Goal: Task Accomplishment & Management: Complete application form

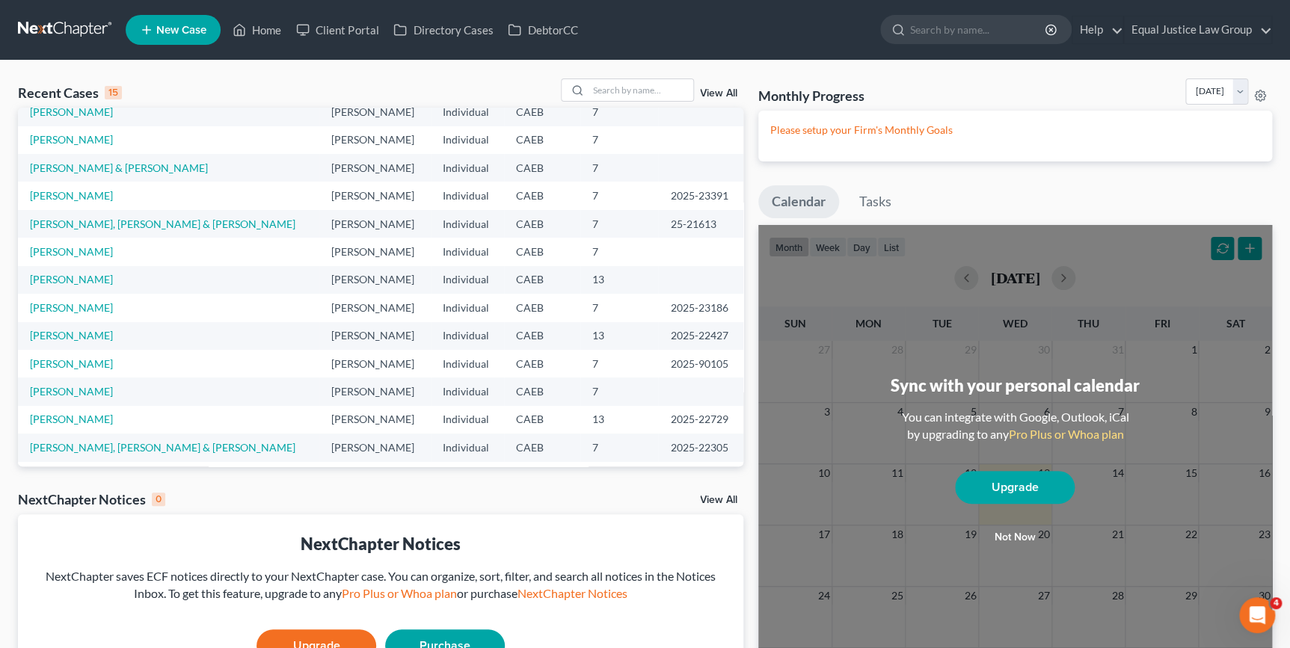
scroll to position [102, 0]
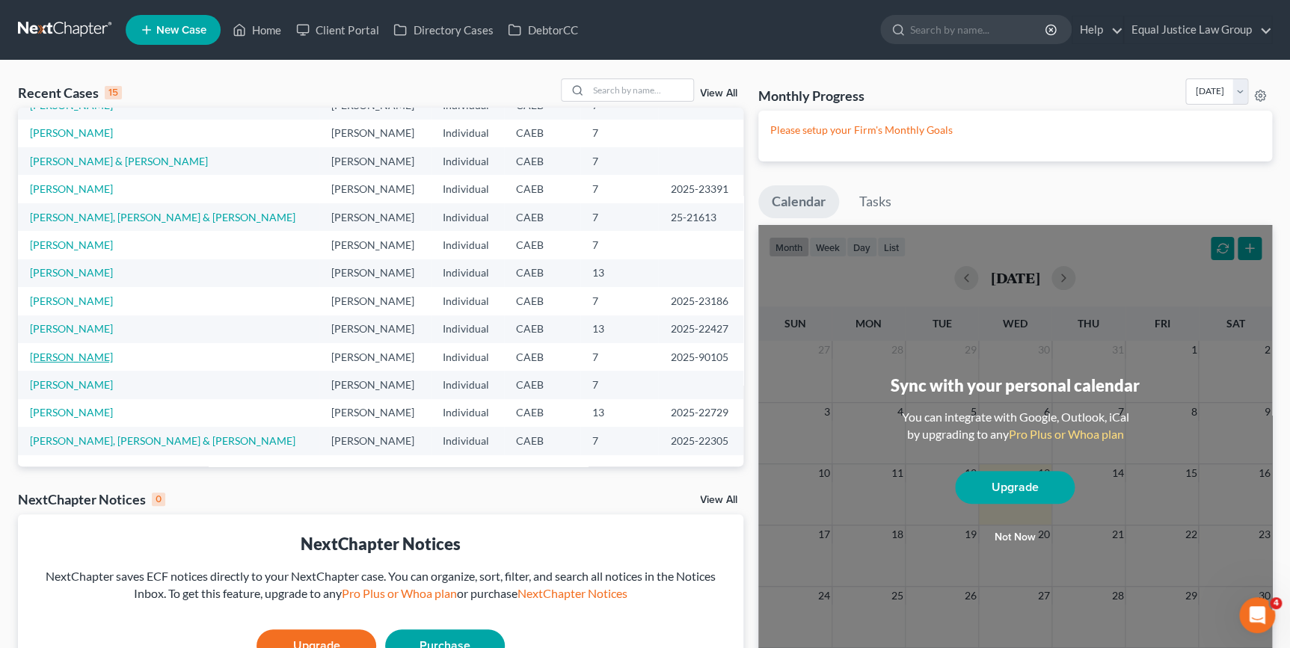
click at [66, 353] on link "[PERSON_NAME]" at bounding box center [71, 357] width 83 height 13
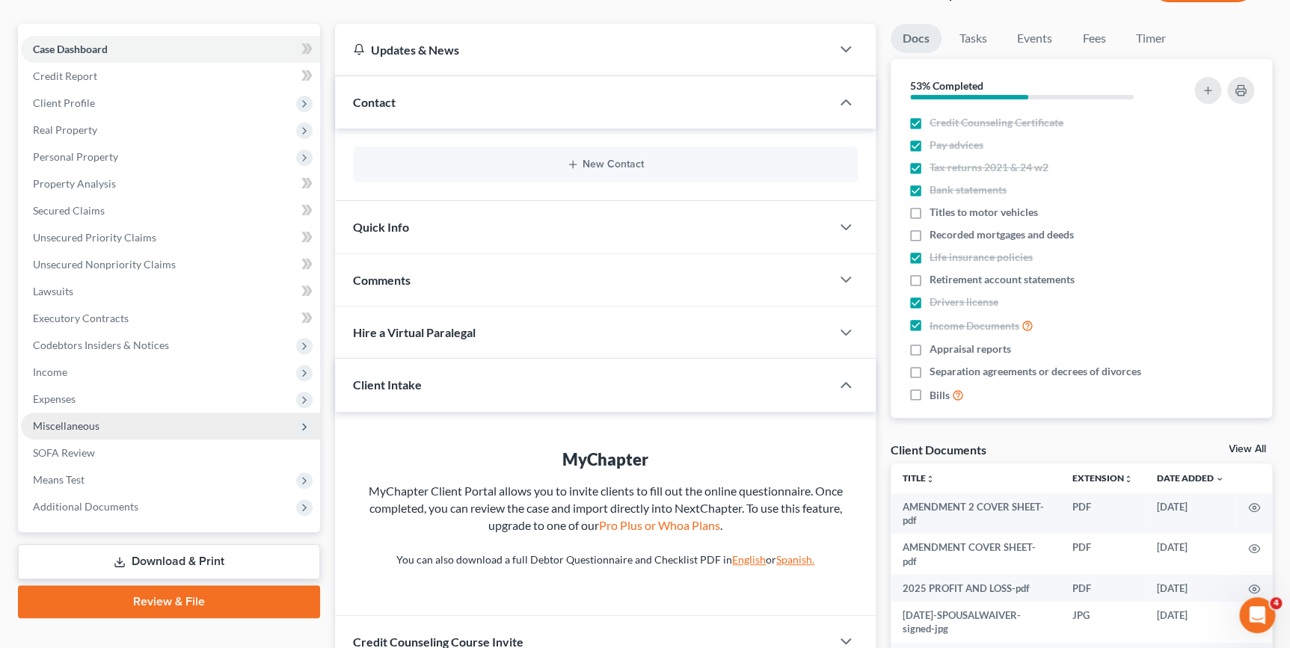
scroll to position [135, 0]
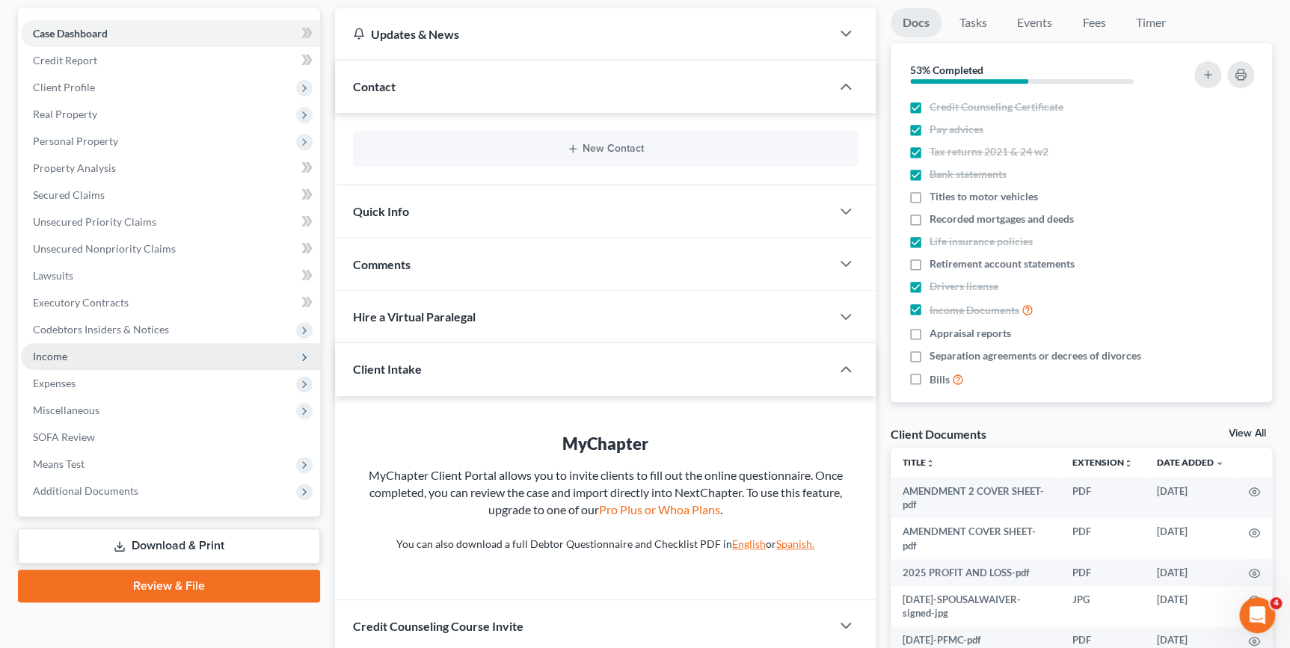
click at [60, 352] on span "Income" at bounding box center [50, 356] width 34 height 13
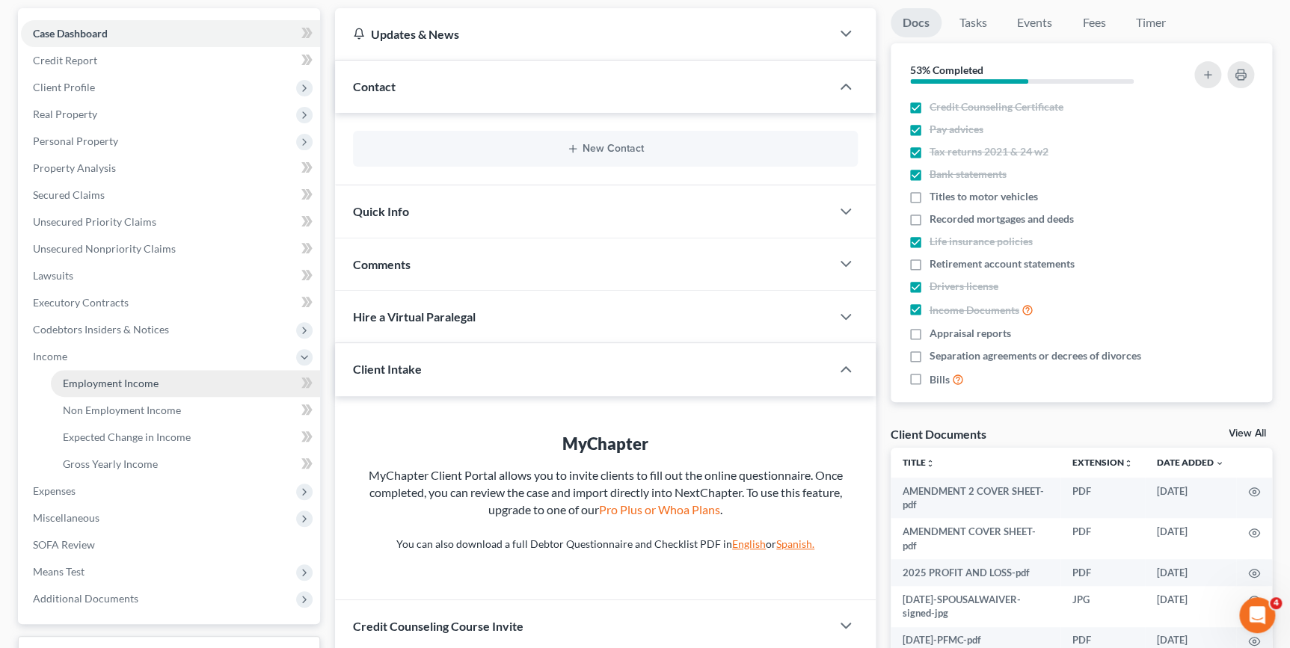
click at [135, 379] on span "Employment Income" at bounding box center [111, 383] width 96 height 13
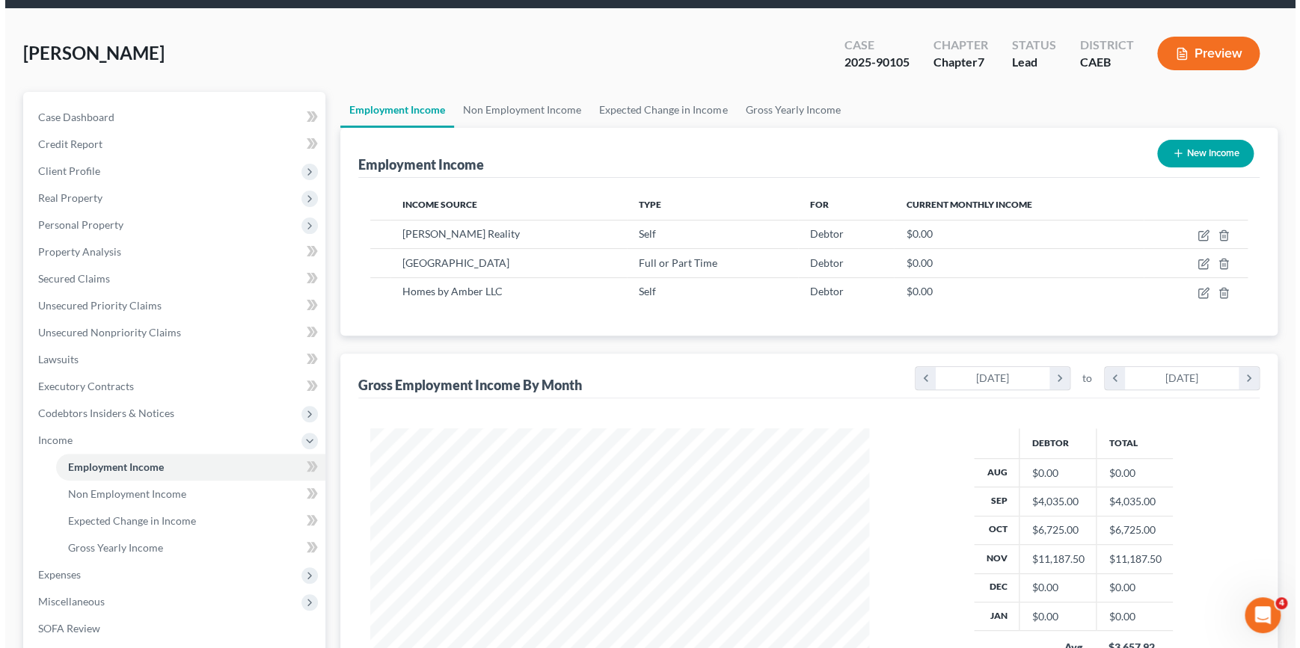
scroll to position [48, 0]
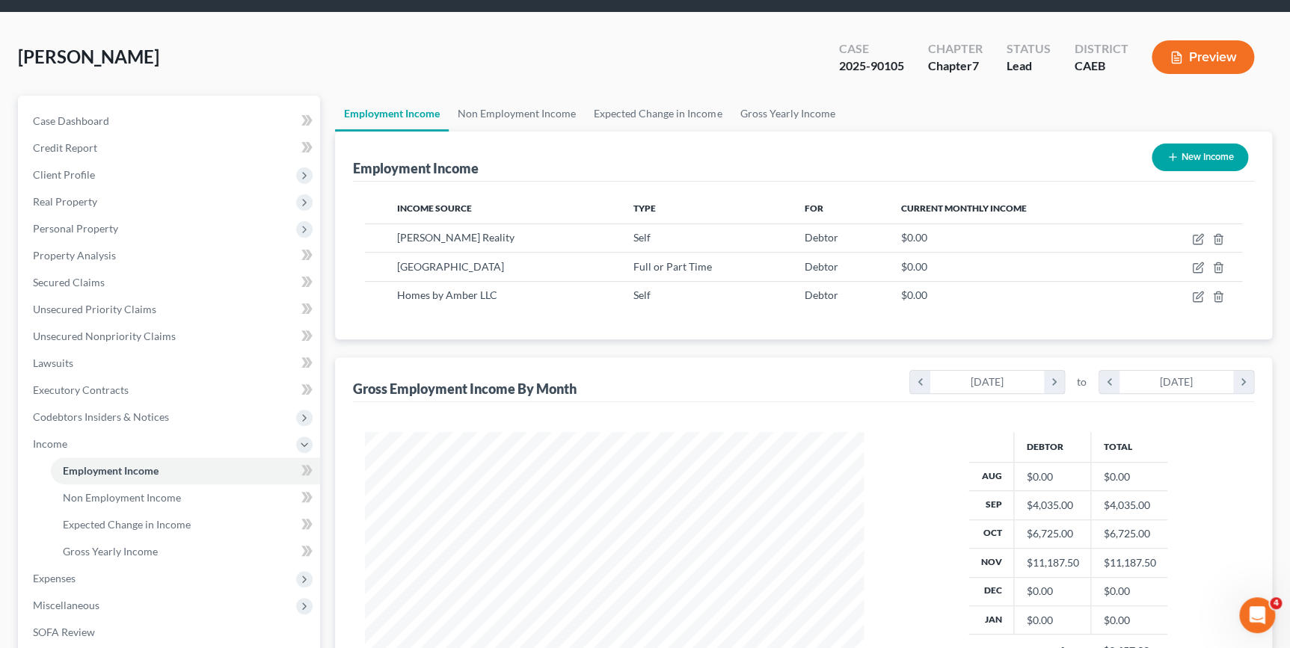
click at [1195, 156] on button "New Income" at bounding box center [1199, 158] width 96 height 28
select select "0"
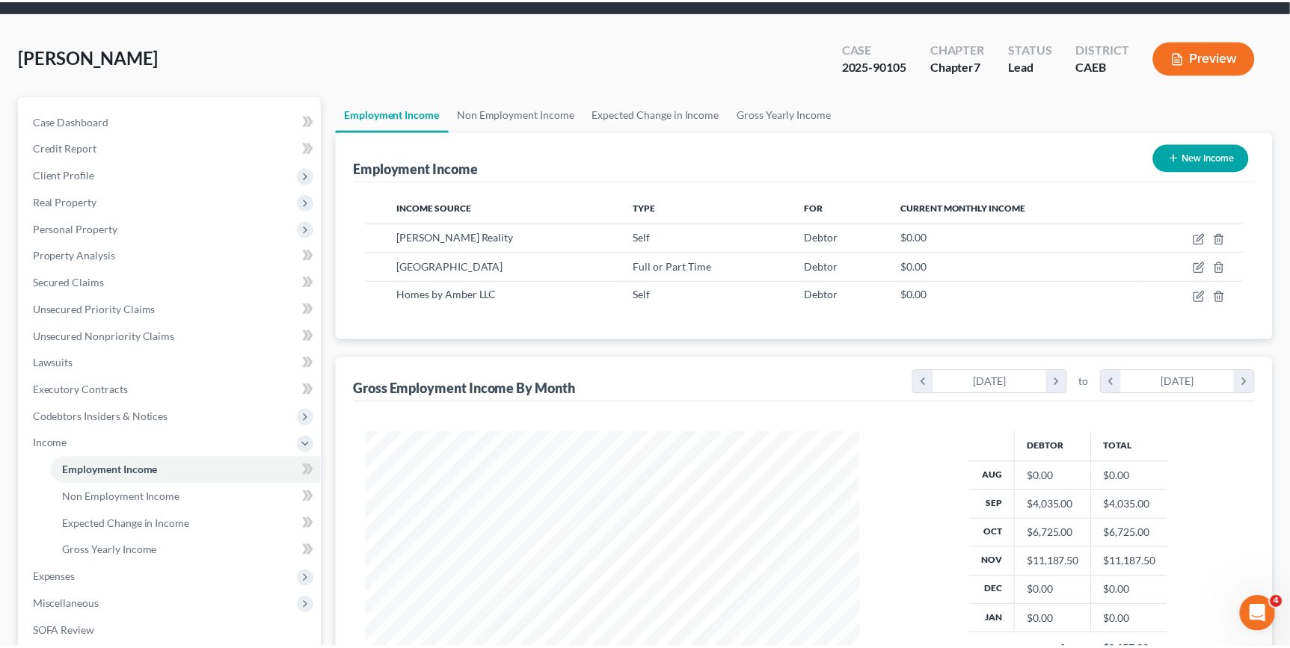
scroll to position [268, 532]
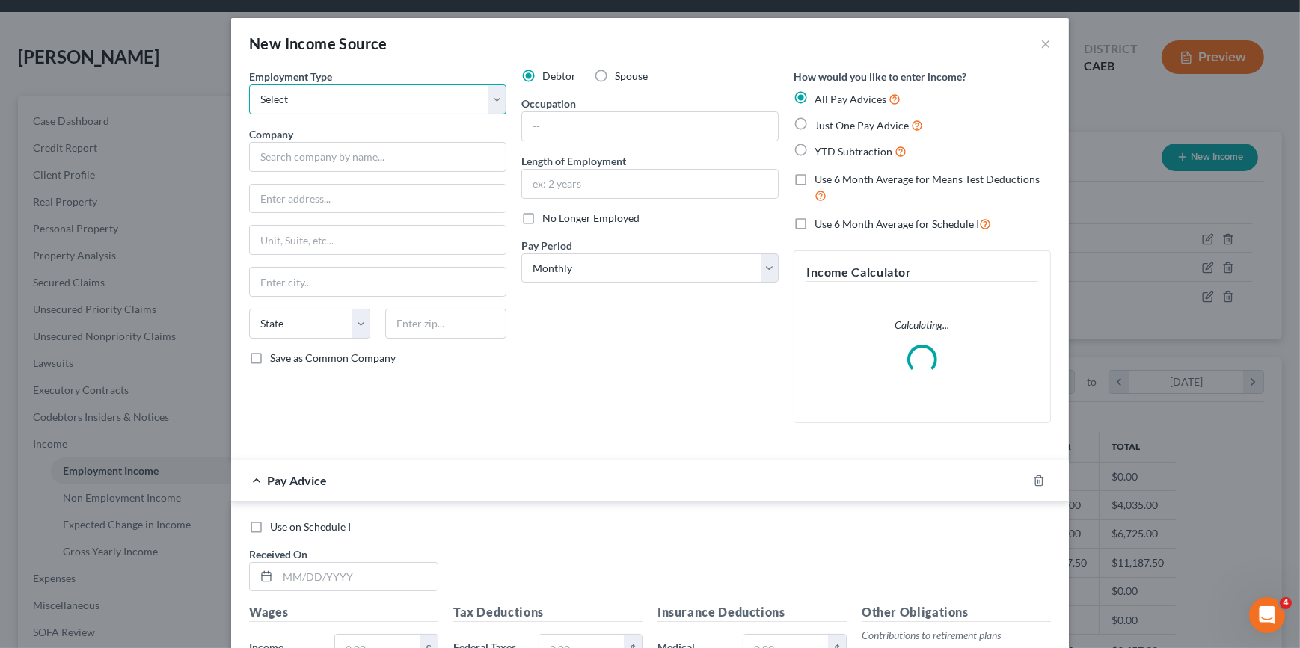
click at [307, 108] on select "Select Full or Part Time Employment Self Employment" at bounding box center [377, 99] width 257 height 30
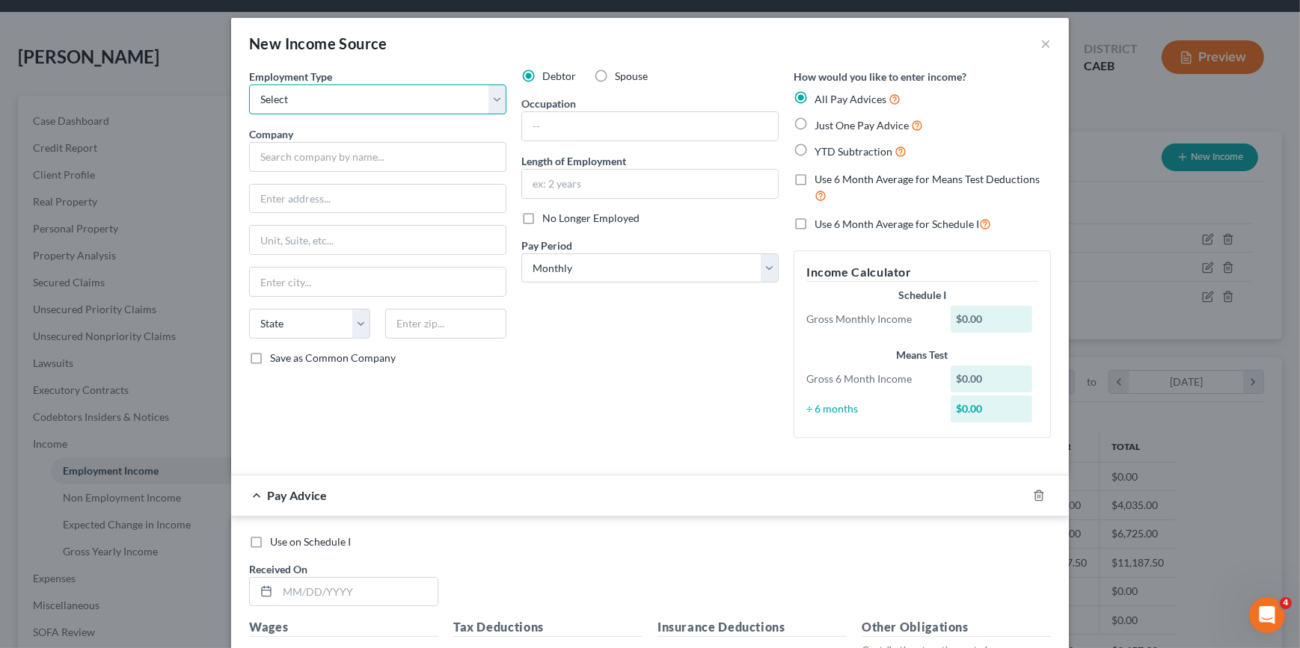
select select "1"
click at [249, 84] on select "Select Full or Part Time Employment Self Employment" at bounding box center [377, 99] width 257 height 30
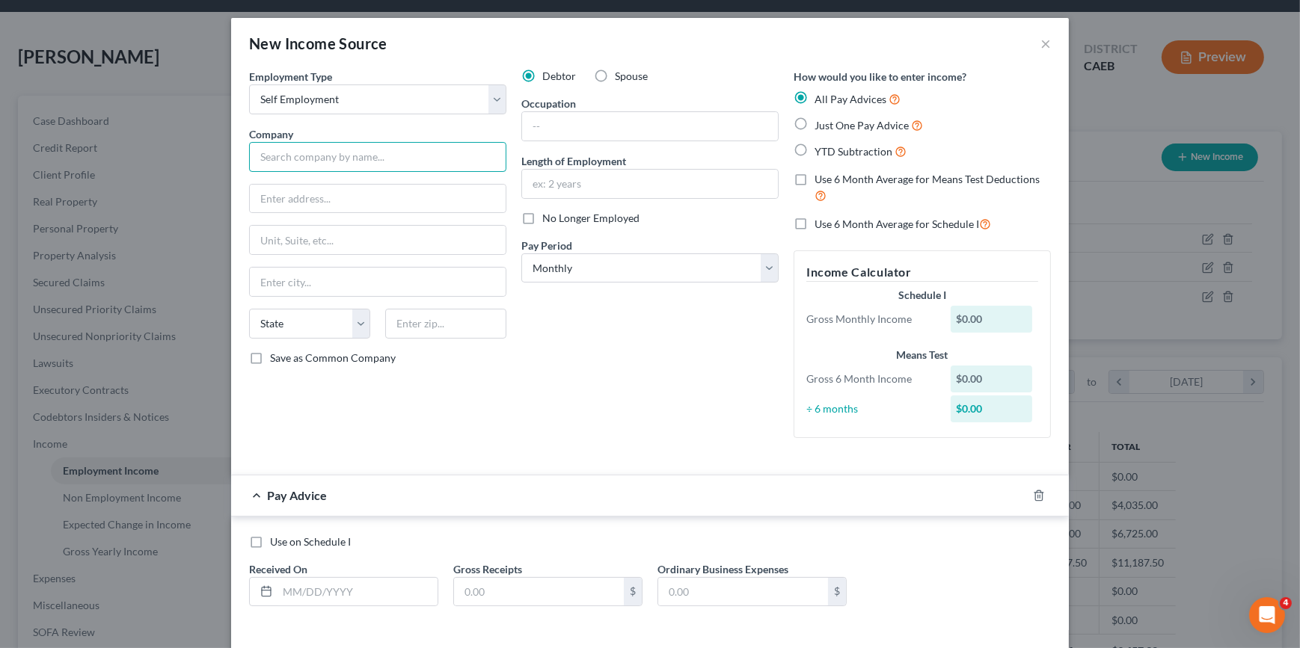
click at [289, 157] on input "text" at bounding box center [377, 157] width 257 height 30
type input "Airbnb"
click at [280, 206] on input "text" at bounding box center [378, 199] width 256 height 28
click at [1040, 40] on button "×" at bounding box center [1045, 43] width 10 height 18
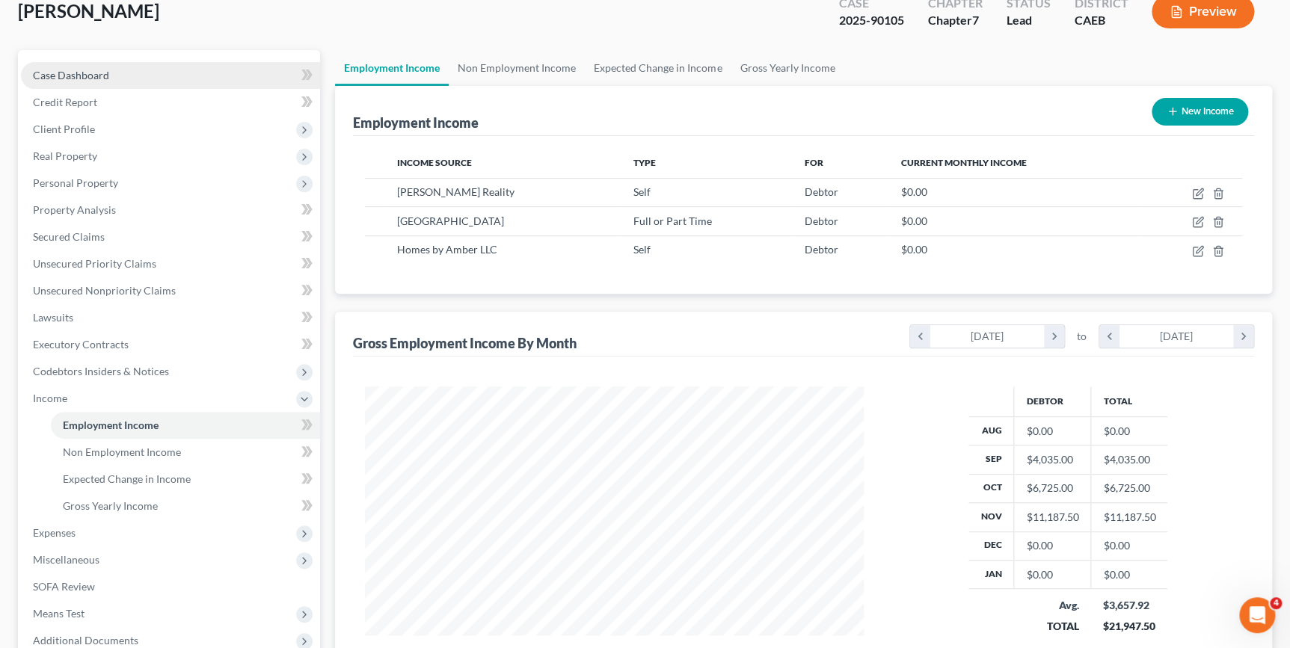
scroll to position [116, 0]
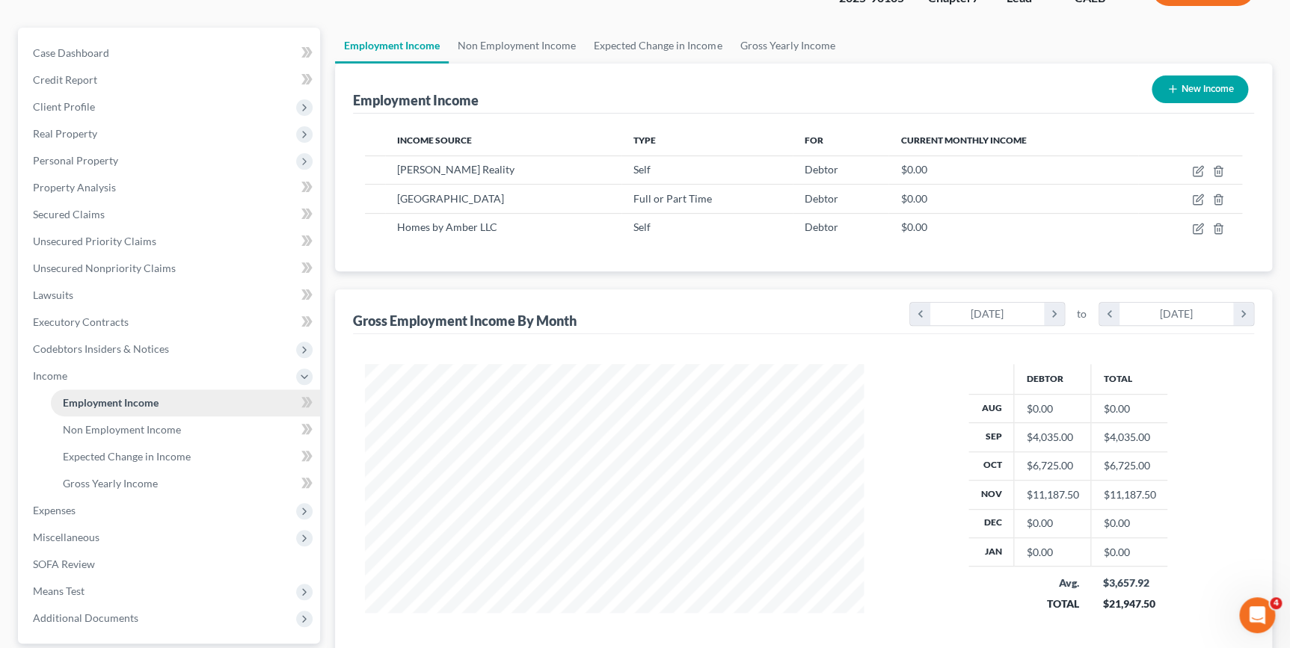
click at [176, 399] on link "Employment Income" at bounding box center [185, 403] width 269 height 27
click at [138, 431] on span "Non Employment Income" at bounding box center [122, 429] width 118 height 13
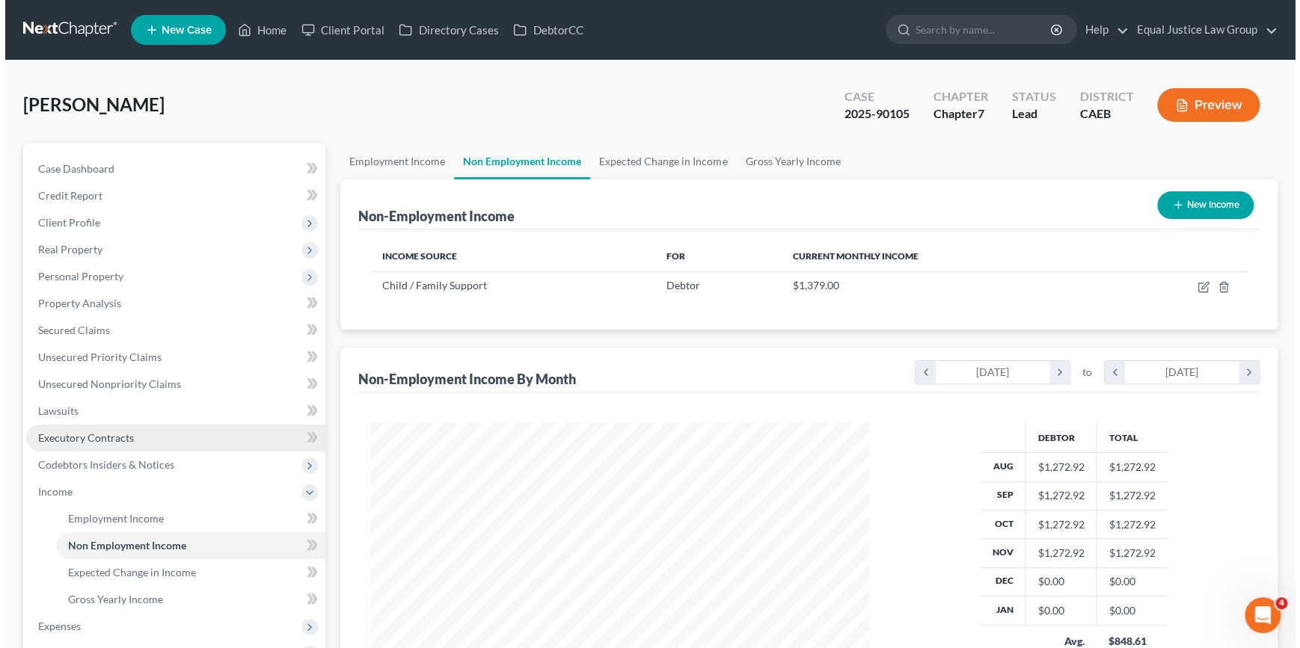
scroll to position [268, 529]
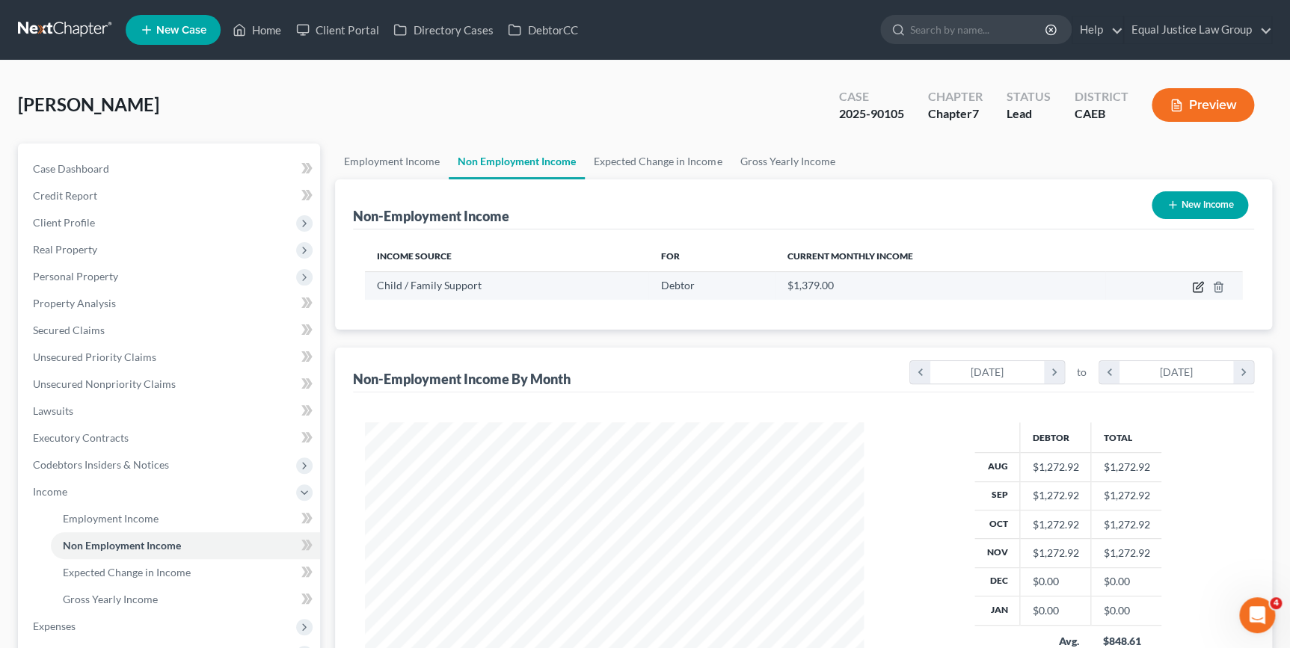
click at [1194, 286] on icon "button" at bounding box center [1198, 287] width 12 height 12
select select "7"
select select "3"
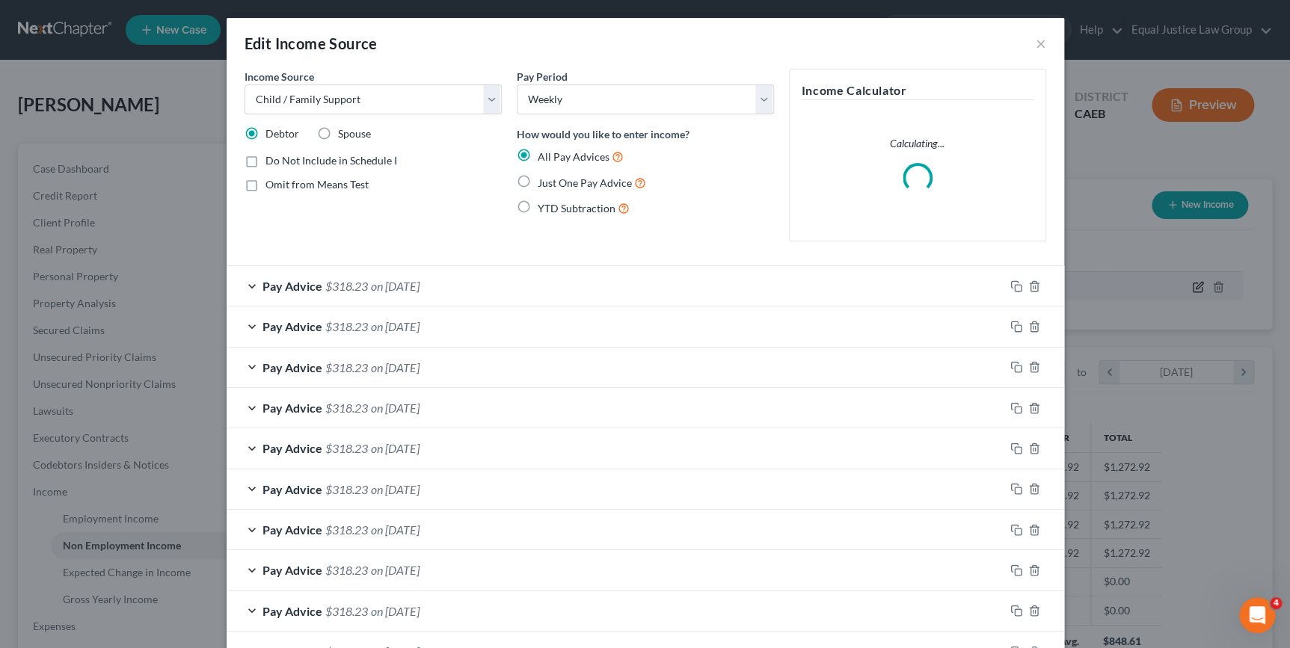
scroll to position [268, 532]
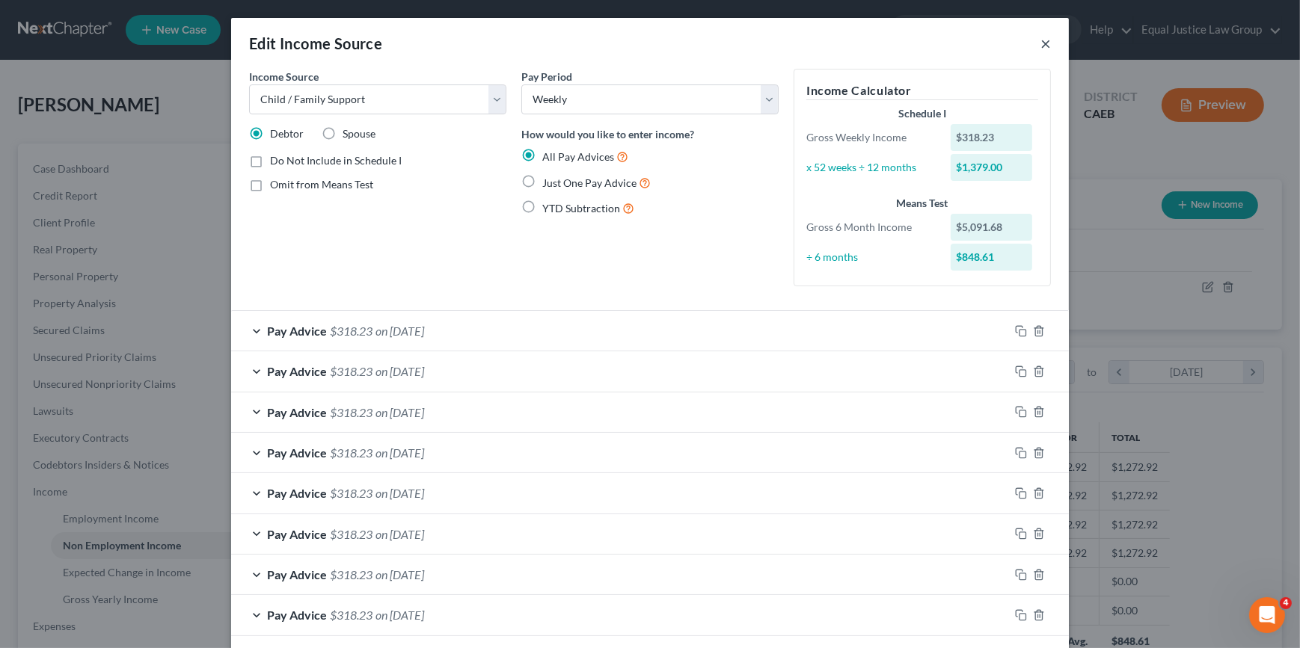
click at [1043, 44] on button "×" at bounding box center [1045, 43] width 10 height 18
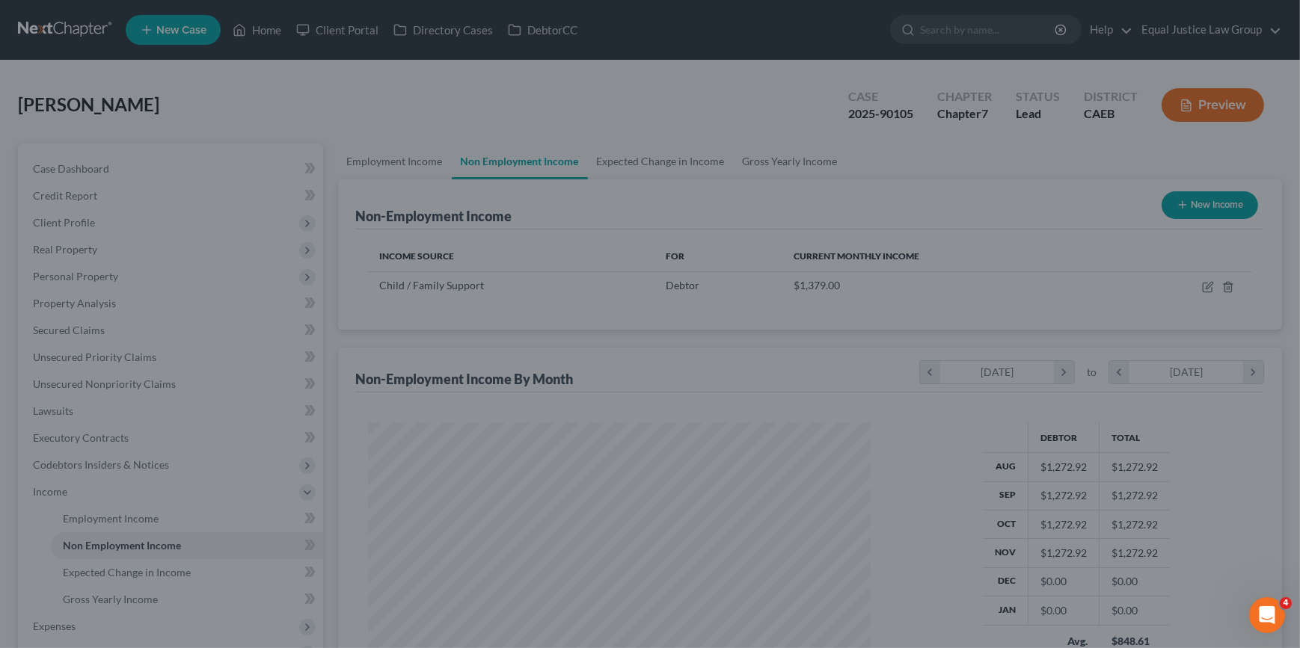
scroll to position [747438, 747176]
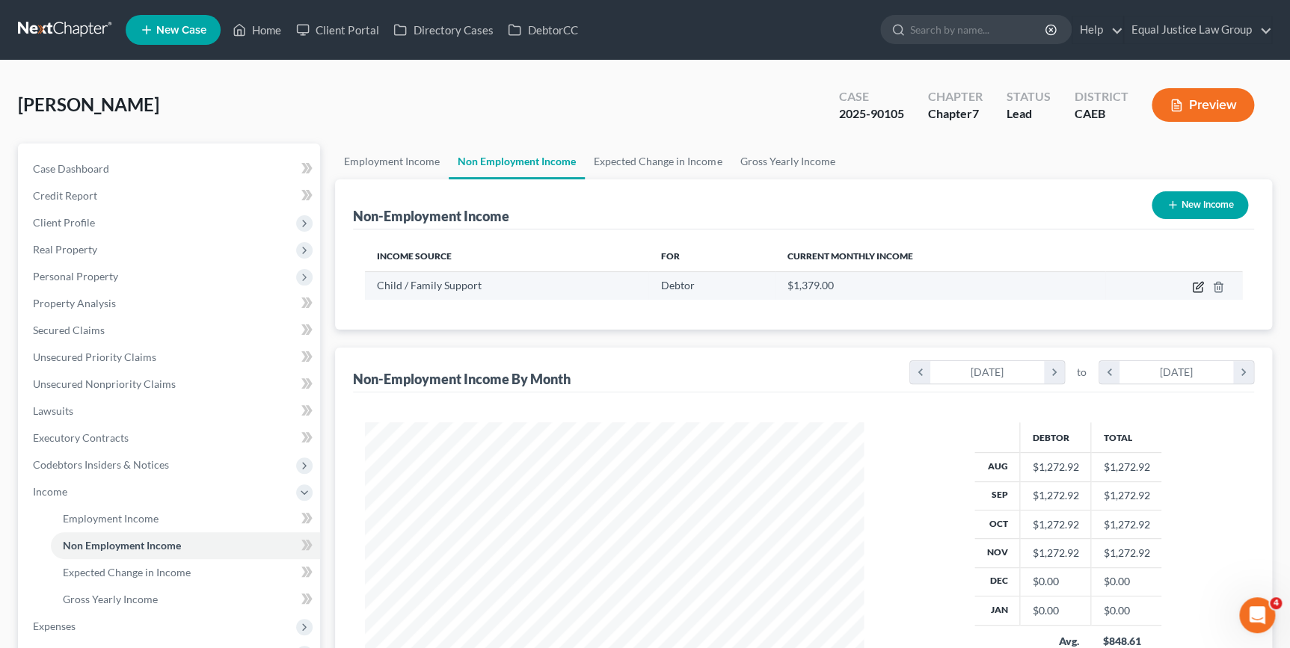
click at [1193, 286] on icon "button" at bounding box center [1197, 287] width 9 height 9
select select "7"
select select "3"
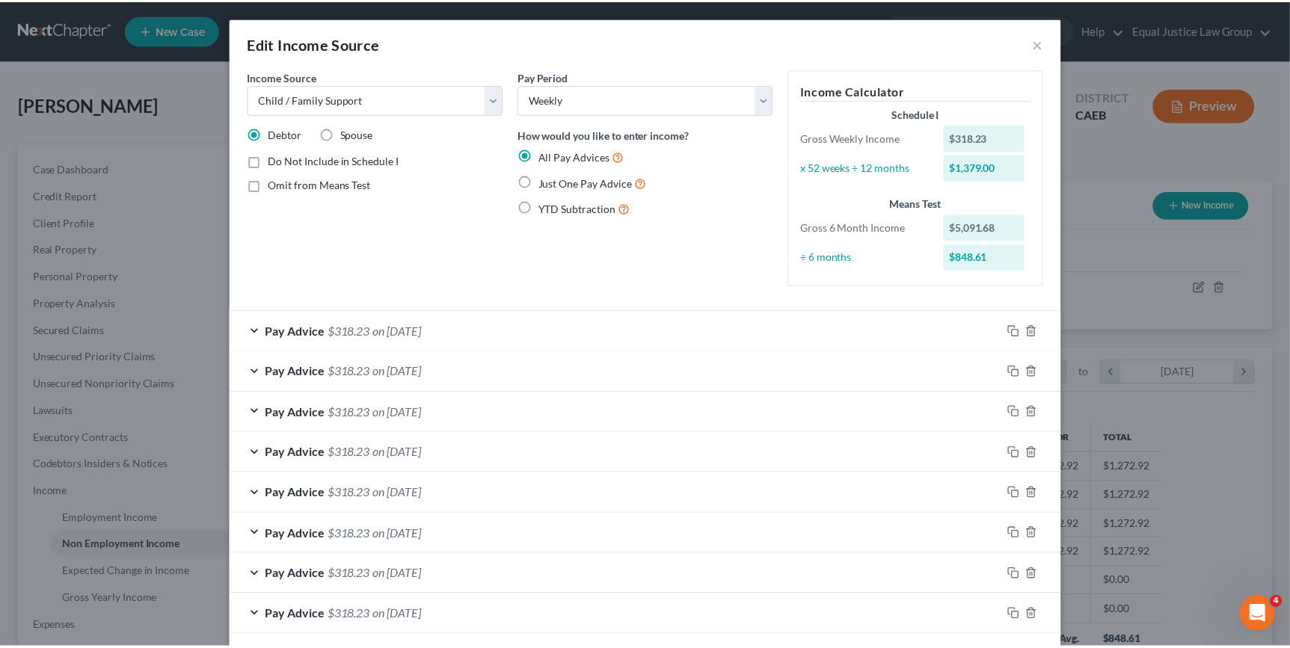
scroll to position [0, 0]
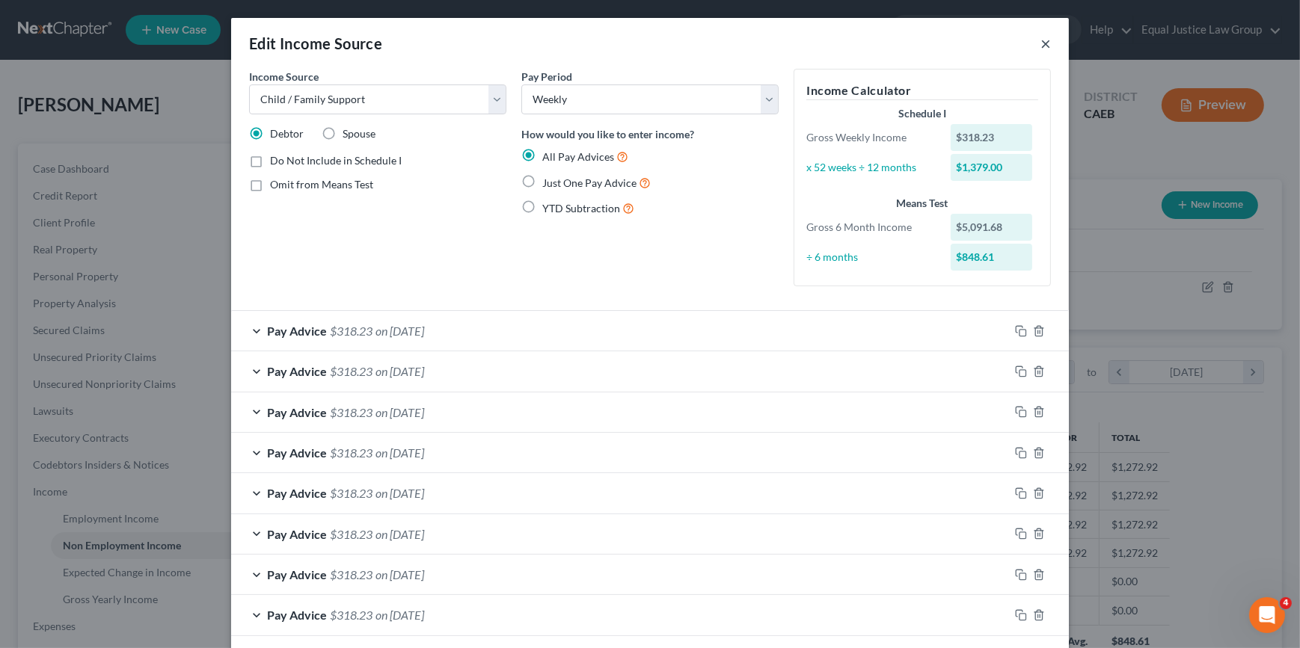
click at [1041, 43] on button "×" at bounding box center [1045, 43] width 10 height 18
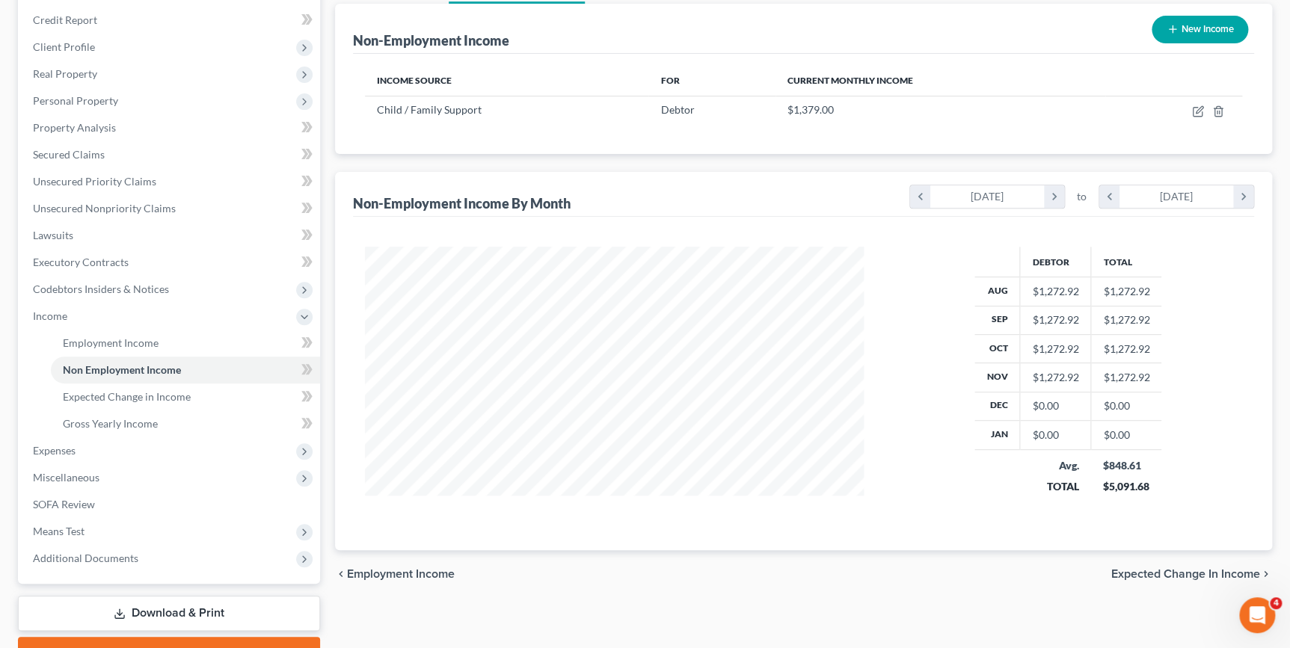
scroll to position [252, 0]
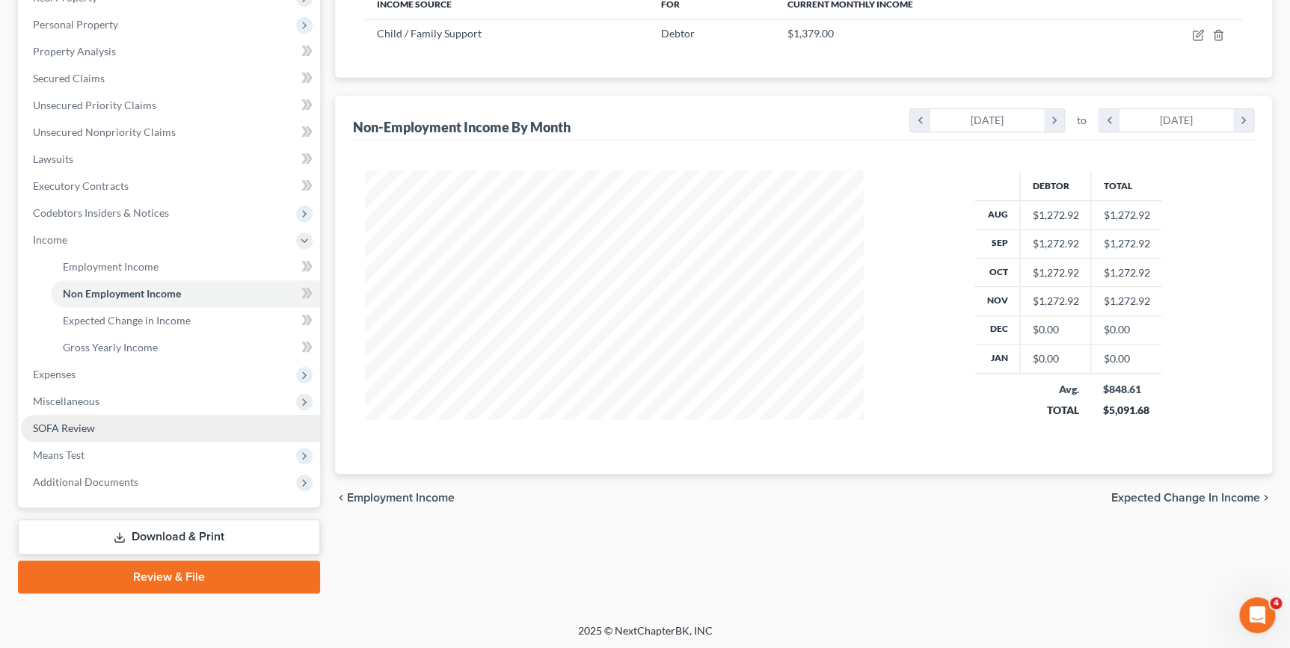
click at [123, 422] on link "SOFA Review" at bounding box center [170, 428] width 299 height 27
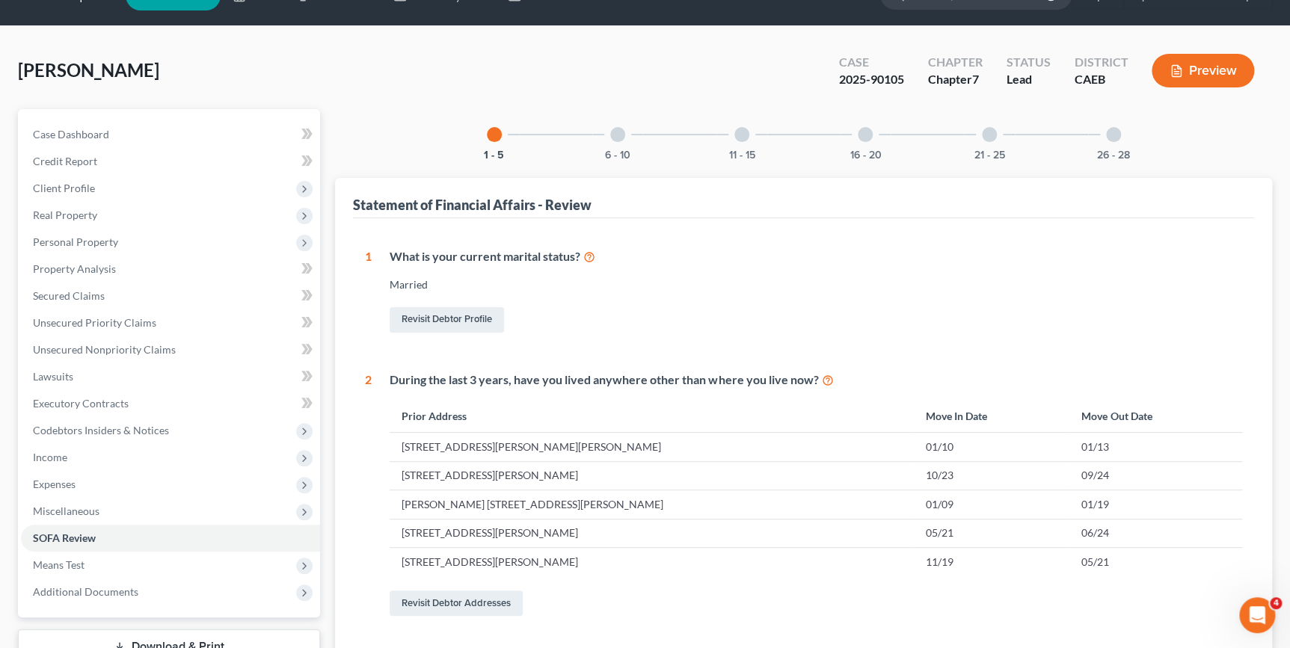
scroll to position [67, 0]
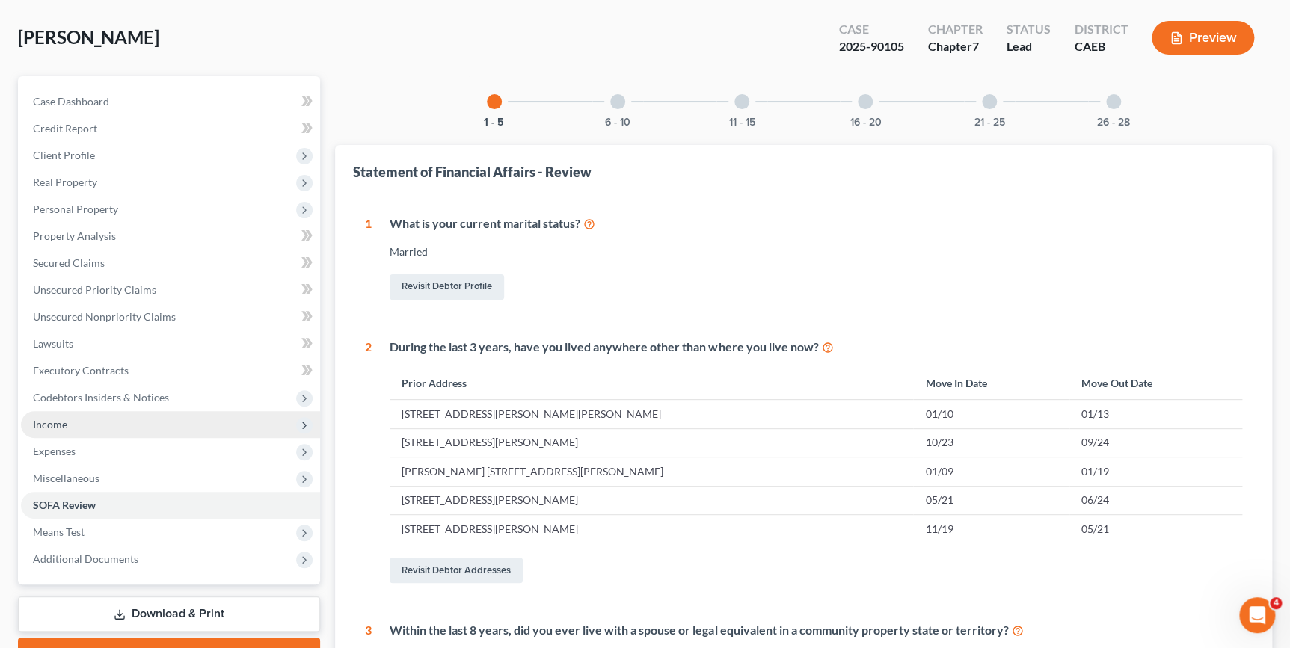
click at [49, 425] on span "Income" at bounding box center [50, 424] width 34 height 13
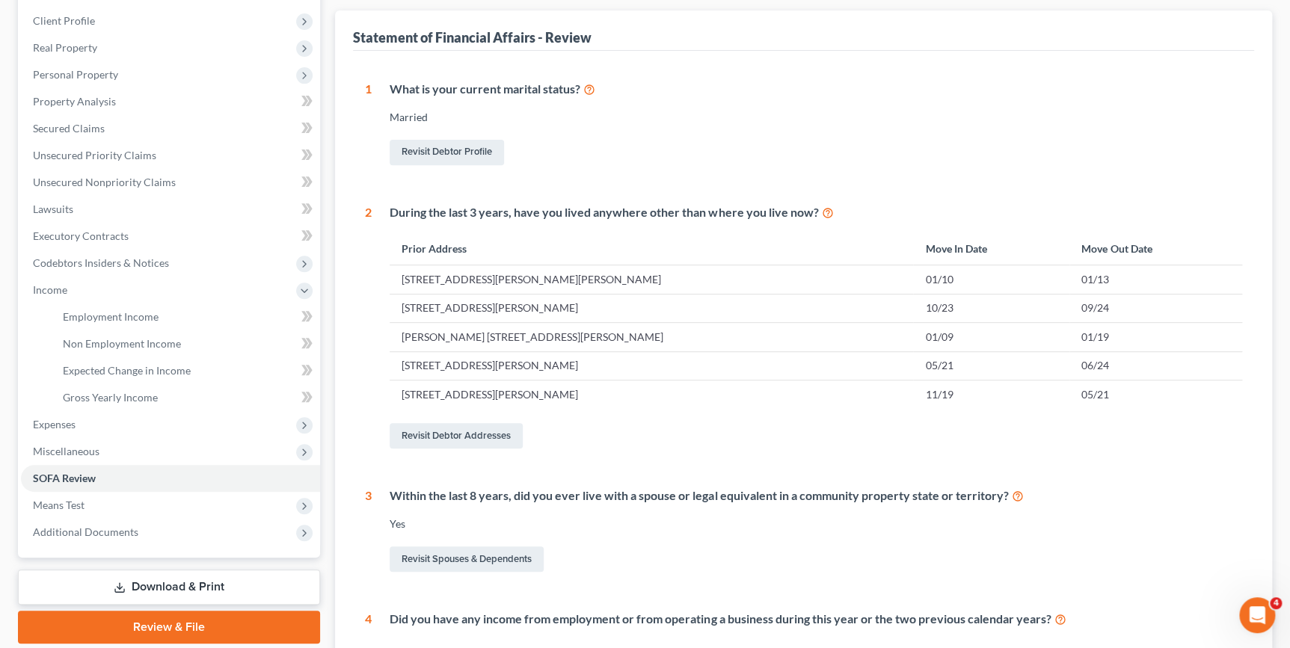
scroll to position [203, 0]
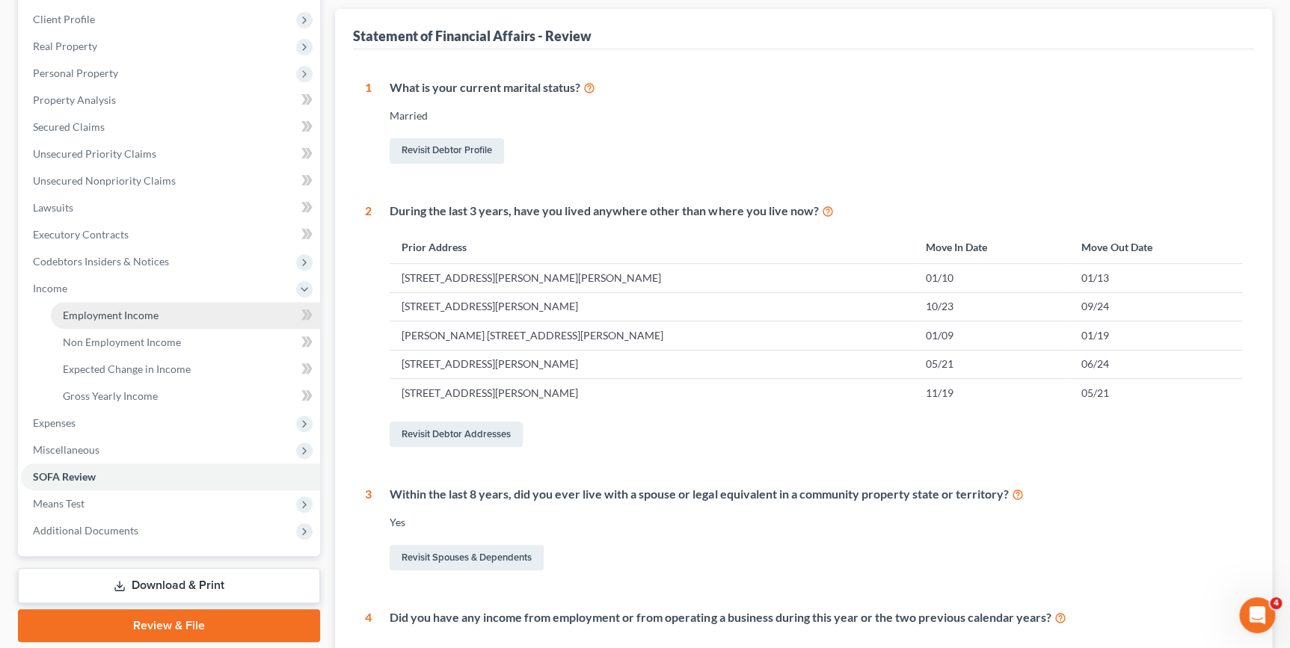
click at [141, 309] on span "Employment Income" at bounding box center [111, 315] width 96 height 13
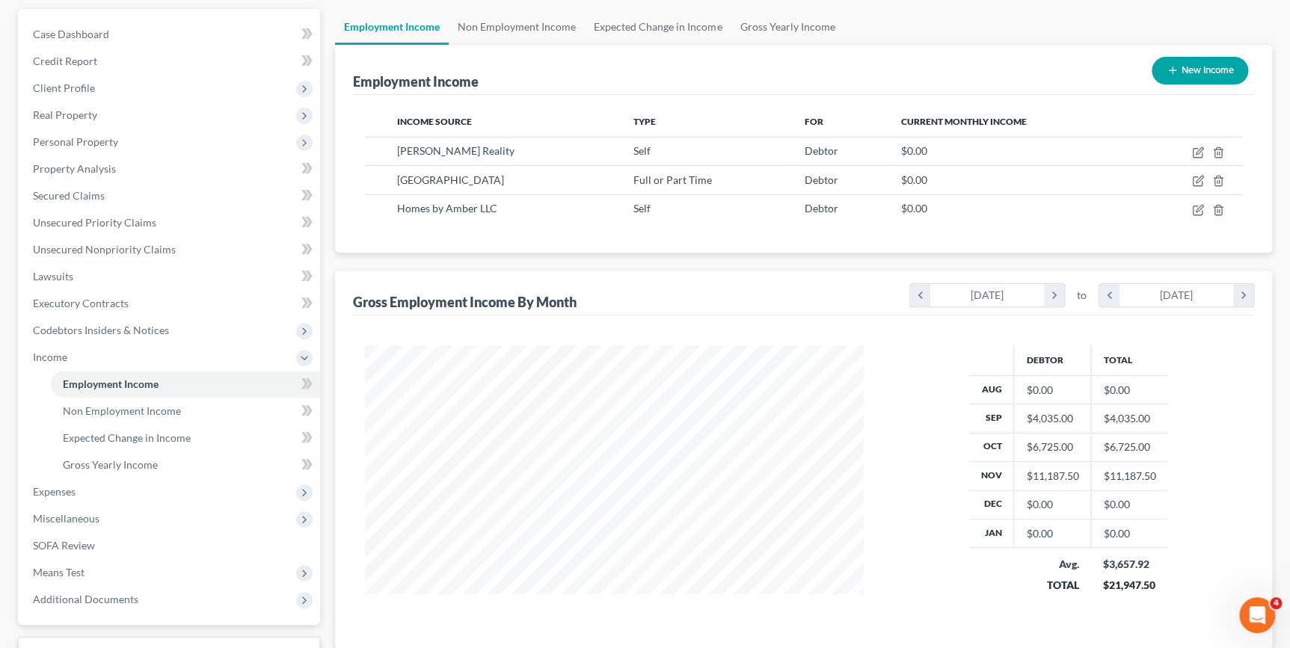
scroll to position [135, 0]
click at [152, 407] on span "Non Employment Income" at bounding box center [122, 410] width 118 height 13
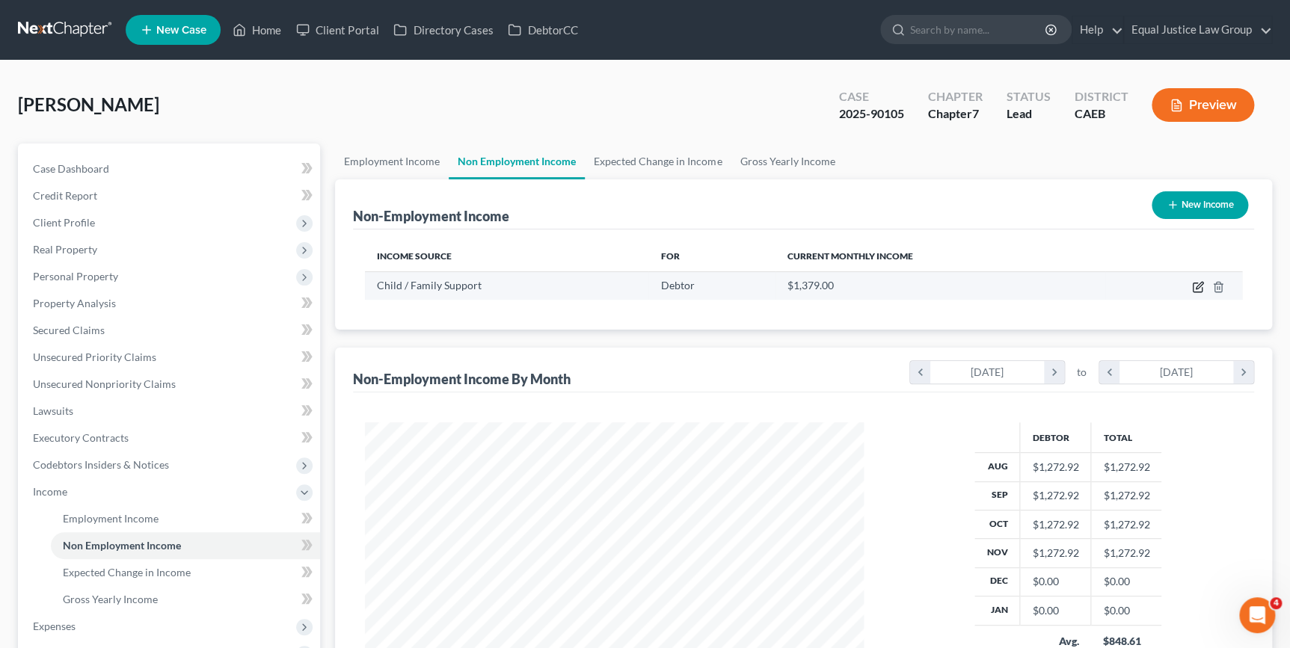
click at [1198, 289] on icon "button" at bounding box center [1198, 287] width 12 height 12
select select "7"
select select "3"
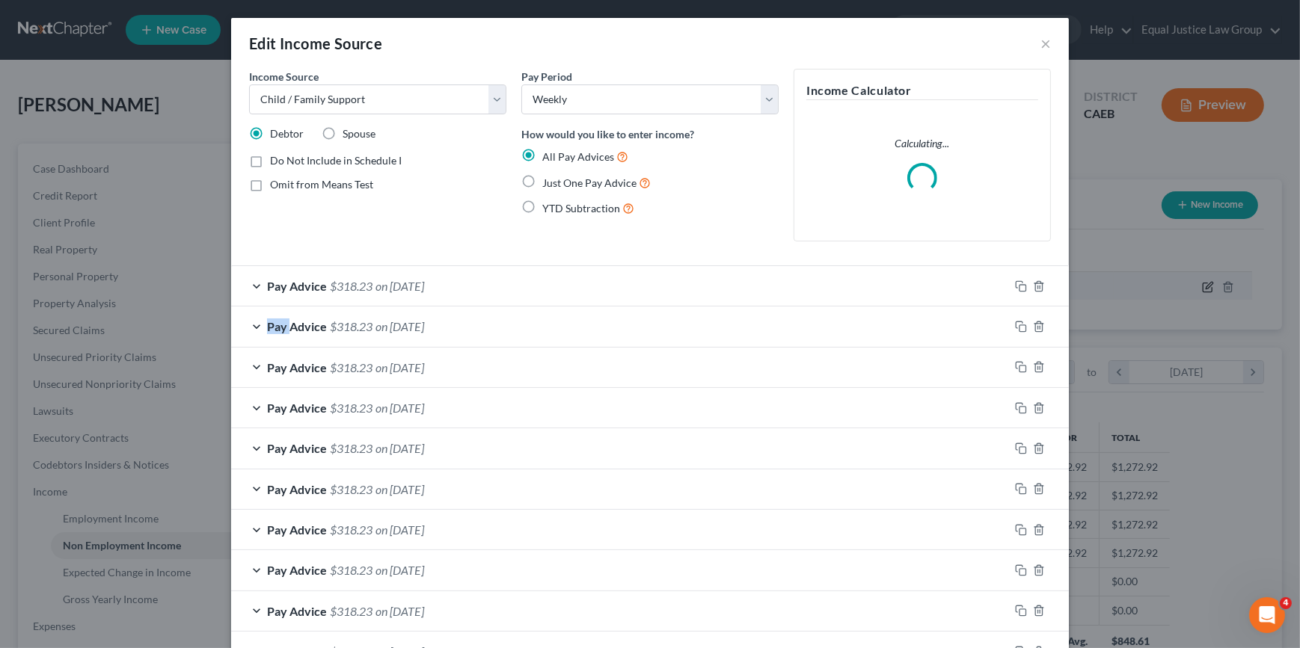
scroll to position [268, 532]
click at [1012, 253] on div "Income Calculator Calculating..." at bounding box center [922, 161] width 272 height 185
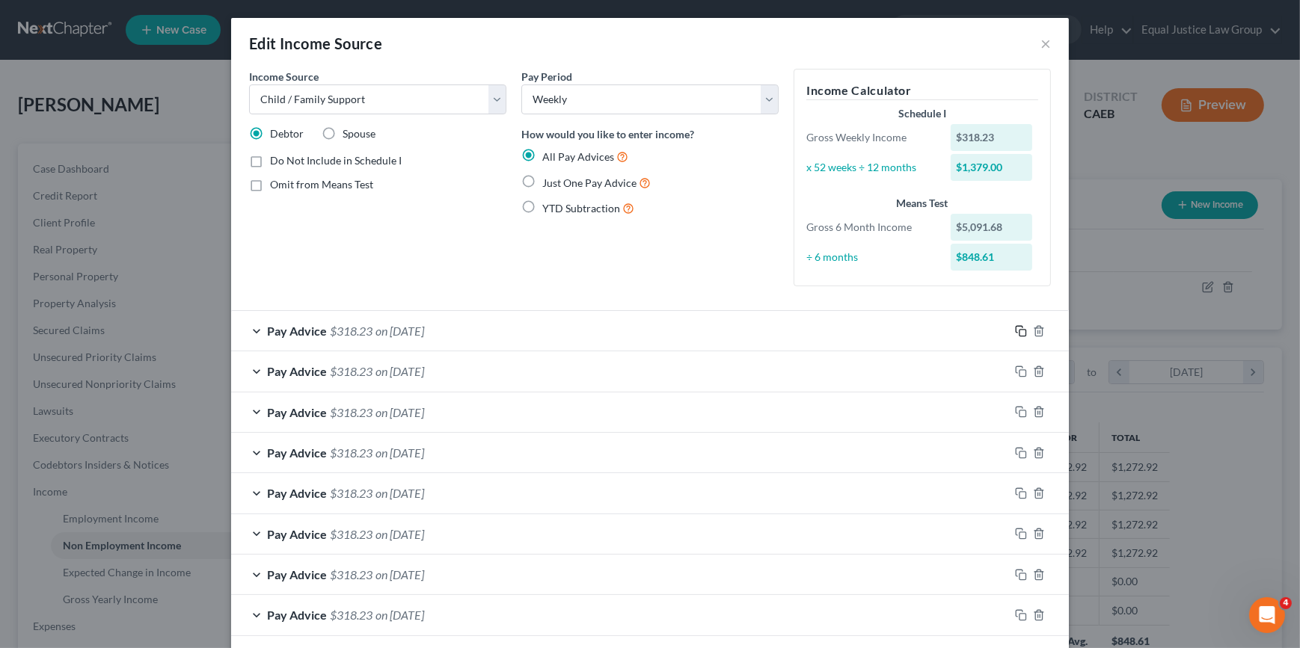
click at [1019, 330] on rect "button" at bounding box center [1022, 333] width 7 height 7
click at [1017, 331] on icon "button" at bounding box center [1021, 331] width 12 height 12
click at [271, 333] on span "Pay Advice" at bounding box center [297, 331] width 60 height 14
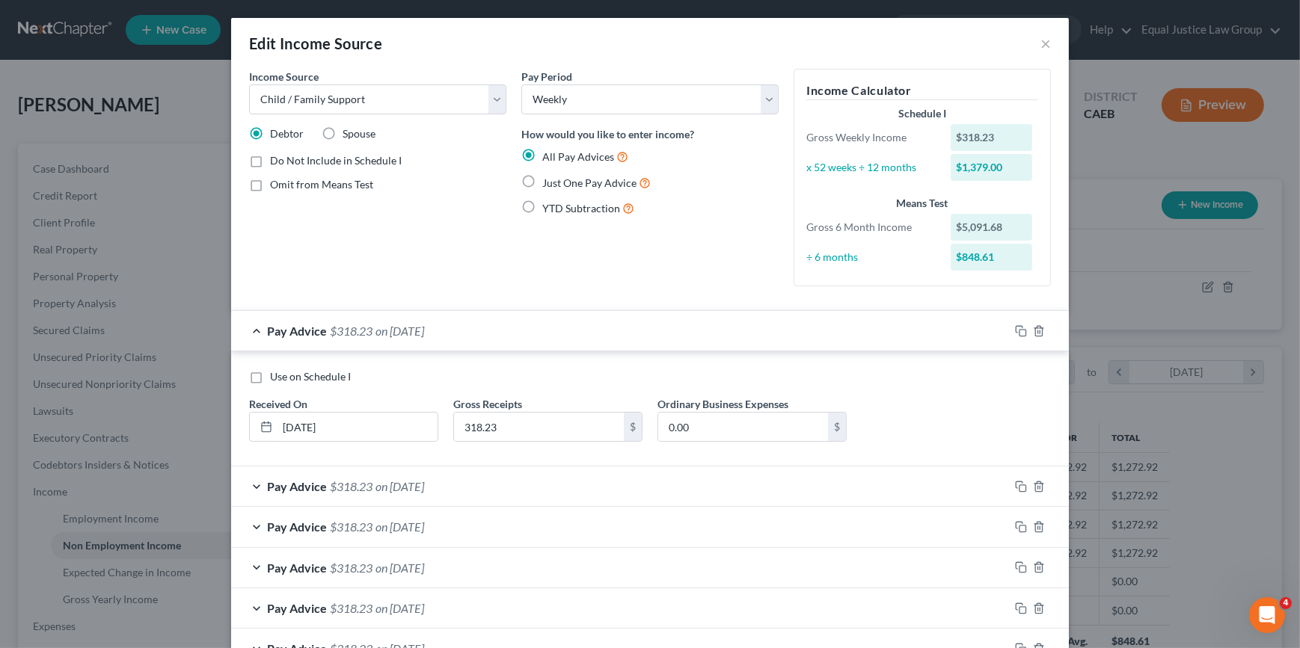
click at [509, 326] on div "Pay Advice $318.23 on 11/25/2024" at bounding box center [620, 331] width 778 height 40
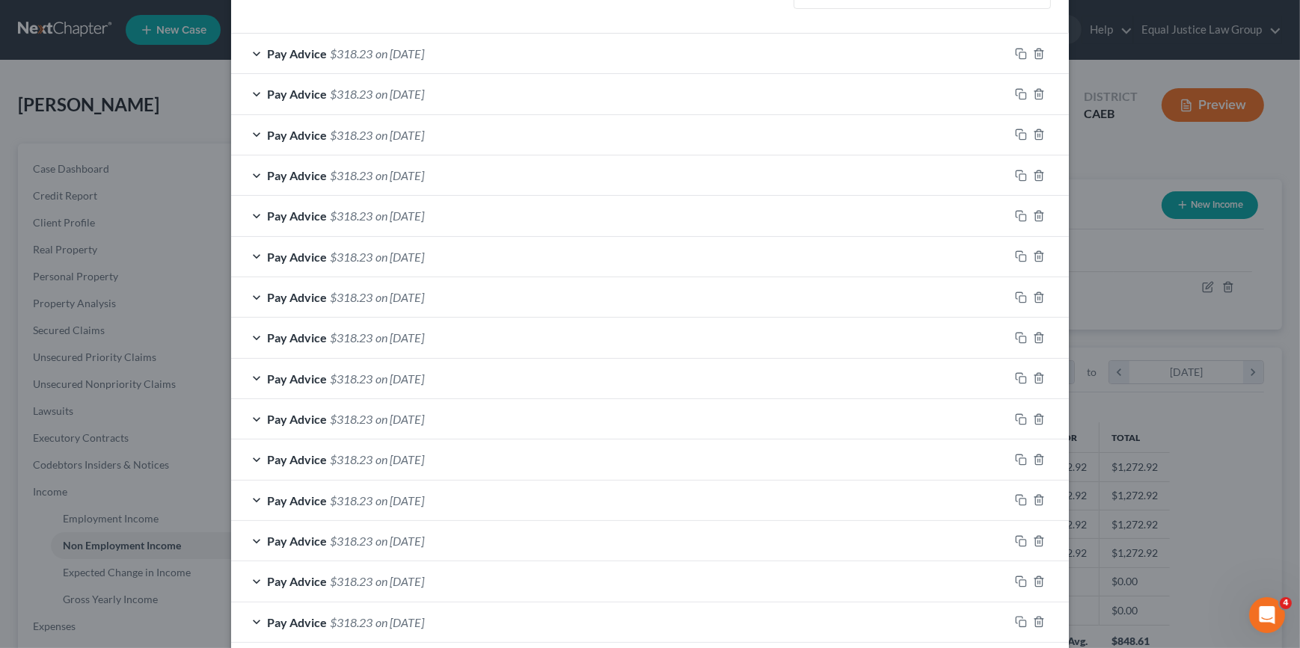
scroll to position [476, 0]
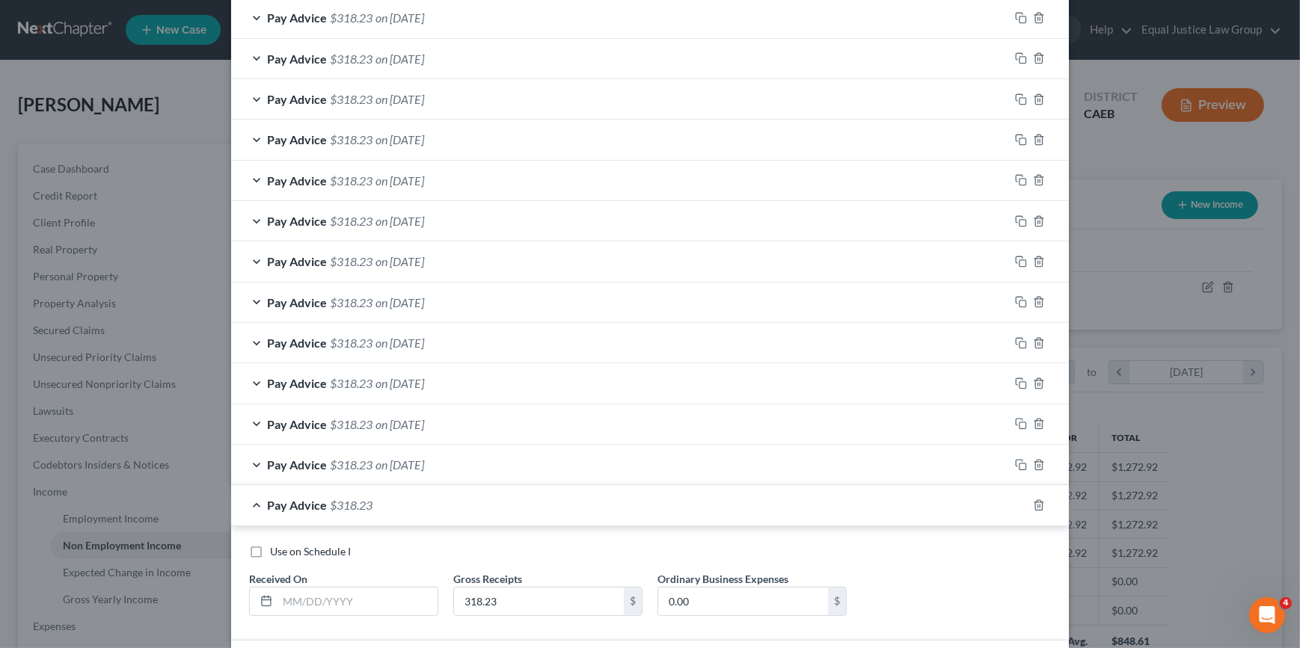
click at [286, 503] on span "Pay Advice" at bounding box center [297, 505] width 60 height 14
click at [288, 464] on span "Pay Advice" at bounding box center [297, 465] width 60 height 14
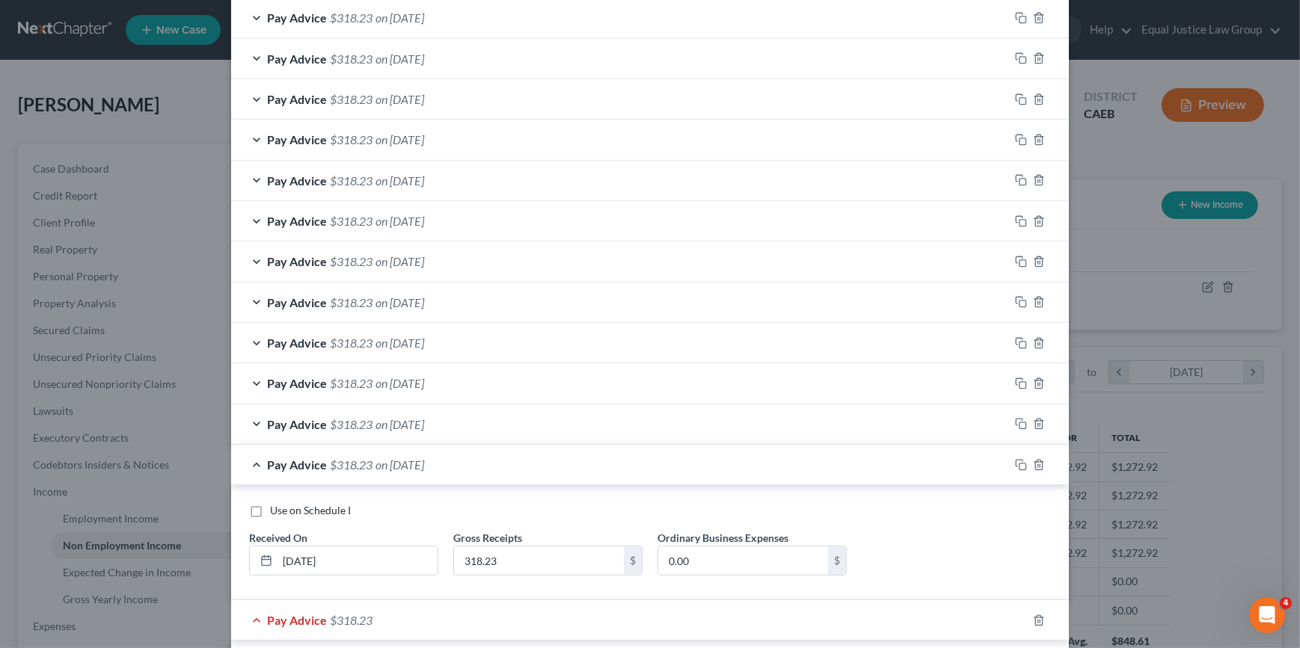
click at [288, 464] on span "Pay Advice" at bounding box center [297, 465] width 60 height 14
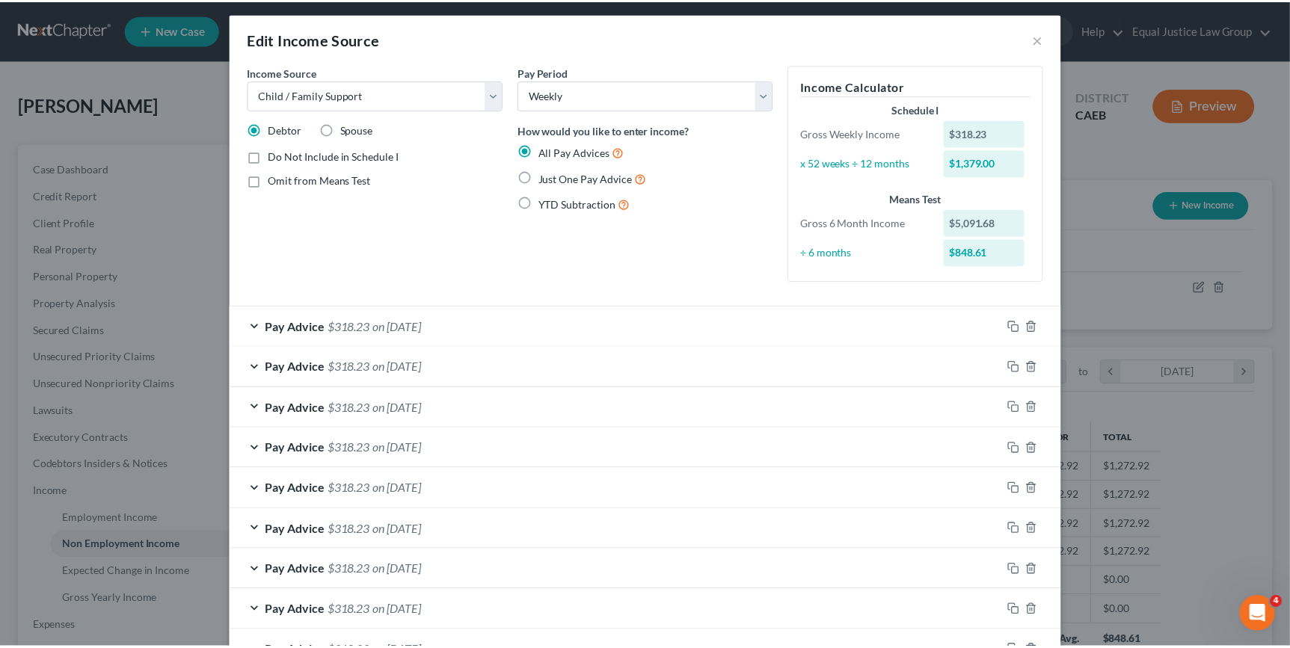
scroll to position [0, 0]
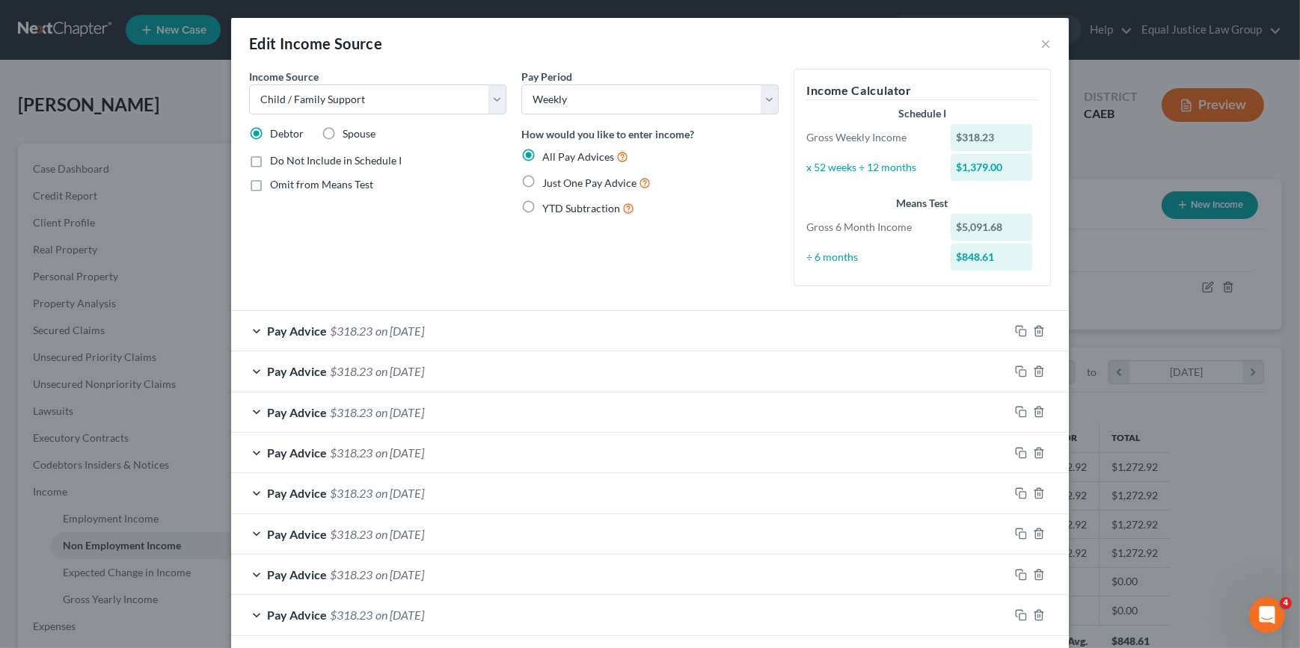
click at [405, 230] on div "Income Source * Select Unemployment Disability (from employer) Pension Retireme…" at bounding box center [378, 184] width 272 height 230
click at [1042, 43] on button "×" at bounding box center [1045, 43] width 10 height 18
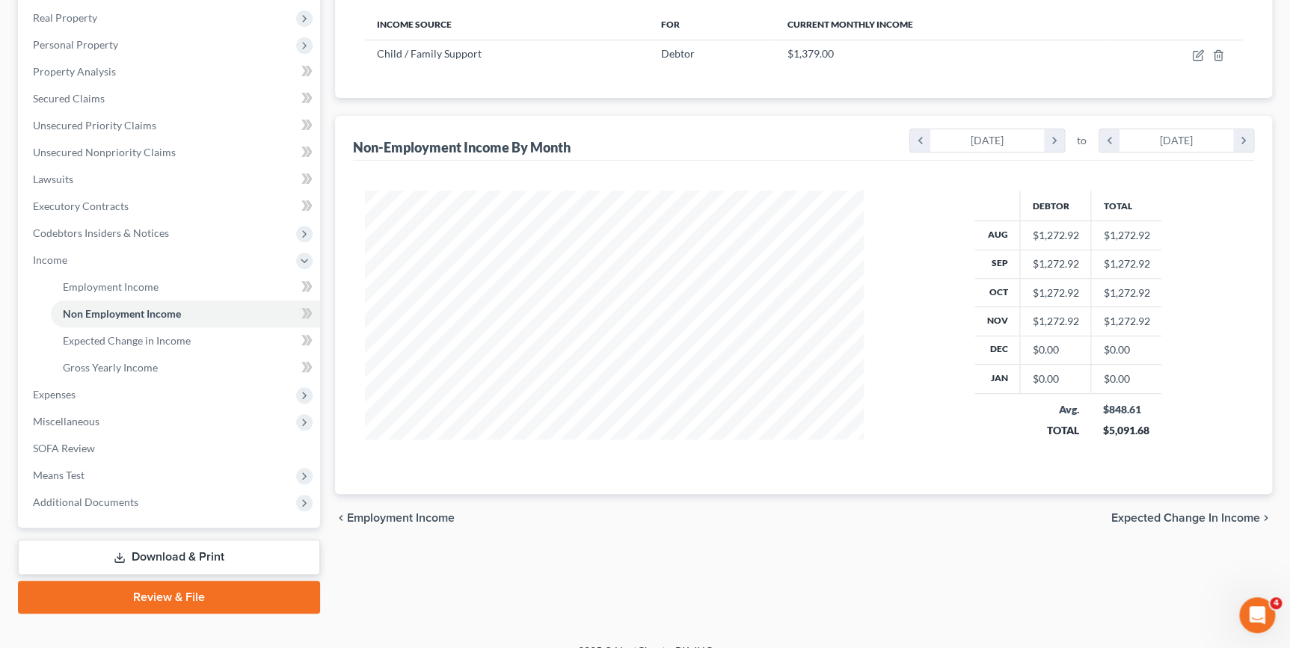
scroll to position [252, 0]
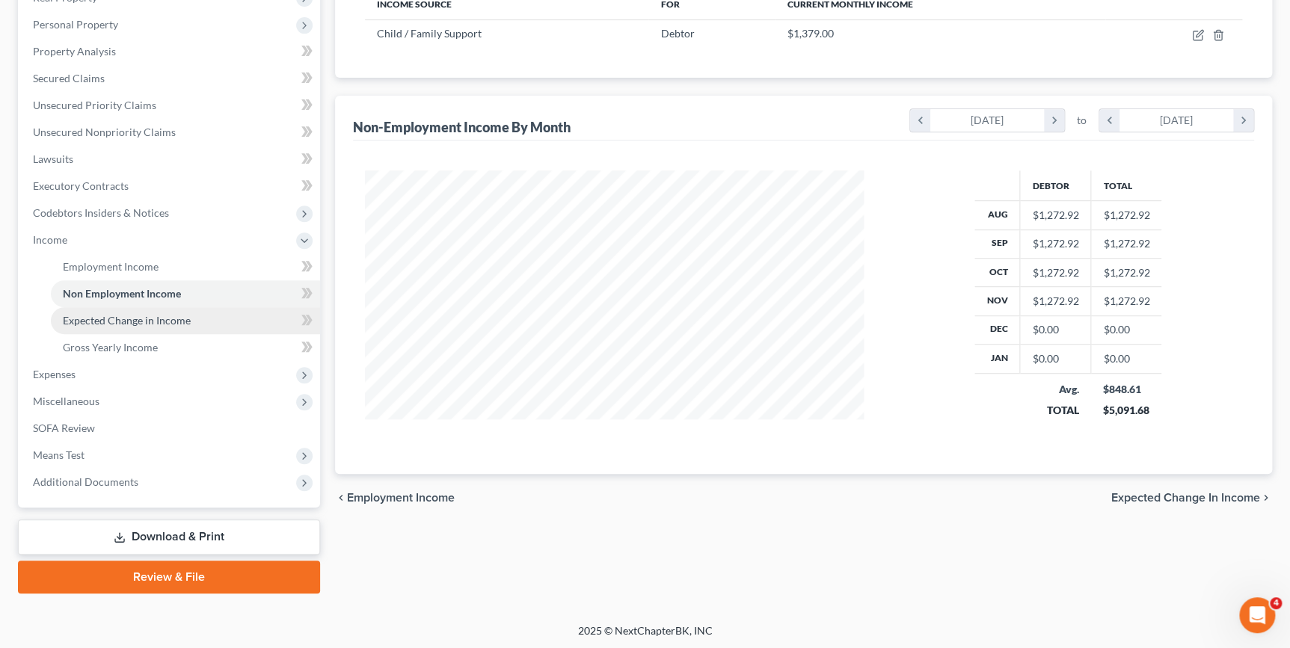
click at [143, 325] on link "Expected Change in Income" at bounding box center [185, 320] width 269 height 27
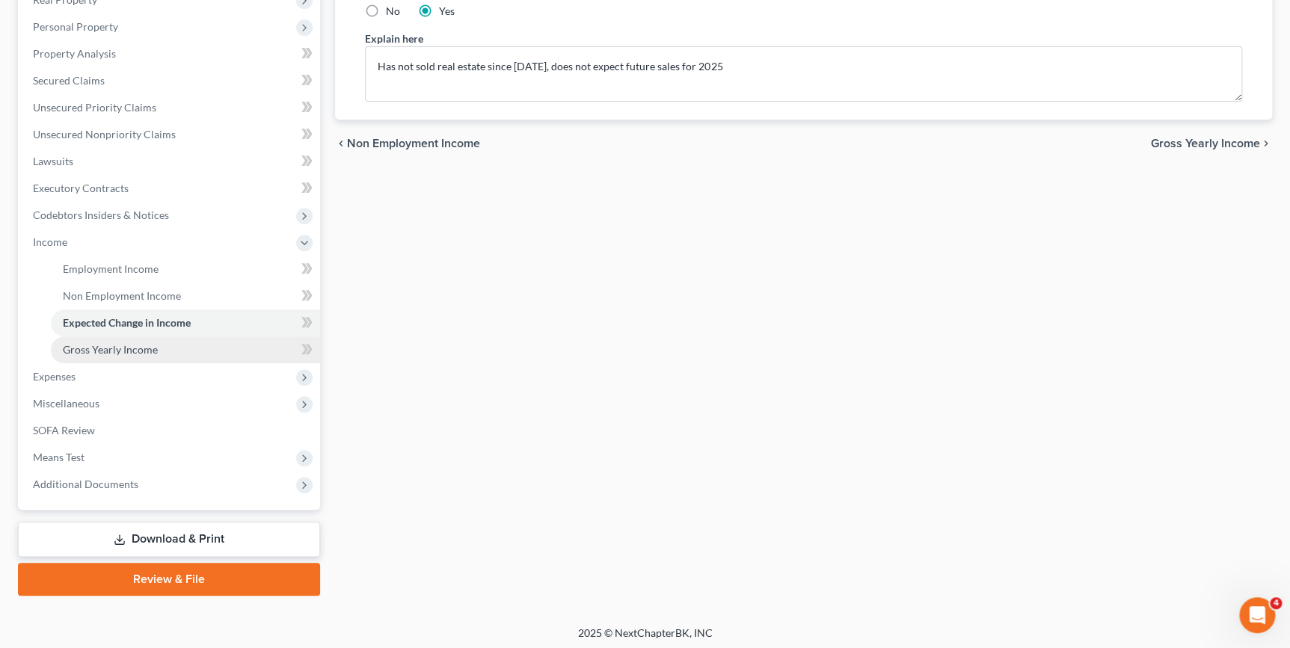
scroll to position [252, 0]
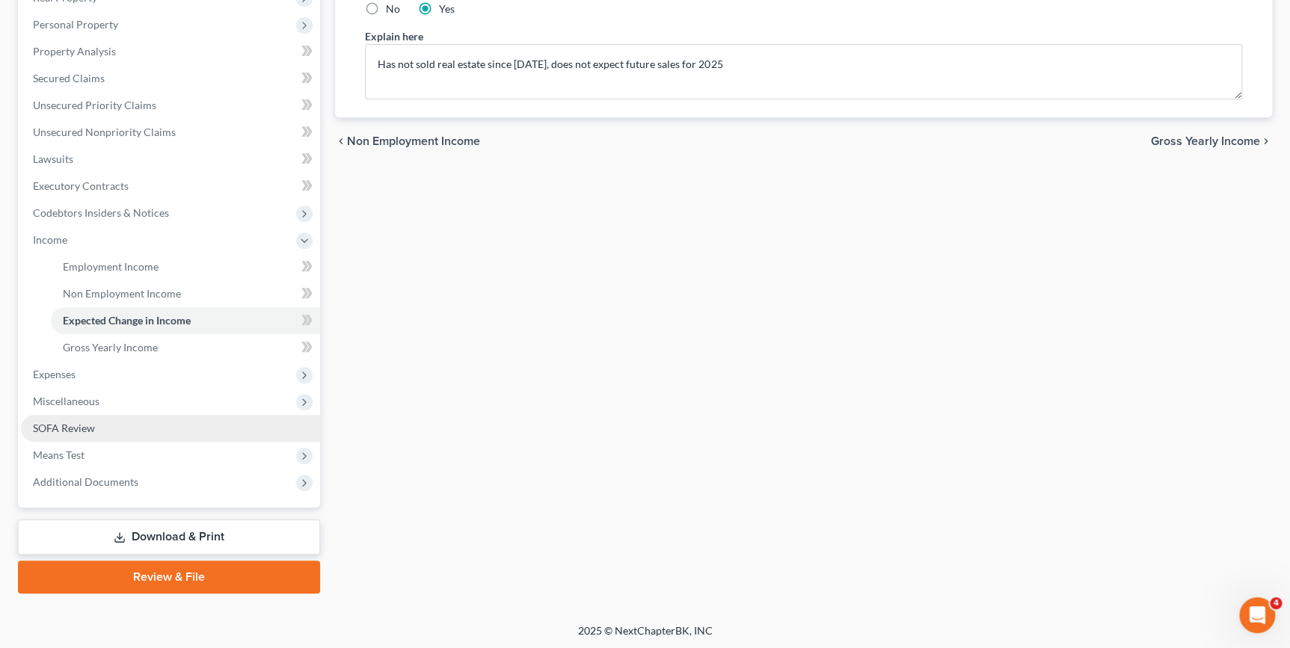
click at [85, 430] on span "SOFA Review" at bounding box center [64, 428] width 62 height 13
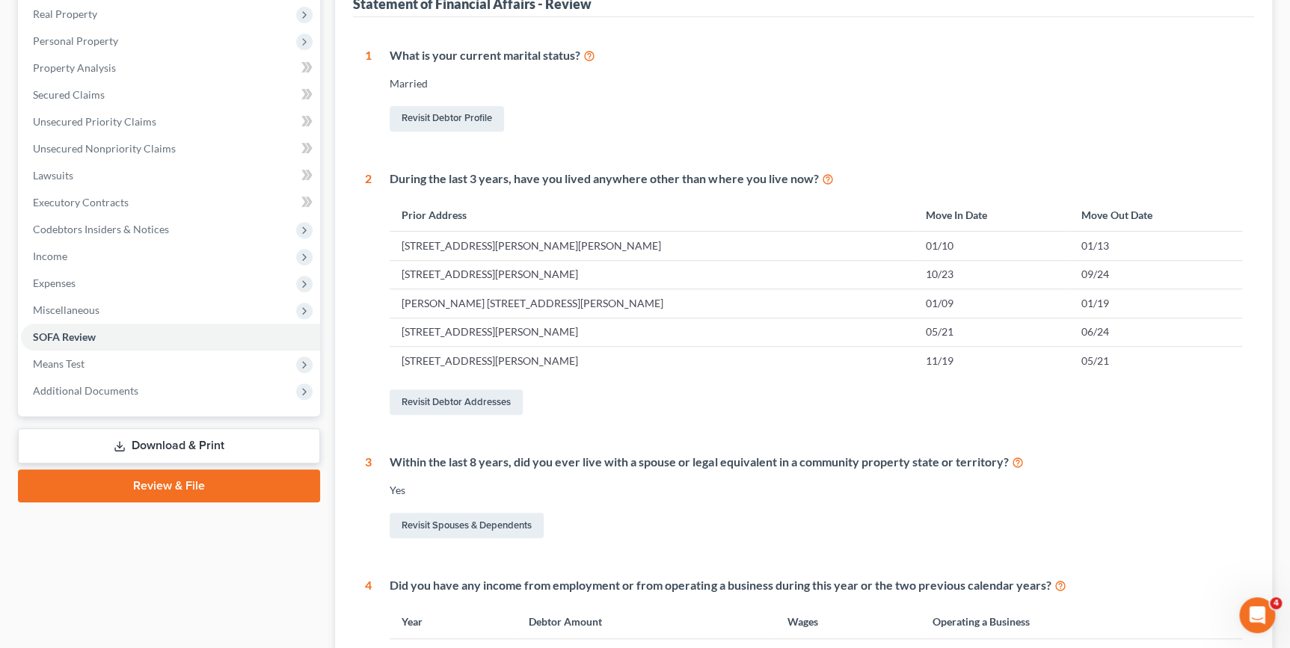
scroll to position [227, 0]
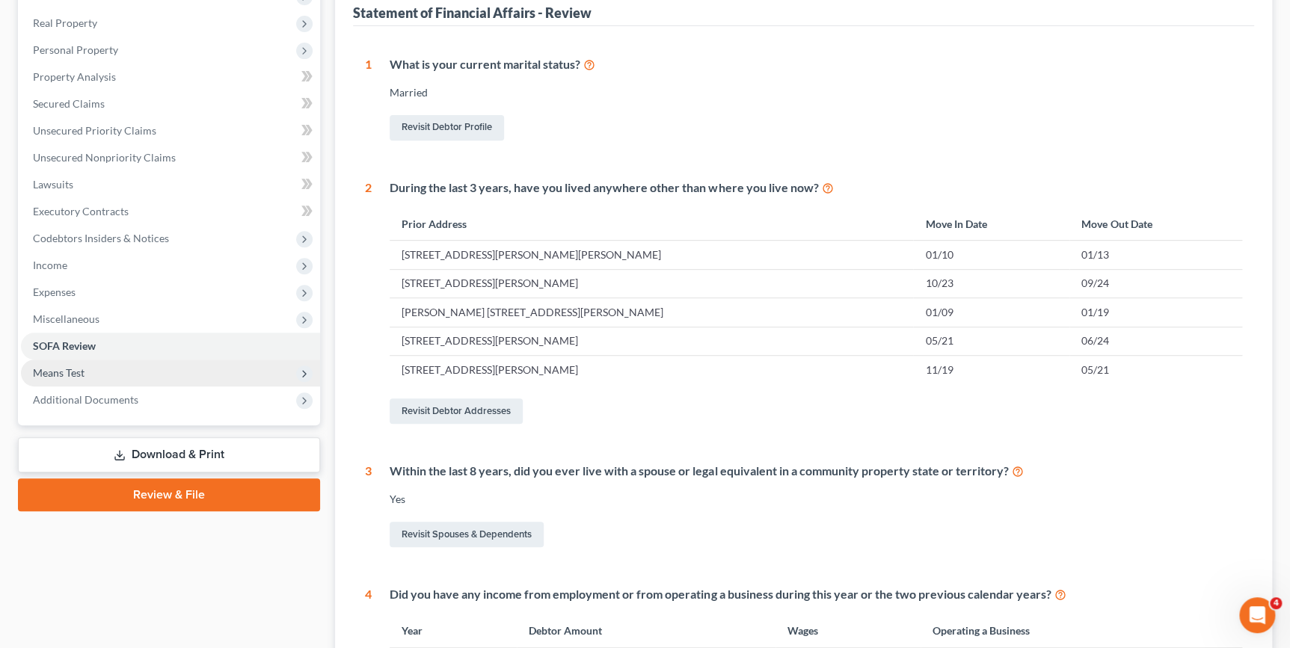
click at [70, 368] on span "Means Test" at bounding box center [59, 372] width 52 height 13
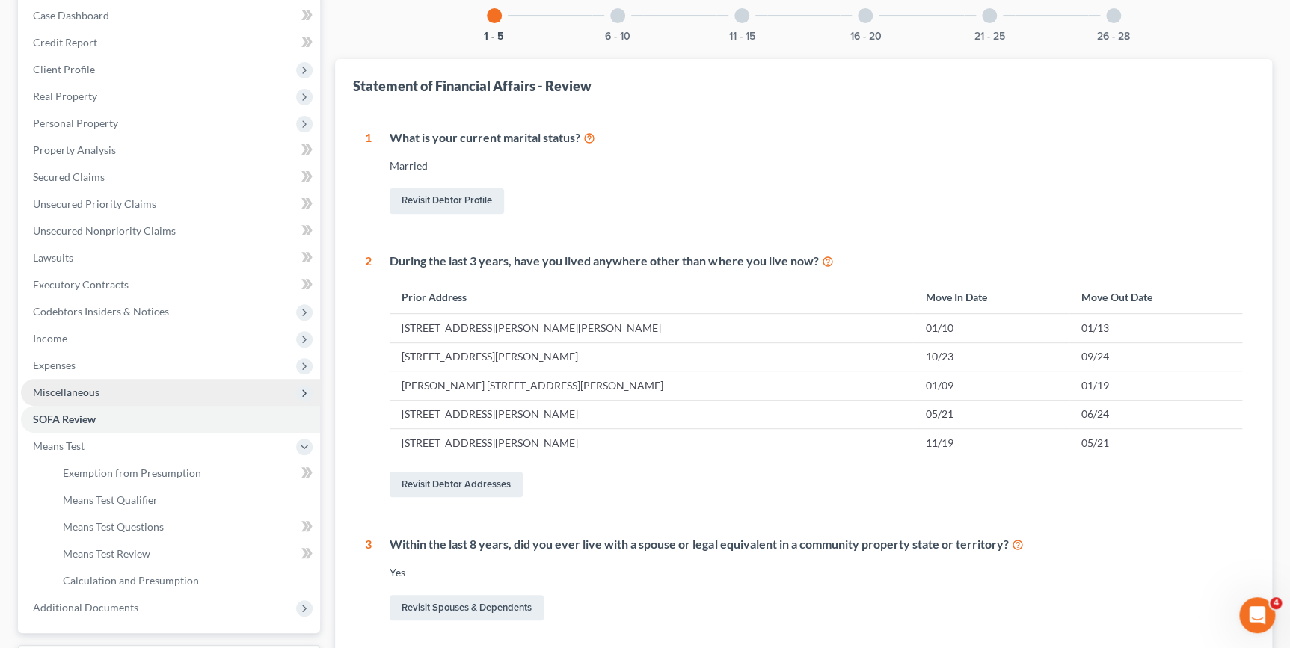
scroll to position [159, 0]
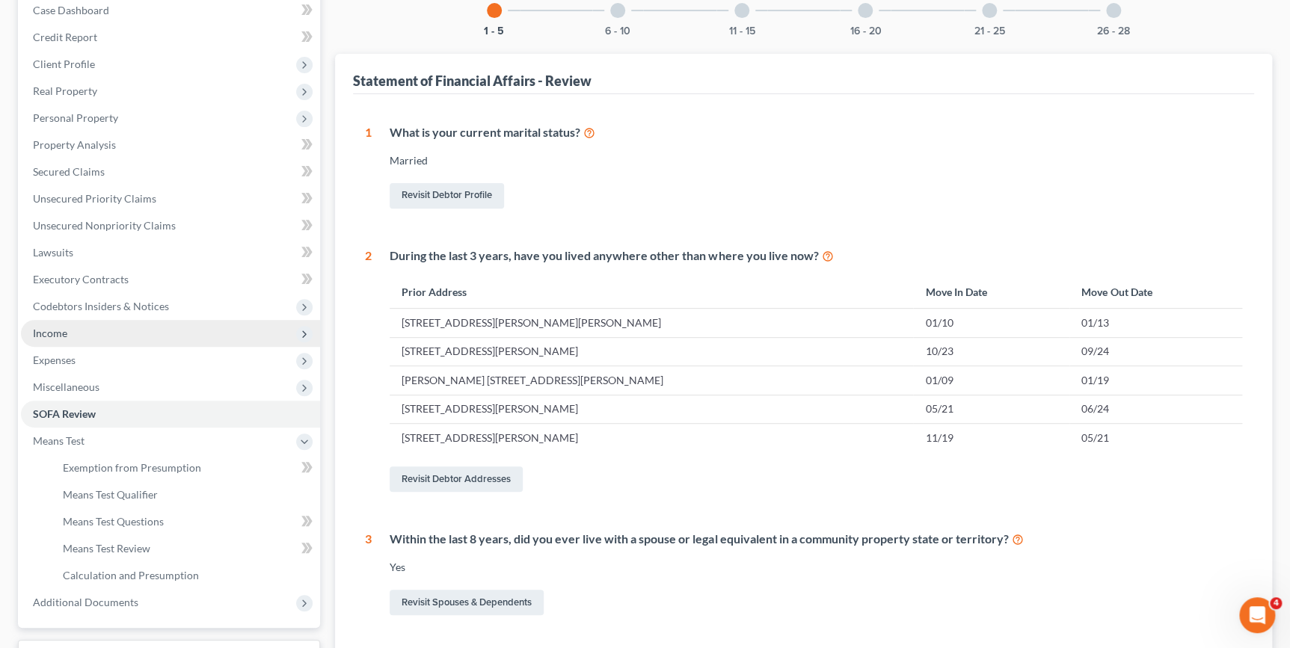
click at [76, 335] on span "Income" at bounding box center [170, 333] width 299 height 27
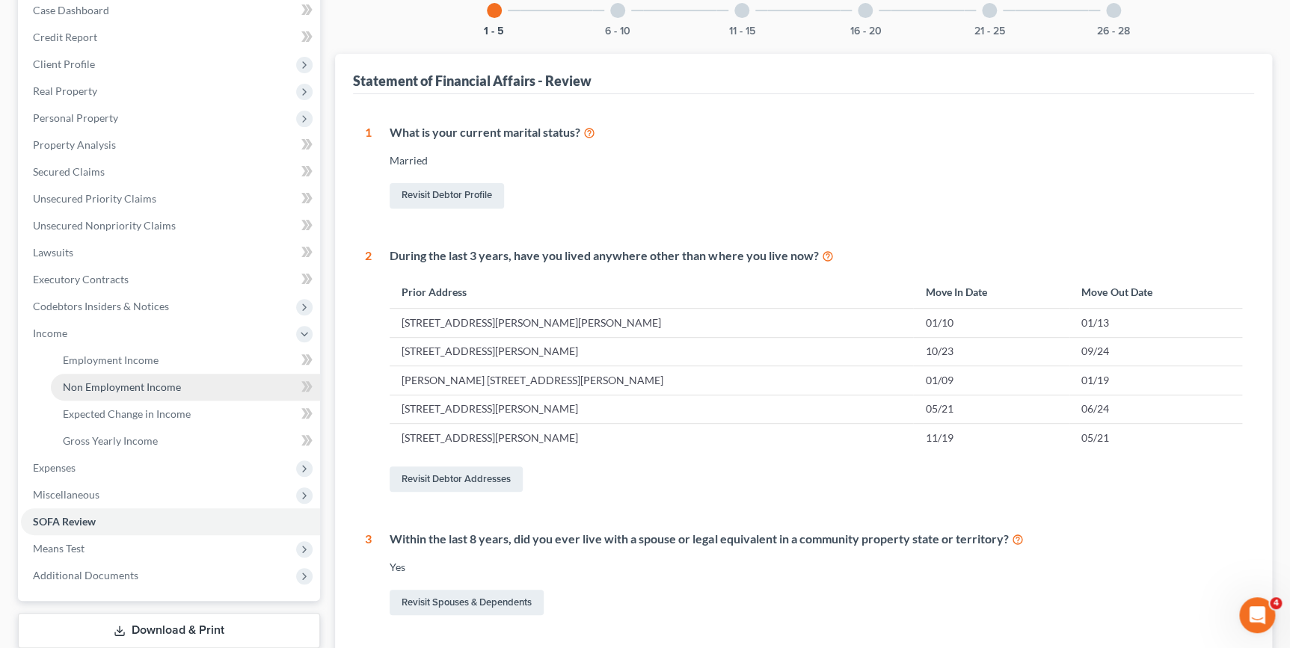
click at [148, 382] on span "Non Employment Income" at bounding box center [122, 387] width 118 height 13
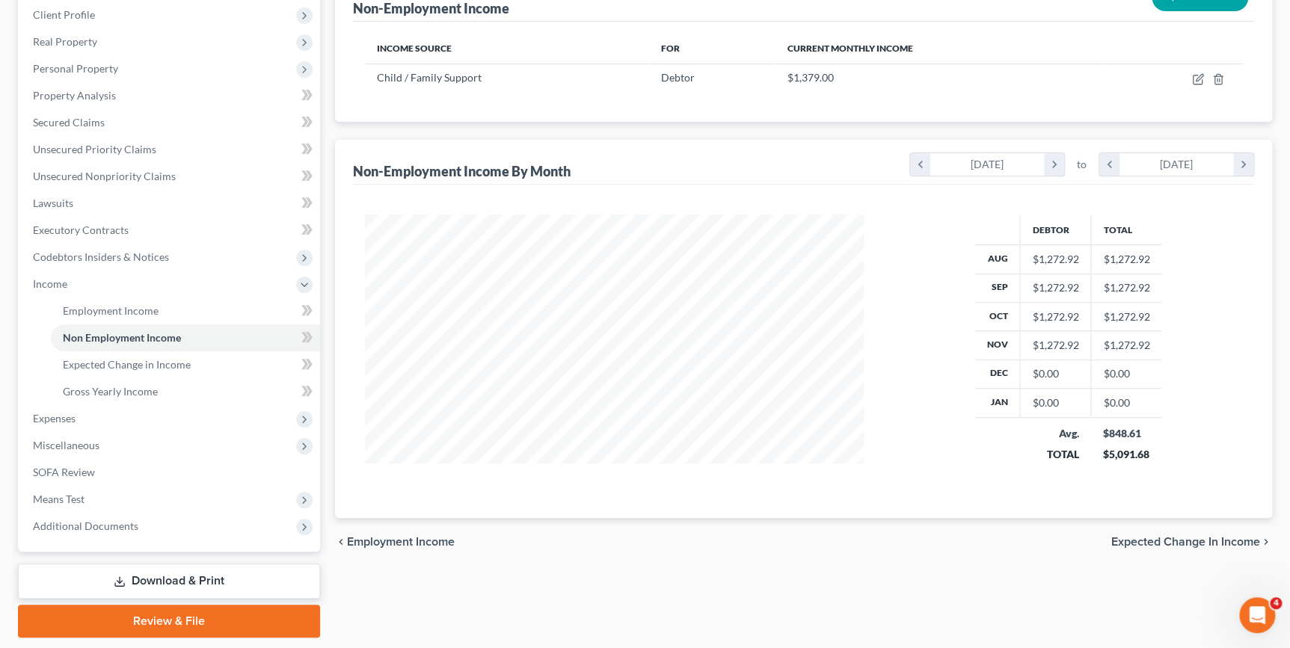
scroll to position [184, 0]
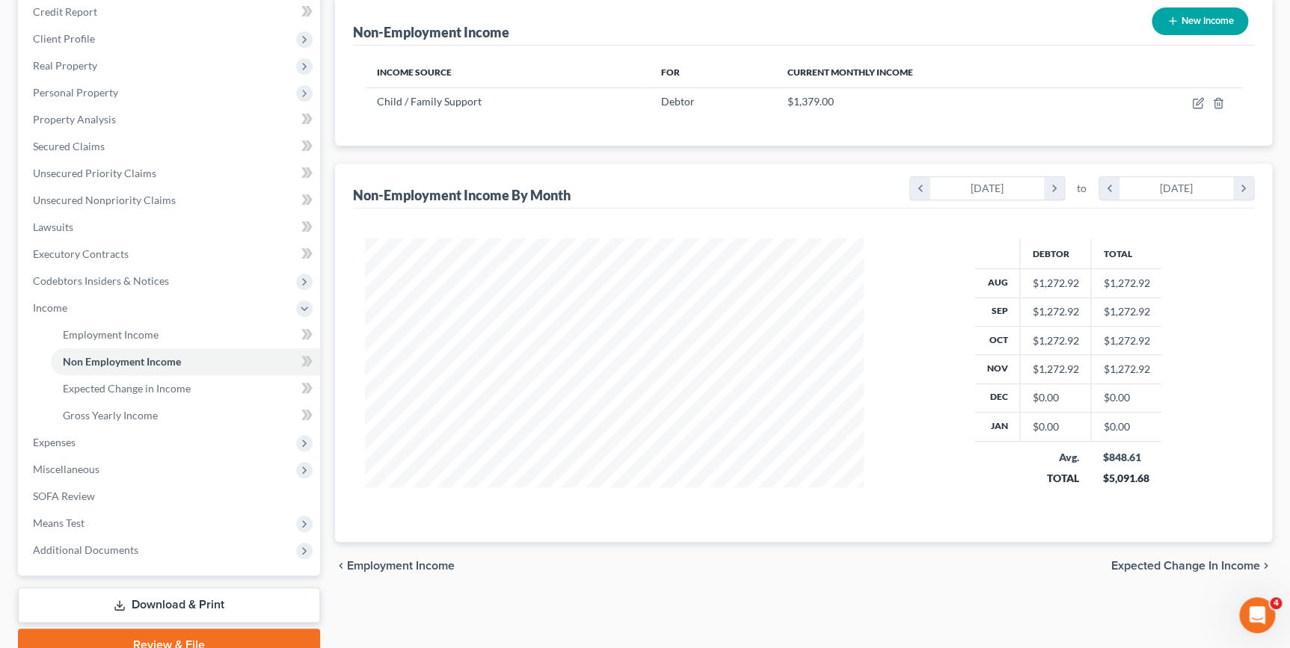
click at [1077, 278] on td "$1,272.92" at bounding box center [1055, 283] width 71 height 28
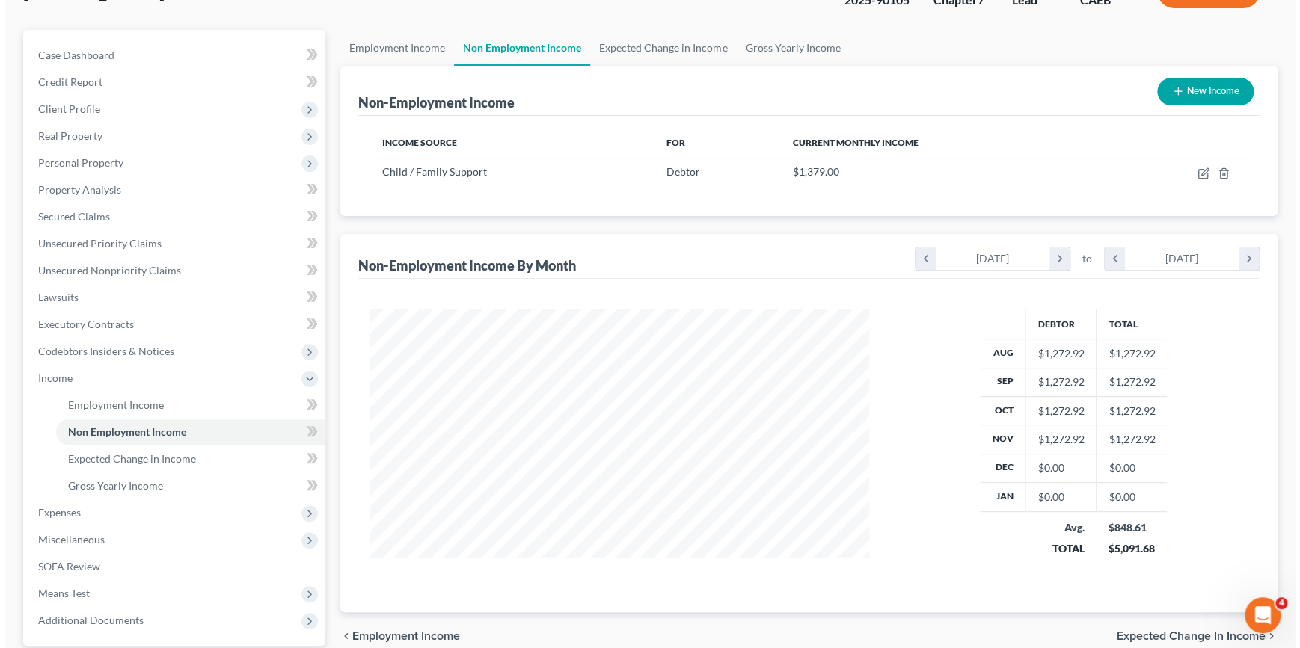
scroll to position [48, 0]
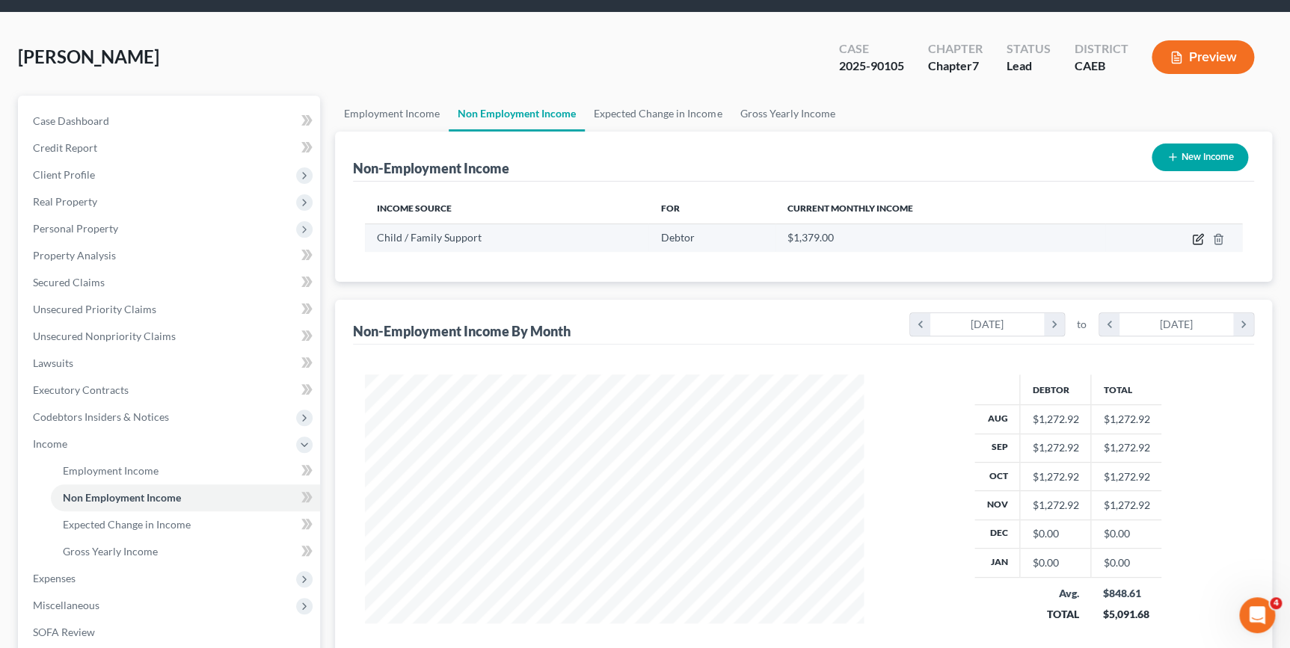
click at [1195, 238] on icon "button" at bounding box center [1198, 239] width 12 height 12
select select "7"
select select "3"
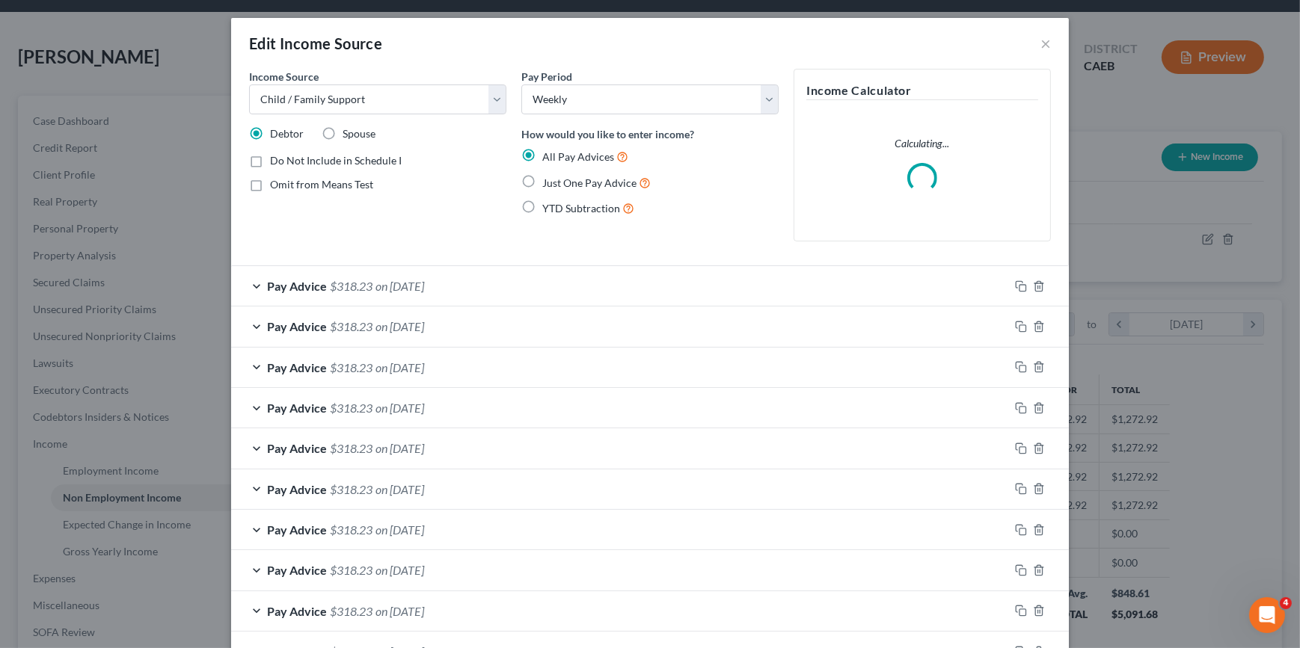
scroll to position [268, 532]
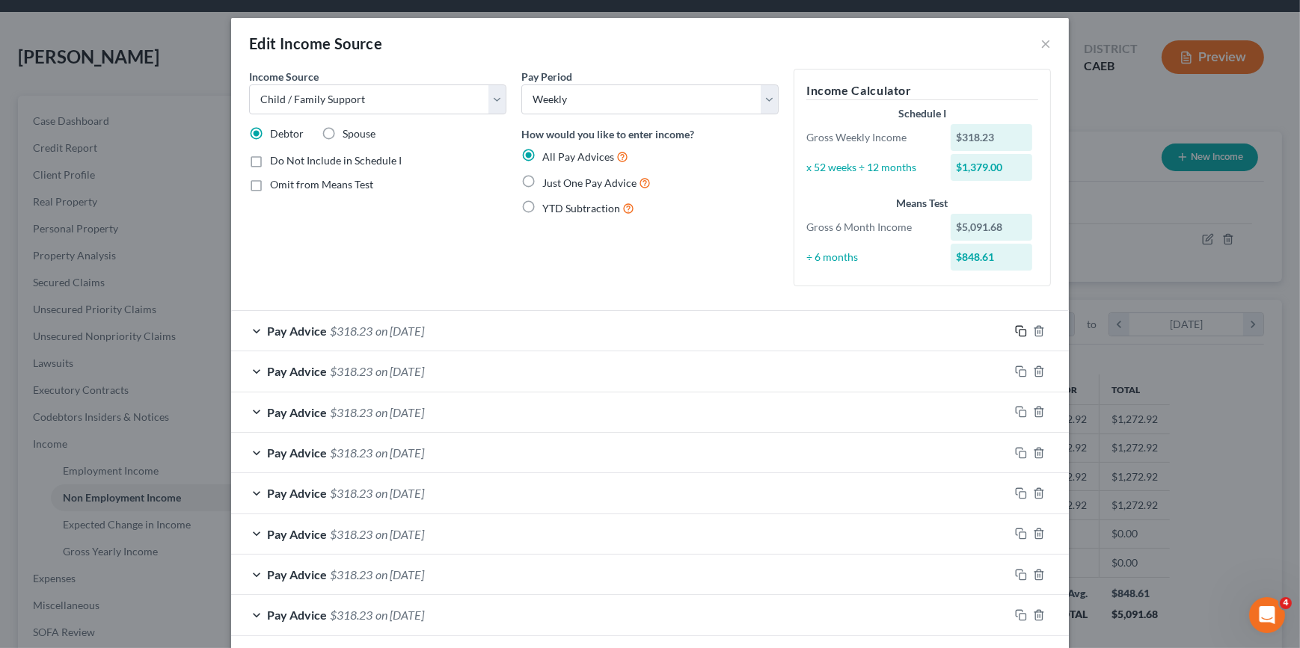
click at [1017, 334] on icon "button" at bounding box center [1021, 331] width 12 height 12
click at [1015, 333] on icon "button" at bounding box center [1021, 331] width 12 height 12
click at [375, 325] on span "on 11/25/2024" at bounding box center [399, 331] width 49 height 14
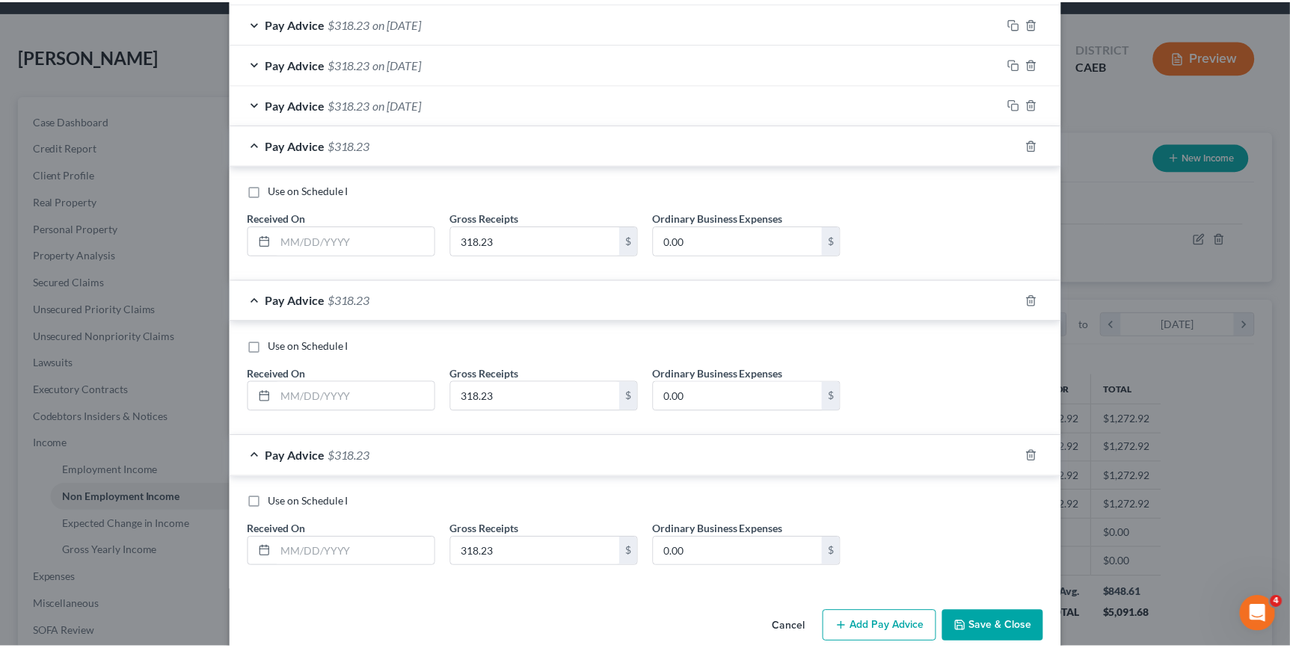
scroll to position [972, 0]
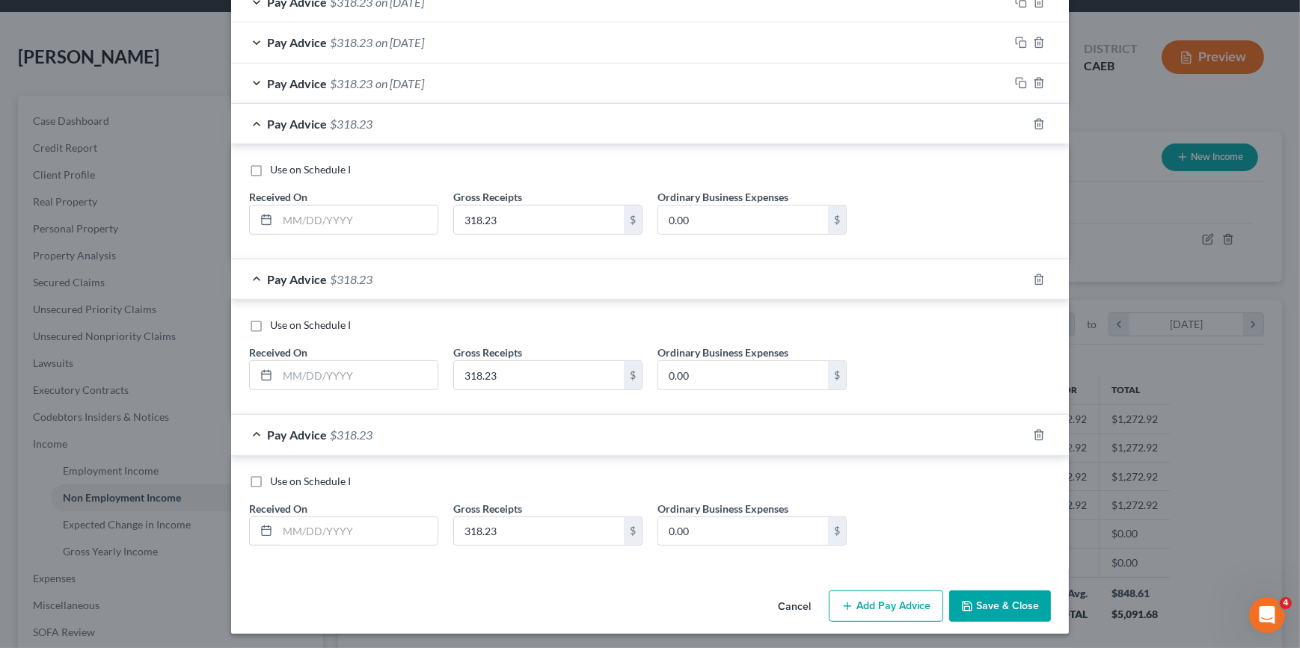
click at [793, 600] on button "Cancel" at bounding box center [794, 607] width 57 height 30
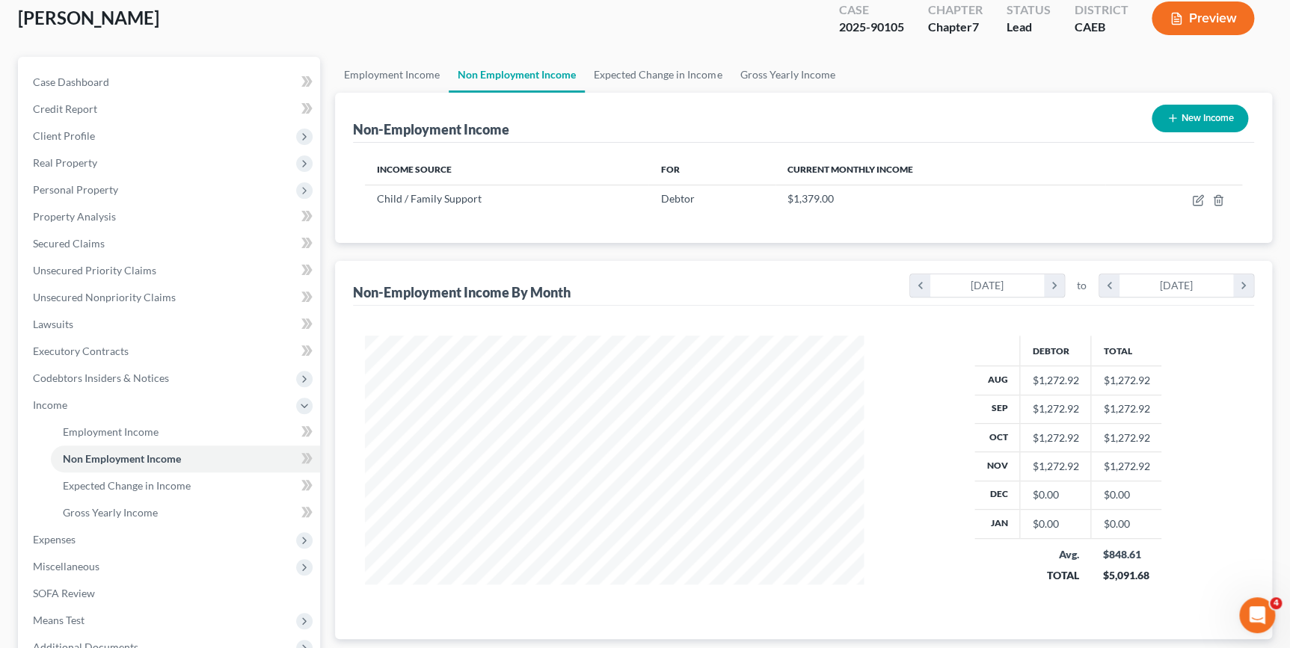
scroll to position [48, 0]
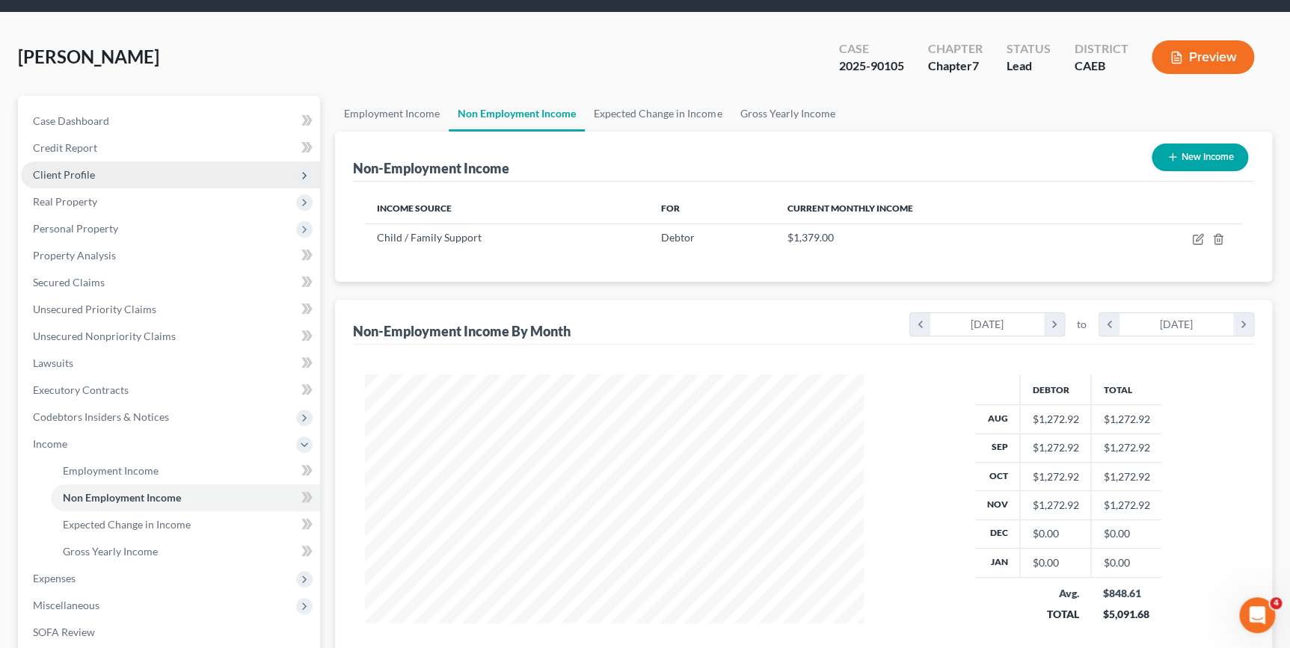
click at [87, 179] on span "Client Profile" at bounding box center [170, 175] width 299 height 27
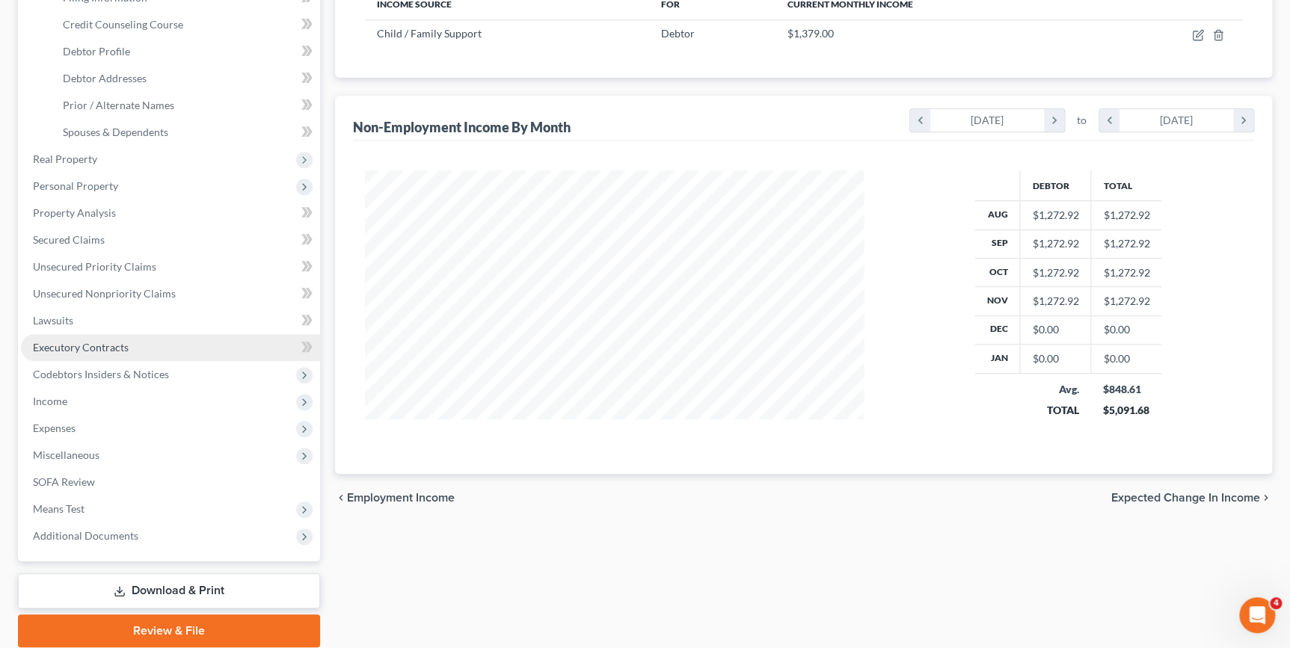
scroll to position [306, 0]
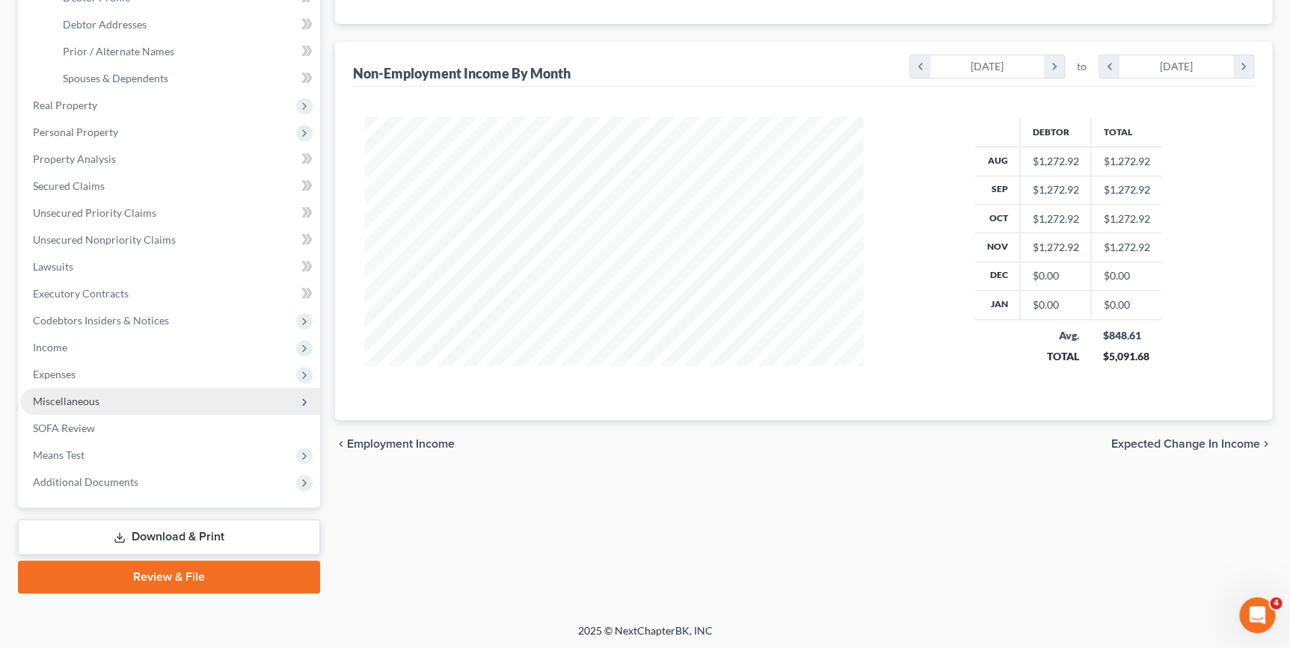
click at [79, 399] on span "Miscellaneous" at bounding box center [66, 401] width 67 height 13
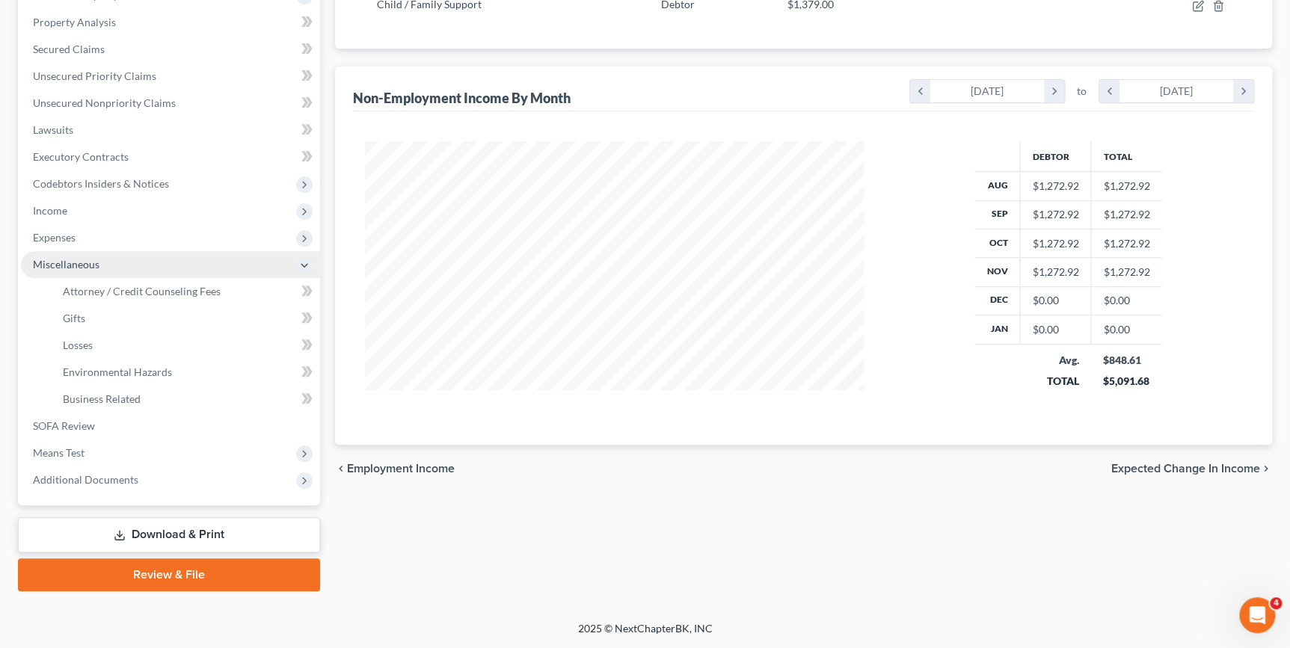
scroll to position [278, 0]
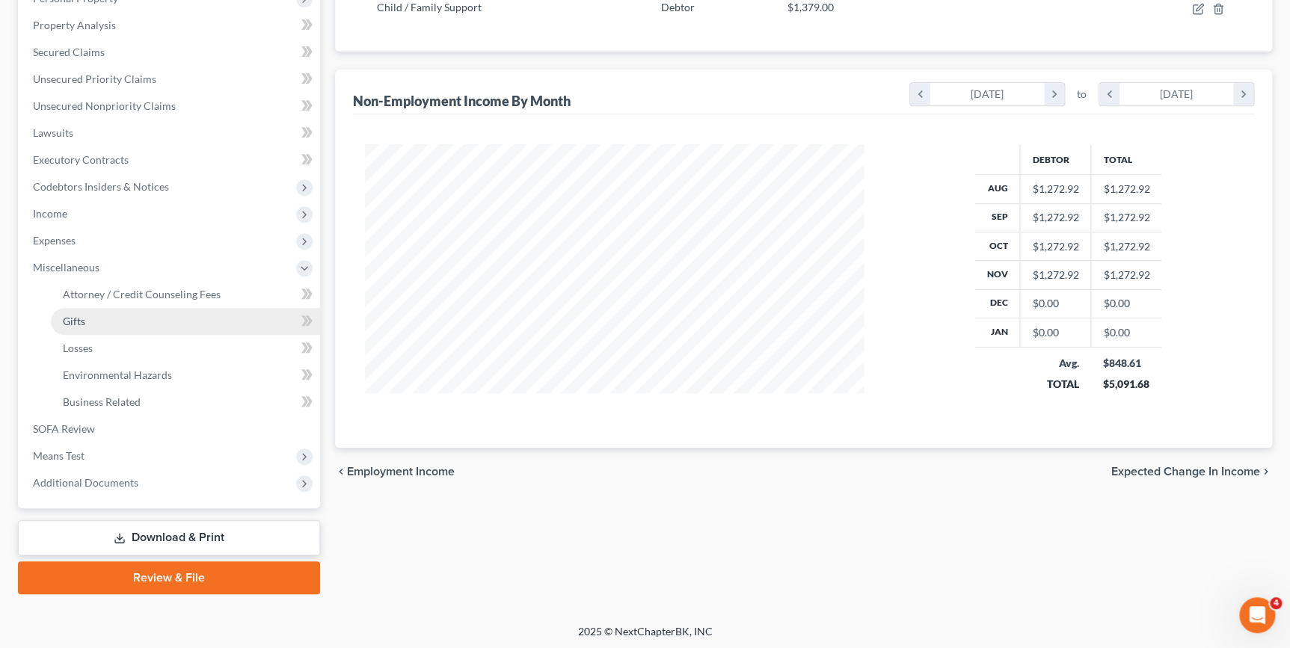
click at [90, 320] on link "Gifts" at bounding box center [185, 321] width 269 height 27
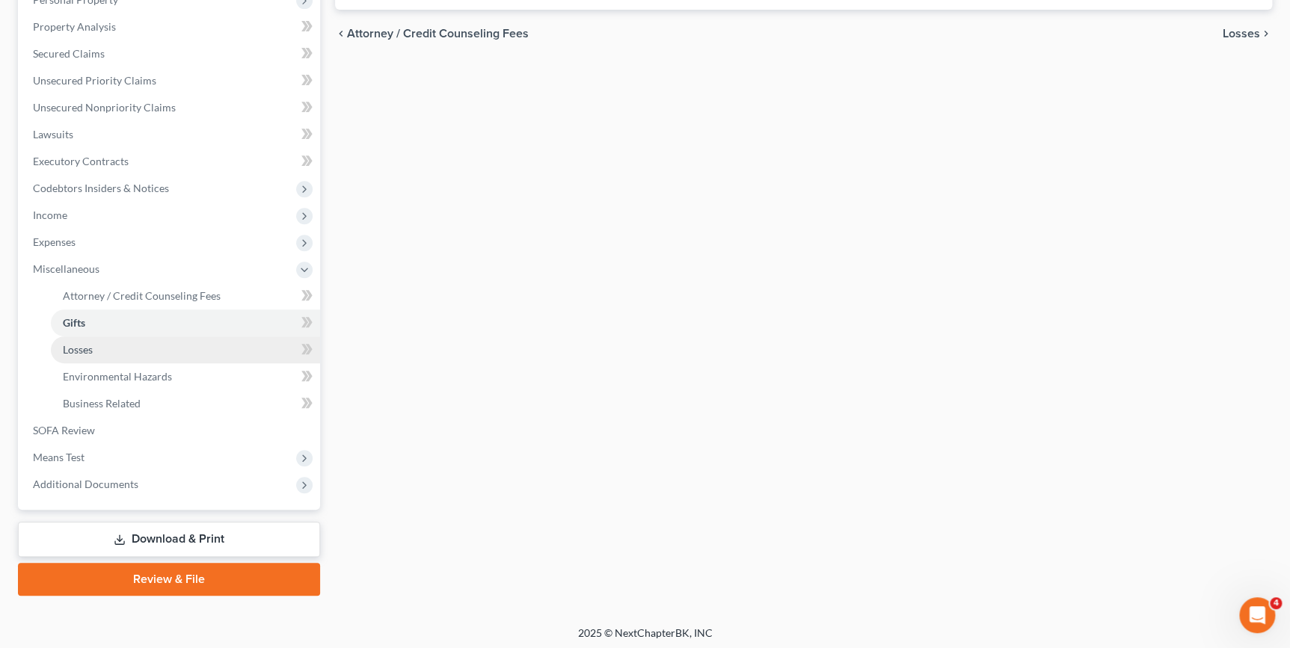
scroll to position [279, 0]
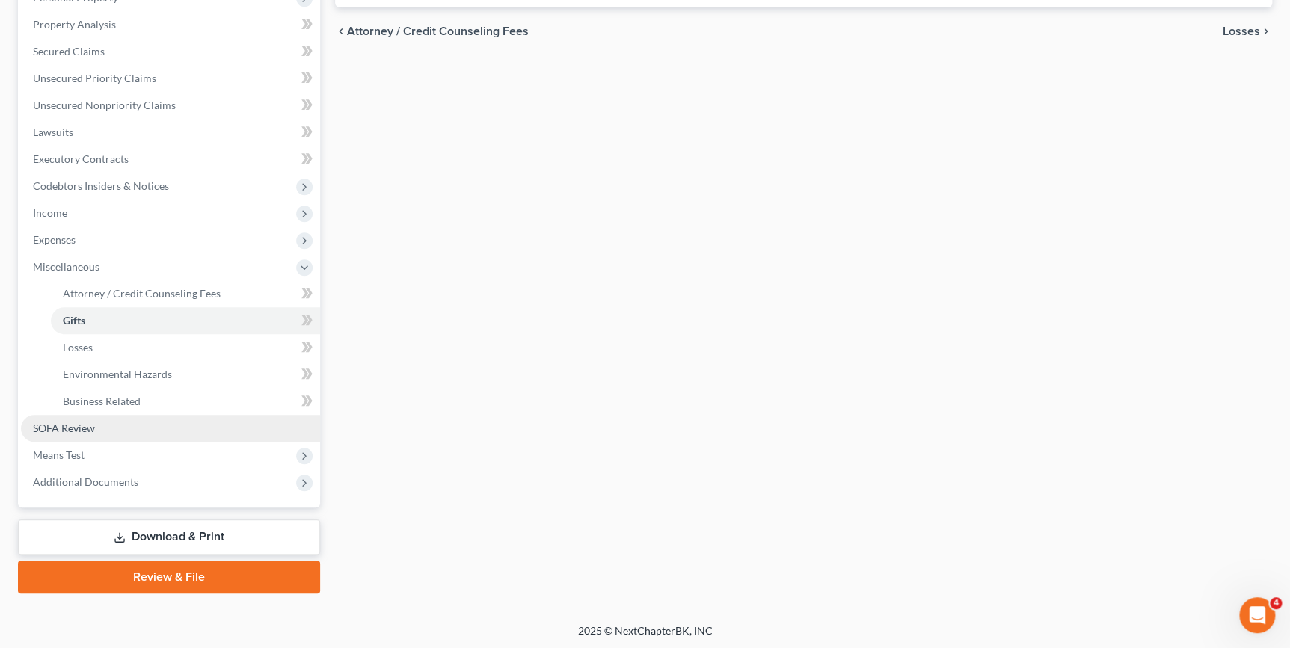
click at [97, 426] on link "SOFA Review" at bounding box center [170, 428] width 299 height 27
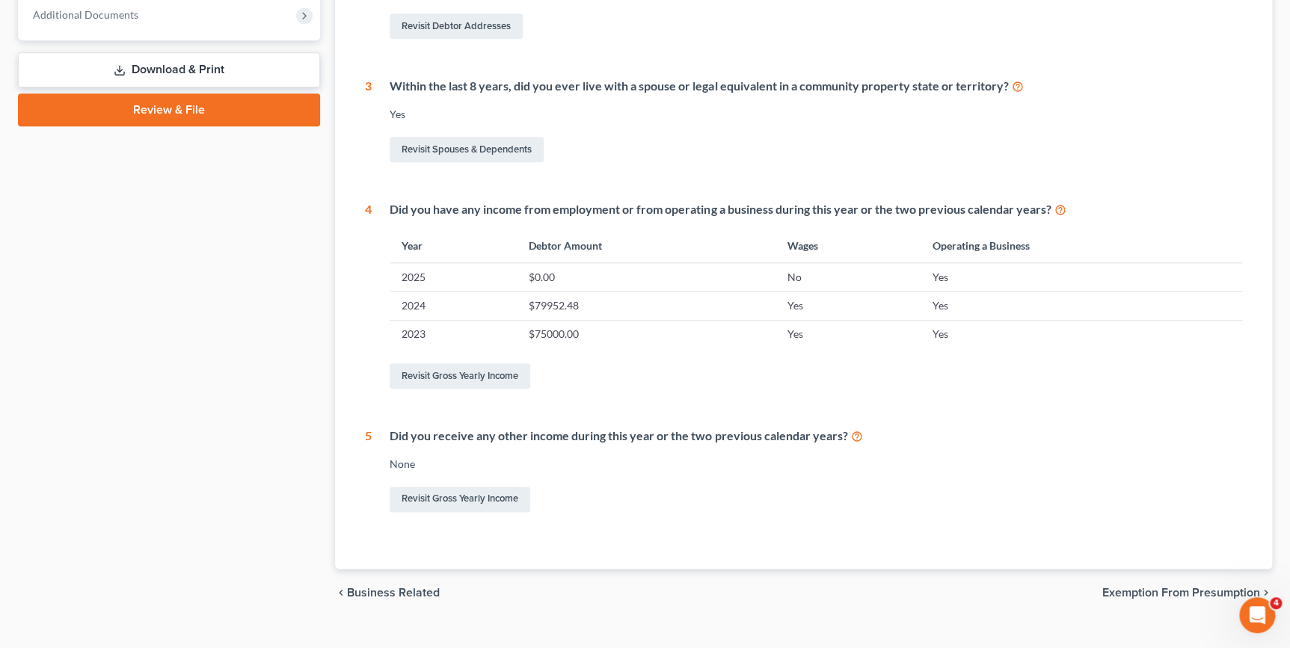
scroll to position [635, 0]
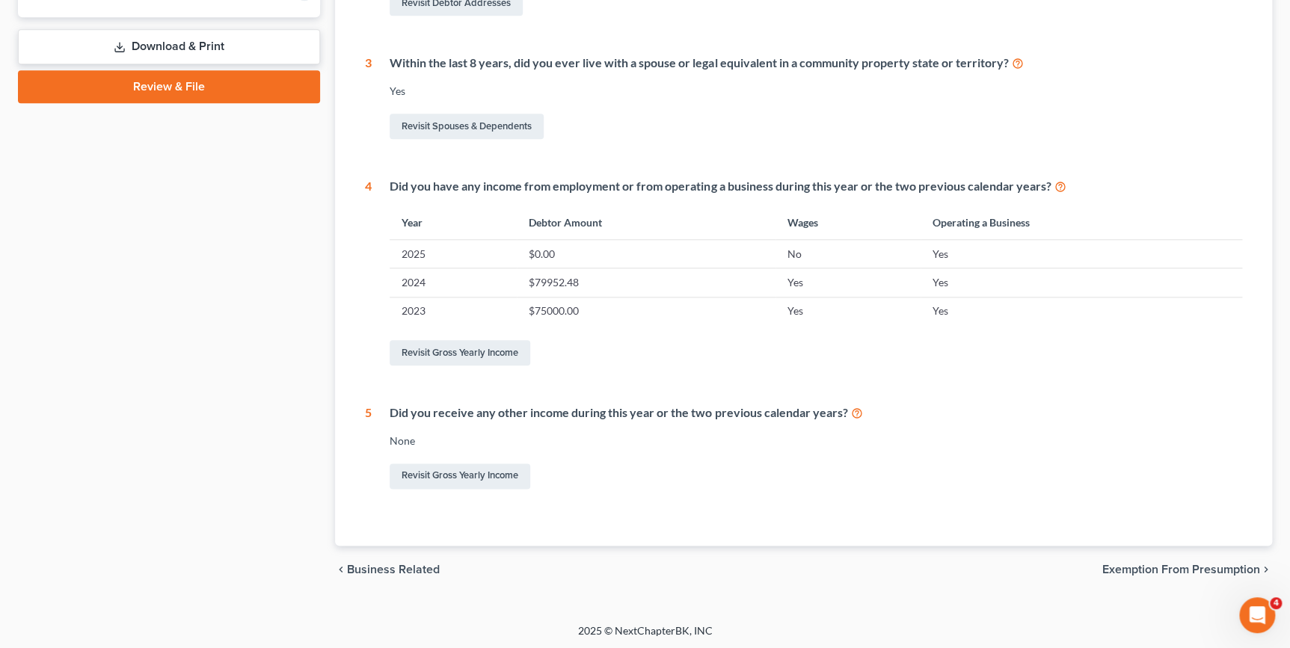
click at [1111, 566] on span "Exemption from Presumption" at bounding box center [1181, 570] width 158 height 12
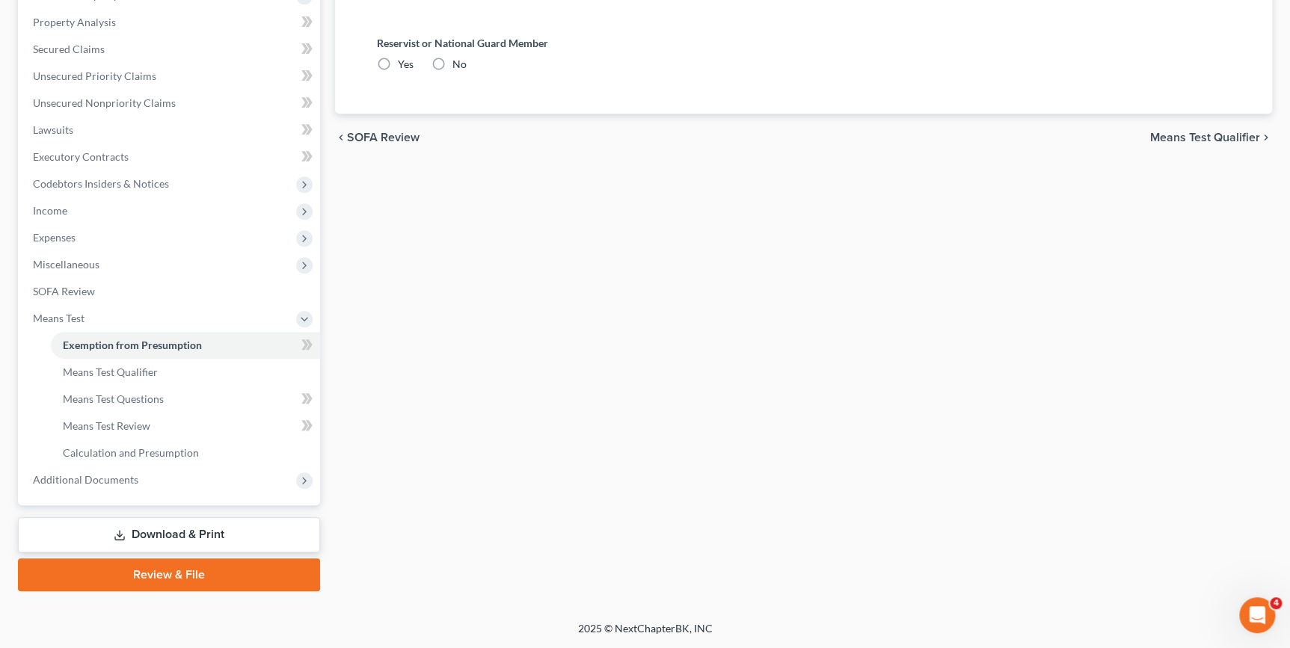
radio input "true"
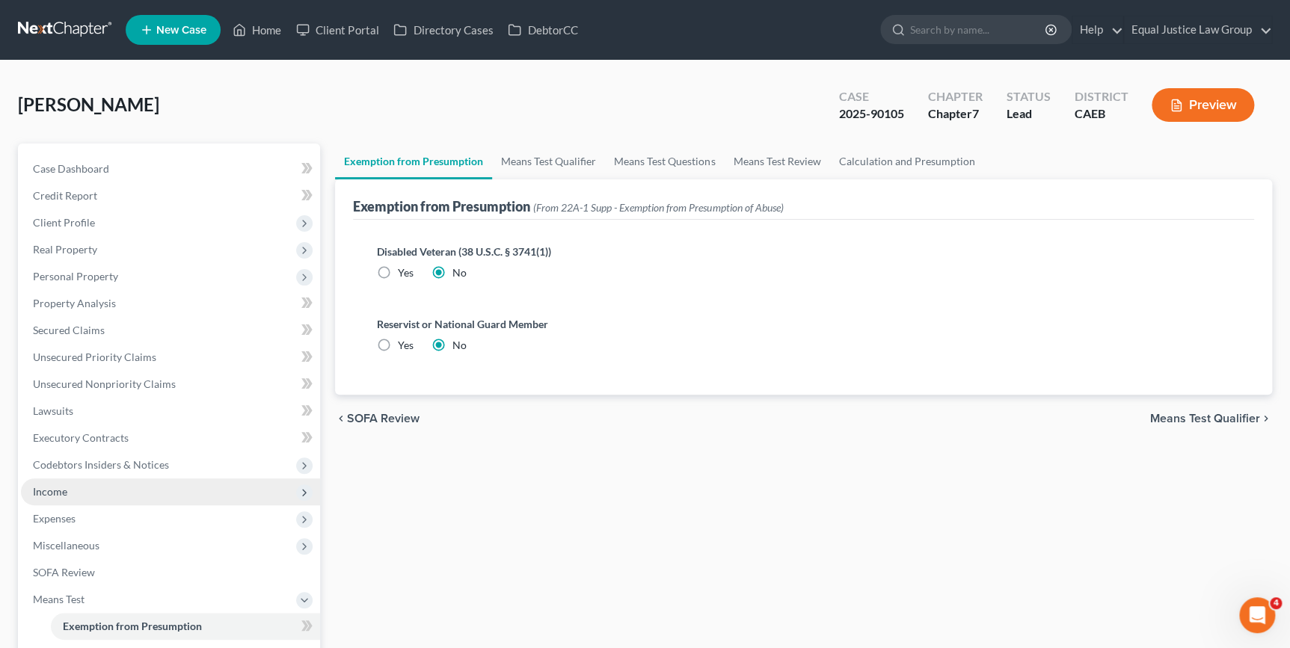
click at [84, 488] on span "Income" at bounding box center [170, 492] width 299 height 27
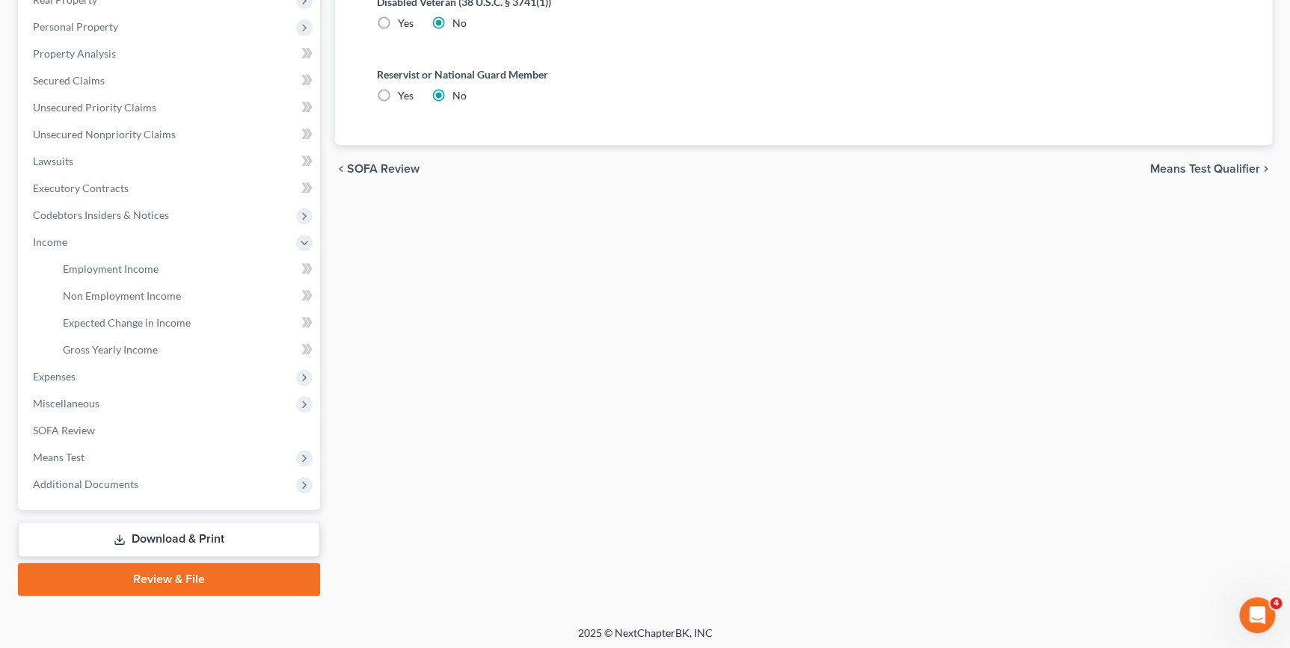
scroll to position [252, 0]
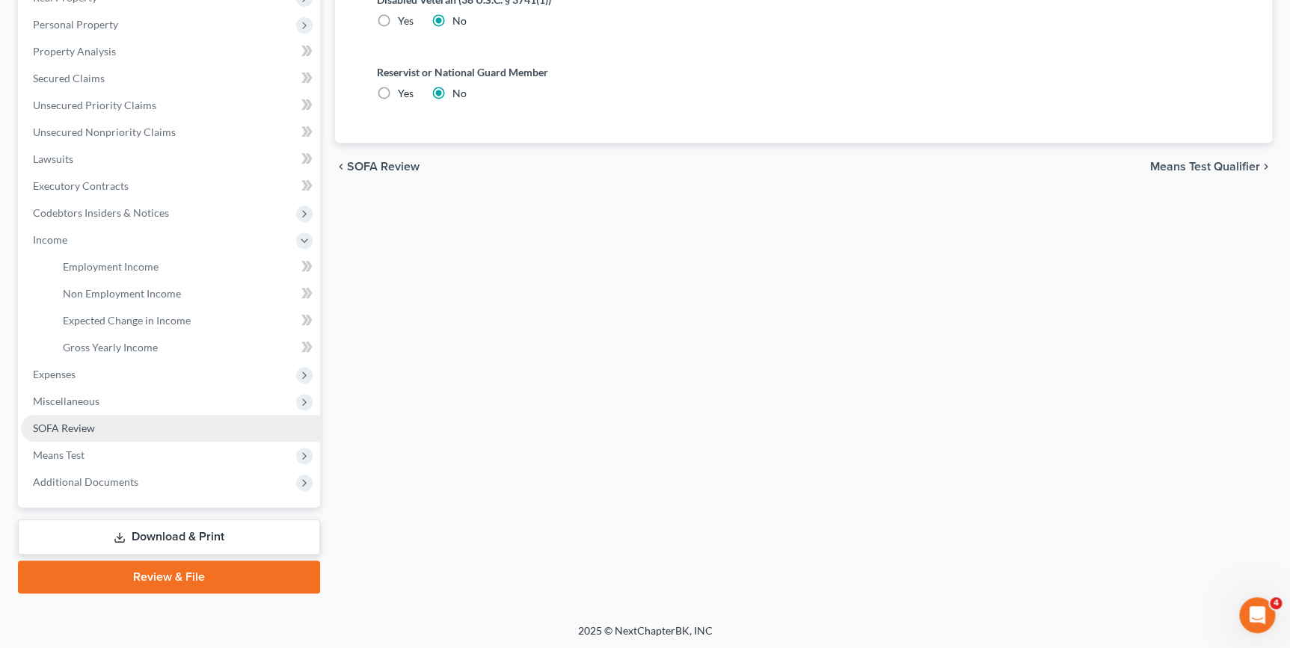
click at [101, 431] on link "SOFA Review" at bounding box center [170, 428] width 299 height 27
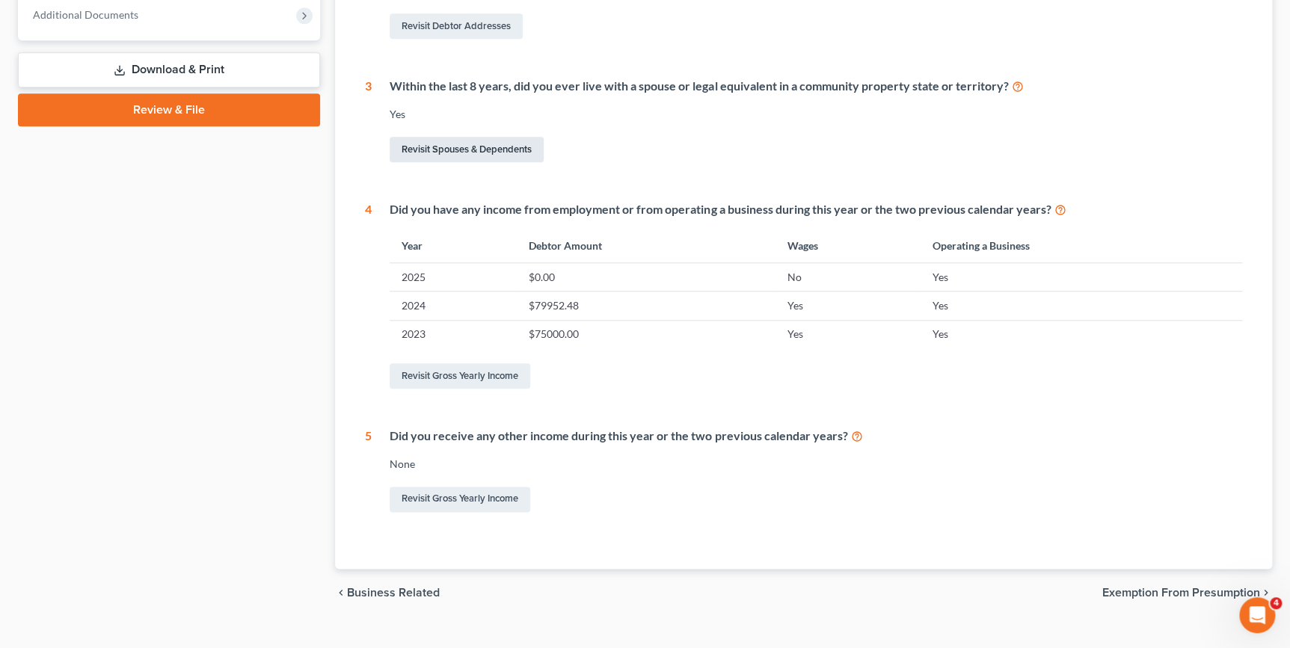
scroll to position [635, 0]
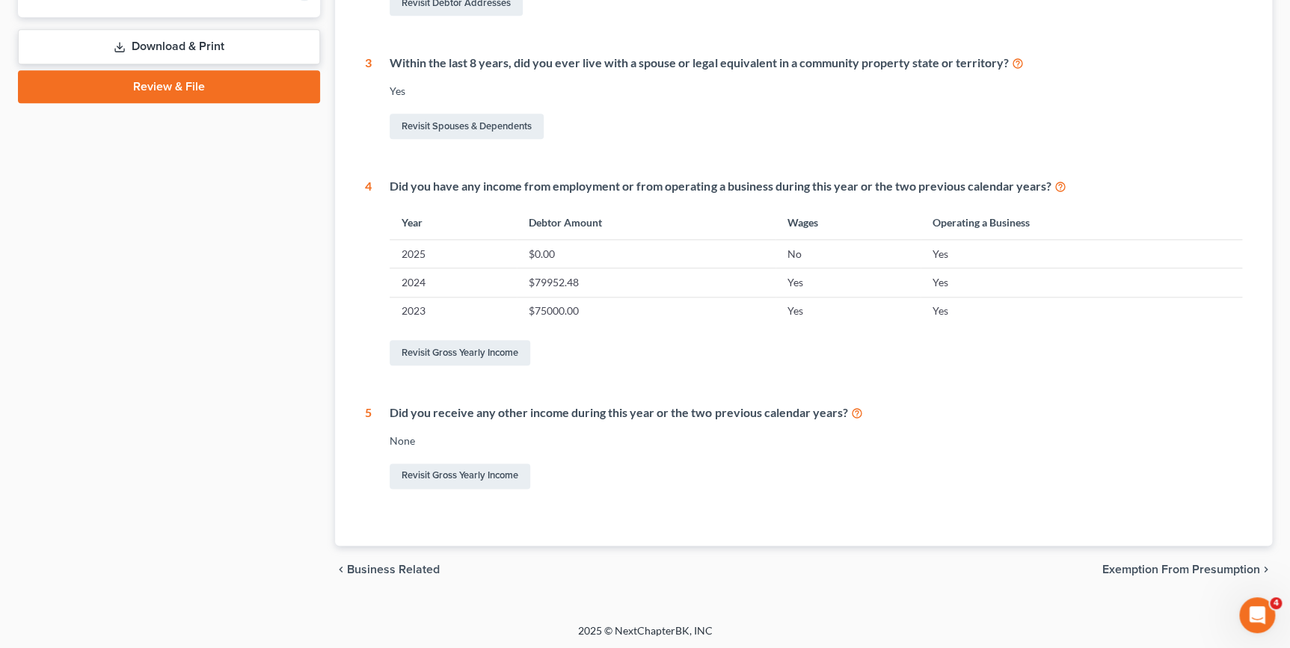
click at [1153, 570] on span "Exemption from Presumption" at bounding box center [1181, 570] width 158 height 12
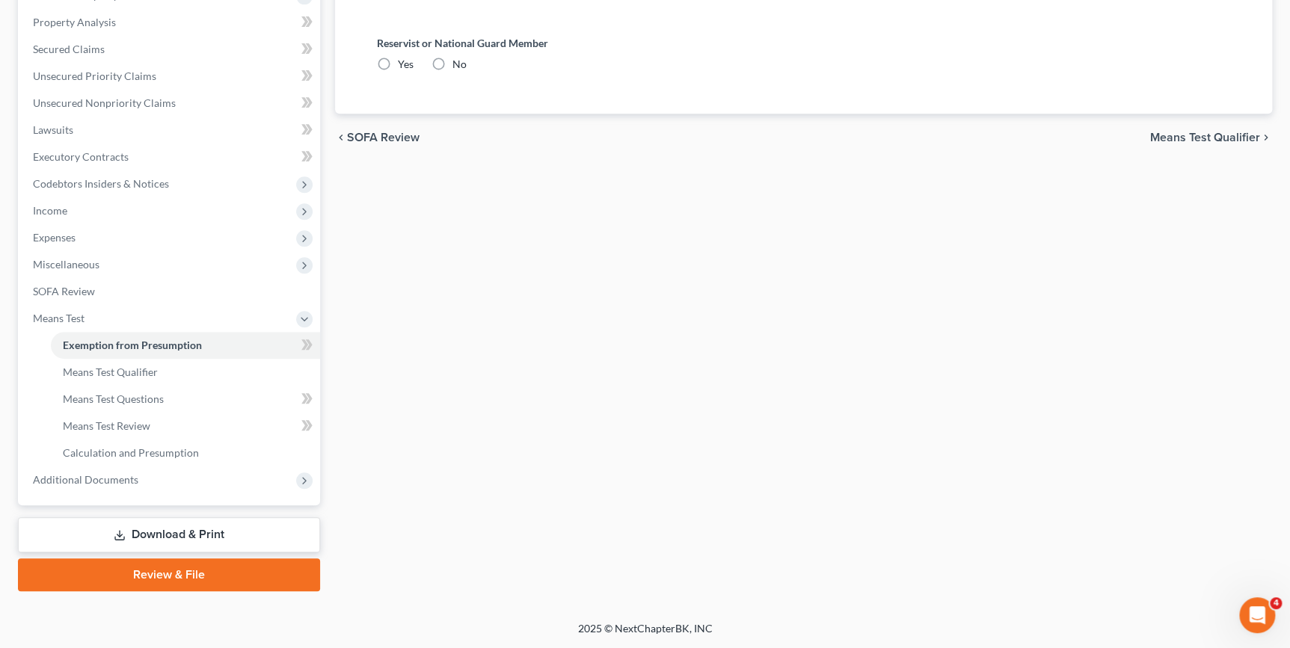
scroll to position [9, 0]
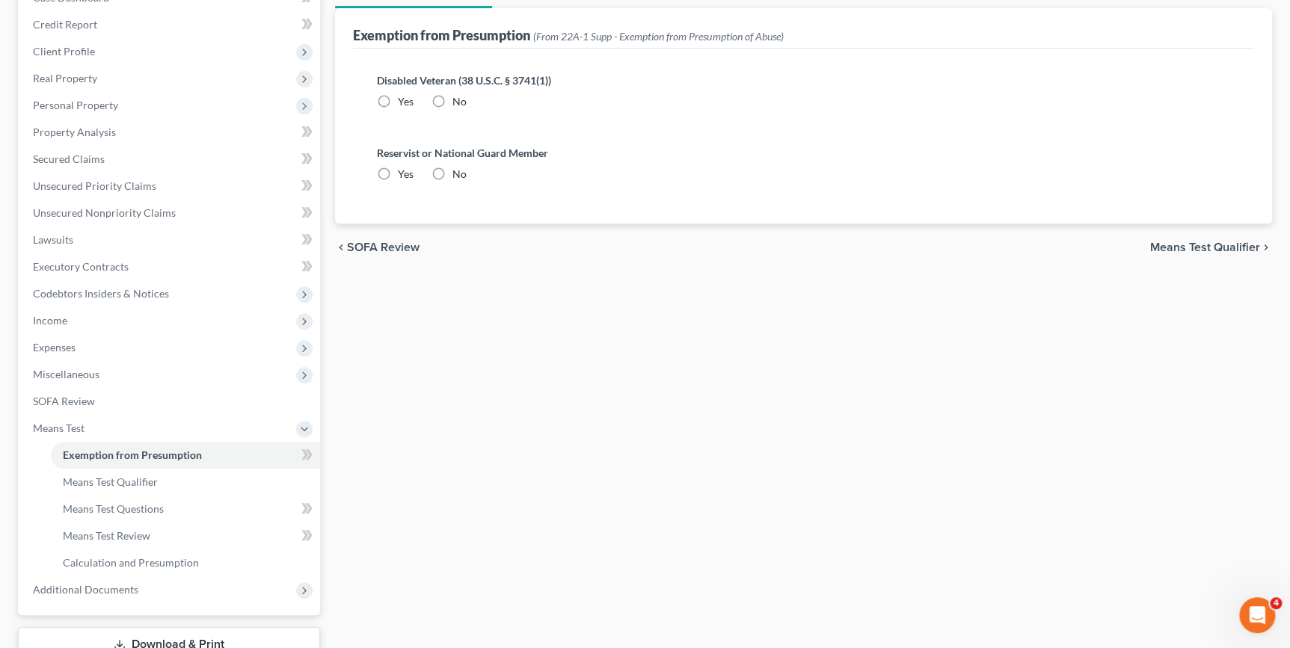
radio input "true"
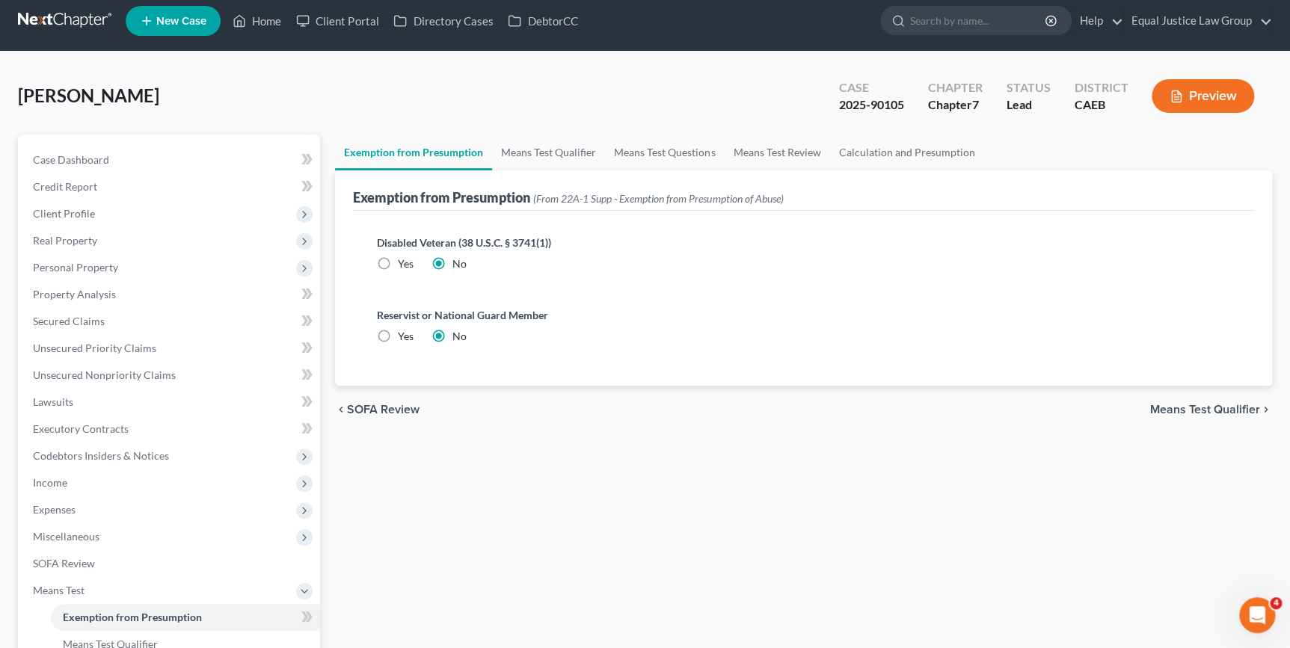
scroll to position [0, 0]
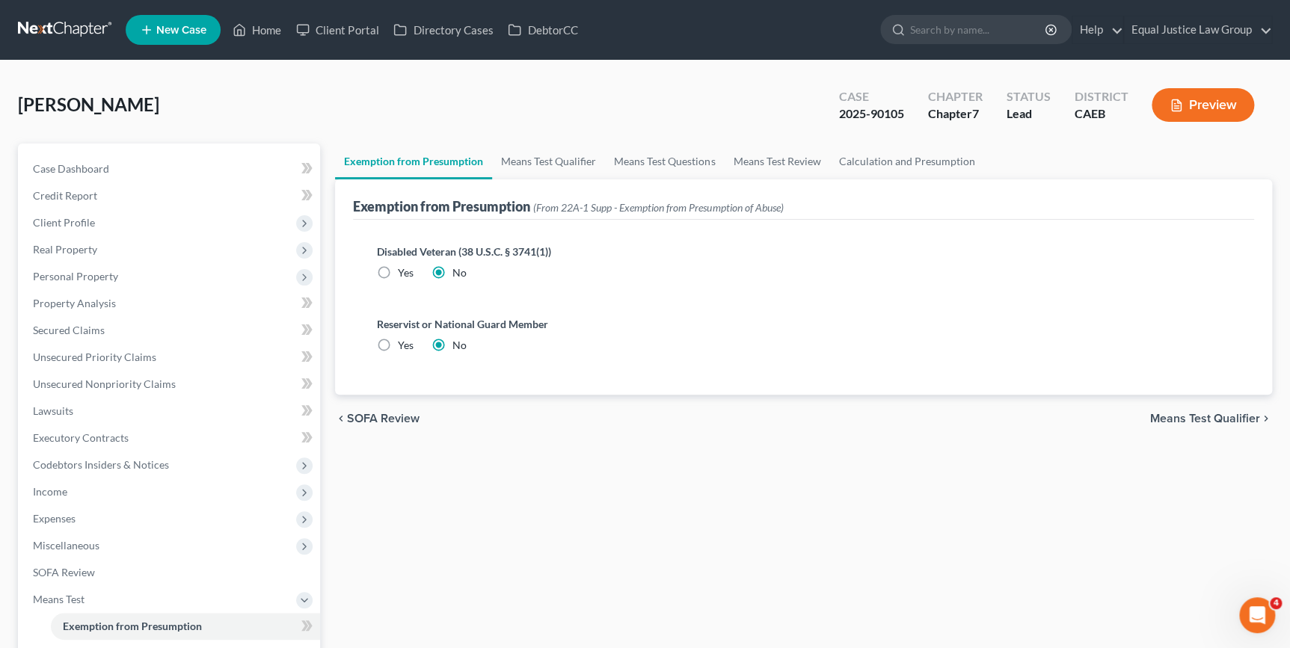
drag, startPoint x: 393, startPoint y: 419, endPoint x: 436, endPoint y: 422, distance: 42.7
click at [393, 420] on span "SOFA Review" at bounding box center [383, 419] width 73 height 12
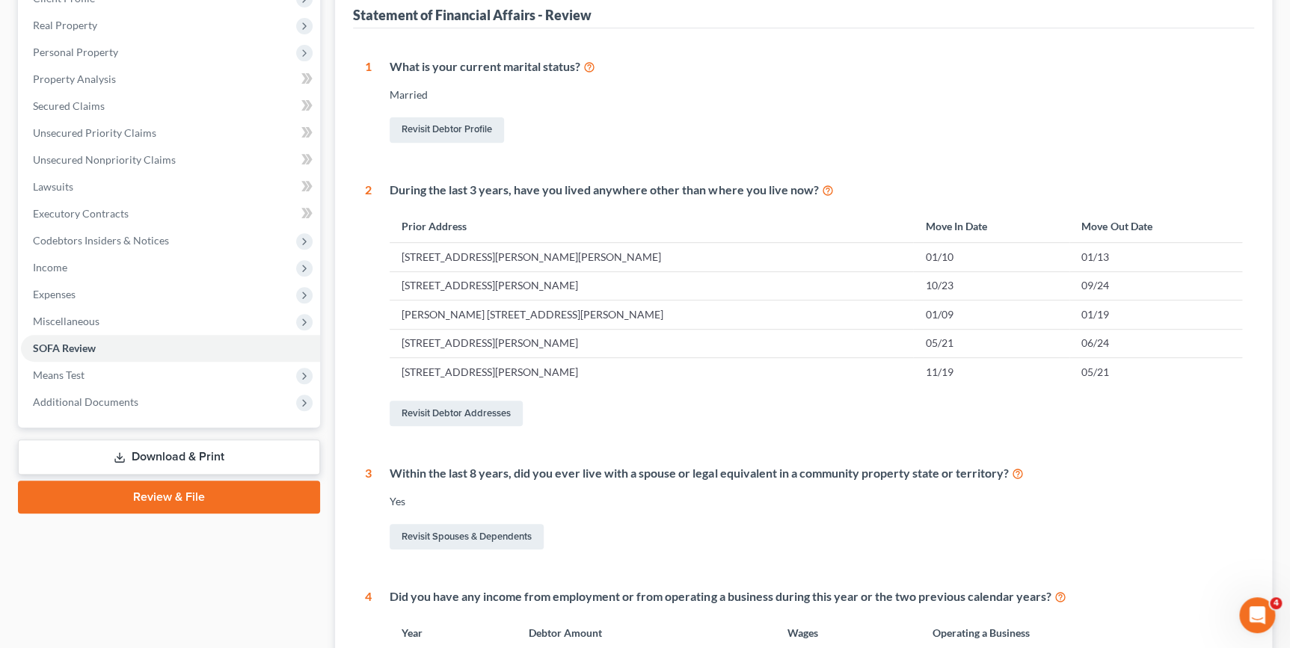
scroll to position [22, 0]
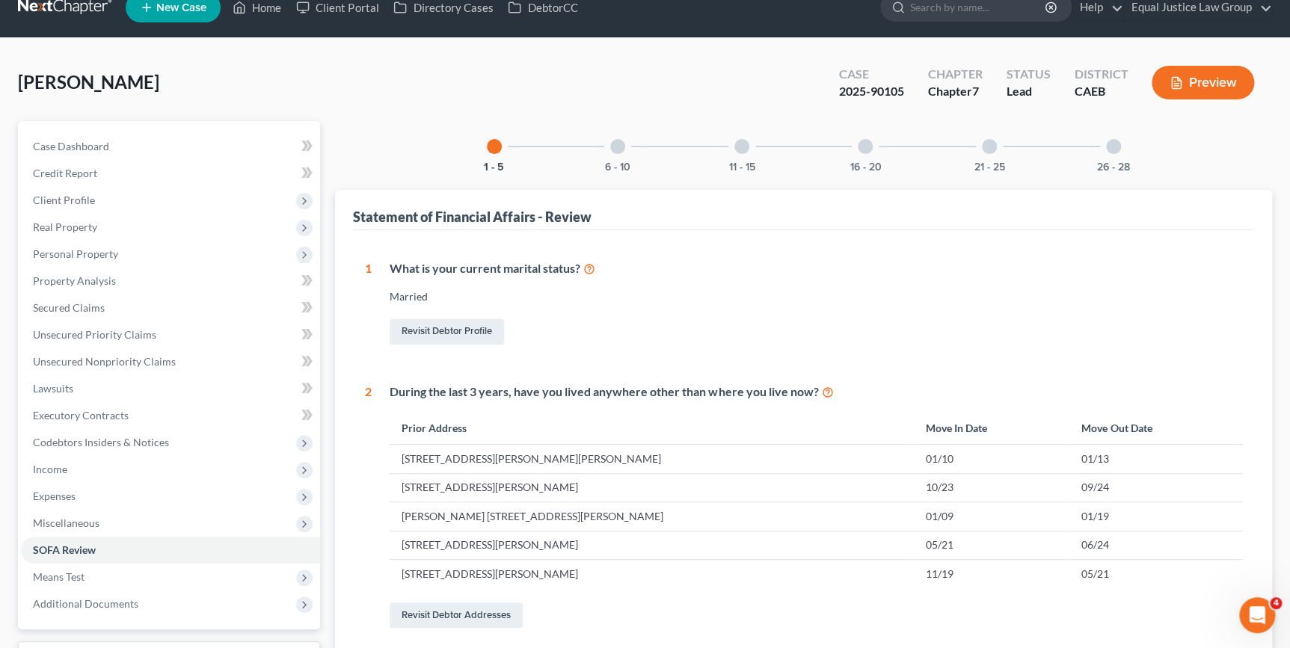
click at [620, 151] on div at bounding box center [617, 146] width 15 height 15
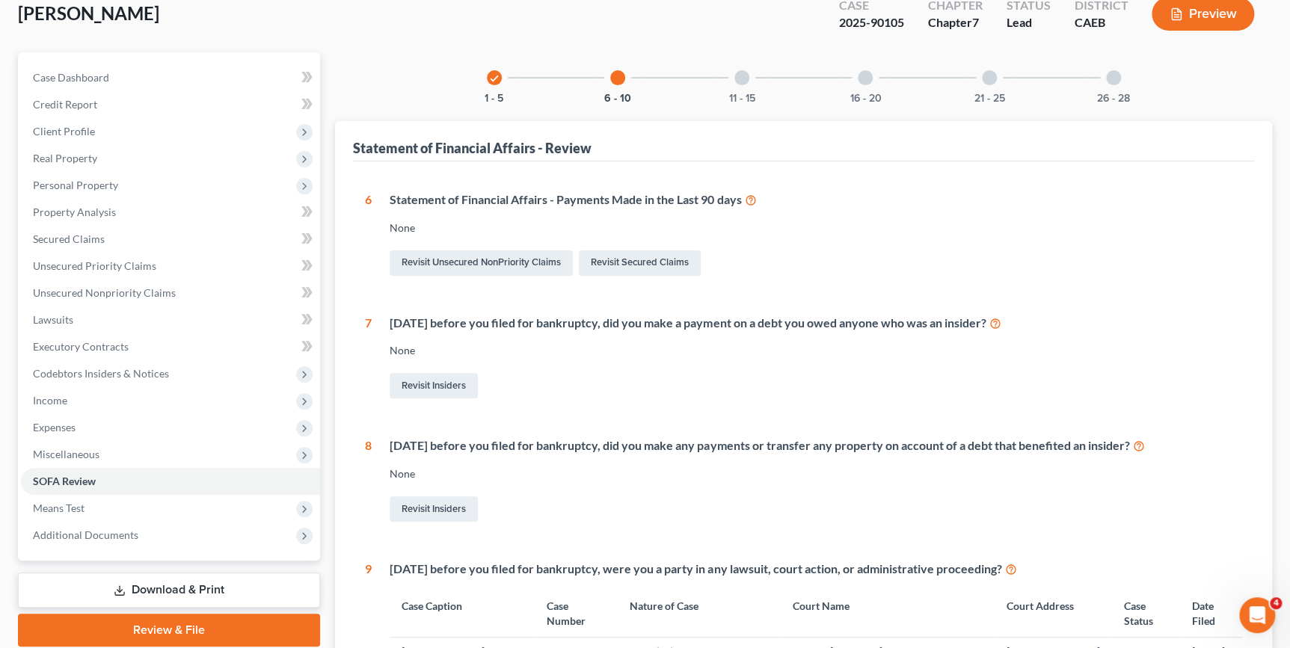
scroll to position [90, 0]
click at [739, 81] on div at bounding box center [741, 78] width 15 height 15
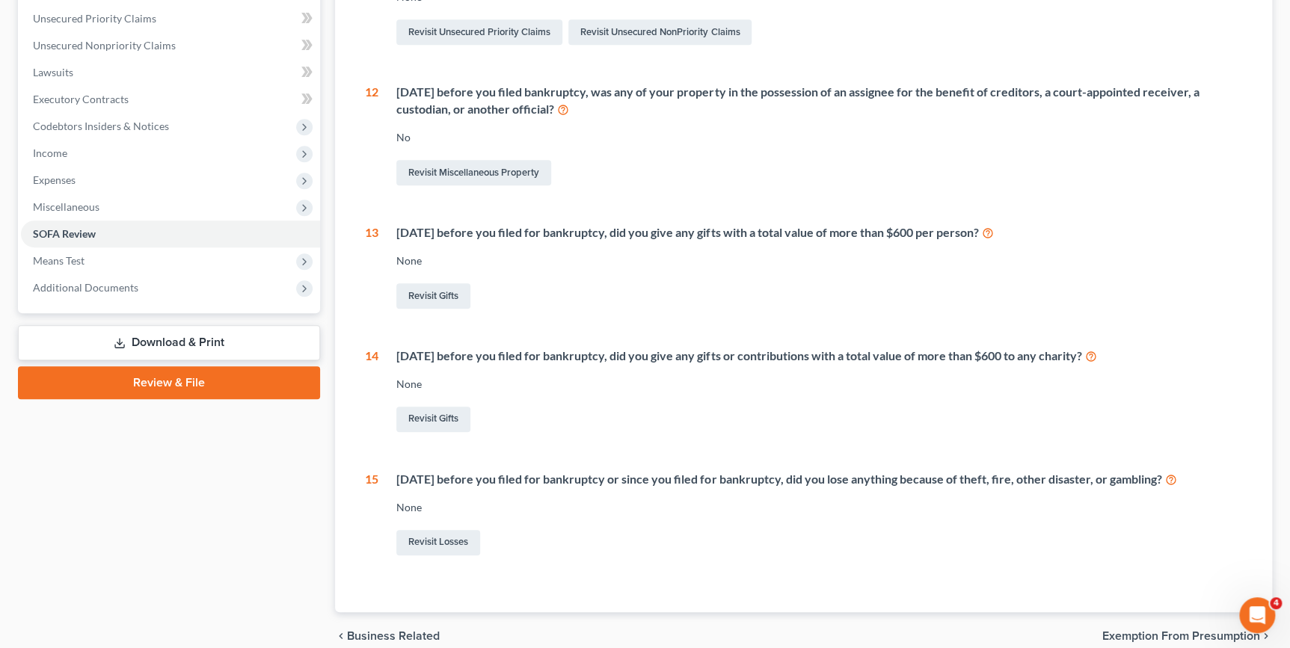
scroll to position [363, 0]
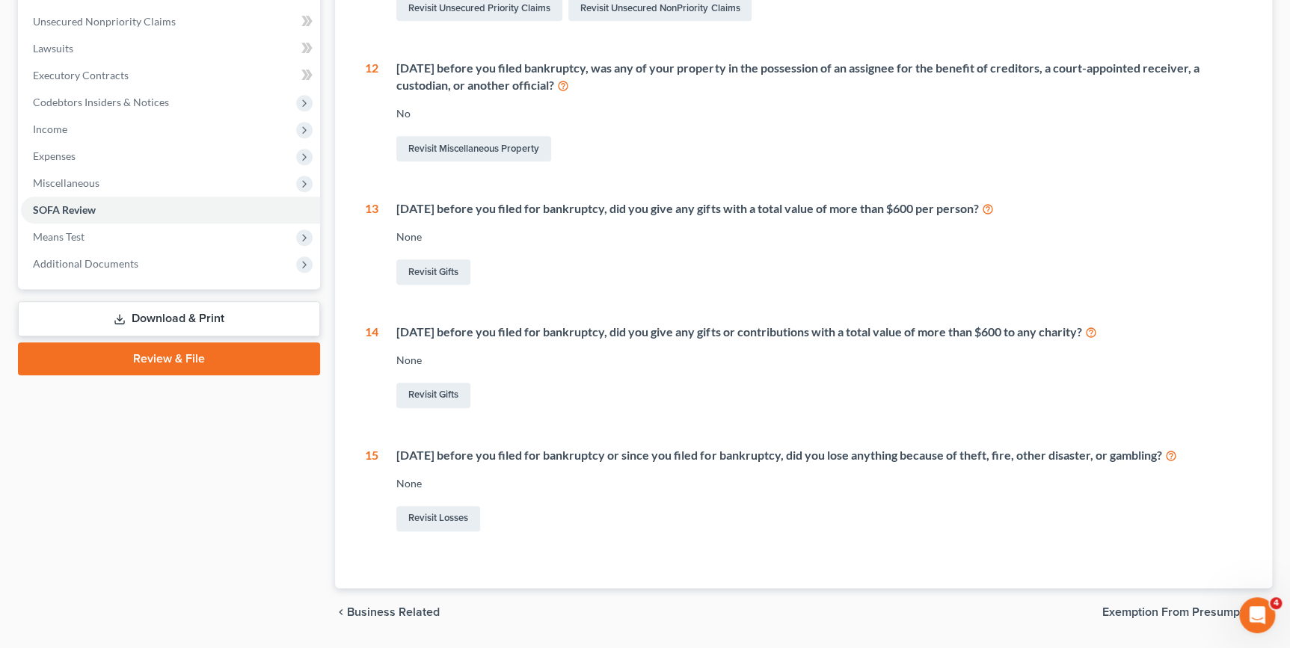
click at [993, 208] on icon at bounding box center [987, 208] width 12 height 14
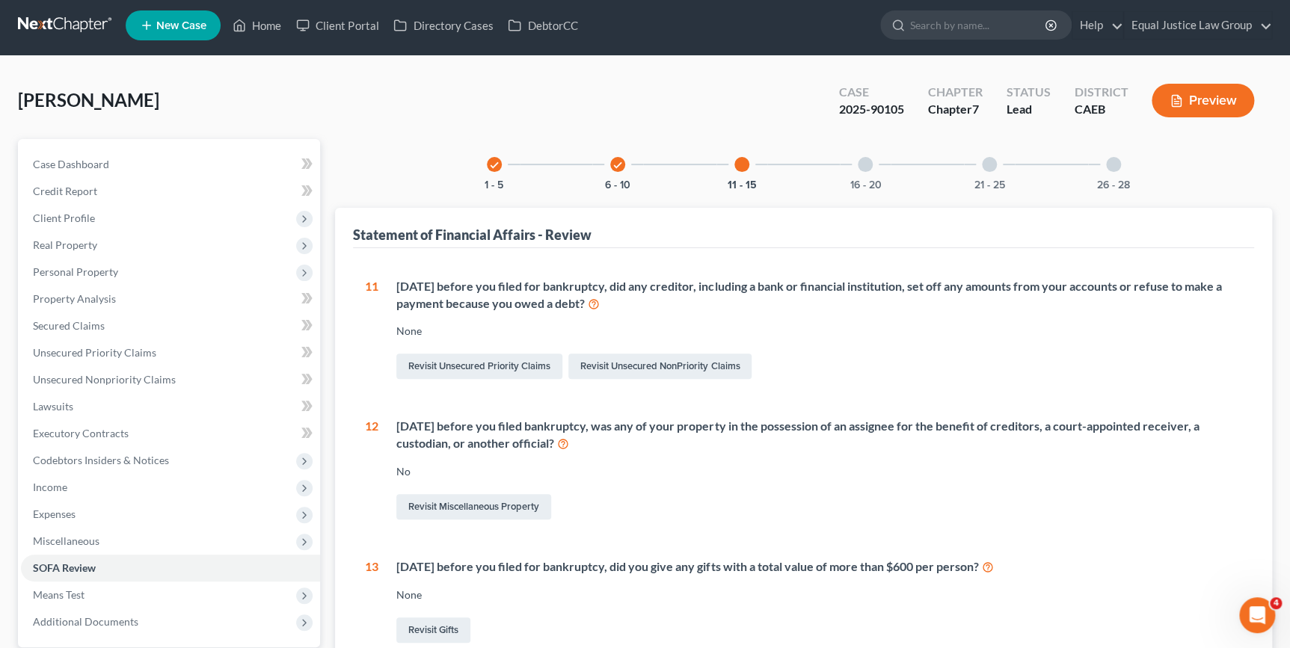
scroll to position [0, 0]
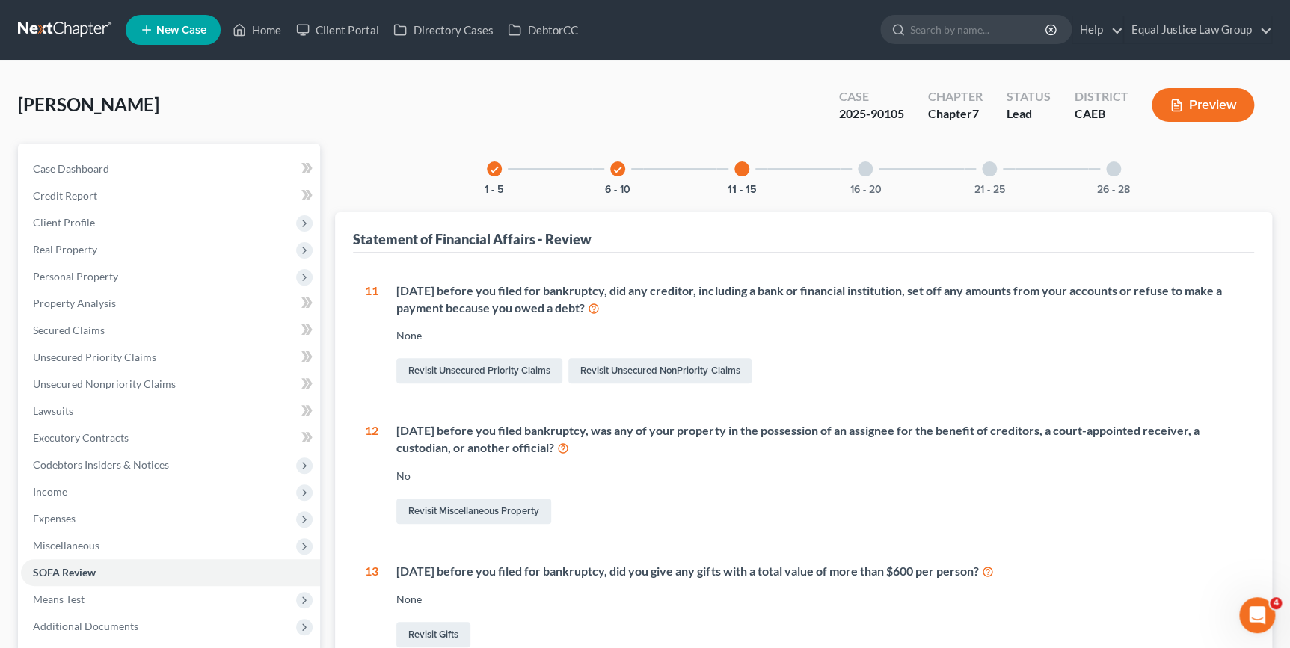
click at [864, 175] on div "16 - 20" at bounding box center [865, 169] width 51 height 51
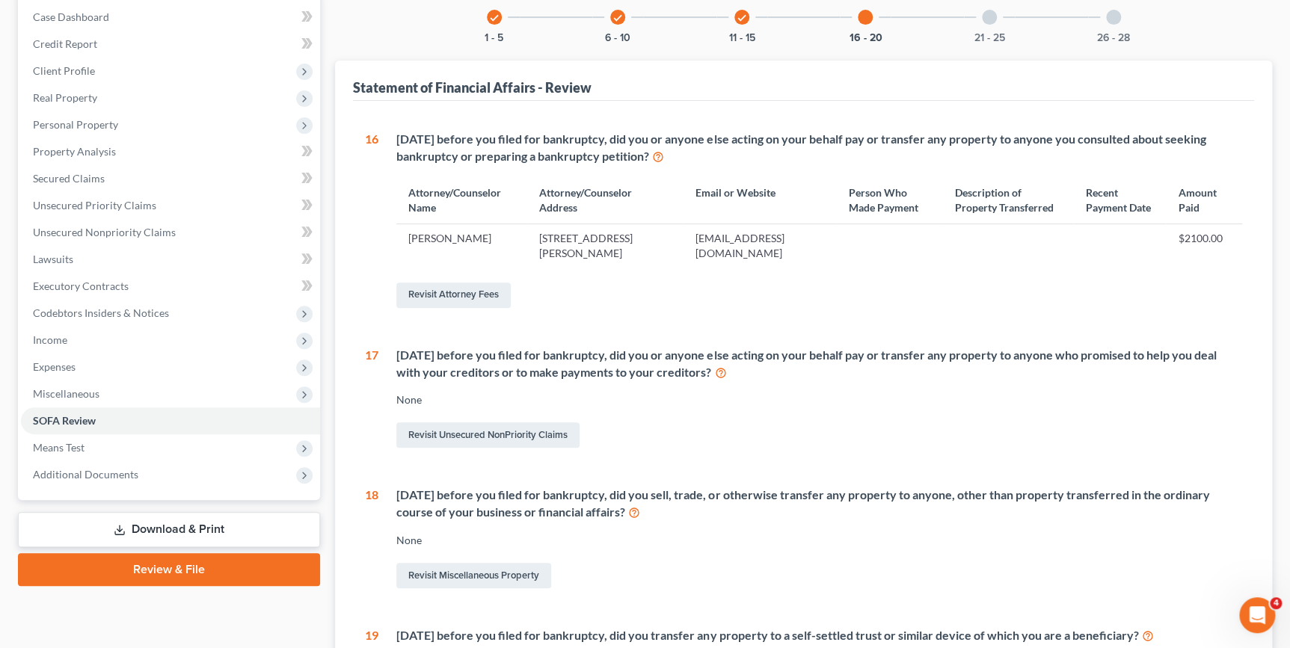
scroll to position [135, 0]
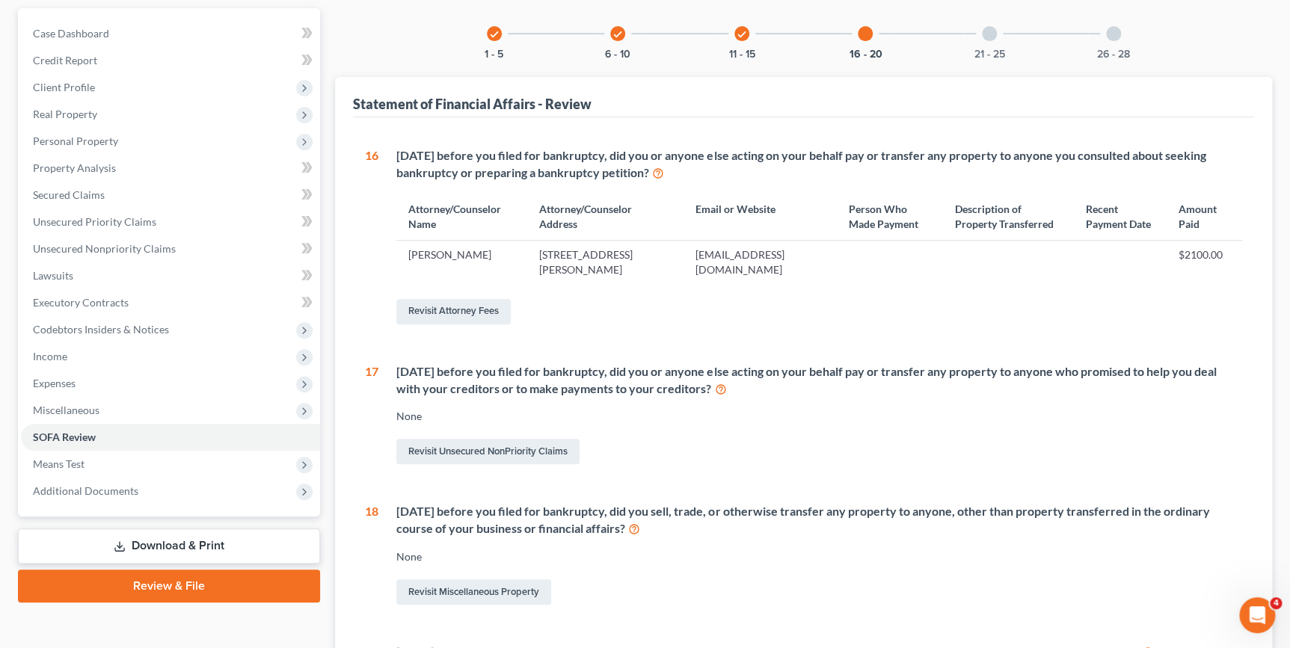
click at [991, 35] on div at bounding box center [989, 33] width 15 height 15
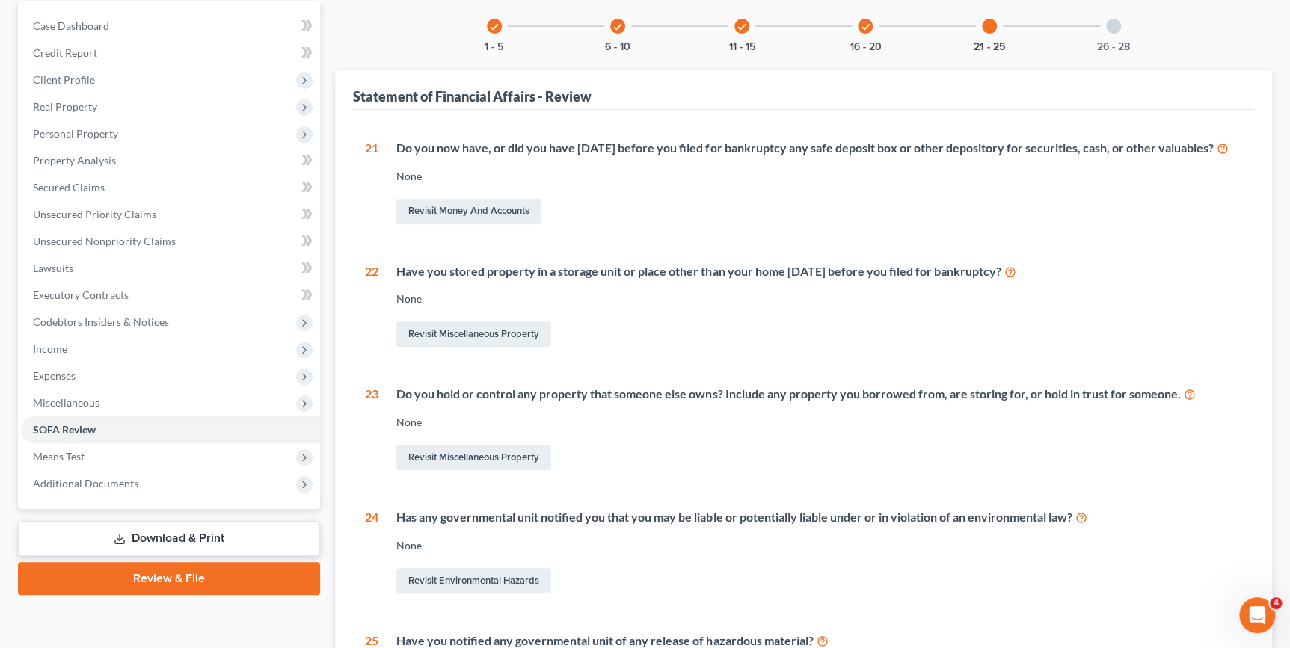
scroll to position [0, 0]
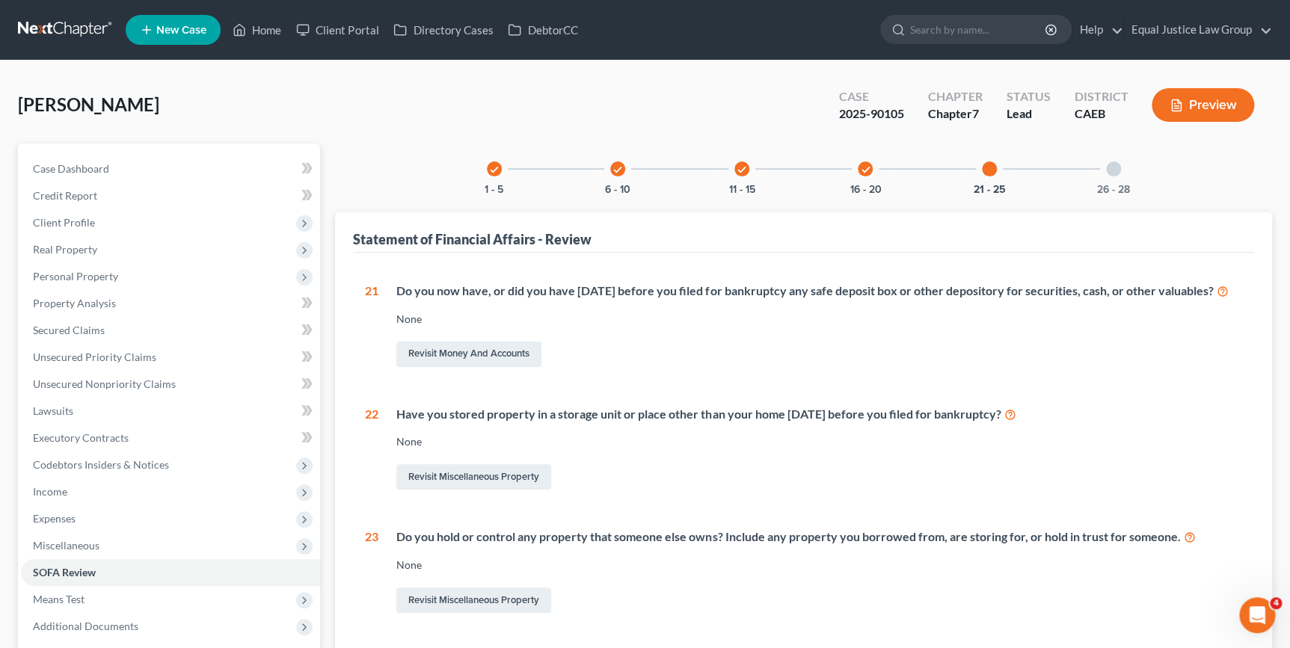
click at [1110, 170] on div at bounding box center [1113, 169] width 15 height 15
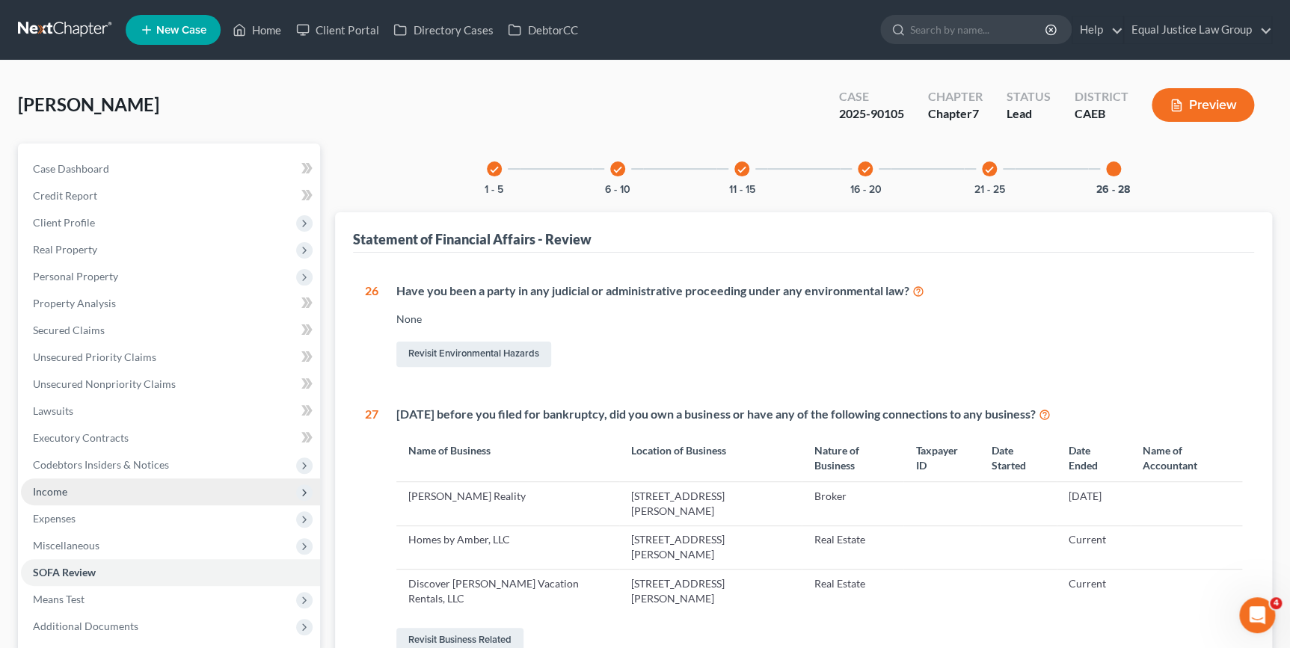
click at [75, 492] on span "Income" at bounding box center [170, 492] width 299 height 27
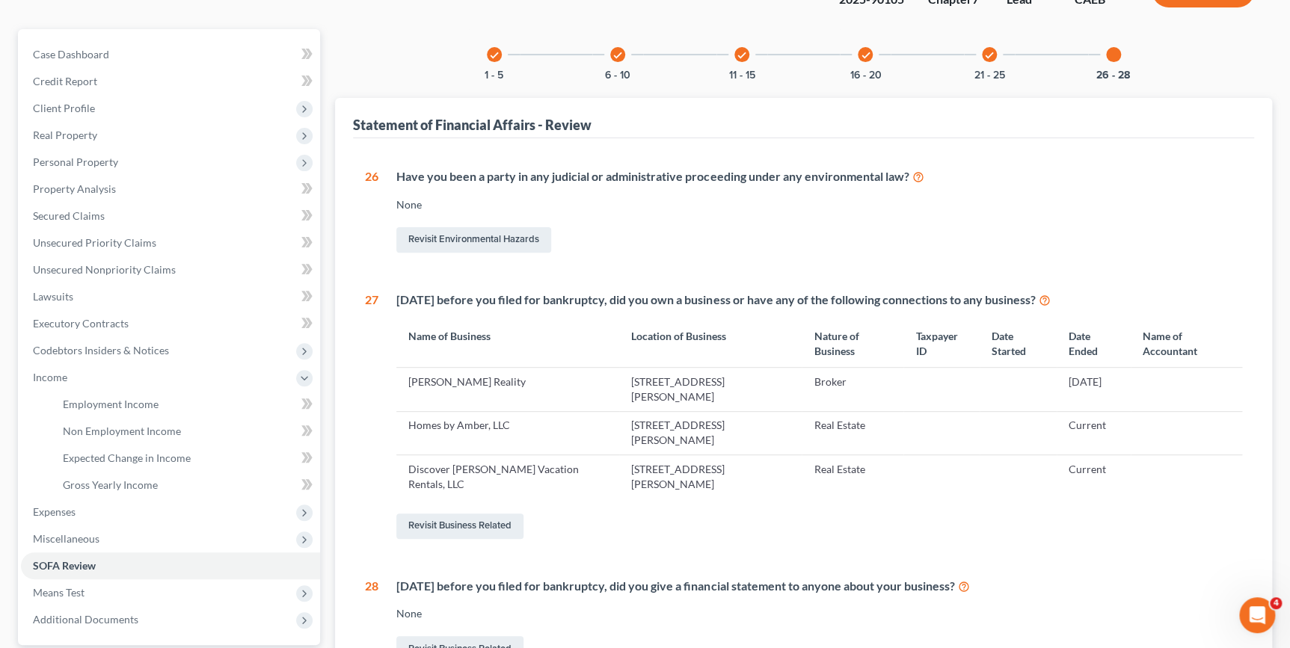
scroll to position [135, 0]
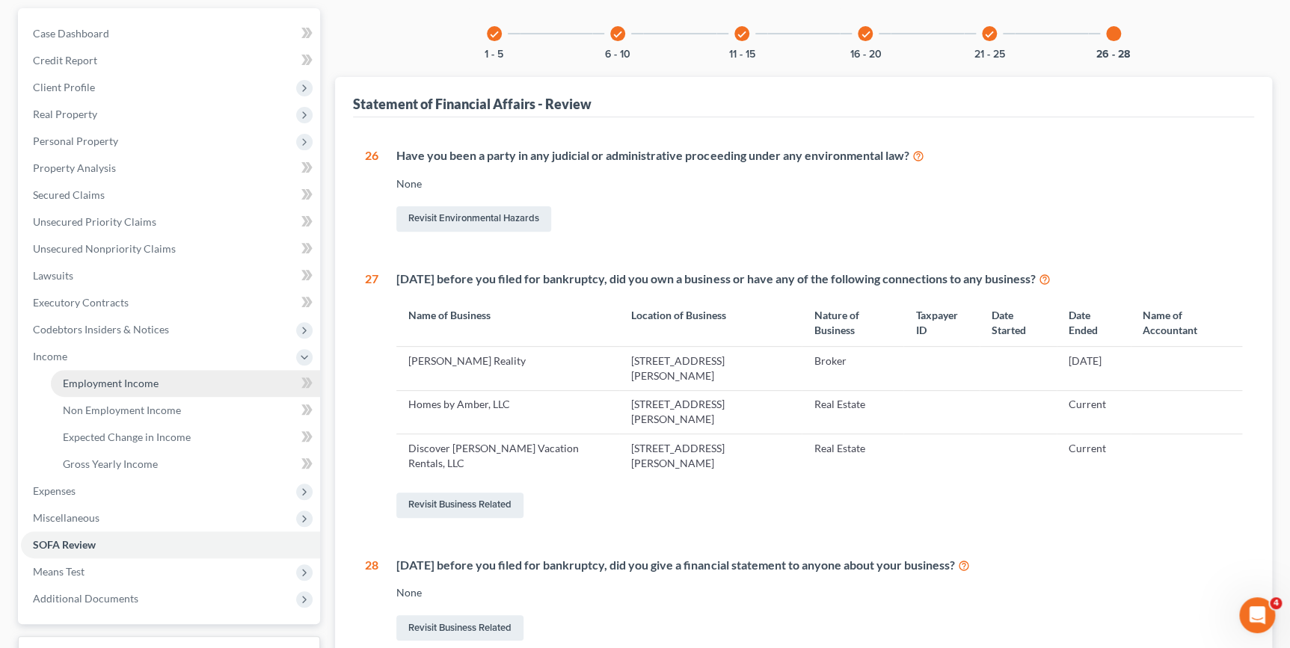
click at [140, 381] on span "Employment Income" at bounding box center [111, 383] width 96 height 13
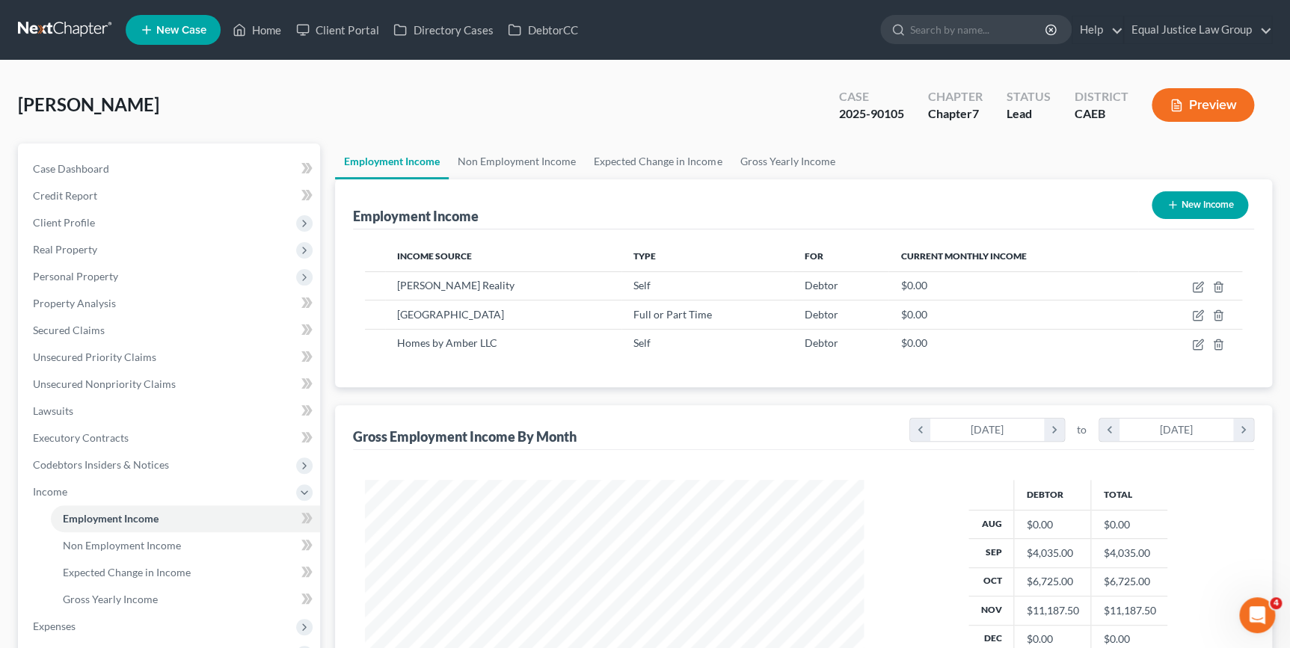
scroll to position [268, 529]
click at [141, 539] on span "Non Employment Income" at bounding box center [122, 545] width 118 height 13
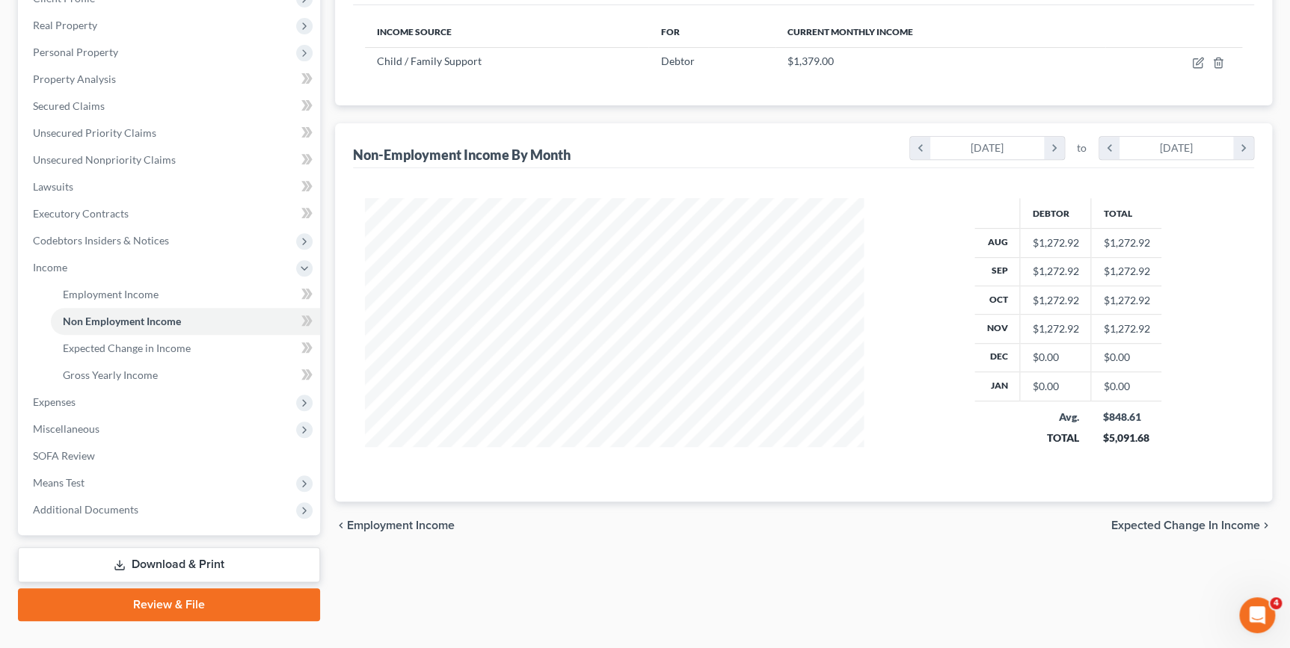
scroll to position [252, 0]
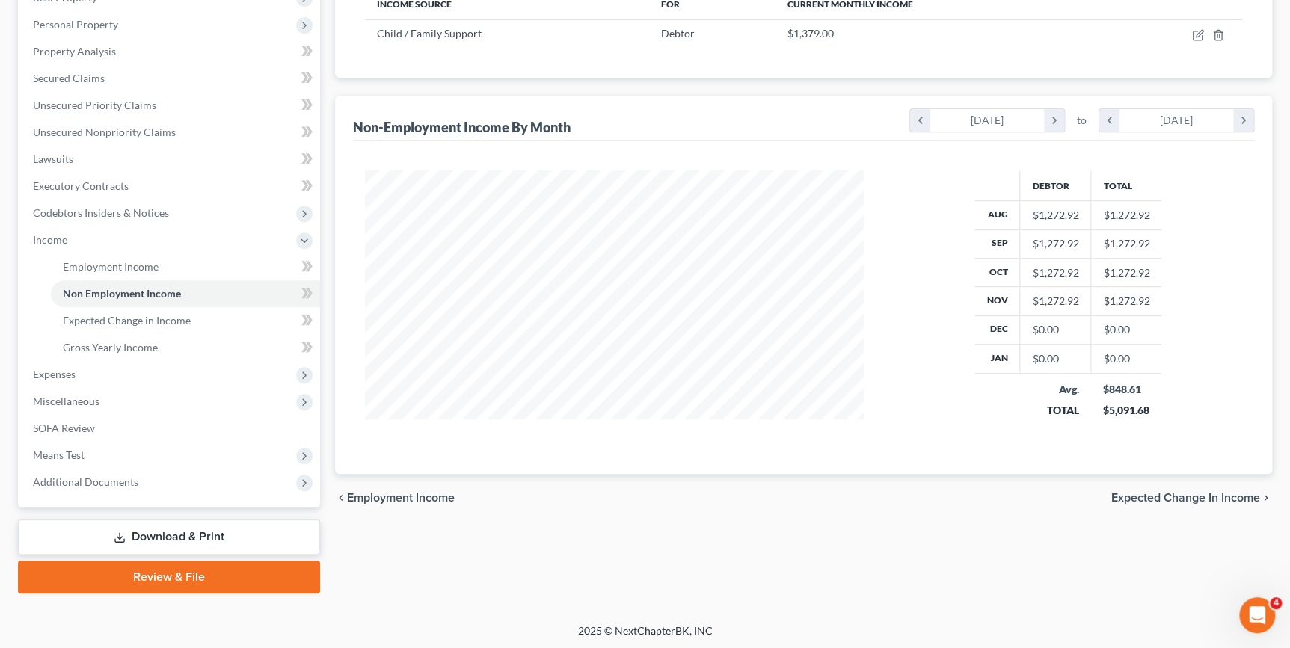
click at [1129, 217] on td "$1,272.92" at bounding box center [1126, 215] width 71 height 28
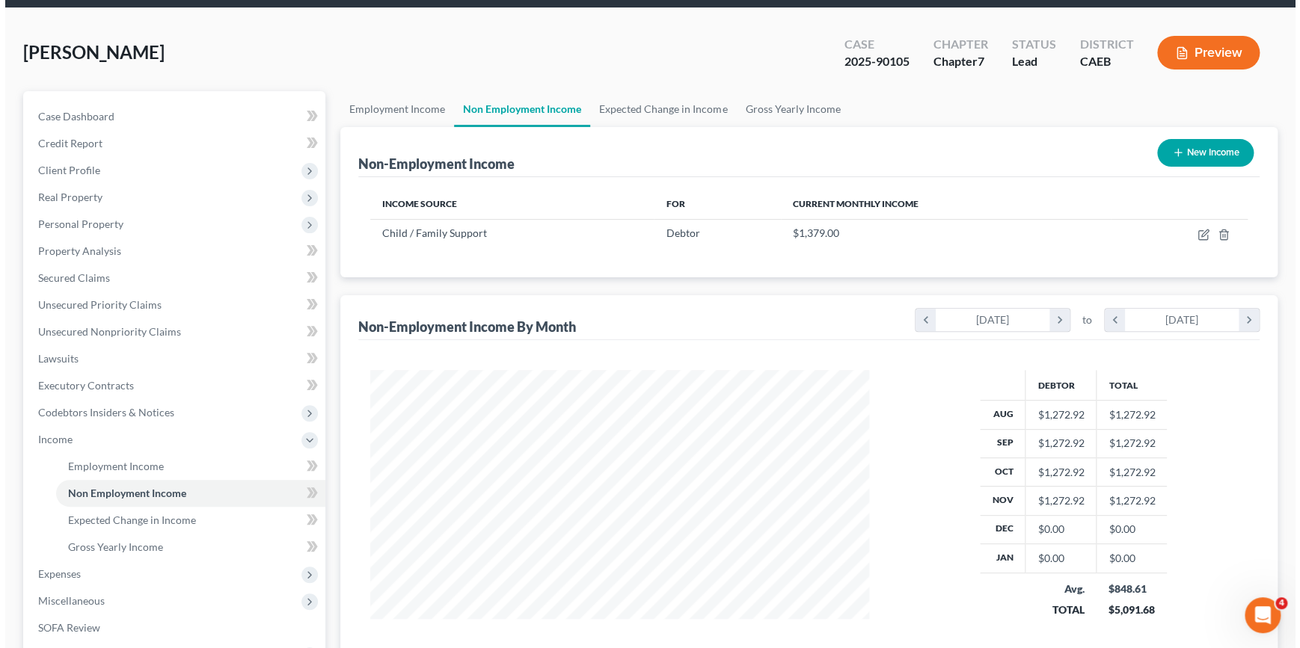
scroll to position [48, 0]
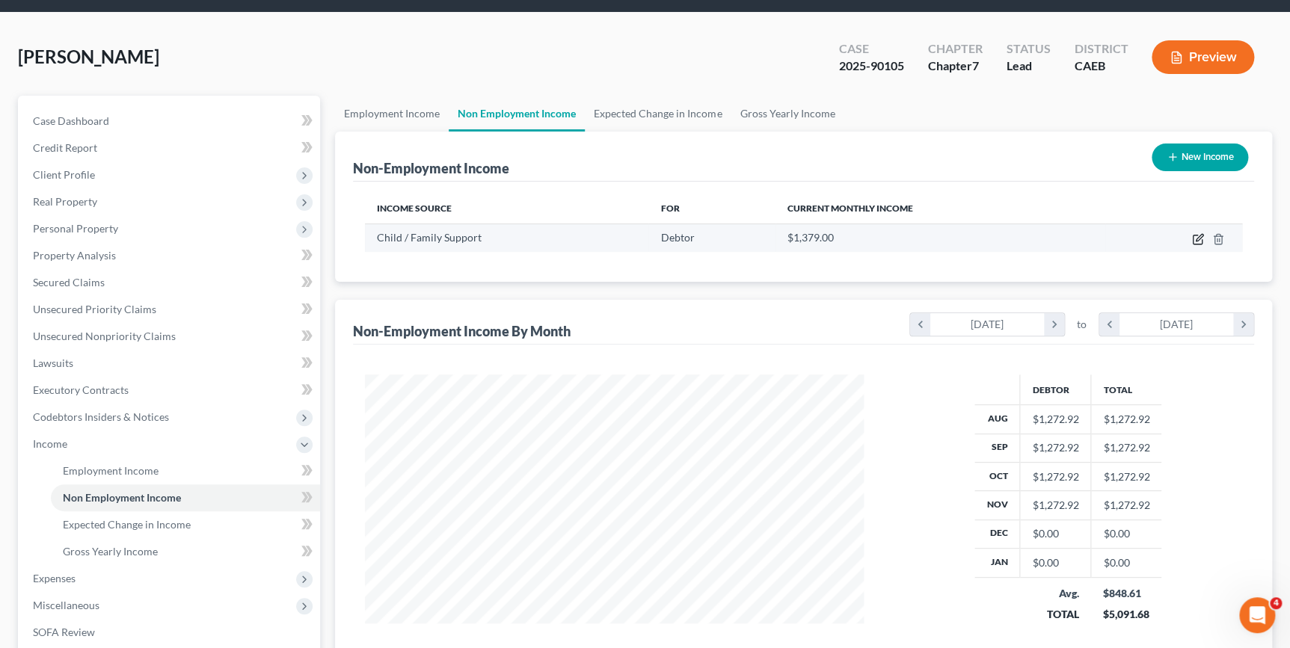
click at [1194, 236] on icon "button" at bounding box center [1197, 240] width 9 height 9
select select "7"
select select "3"
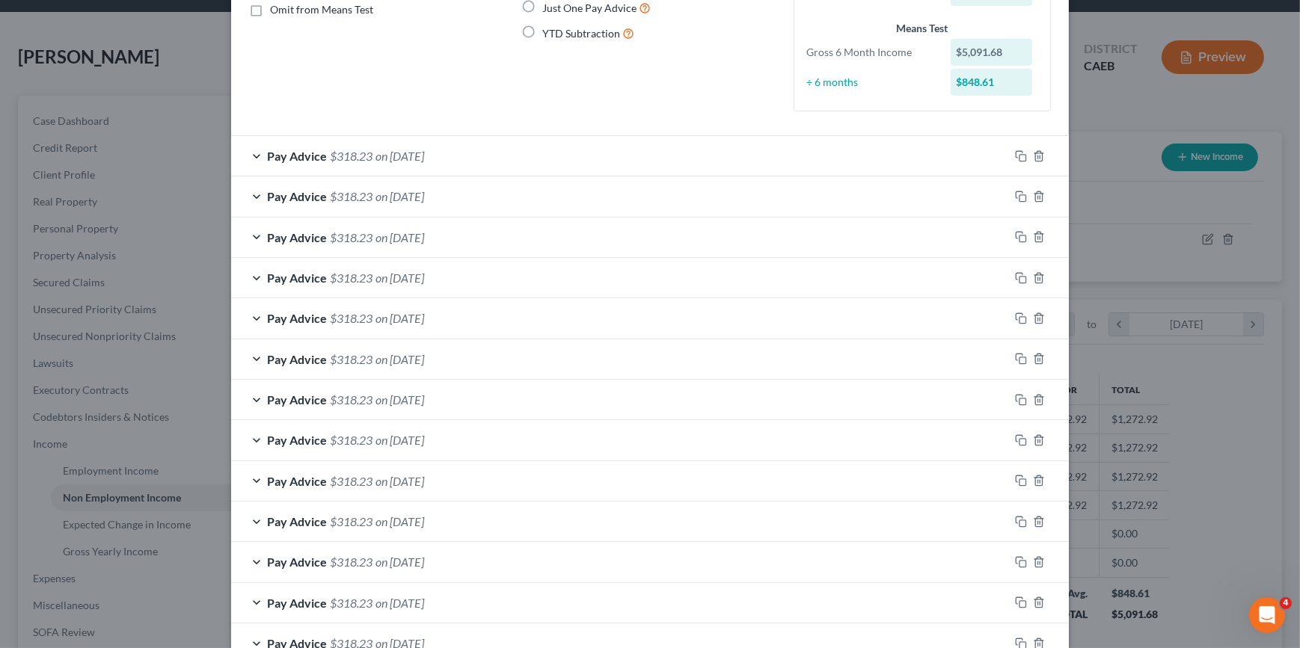
scroll to position [120, 0]
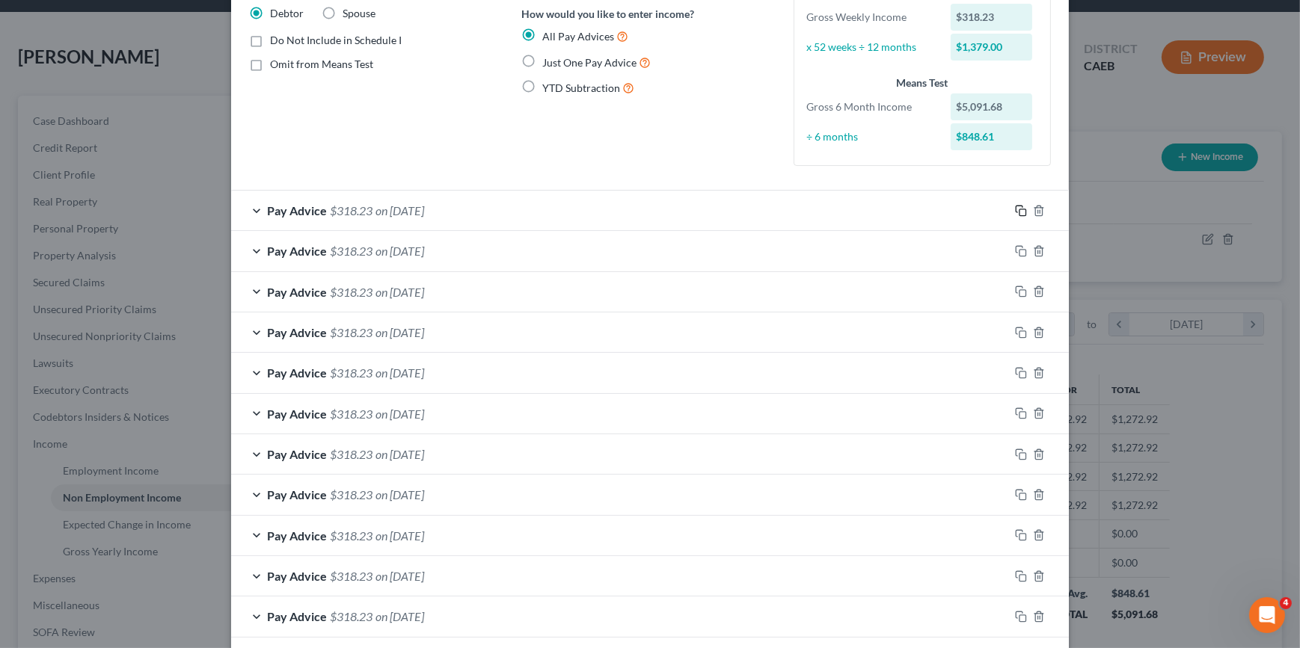
click at [1020, 211] on rect "button" at bounding box center [1022, 212] width 7 height 7
click at [1015, 209] on icon "button" at bounding box center [1021, 211] width 12 height 12
click at [1015, 210] on icon "button" at bounding box center [1021, 211] width 12 height 12
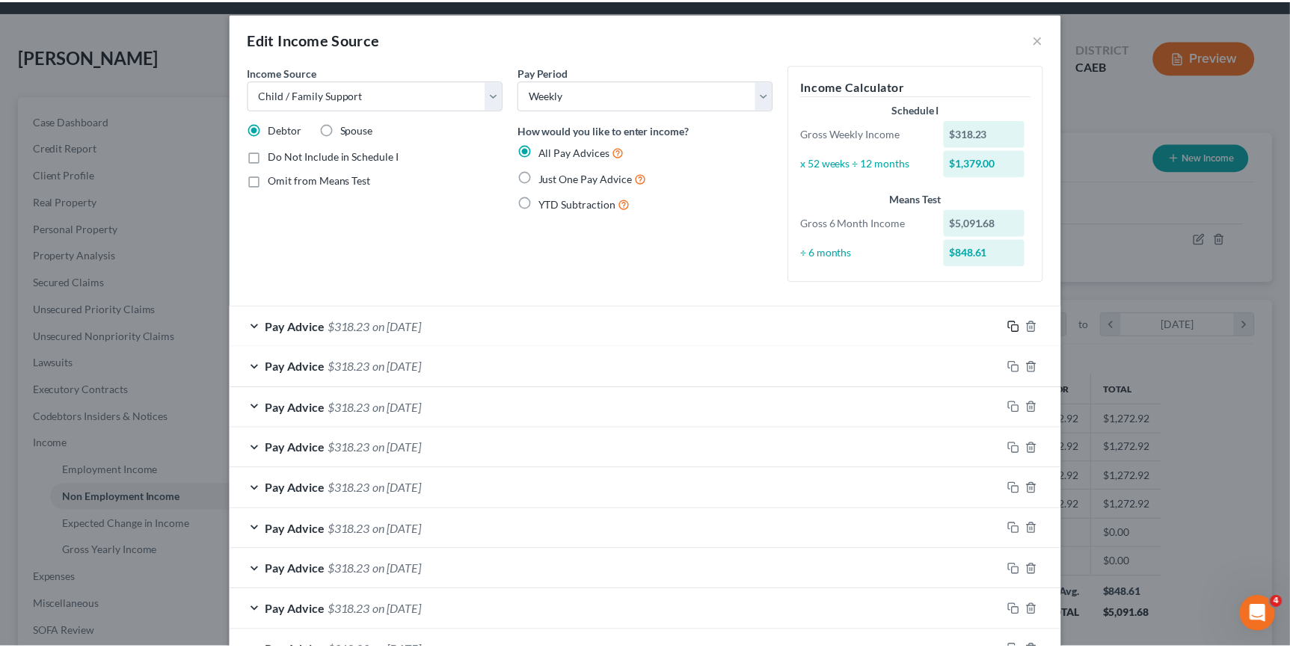
scroll to position [0, 0]
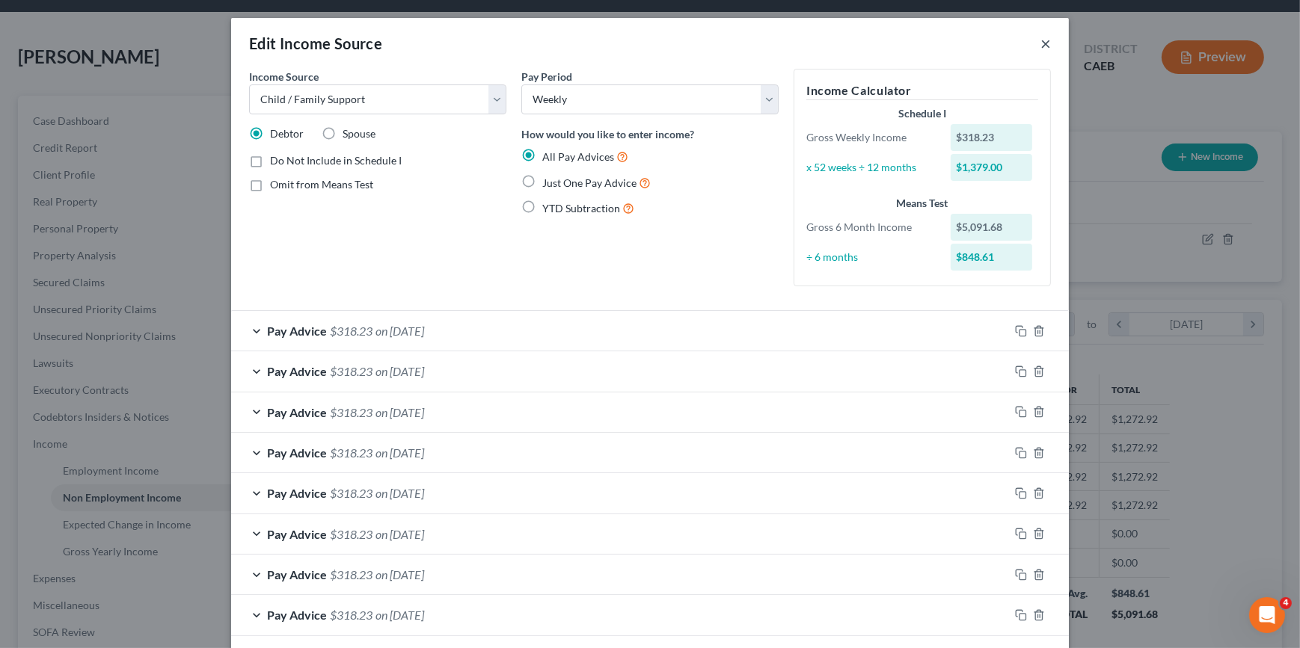
click at [1040, 46] on button "×" at bounding box center [1045, 43] width 10 height 18
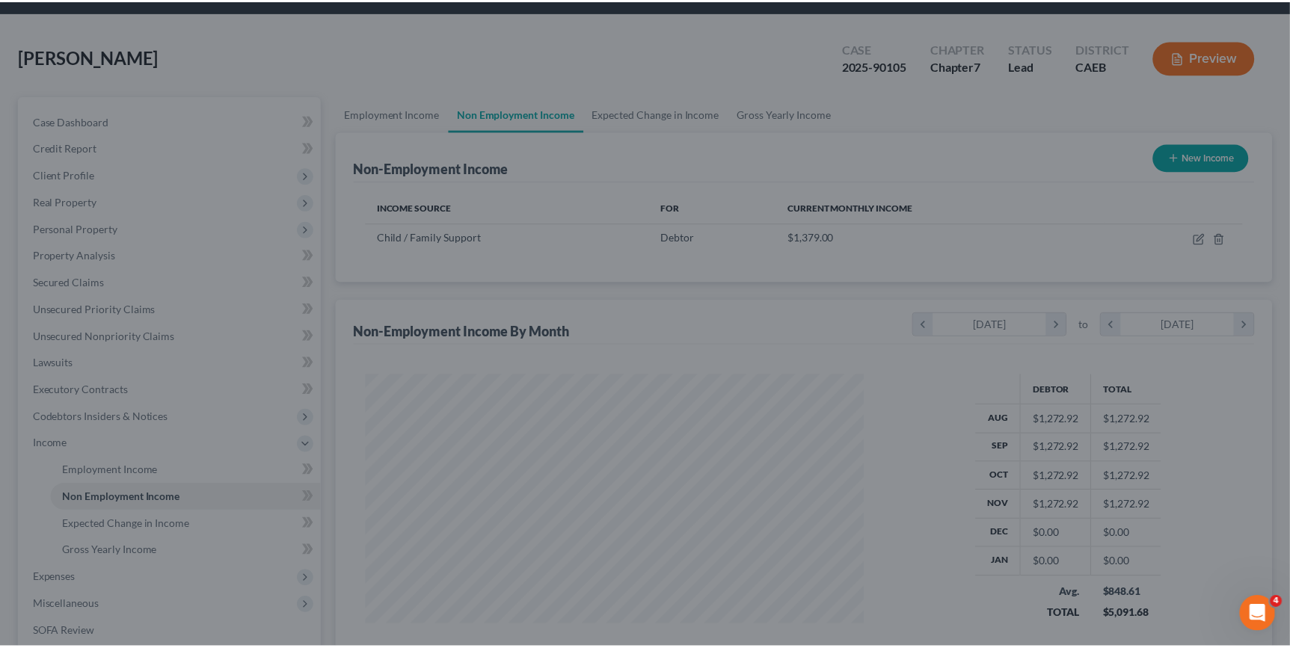
scroll to position [747438, 747176]
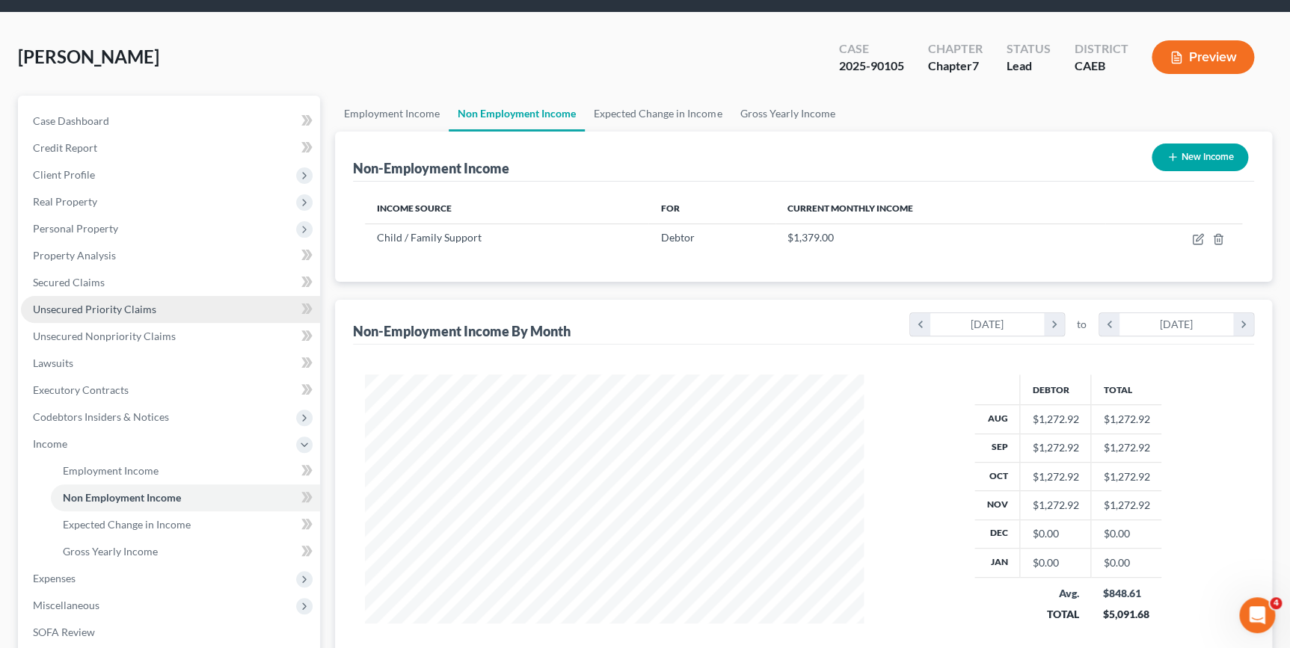
click at [108, 313] on span "Unsecured Priority Claims" at bounding box center [94, 309] width 123 height 13
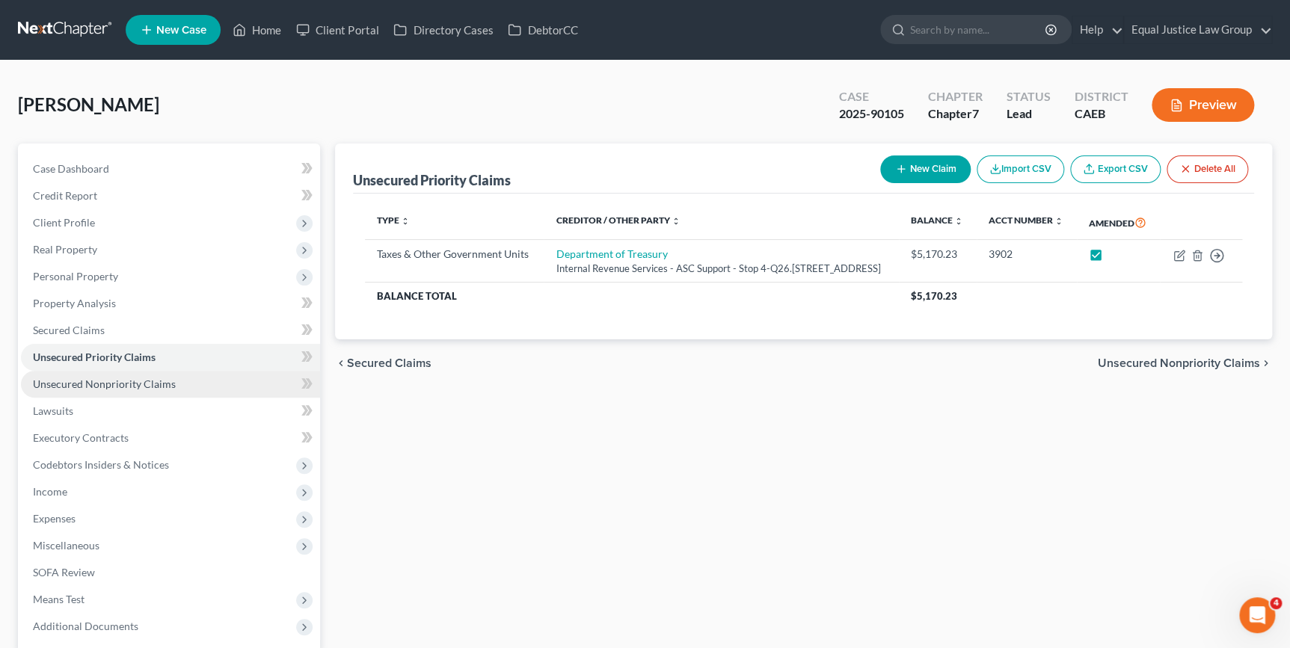
click at [124, 384] on span "Unsecured Nonpriority Claims" at bounding box center [104, 384] width 143 height 13
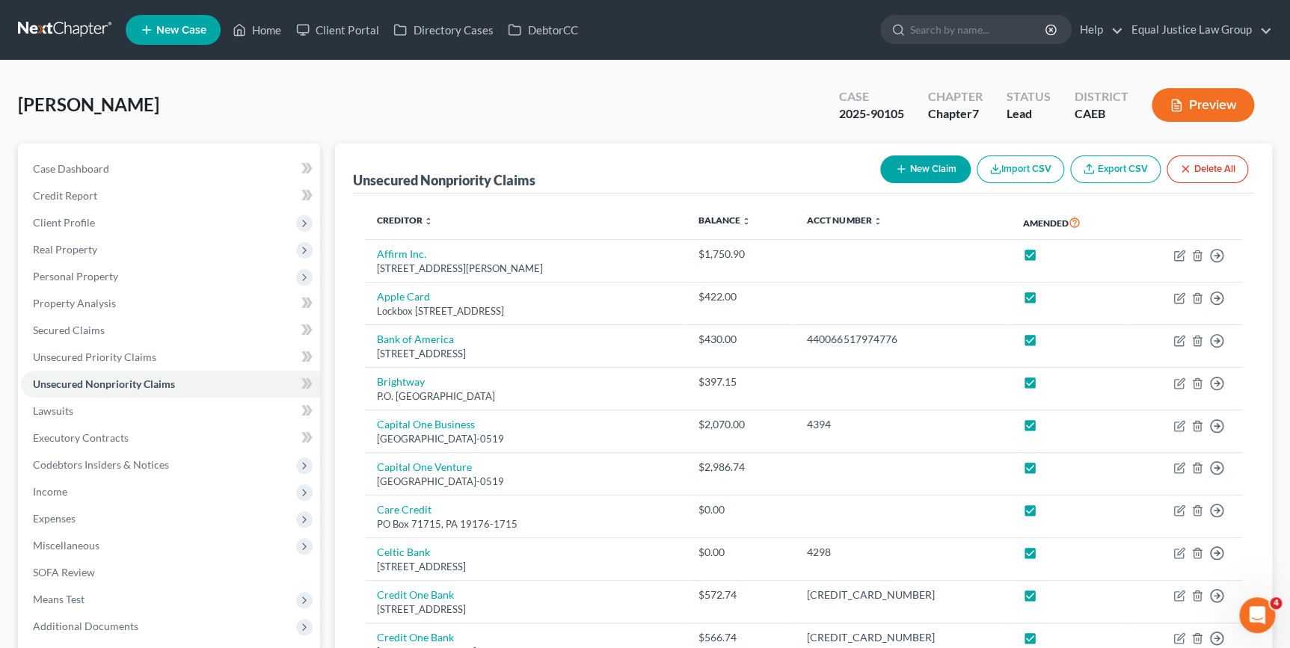
click at [935, 174] on button "New Claim" at bounding box center [925, 170] width 90 height 28
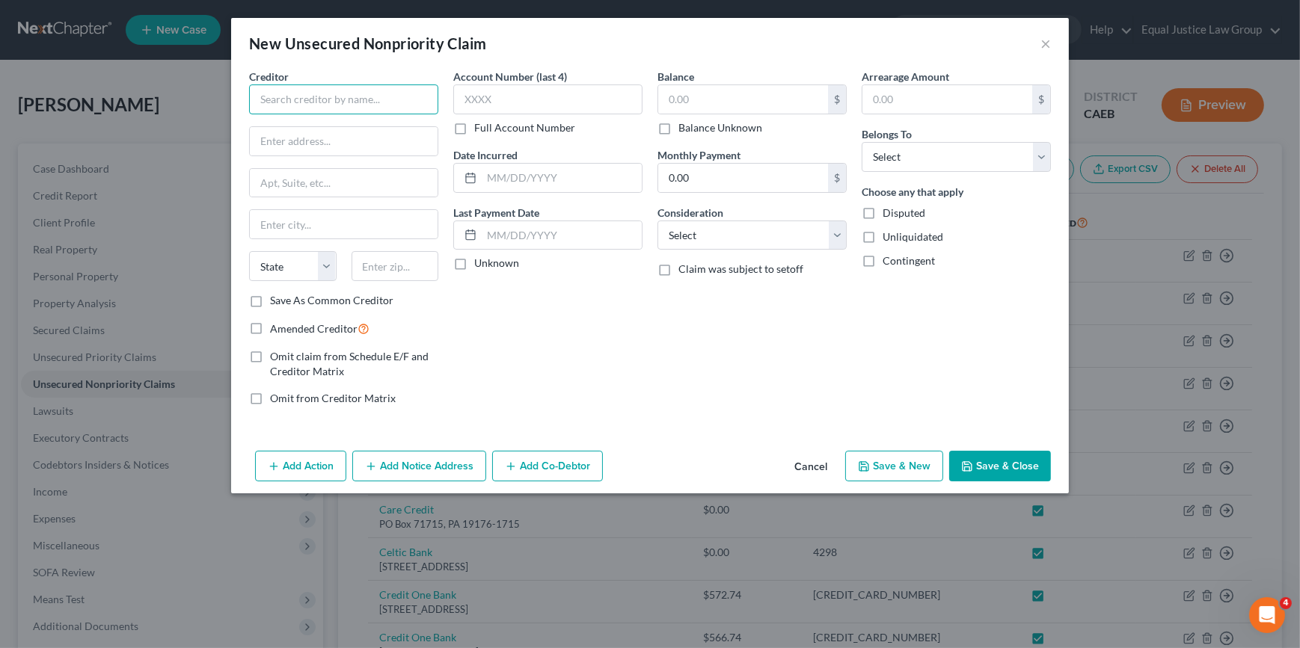
click at [254, 97] on input "text" at bounding box center [343, 99] width 189 height 30
type input "United Subrogation Associates"
click at [490, 98] on input "text" at bounding box center [547, 99] width 189 height 30
click at [472, 98] on input "text" at bounding box center [547, 99] width 189 height 30
type input "3784"
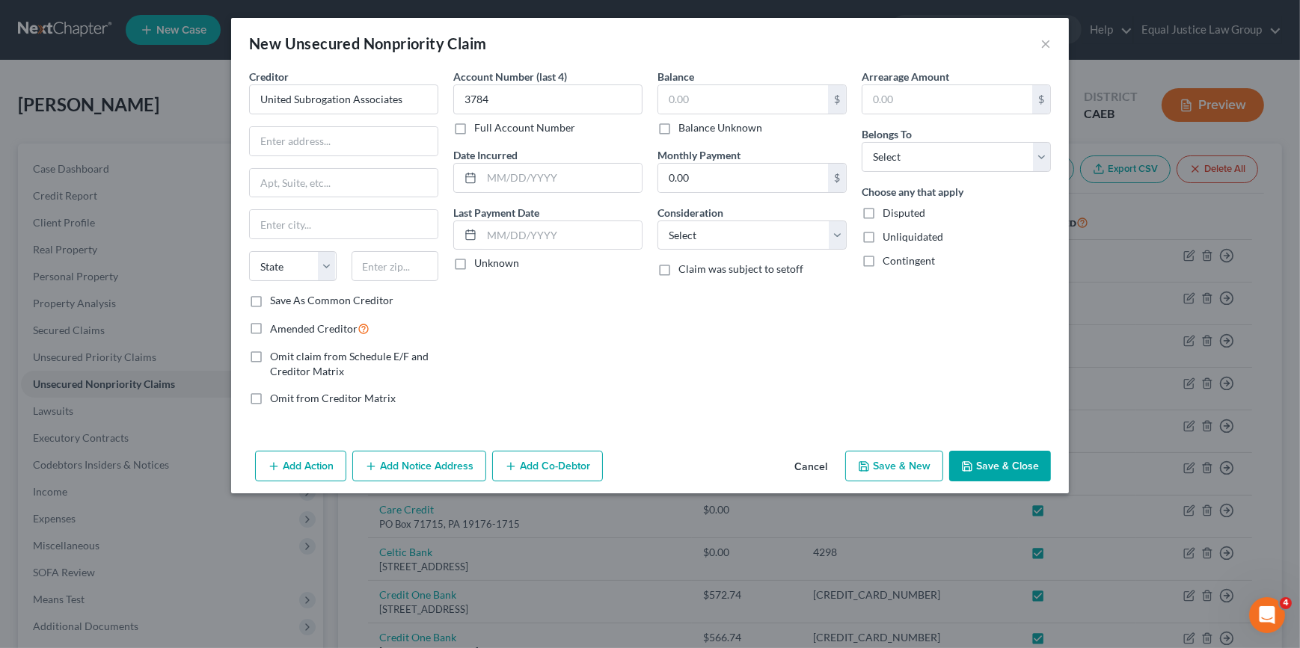
click at [678, 127] on label "Balance Unknown" at bounding box center [720, 127] width 84 height 15
click at [684, 127] on input "Balance Unknown" at bounding box center [689, 125] width 10 height 10
checkbox input "true"
type input "0.00"
click at [292, 142] on input "text" at bounding box center [344, 141] width 188 height 28
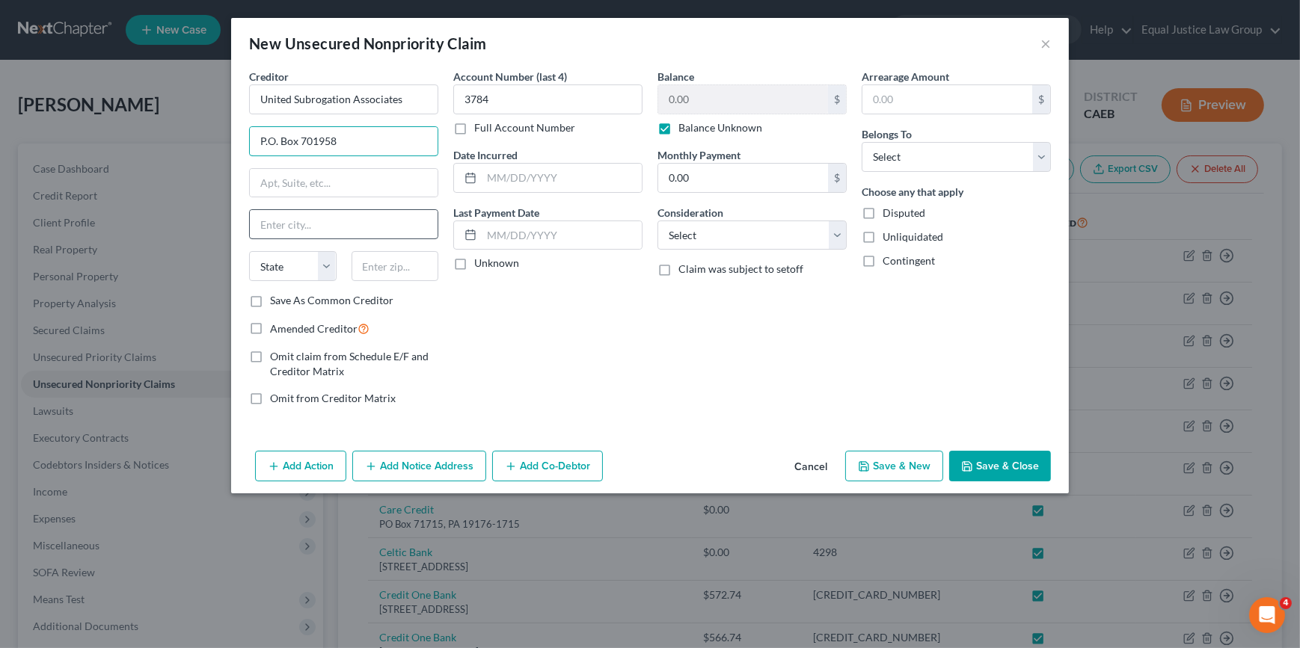
type input "P.O. Box 701958"
click at [268, 226] on input "text" at bounding box center [344, 224] width 188 height 28
type input "Dallas"
select select "45"
type input "75370"
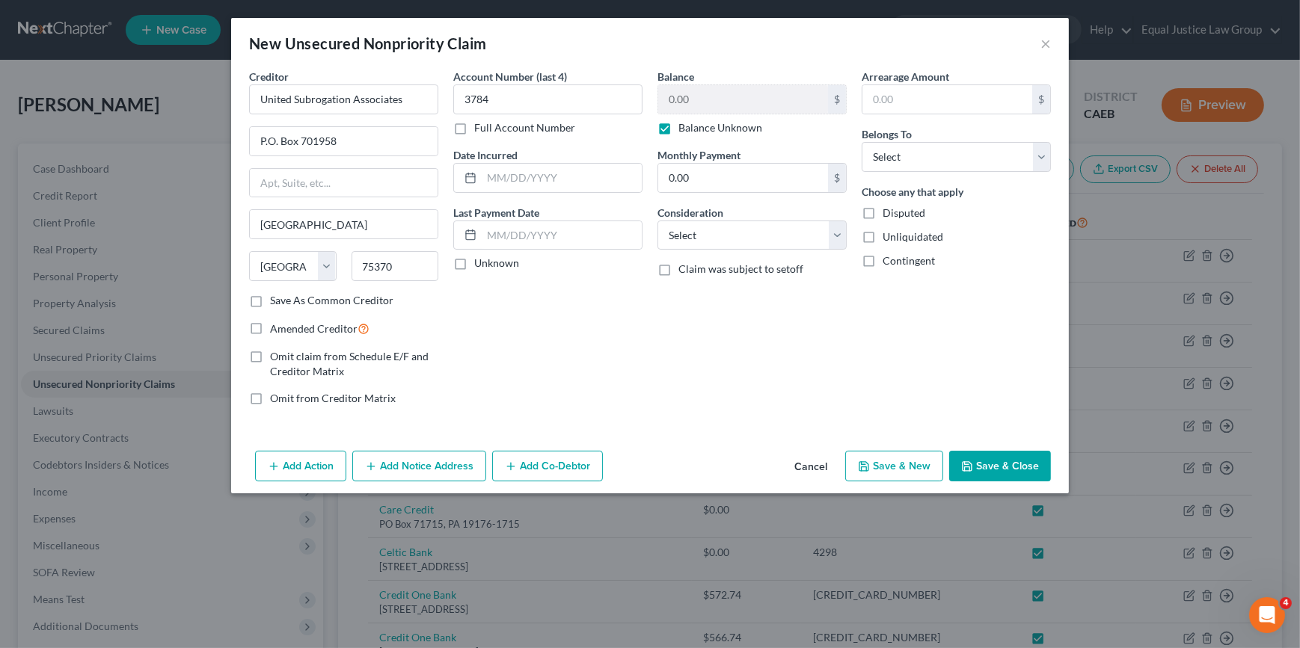
click at [550, 317] on div "Account Number (last 4) 3784 Full Account Number Date Incurred Last Payment Dat…" at bounding box center [548, 243] width 204 height 349
click at [270, 328] on label "Amended Creditor" at bounding box center [319, 328] width 99 height 17
click at [276, 328] on input "Amended Creditor" at bounding box center [281, 325] width 10 height 10
checkbox input "true"
click at [474, 262] on label "Unknown" at bounding box center [496, 263] width 45 height 15
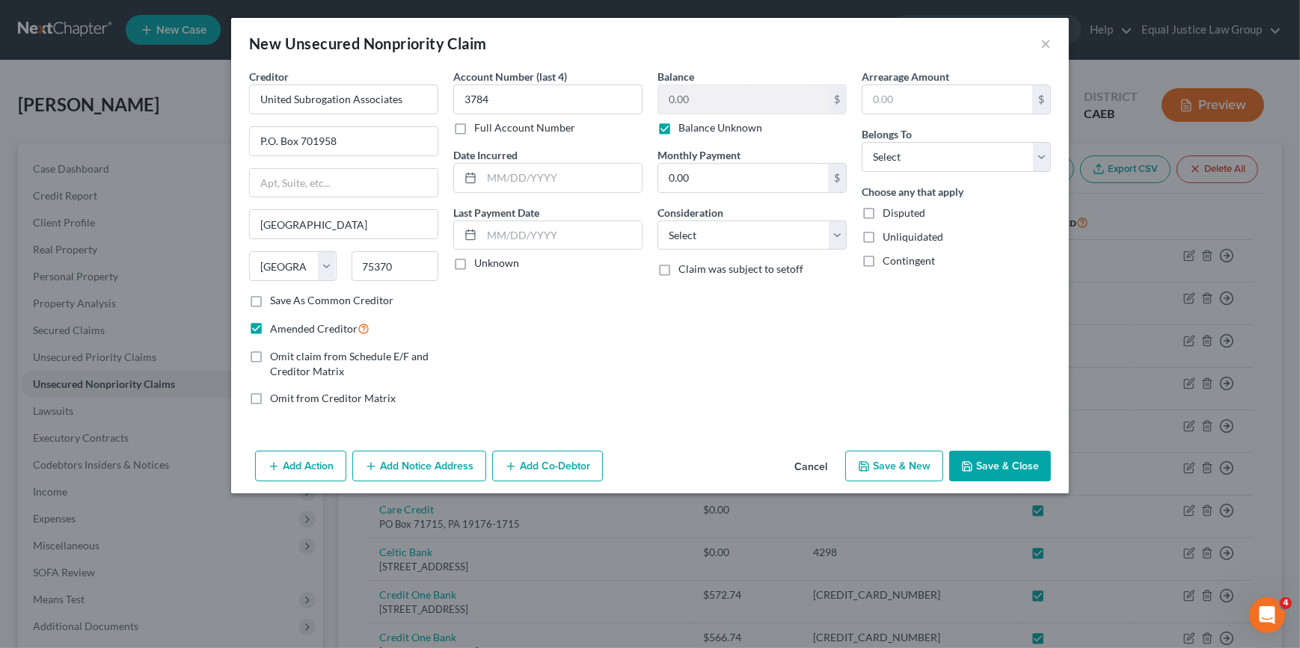
click at [480, 262] on input "Unknown" at bounding box center [485, 261] width 10 height 10
click at [474, 263] on label "Unknown" at bounding box center [496, 263] width 45 height 15
click at [480, 263] on input "Unknown" at bounding box center [485, 261] width 10 height 10
checkbox input "false"
click at [470, 178] on icon at bounding box center [470, 178] width 12 height 12
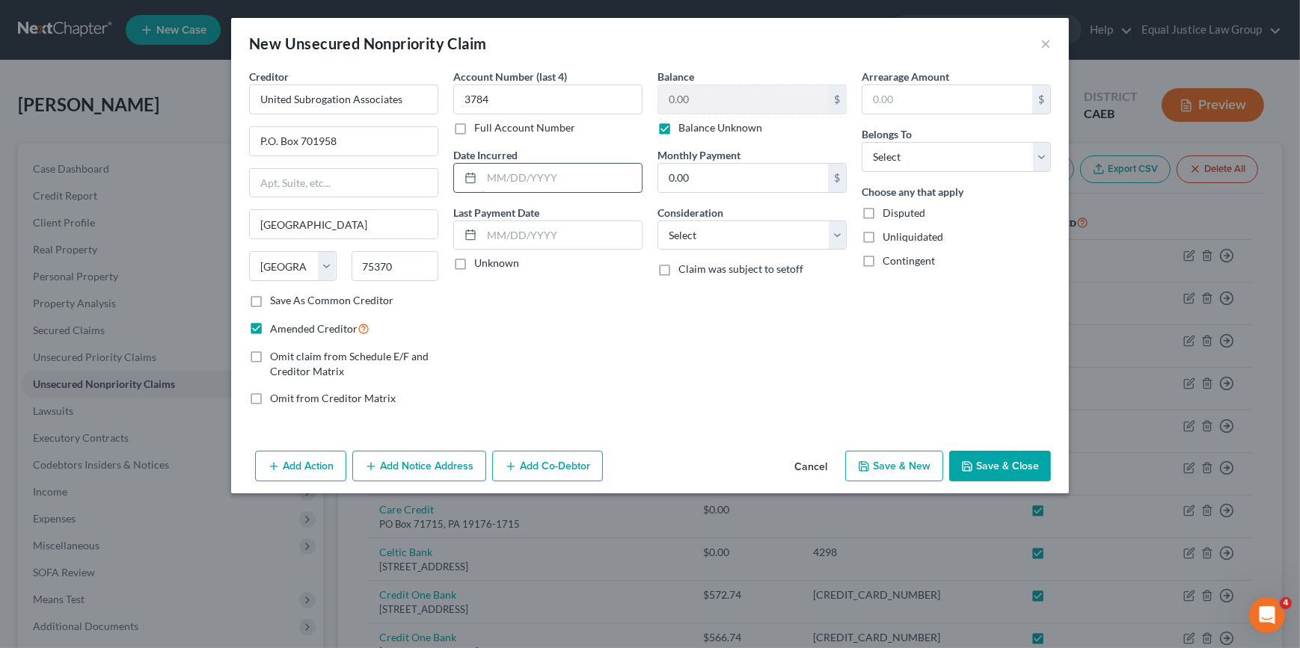
click at [489, 185] on input "text" at bounding box center [562, 178] width 160 height 28
type input "07/10/2024"
click at [573, 283] on div "Account Number (last 4) 3784 Full Account Number Date Incurred 07/10/2024 Last …" at bounding box center [548, 243] width 204 height 349
click at [420, 102] on input "United Subrogation Associates" at bounding box center [343, 99] width 189 height 30
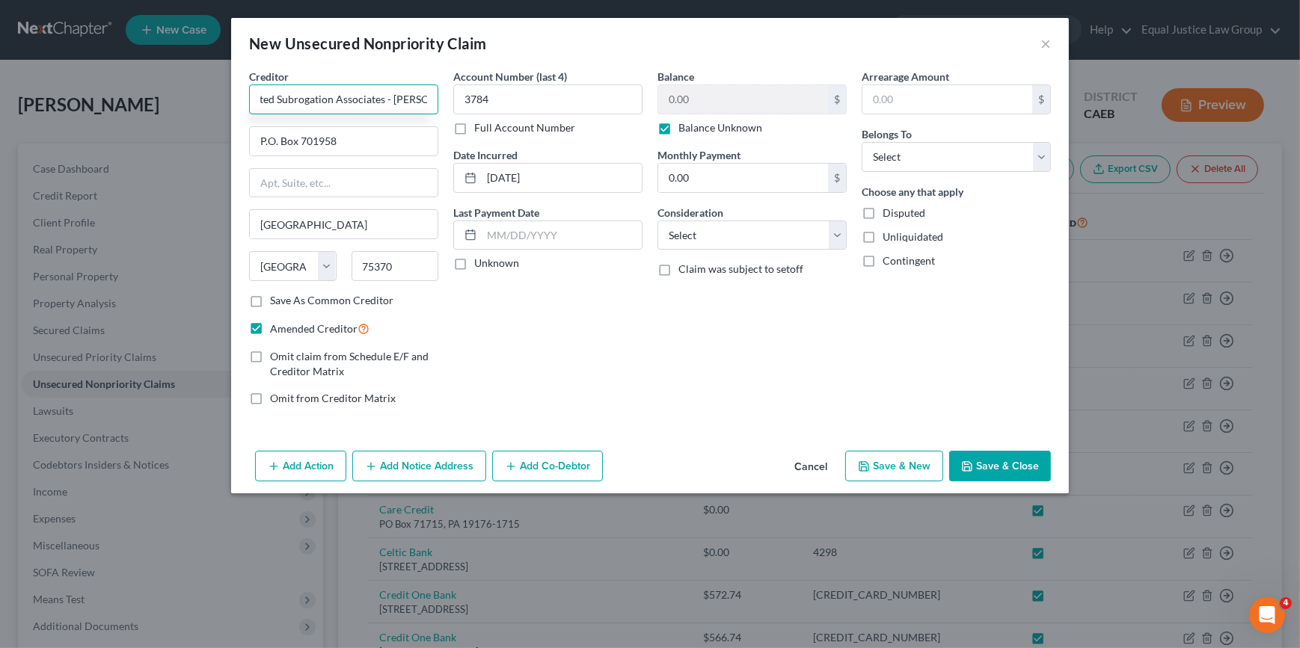
type input "United Subrogation Associates - [PERSON_NAME]"
drag, startPoint x: 556, startPoint y: 319, endPoint x: 565, endPoint y: 316, distance: 9.5
click at [559, 317] on div "Account Number (last 4) 3784 Full Account Number Date Incurred 07/10/2024 Last …" at bounding box center [548, 243] width 204 height 349
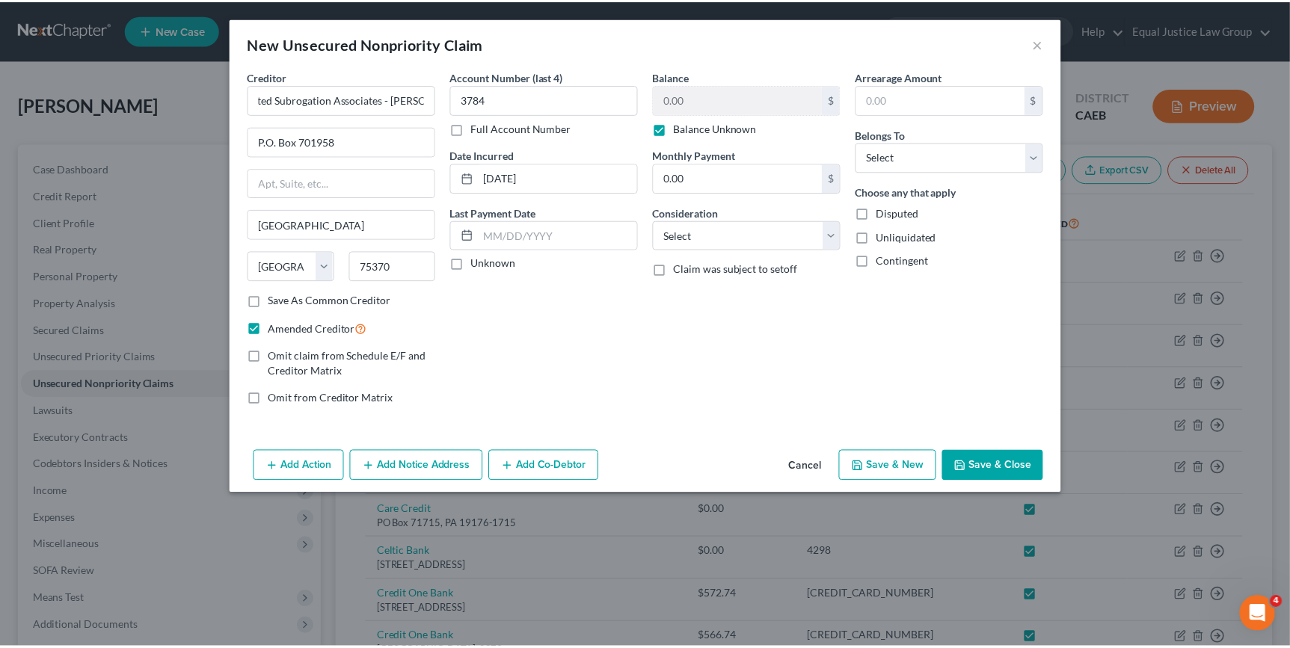
scroll to position [0, 0]
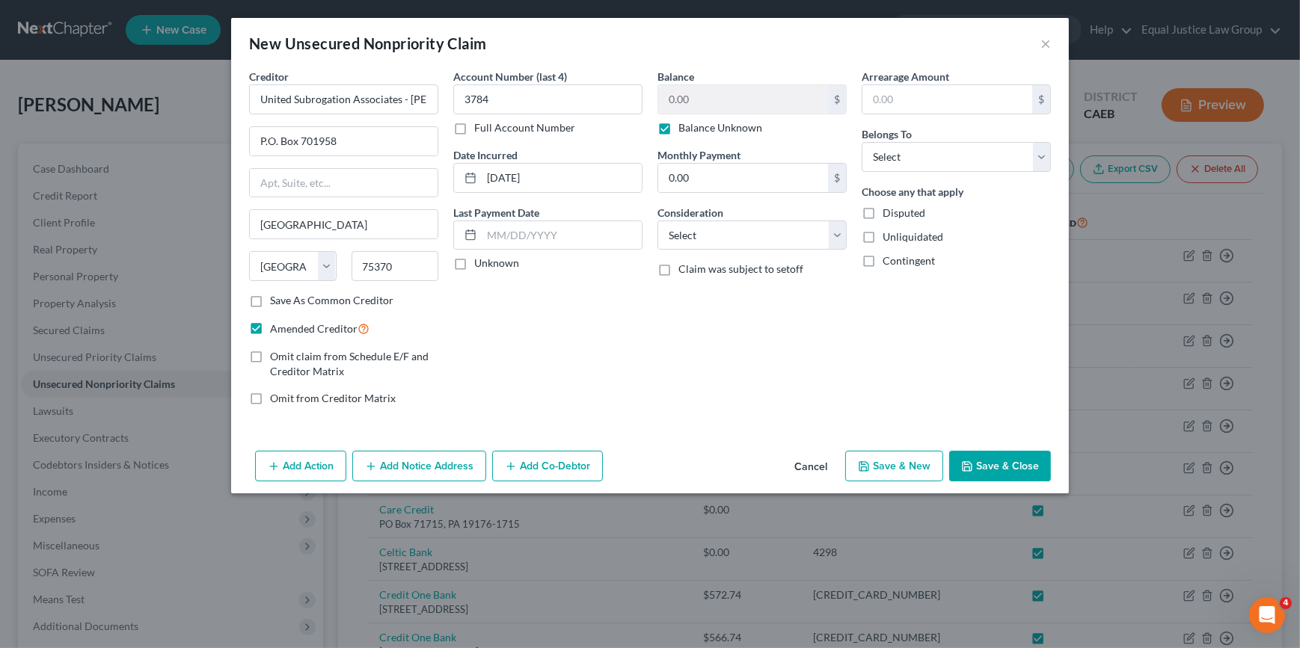
click at [987, 458] on button "Save & Close" at bounding box center [1000, 466] width 102 height 31
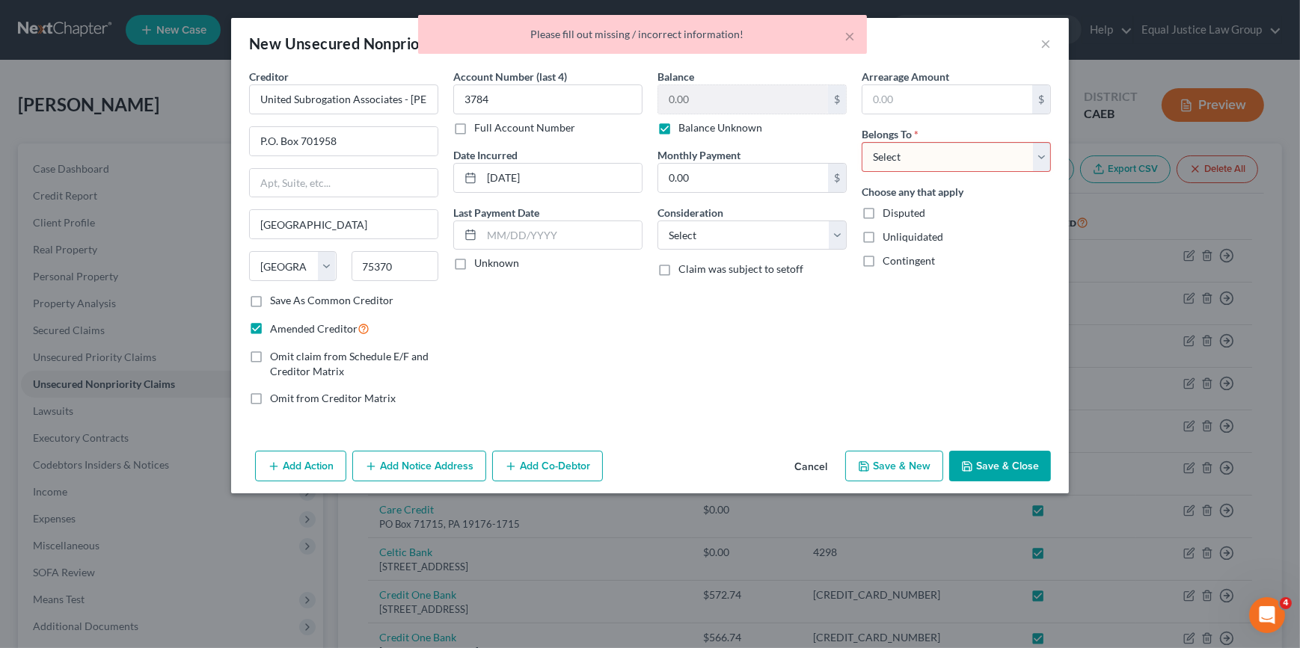
click at [930, 159] on select "Select Debtor 1 Only Debtor 2 Only Debtor 1 And Debtor 2 Only At Least One Of T…" at bounding box center [955, 157] width 189 height 30
select select "0"
click at [861, 142] on select "Select Debtor 1 Only Debtor 2 Only Debtor 1 And Debtor 2 Only At Least One Of T…" at bounding box center [955, 157] width 189 height 30
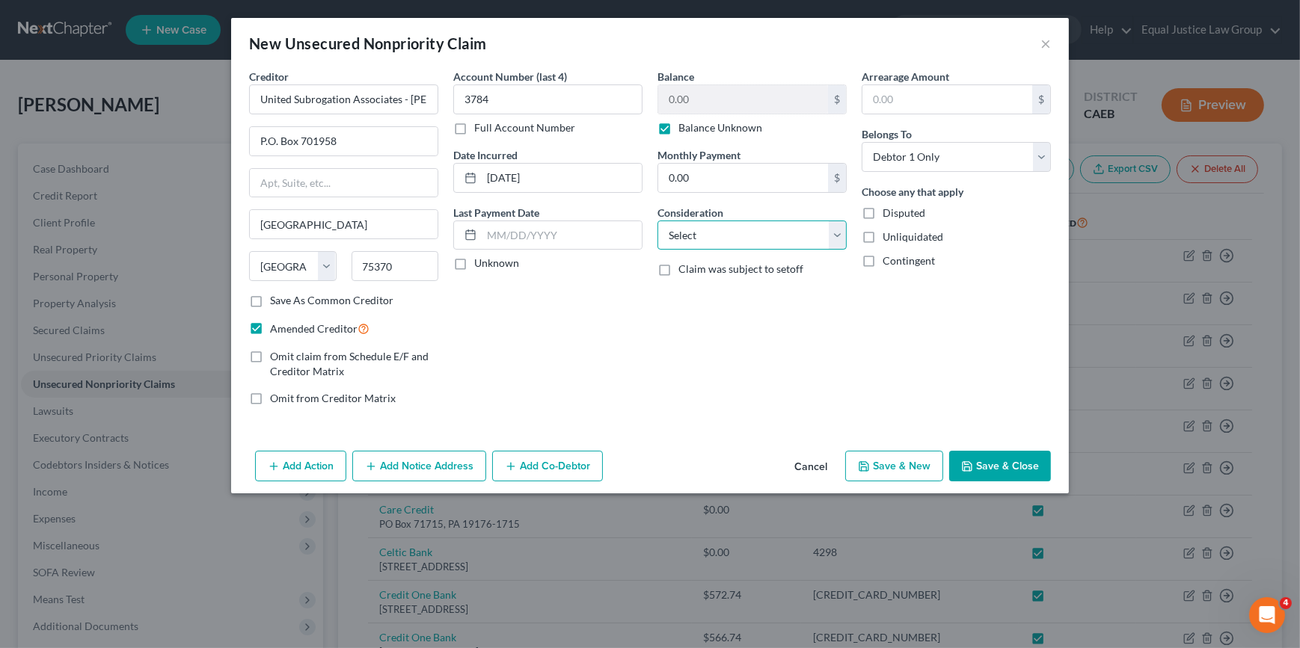
click at [834, 234] on select "Select Cable / Satellite Services Collection Agency Credit Card Debt Debt Couns…" at bounding box center [751, 236] width 189 height 30
select select "1"
click at [657, 221] on select "Select Cable / Satellite Services Collection Agency Credit Card Debt Debt Couns…" at bounding box center [751, 236] width 189 height 30
click at [1002, 464] on button "Save & Close" at bounding box center [1000, 466] width 102 height 31
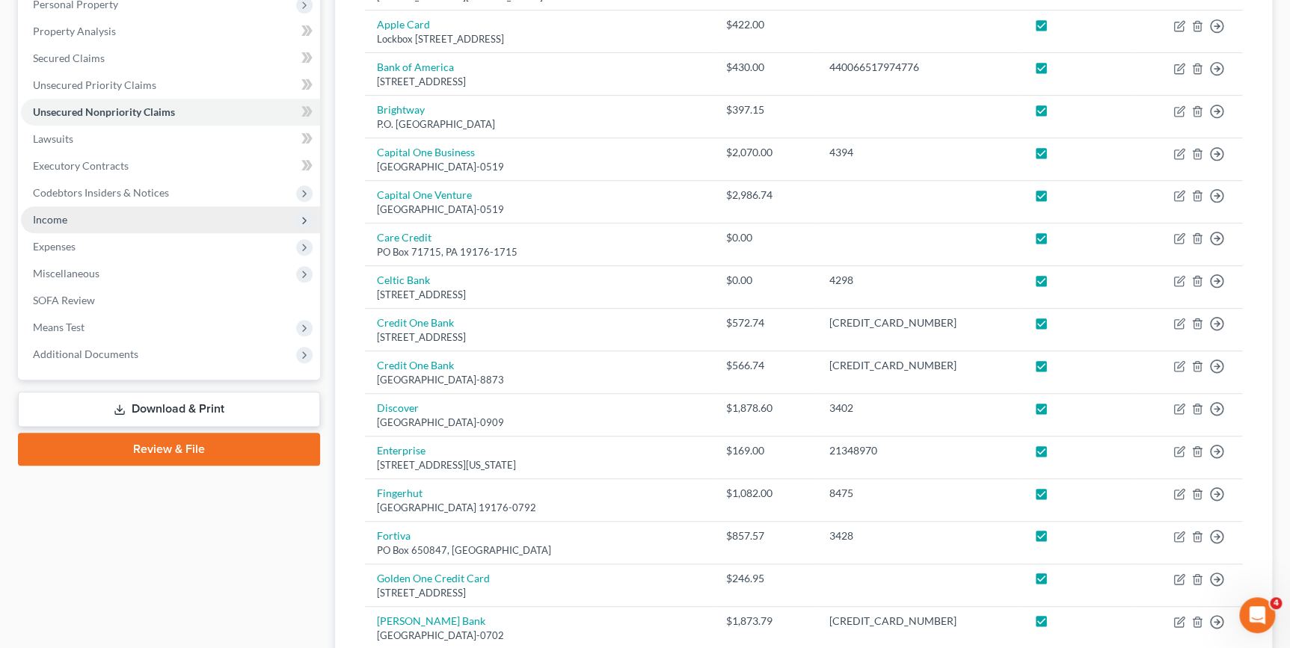
scroll to position [271, 0]
click at [181, 414] on link "Download & Print" at bounding box center [169, 410] width 302 height 35
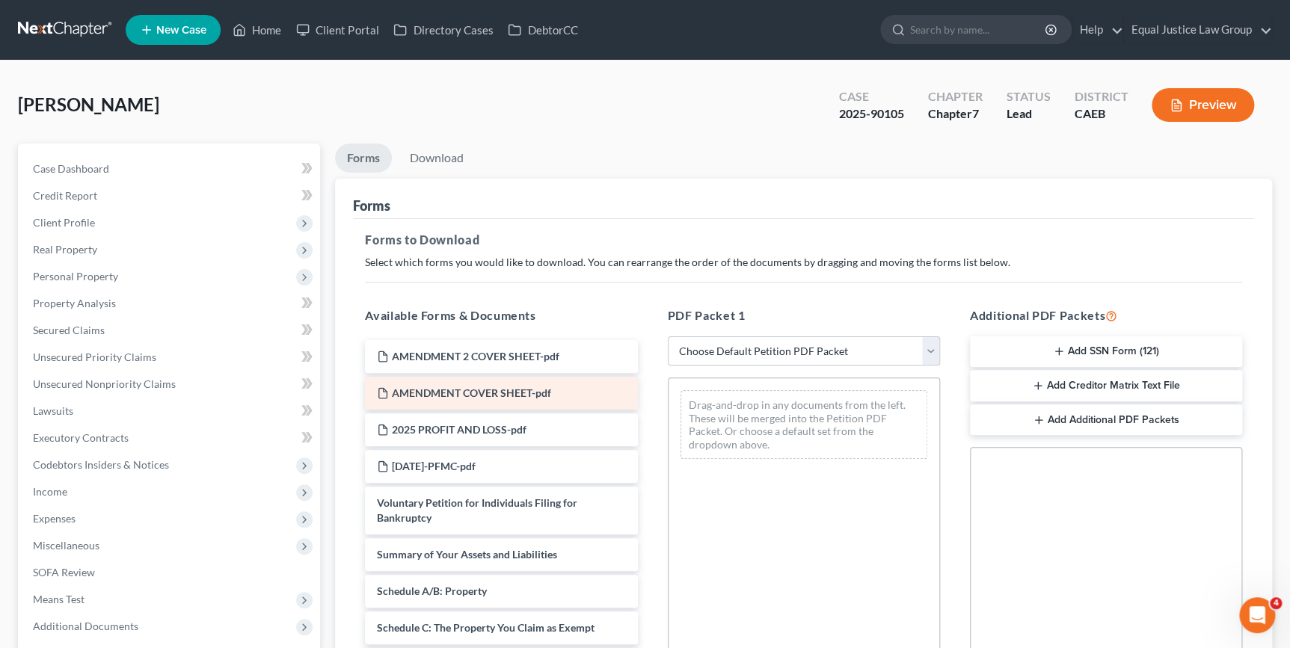
click at [532, 392] on span "AMENDMENT COVER SHEET-pdf" at bounding box center [471, 393] width 159 height 13
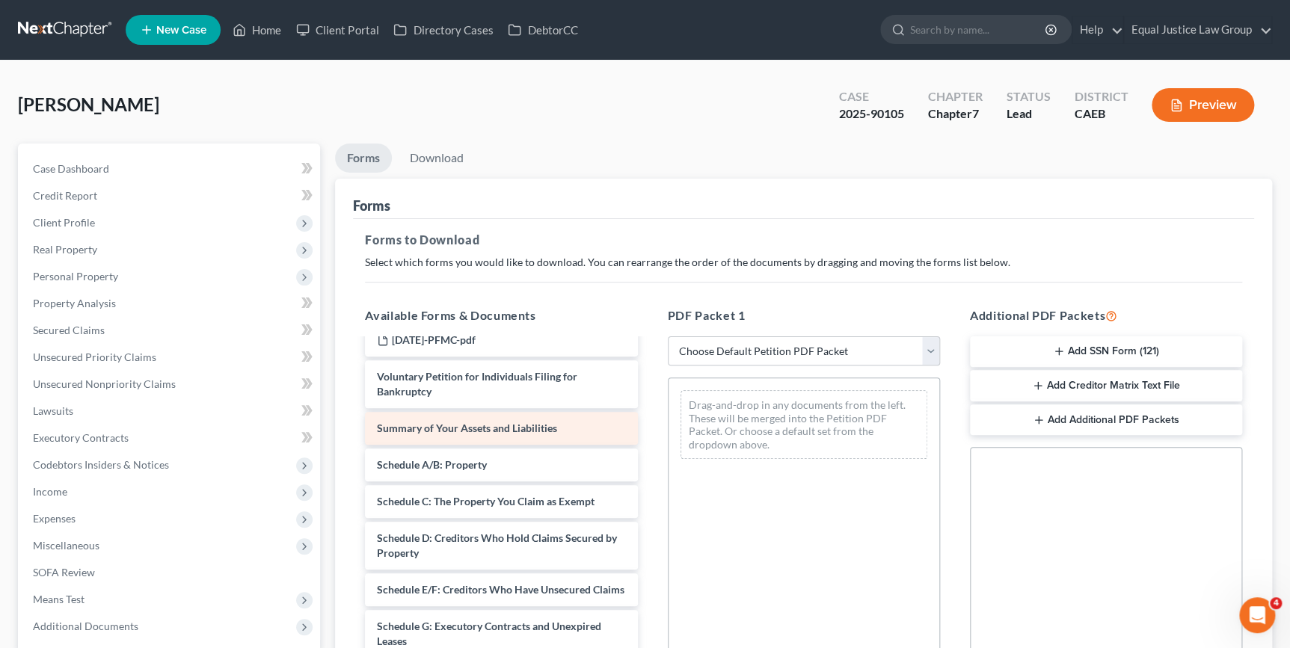
scroll to position [124, 0]
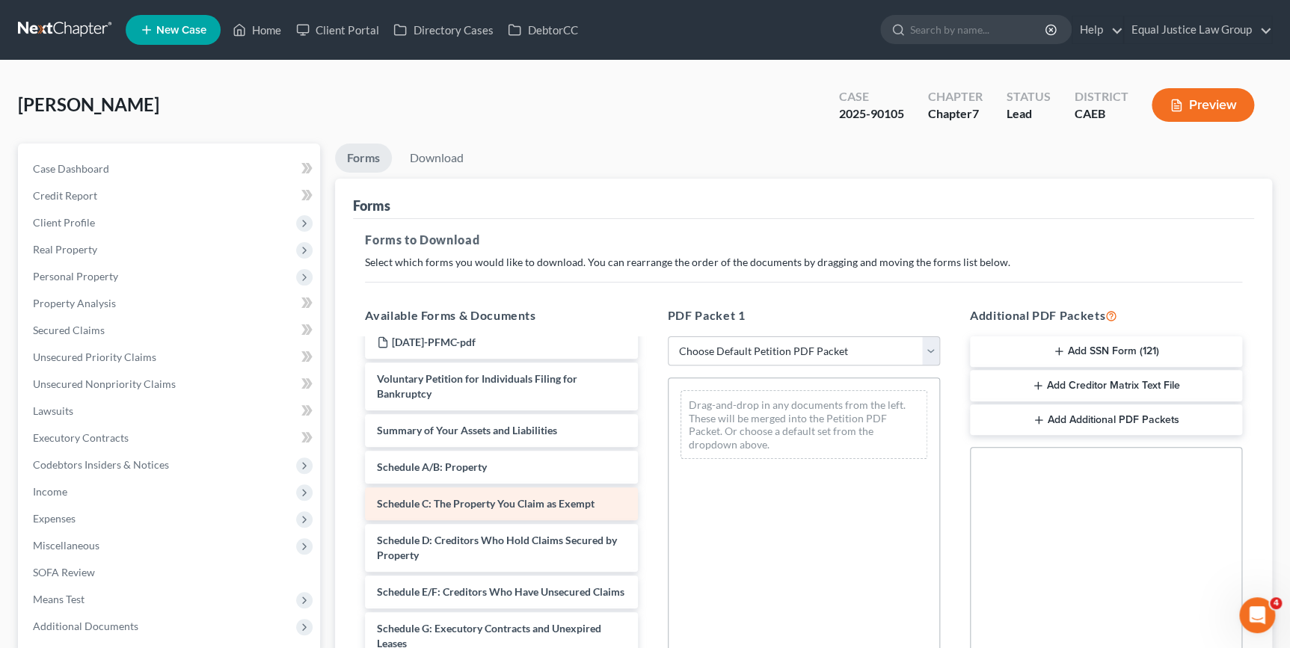
click at [546, 499] on span "Schedule C: The Property You Claim as Exempt" at bounding box center [486, 503] width 218 height 13
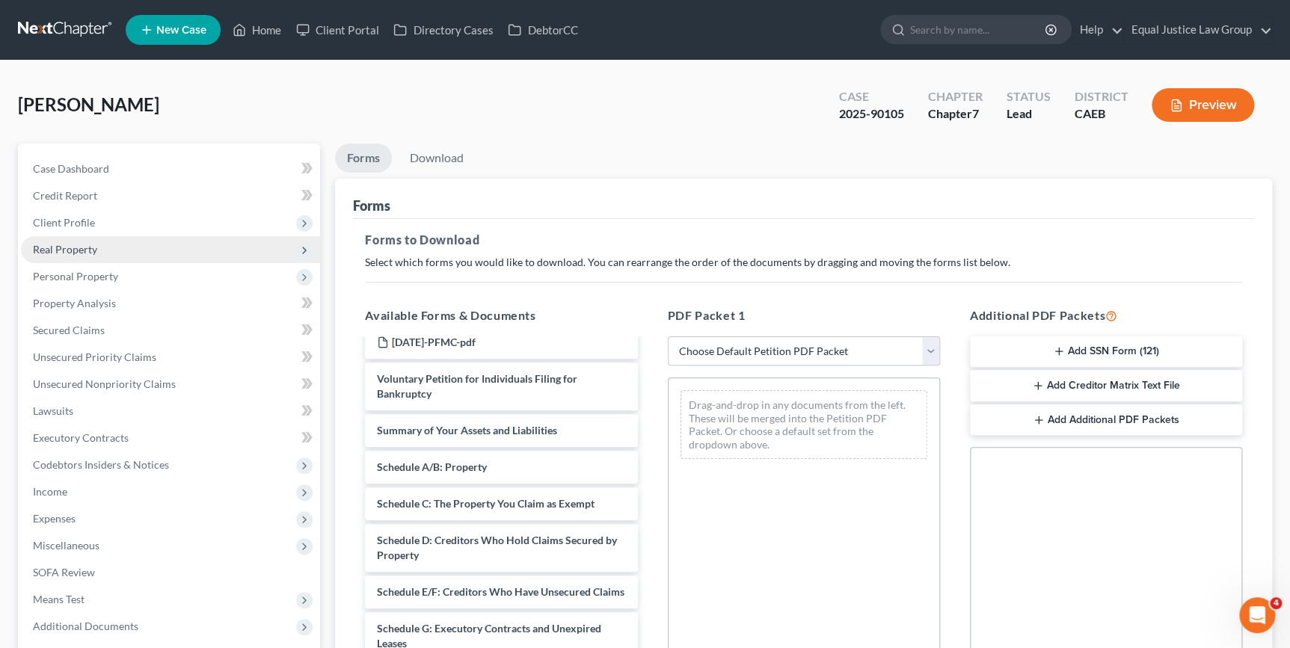
click at [95, 251] on span "Real Property" at bounding box center [65, 249] width 64 height 13
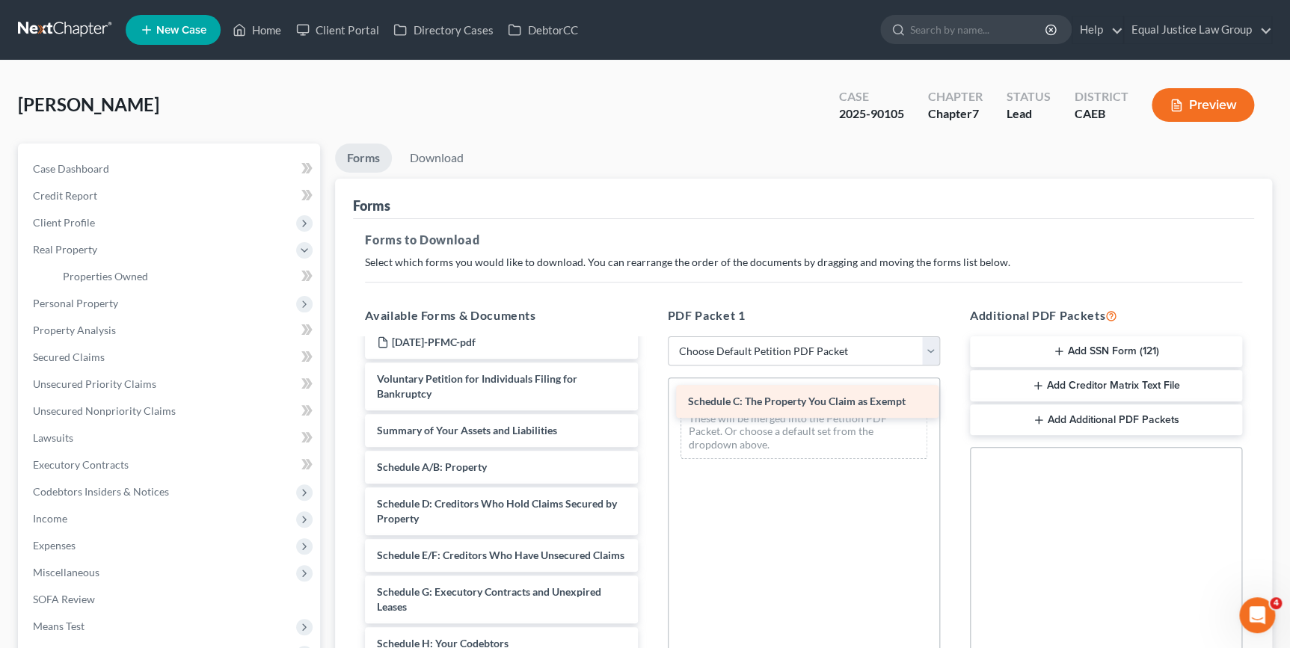
drag, startPoint x: 496, startPoint y: 502, endPoint x: 804, endPoint y: 402, distance: 323.2
click at [649, 402] on div "Schedule C: The Property You Claim as Exempt AMENDMENT 2 COVER SHEET-pdf AMENDM…" at bounding box center [501, 651] width 296 height 870
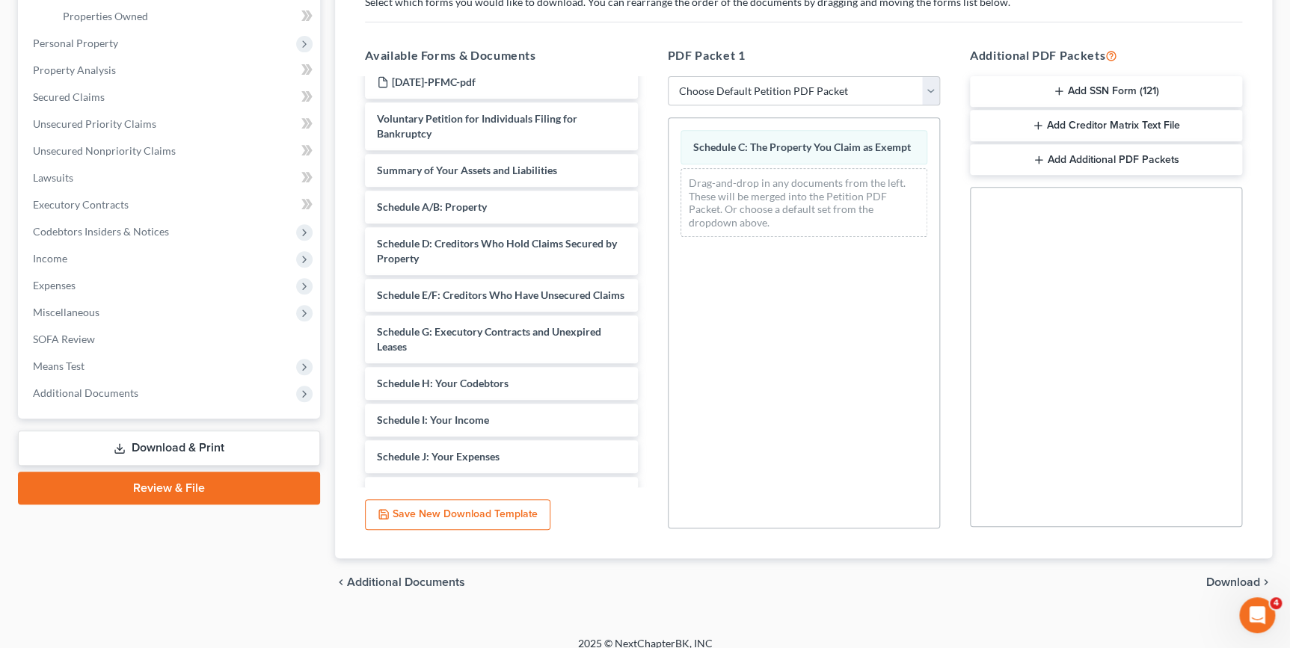
scroll to position [271, 0]
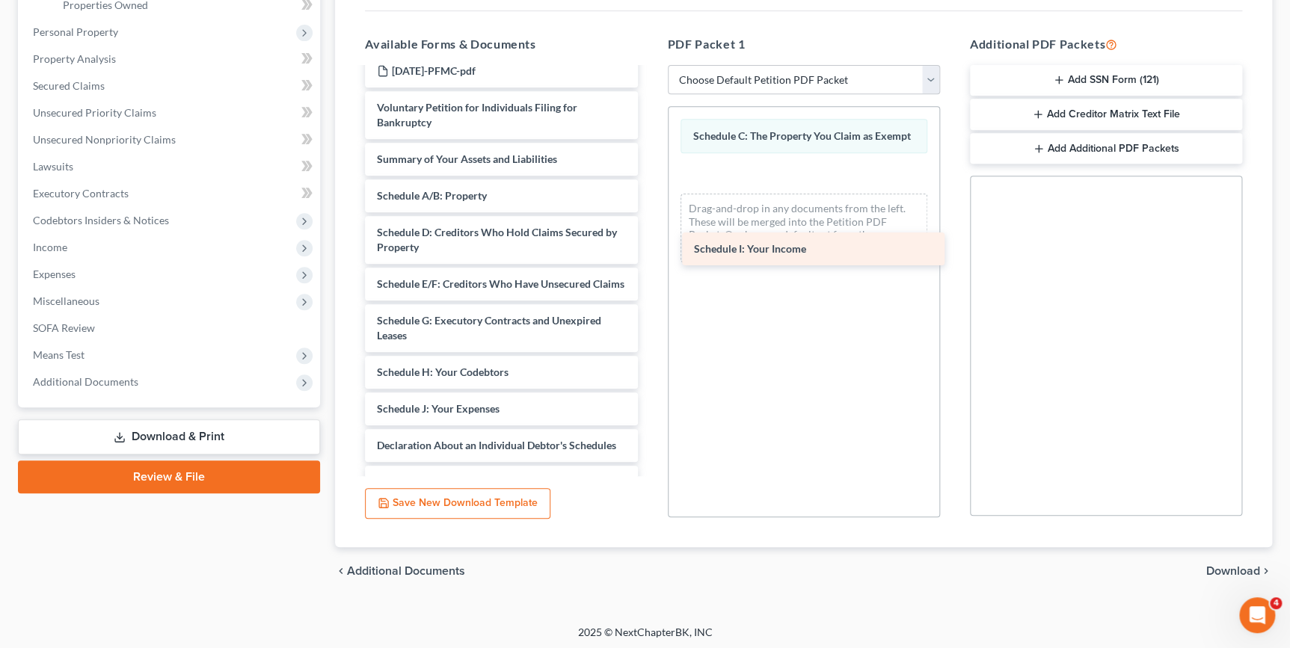
drag, startPoint x: 545, startPoint y: 426, endPoint x: 851, endPoint y: 221, distance: 368.5
click at [649, 224] on div "Schedule I: Your Income AMENDMENT 2 COVER SHEET-pdf AMENDMENT COVER SHEET-pdf 2…" at bounding box center [501, 362] width 296 height 834
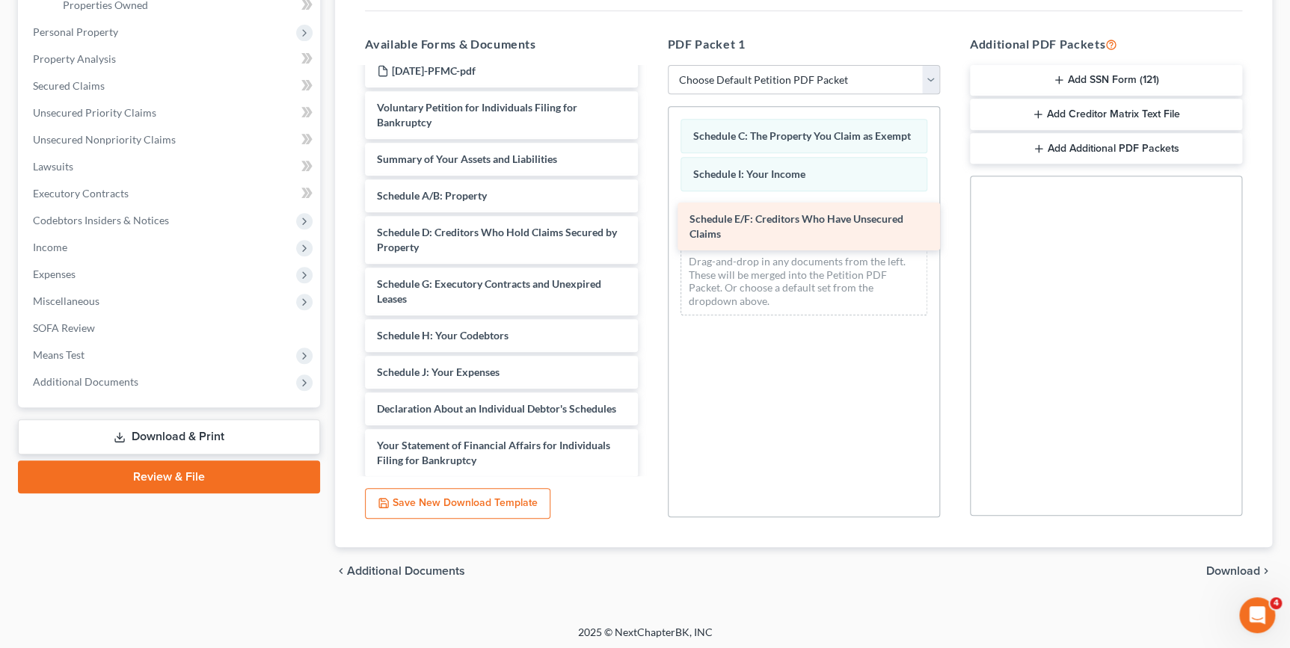
drag, startPoint x: 558, startPoint y: 289, endPoint x: 867, endPoint y: 226, distance: 315.9
click at [649, 226] on div "Schedule E/F: Creditors Who Have Unsecured Claims AMENDMENT 2 COVER SHEET-pdf A…" at bounding box center [501, 343] width 296 height 797
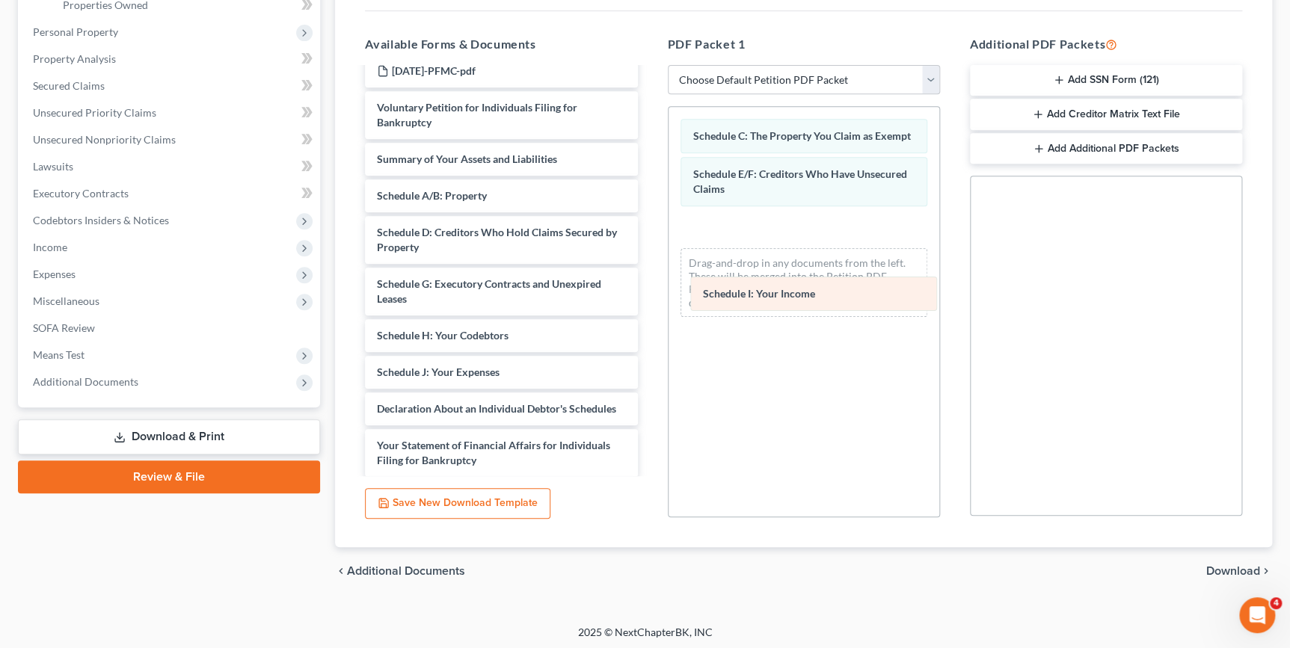
drag, startPoint x: 757, startPoint y: 171, endPoint x: 766, endPoint y: 284, distance: 113.3
click at [768, 289] on div "Schedule I: Your Income Schedule C: The Property You Claim as Exempt Schedule I…" at bounding box center [803, 218] width 271 height 222
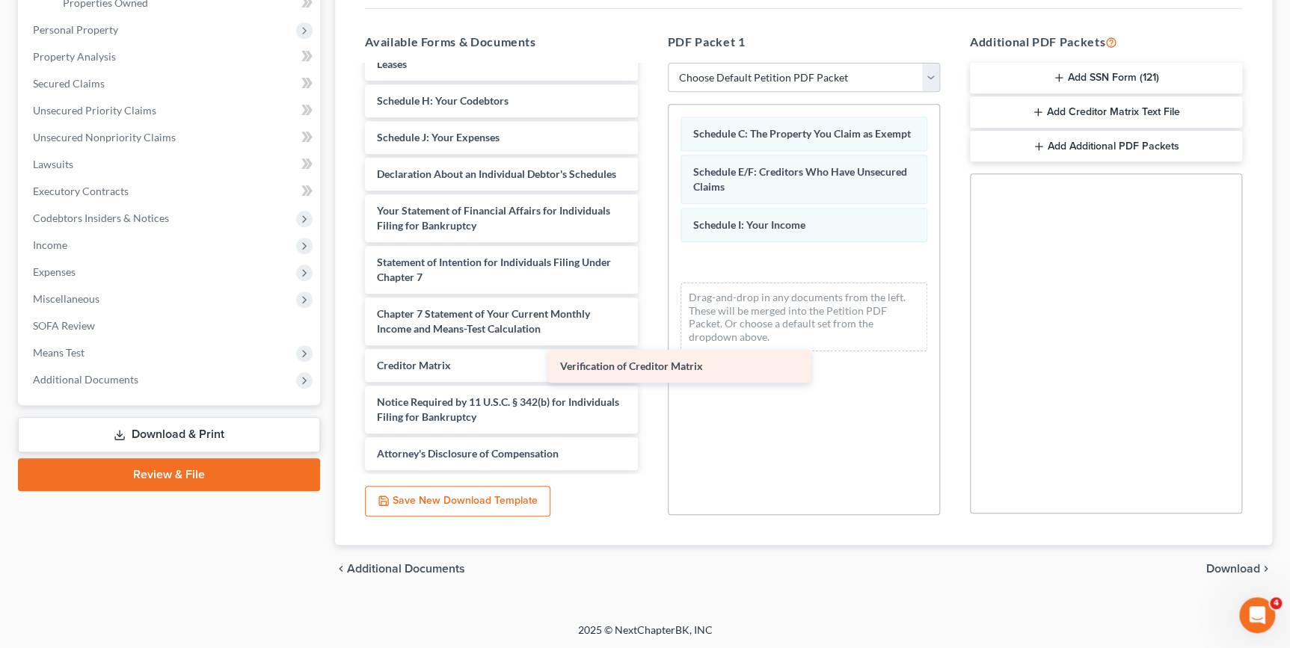
scroll to position [371, 0]
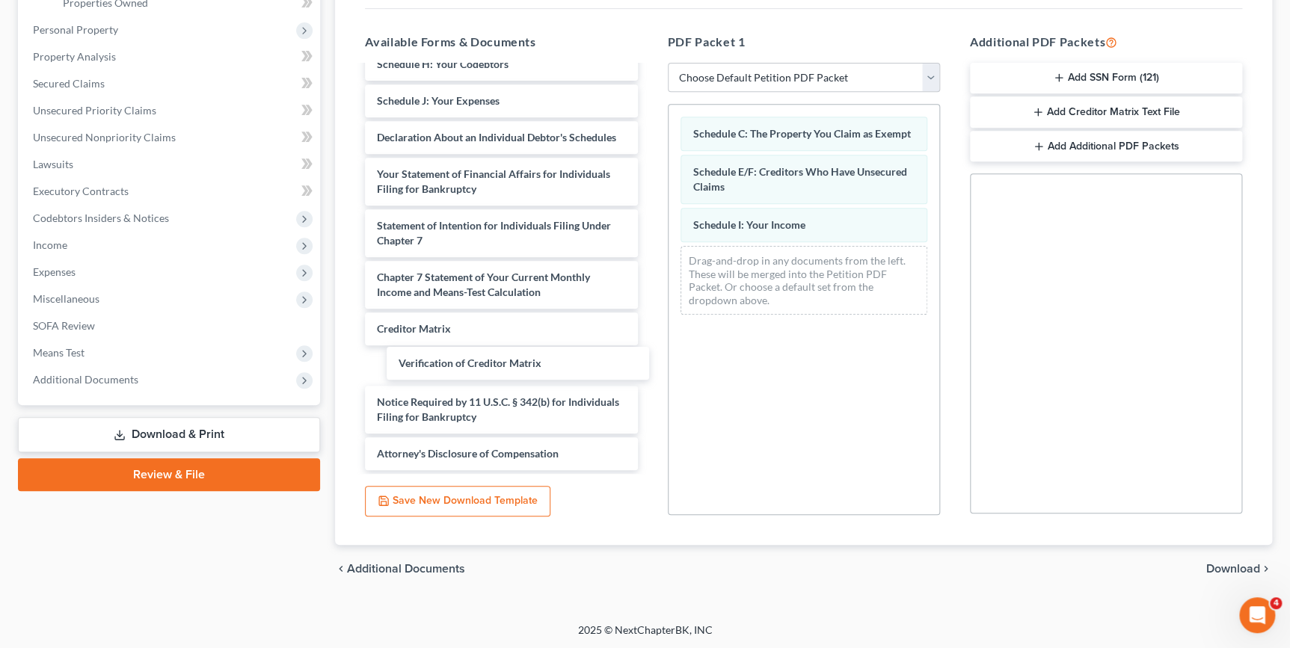
drag, startPoint x: 571, startPoint y: 366, endPoint x: 588, endPoint y: 364, distance: 17.3
click at [591, 365] on div "Verification of Creditor Matrix AMENDMENT 2 COVER SHEET-pdf AMENDMENT COVER SHE…" at bounding box center [501, 71] width 296 height 797
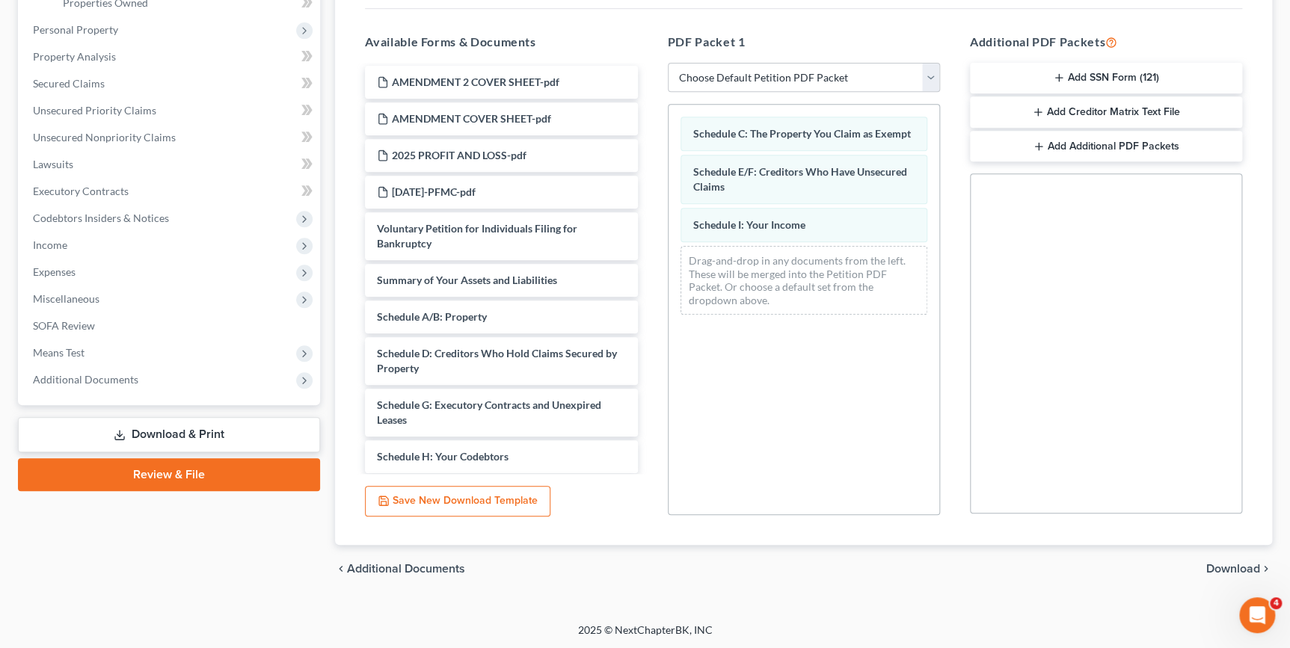
scroll to position [0, 0]
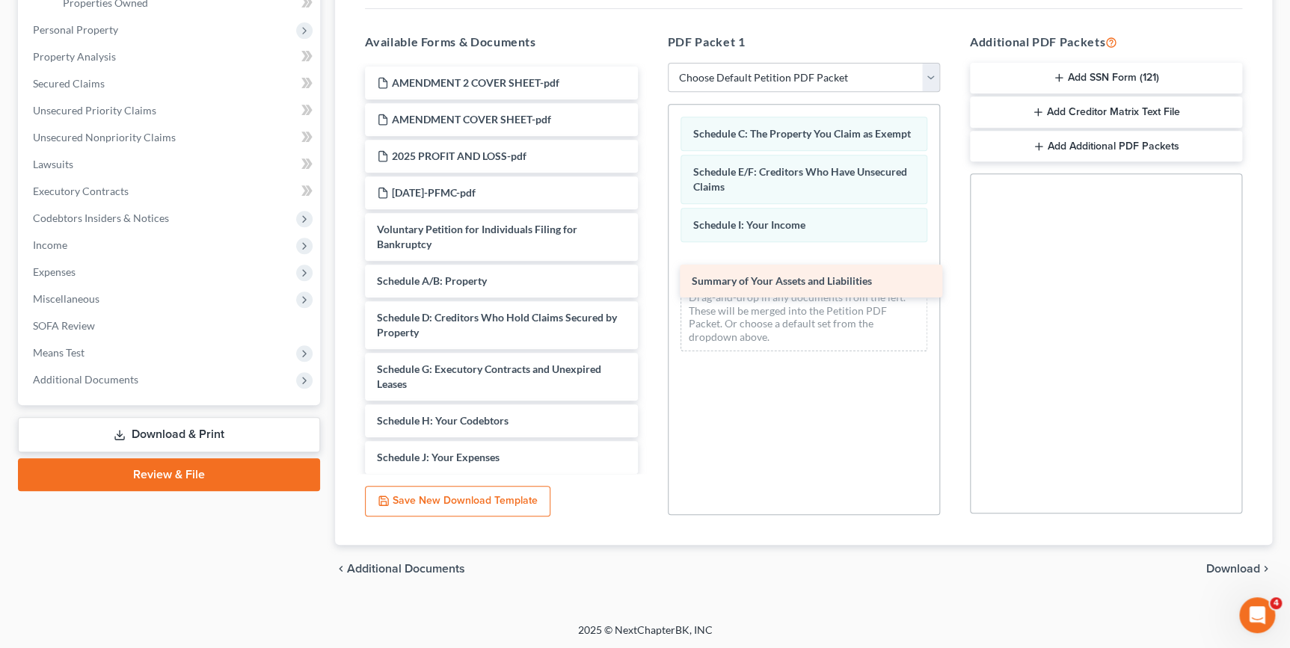
drag, startPoint x: 558, startPoint y: 279, endPoint x: 875, endPoint y: 264, distance: 317.4
click at [649, 265] on div "Summary of Your Assets and Liabilities AMENDMENT 2 COVER SHEET-pdf AMENDMENT CO…" at bounding box center [501, 447] width 296 height 760
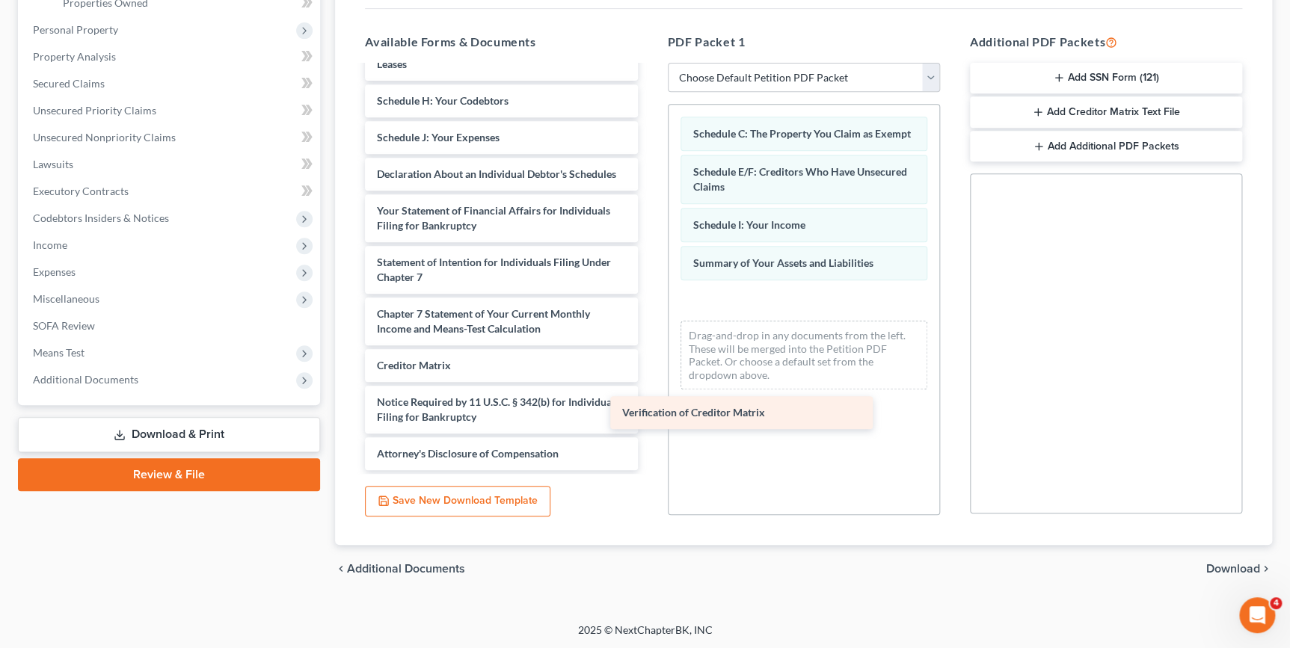
scroll to position [334, 0]
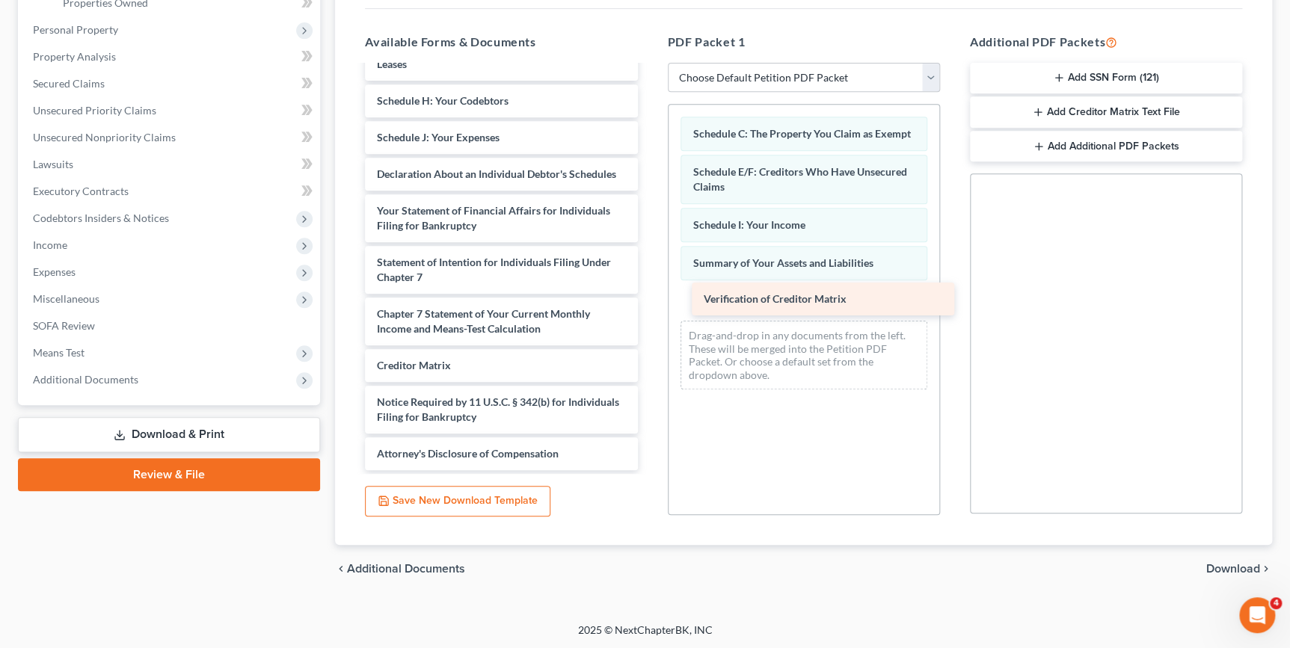
drag, startPoint x: 544, startPoint y: 364, endPoint x: 861, endPoint y: 294, distance: 324.7
click at [649, 294] on div "Verification of Creditor Matrix AMENDMENT 2 COVER SHEET-pdf AMENDMENT COVER SHE…" at bounding box center [501, 109] width 296 height 724
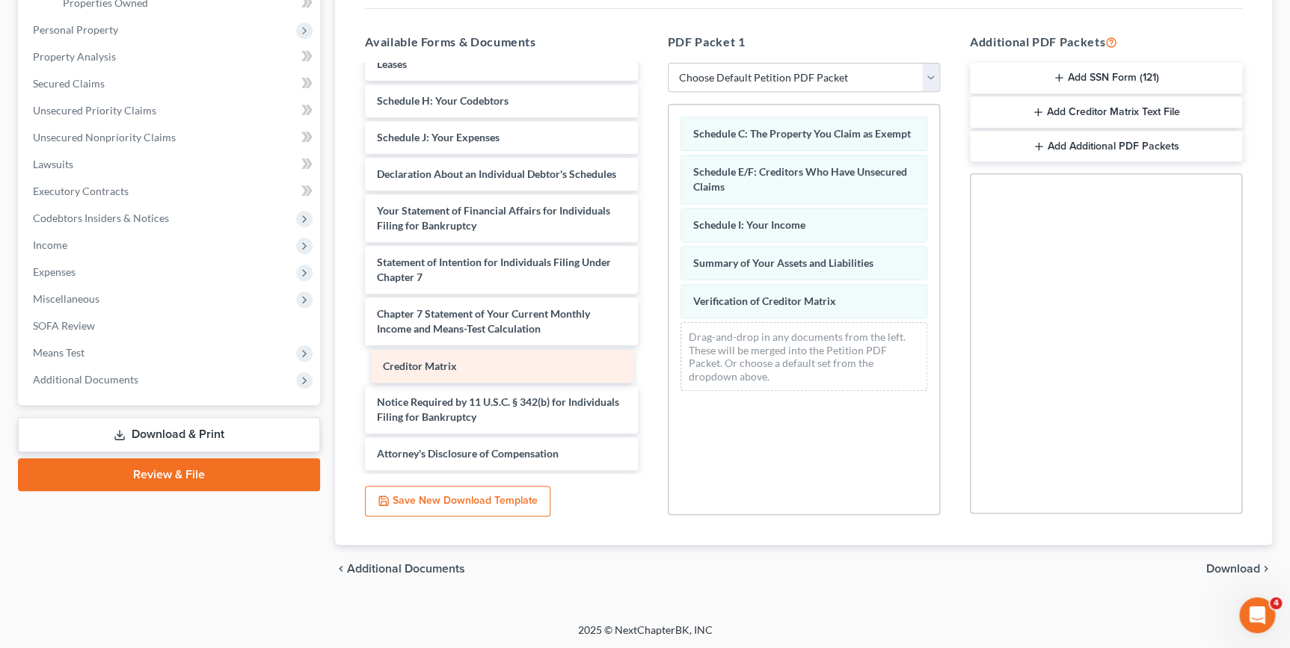
scroll to position [298, 0]
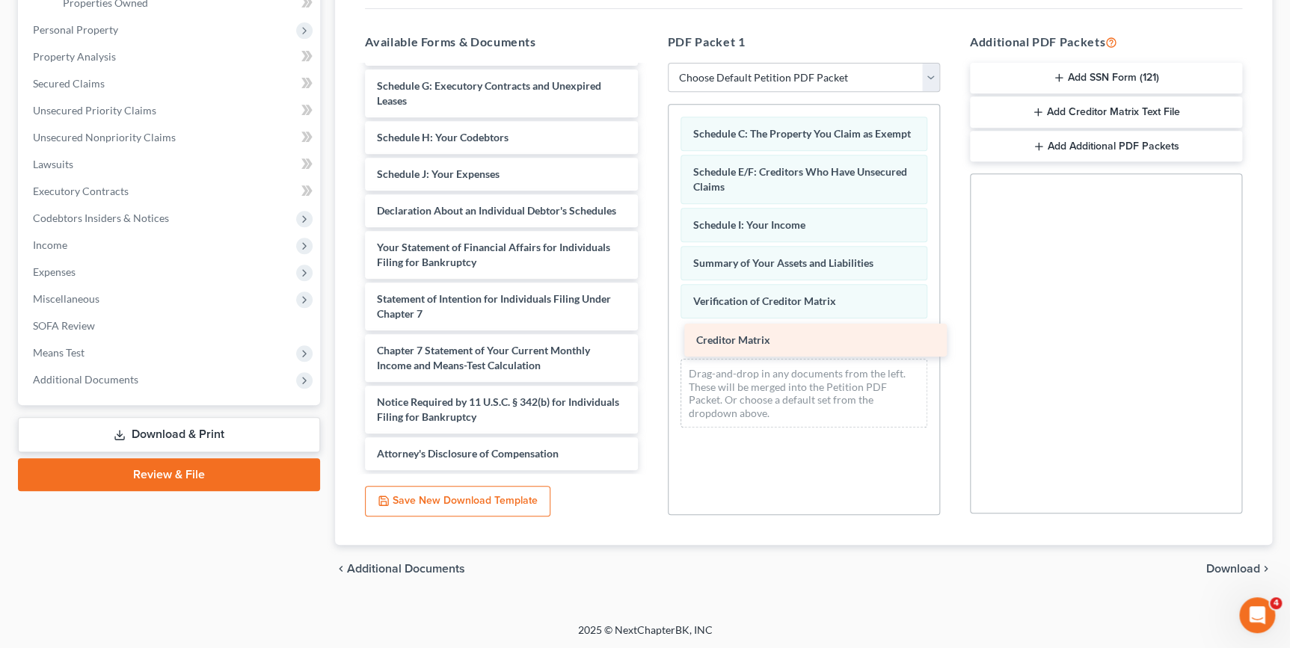
drag, startPoint x: 583, startPoint y: 366, endPoint x: 901, endPoint y: 342, distance: 318.7
click at [649, 342] on div "Creditor Matrix AMENDMENT 2 COVER SHEET-pdf AMENDMENT COVER SHEET-pdf 2025 PROF…" at bounding box center [501, 126] width 296 height 687
click at [1226, 568] on span "Download" at bounding box center [1233, 569] width 54 height 12
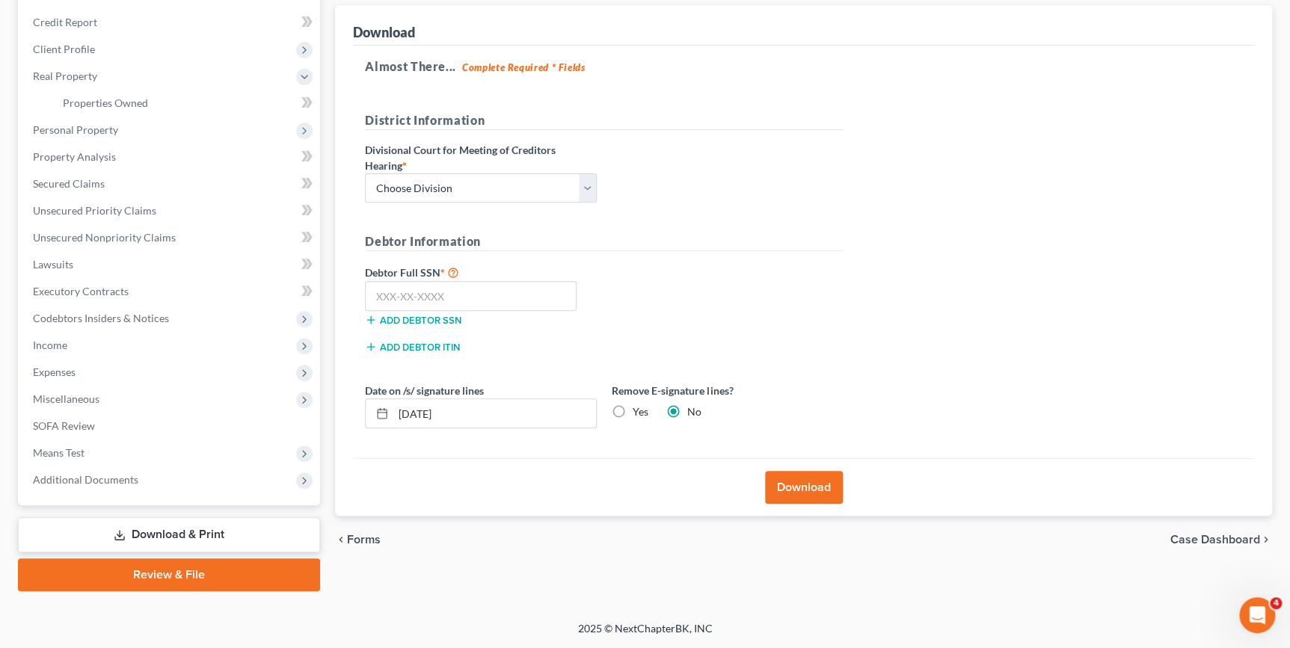
scroll to position [171, 0]
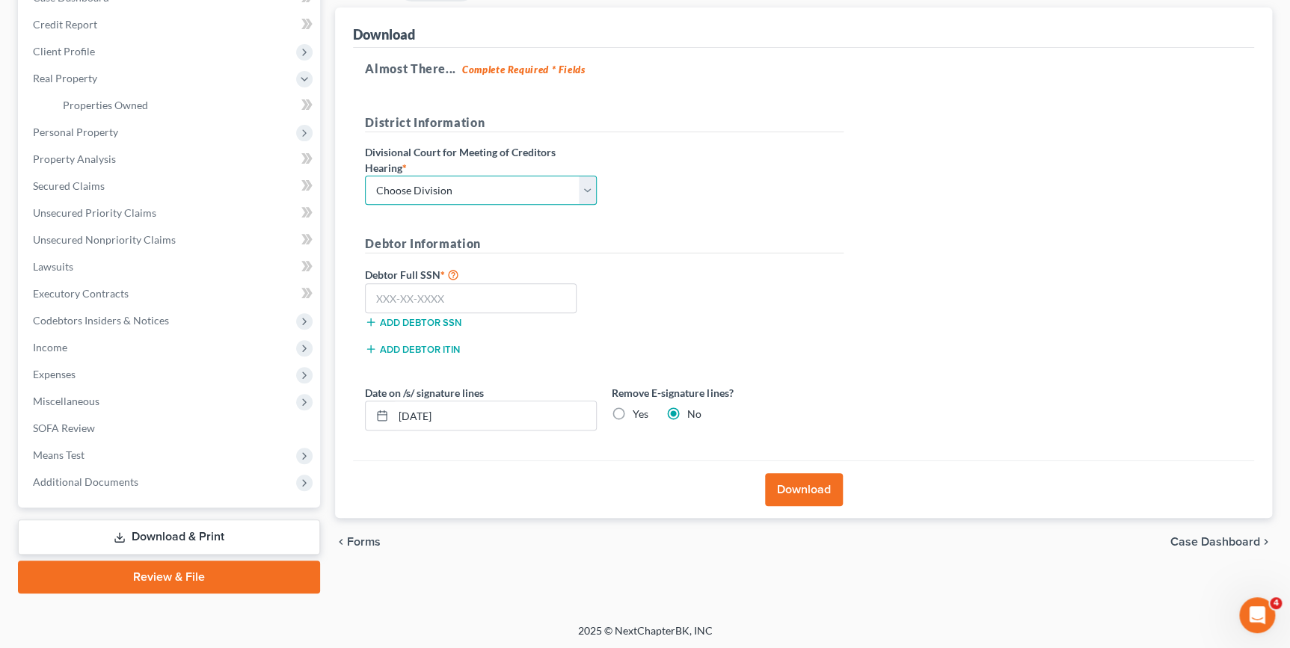
click at [589, 194] on select "Choose Division Fresno Modesto [GEOGRAPHIC_DATA]" at bounding box center [481, 191] width 232 height 30
select select "2"
click at [365, 176] on select "Choose Division Fresno Modesto [GEOGRAPHIC_DATA]" at bounding box center [481, 191] width 232 height 30
click at [375, 291] on input "text" at bounding box center [471, 298] width 212 height 30
drag, startPoint x: 378, startPoint y: 293, endPoint x: 381, endPoint y: 285, distance: 8.8
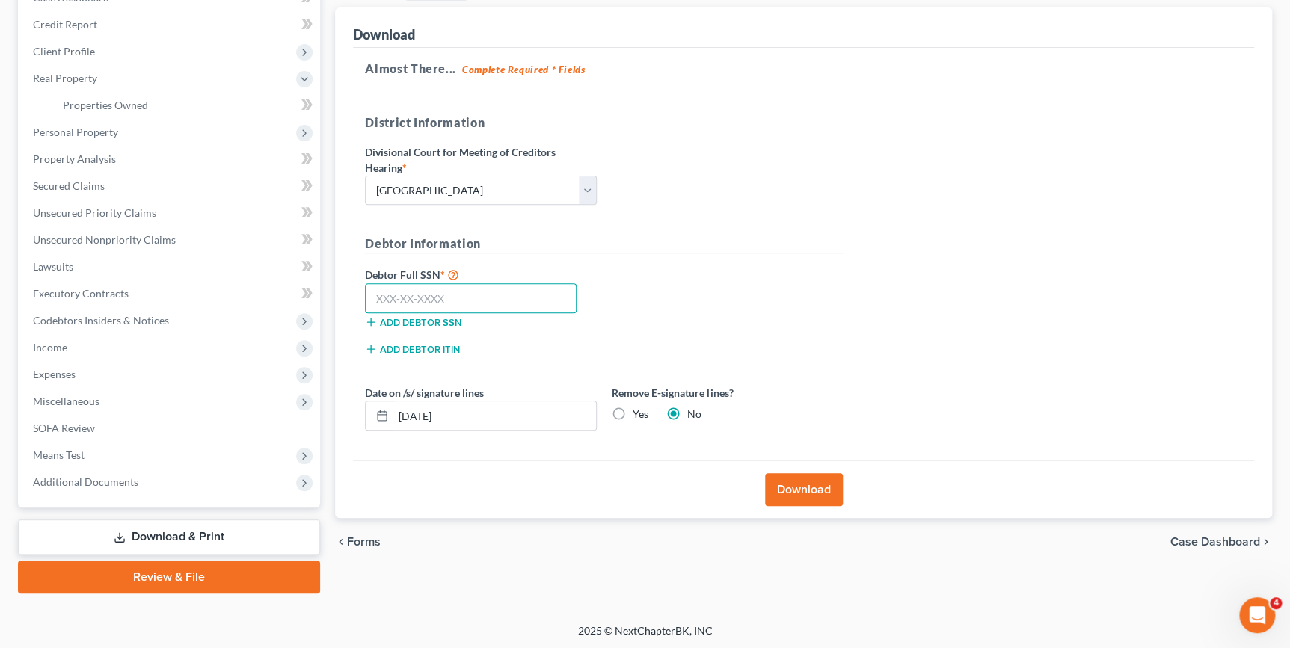
click at [378, 293] on input "text" at bounding box center [471, 298] width 212 height 30
type input "618-54-3902"
click at [793, 496] on button "Download" at bounding box center [804, 489] width 78 height 33
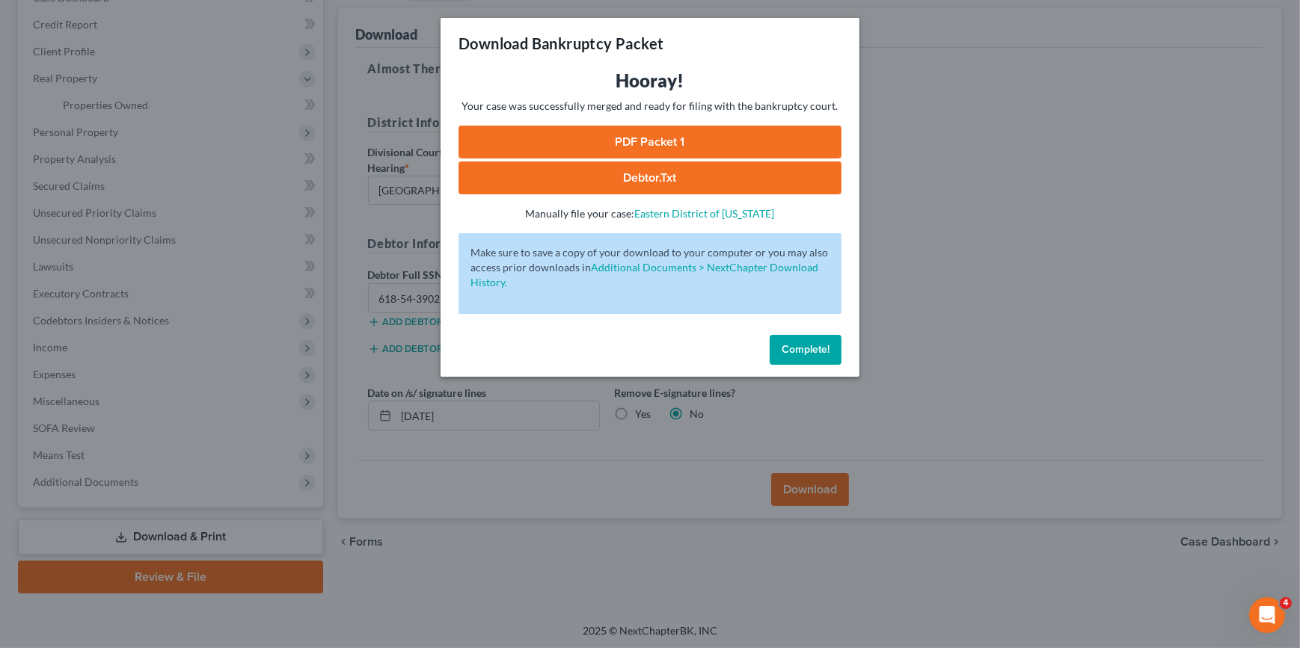
click at [814, 352] on span "Complete!" at bounding box center [805, 349] width 48 height 13
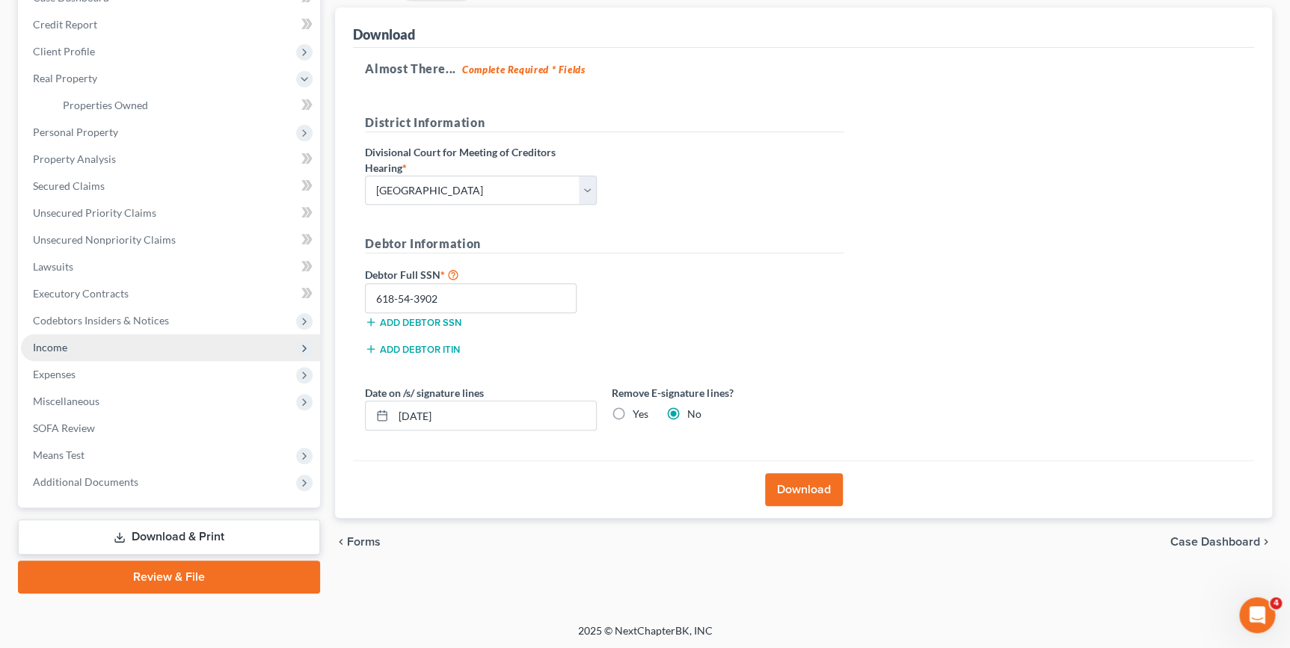
click at [178, 346] on span "Income" at bounding box center [170, 347] width 299 height 27
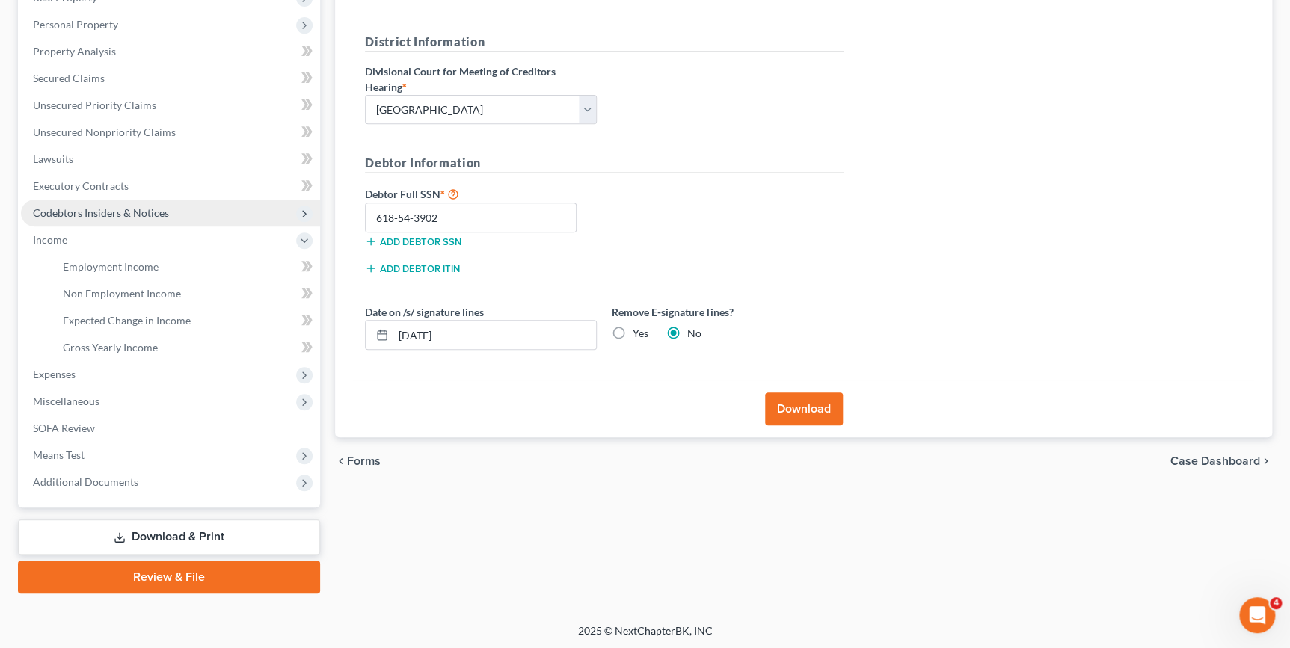
scroll to position [116, 0]
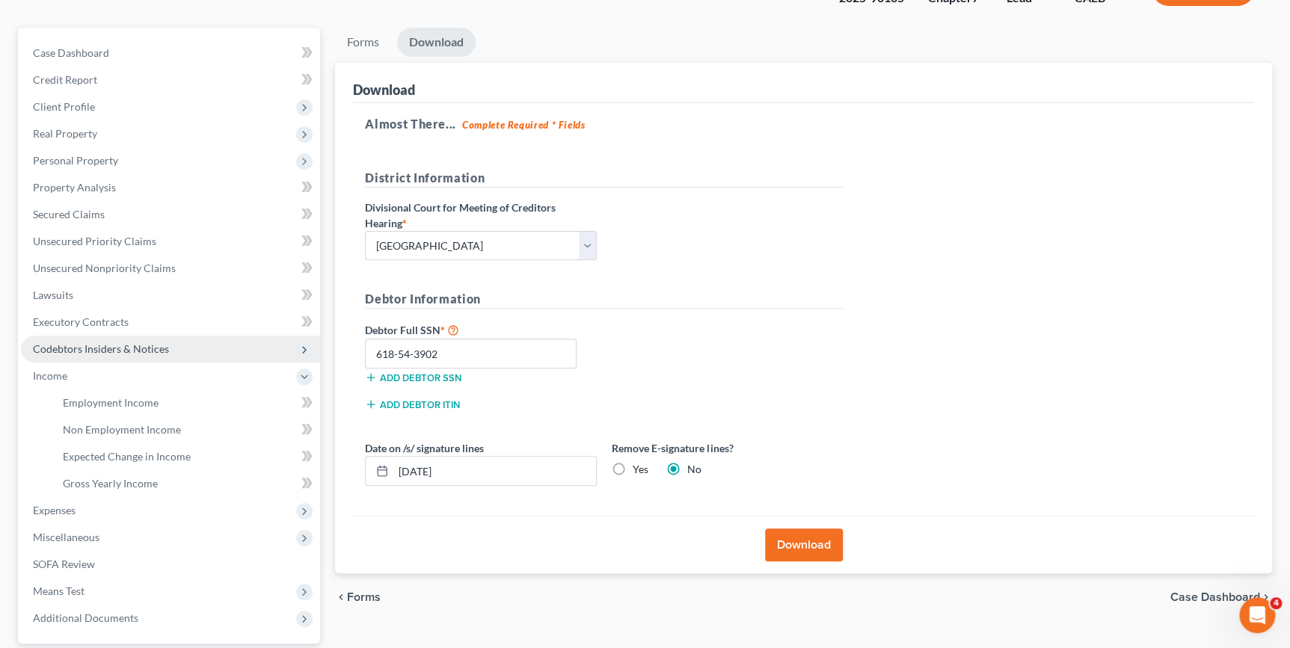
click at [134, 347] on span "Codebtors Insiders & Notices" at bounding box center [101, 348] width 136 height 13
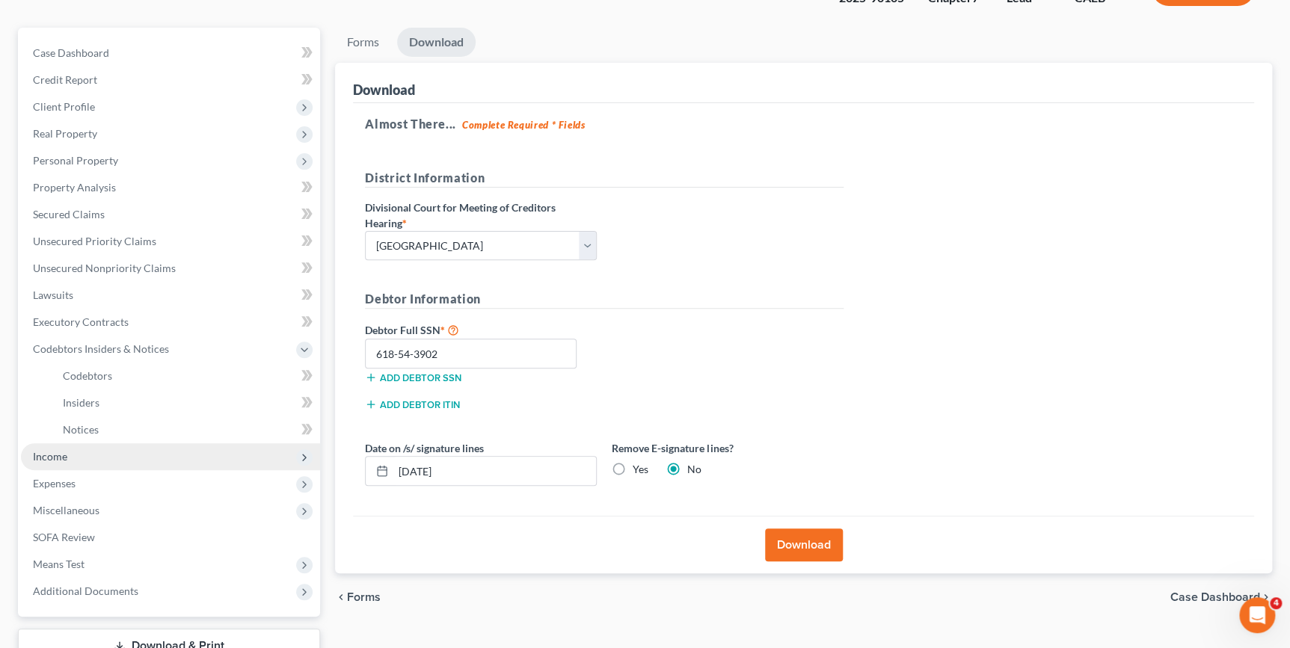
click at [87, 453] on span "Income" at bounding box center [170, 456] width 299 height 27
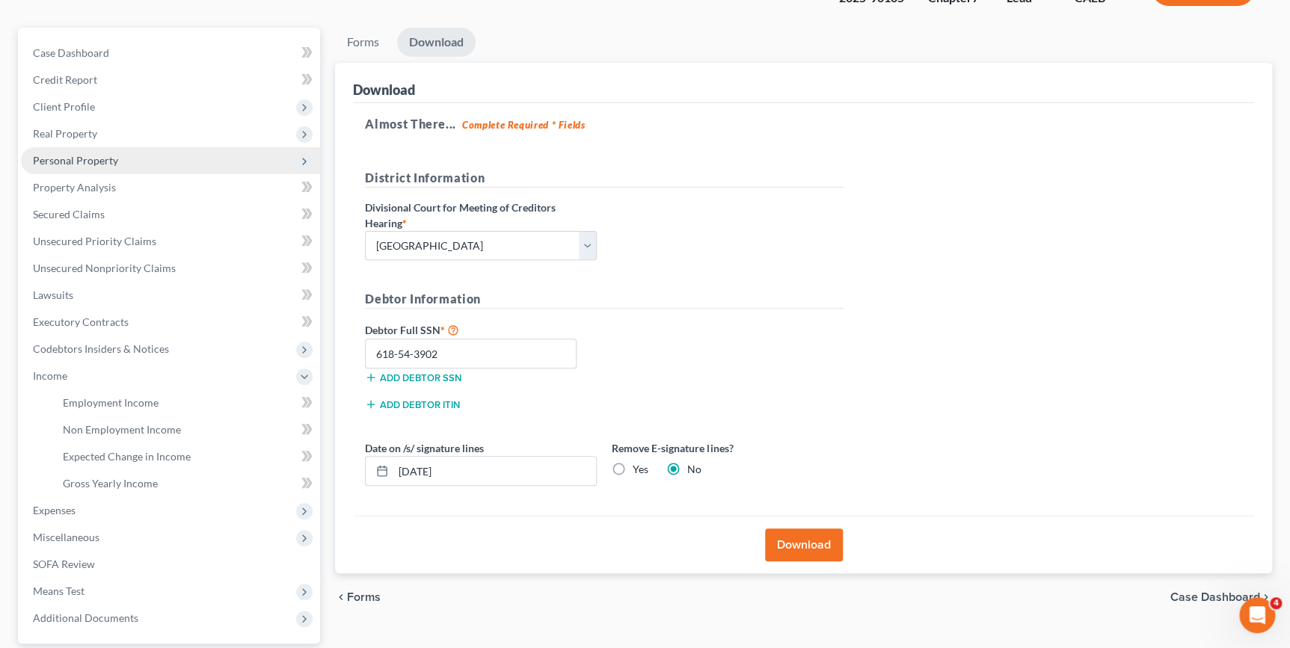
click at [121, 157] on span "Personal Property" at bounding box center [170, 160] width 299 height 27
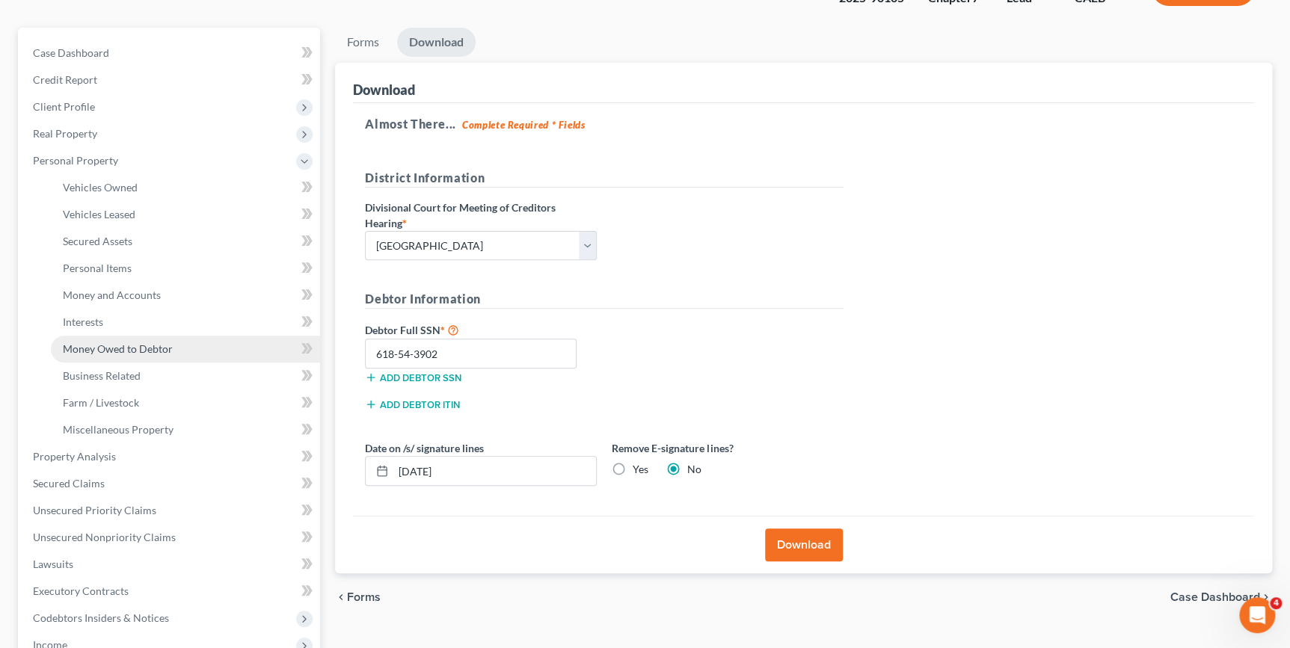
click at [147, 345] on span "Money Owed to Debtor" at bounding box center [118, 348] width 110 height 13
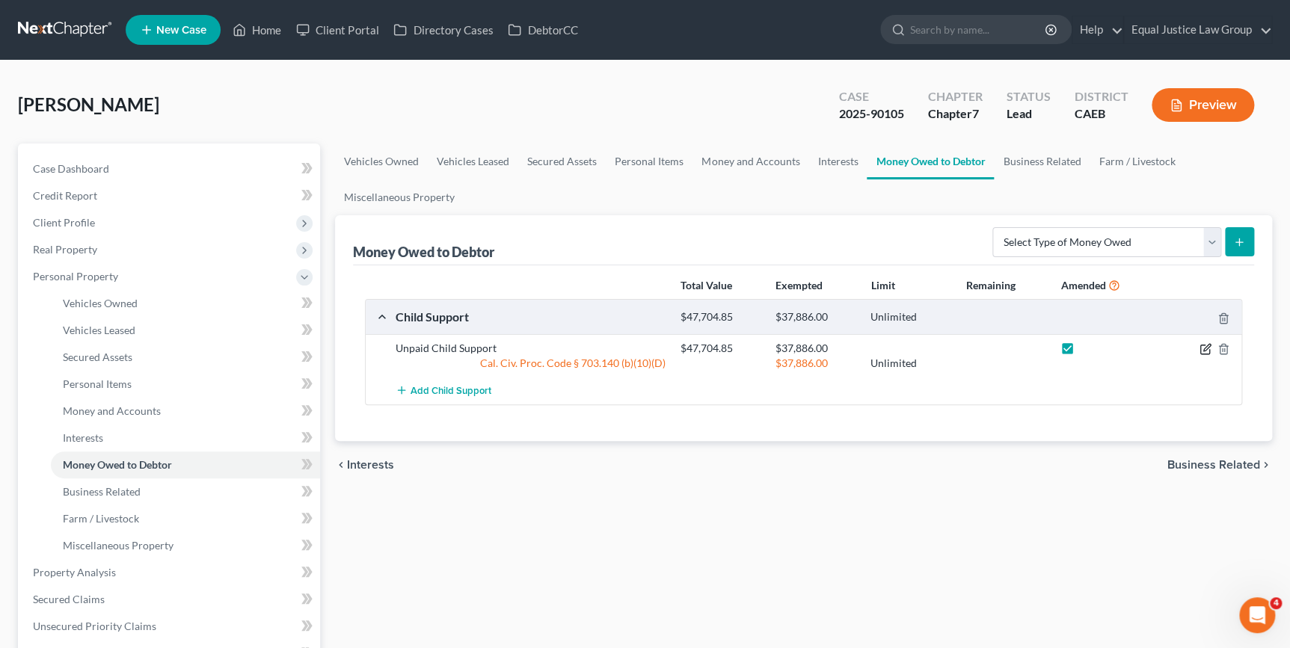
click at [1202, 348] on icon "button" at bounding box center [1205, 349] width 12 height 12
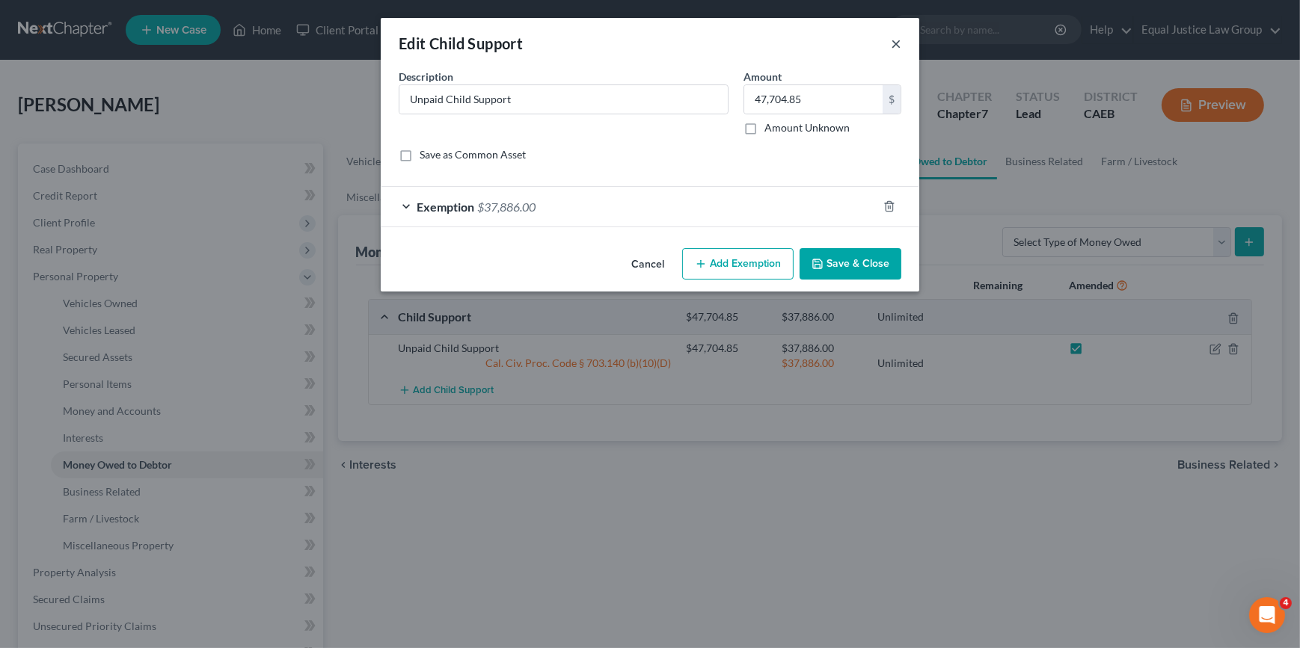
click at [894, 43] on button "×" at bounding box center [896, 43] width 10 height 18
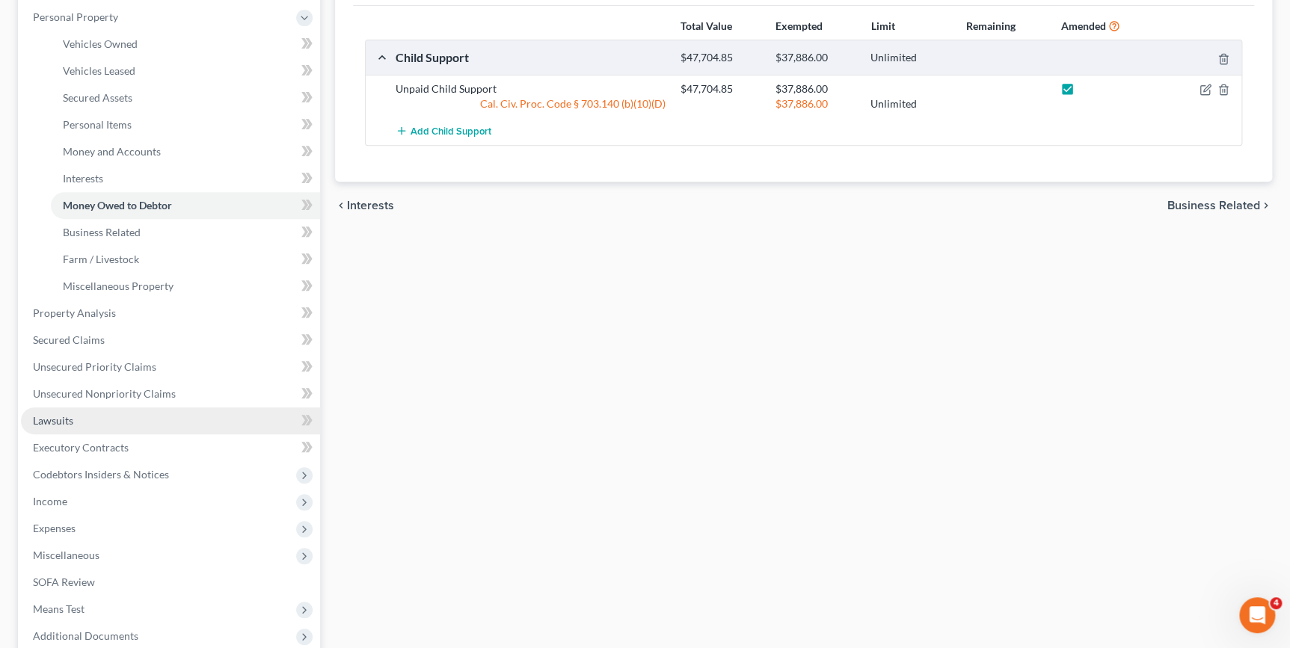
scroll to position [271, 0]
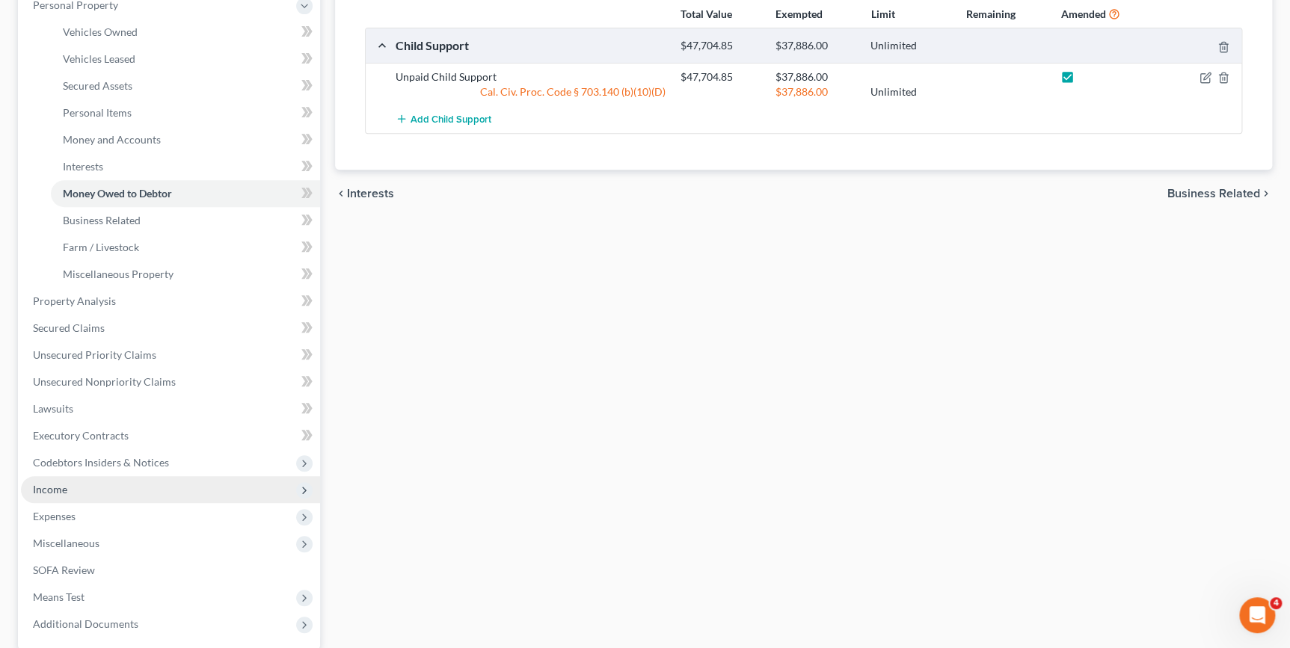
click at [83, 490] on span "Income" at bounding box center [170, 489] width 299 height 27
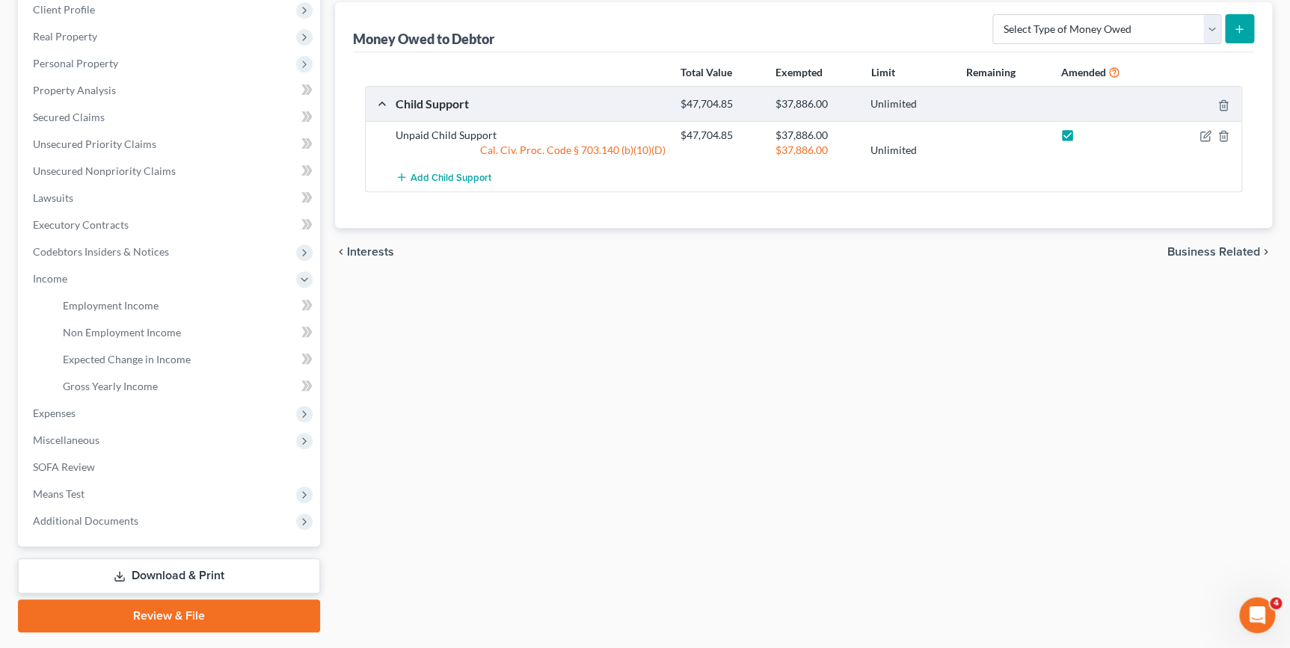
scroll to position [116, 0]
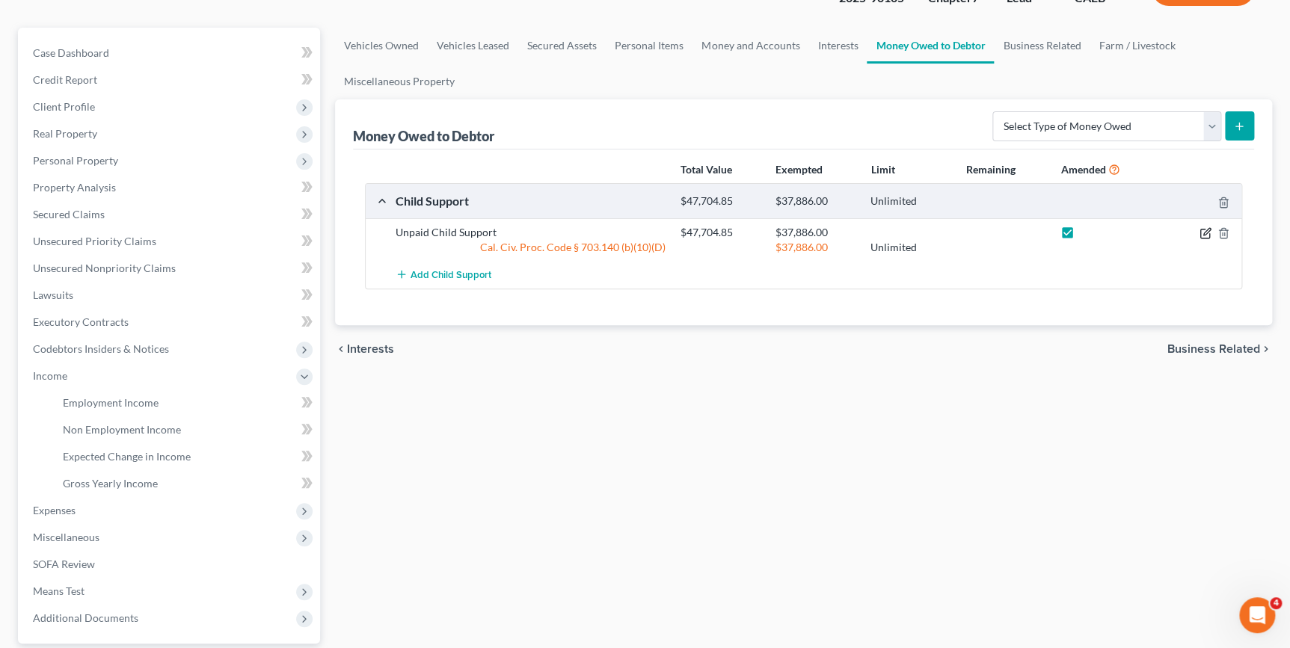
click at [1202, 230] on icon "button" at bounding box center [1205, 233] width 12 height 12
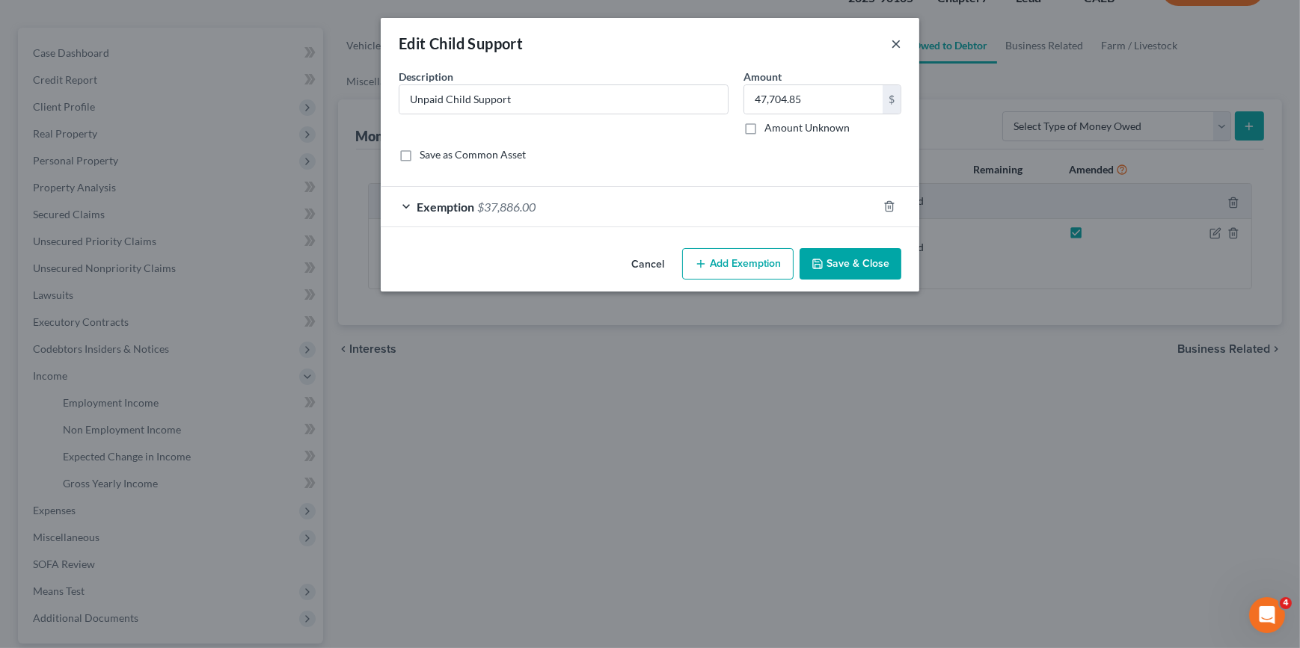
click at [897, 43] on button "×" at bounding box center [896, 43] width 10 height 18
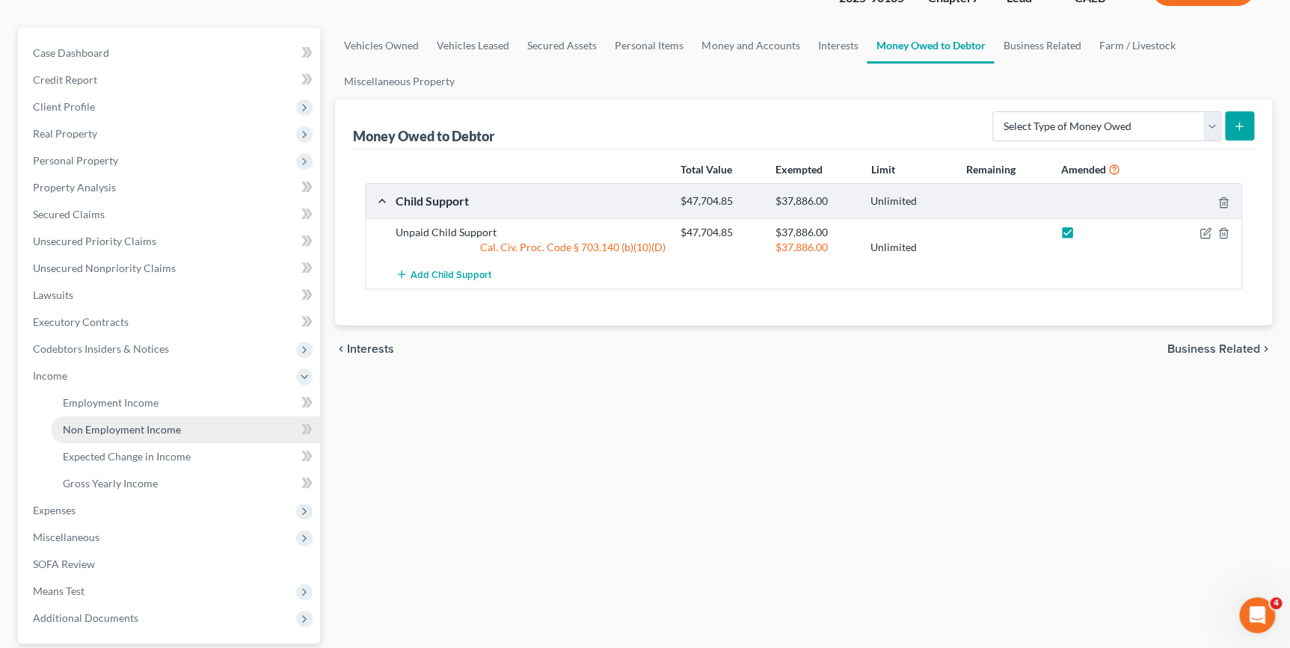
click at [135, 429] on span "Non Employment Income" at bounding box center [122, 429] width 118 height 13
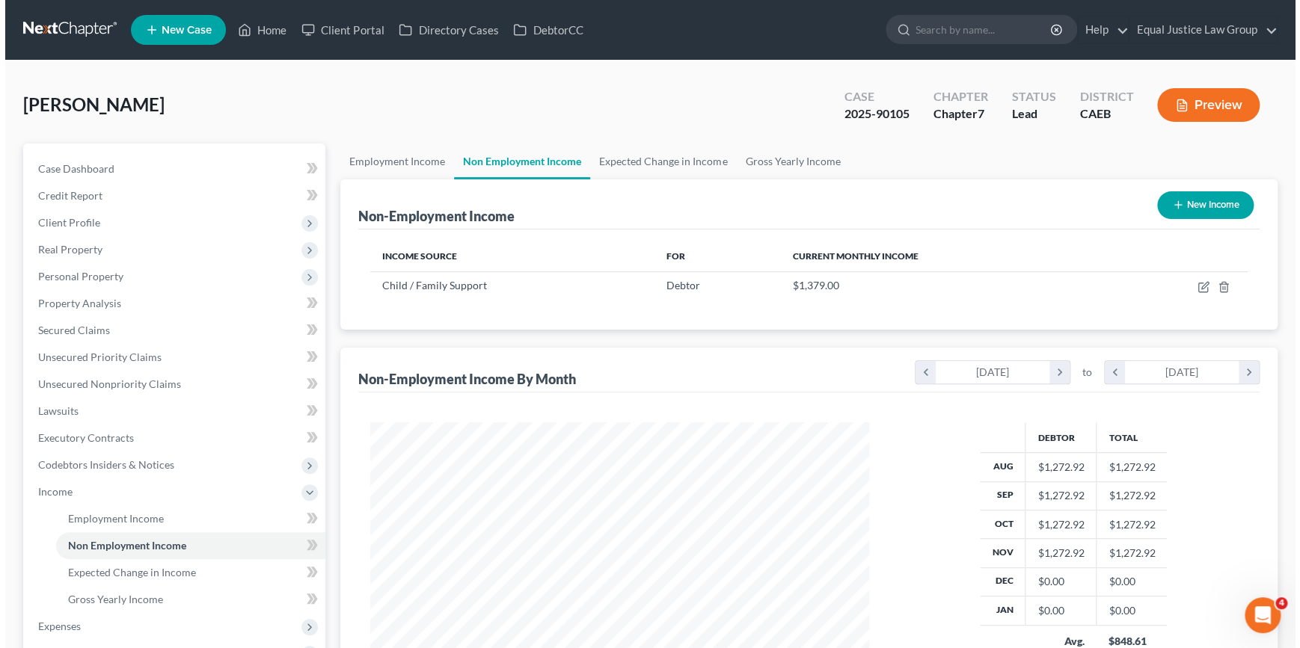
scroll to position [268, 529]
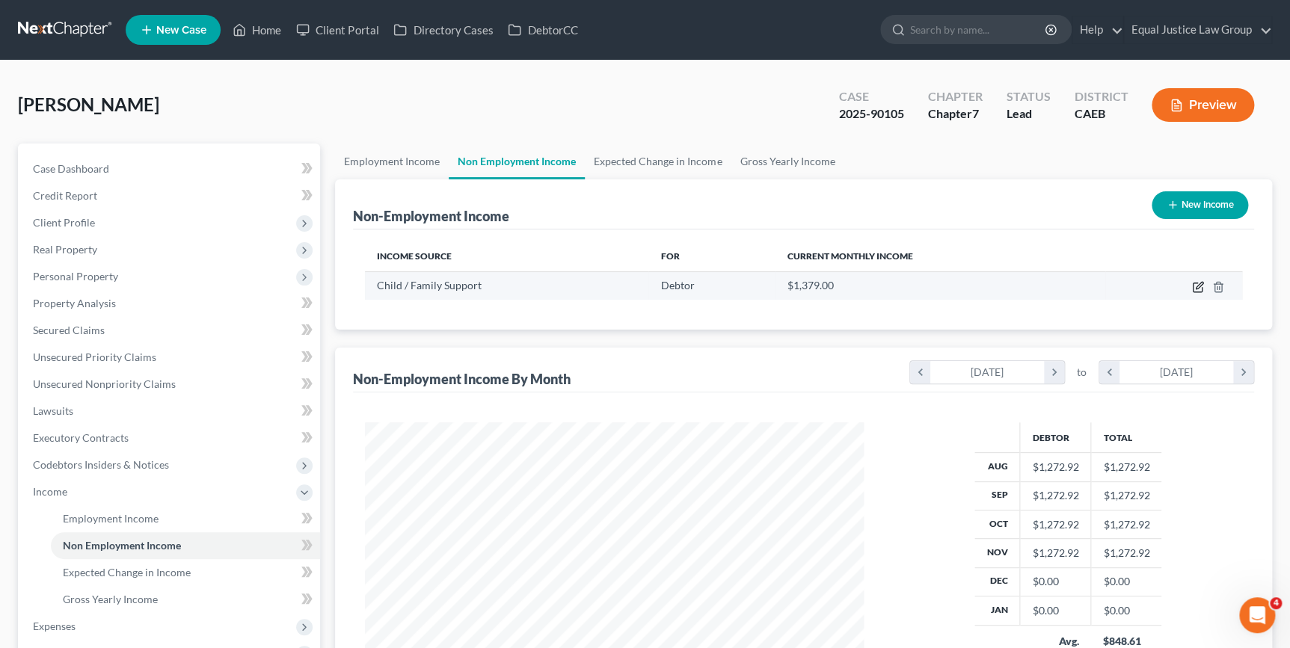
click at [1193, 285] on icon "button" at bounding box center [1197, 287] width 9 height 9
select select "7"
select select "3"
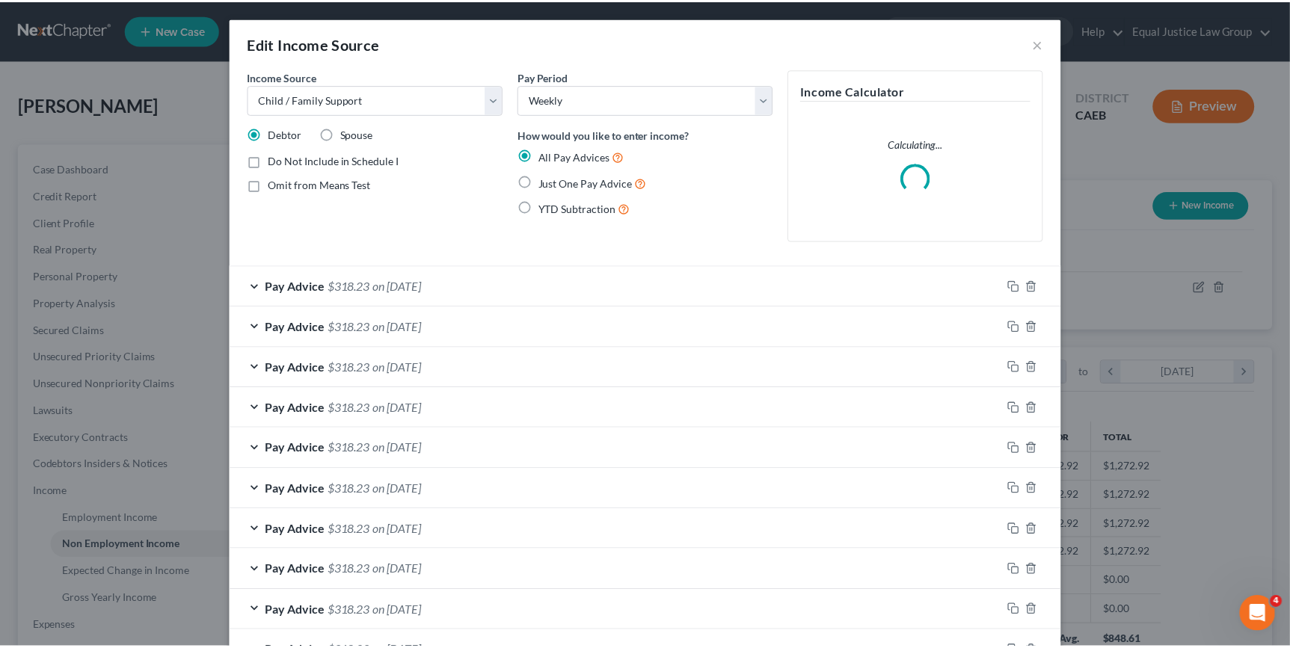
scroll to position [268, 532]
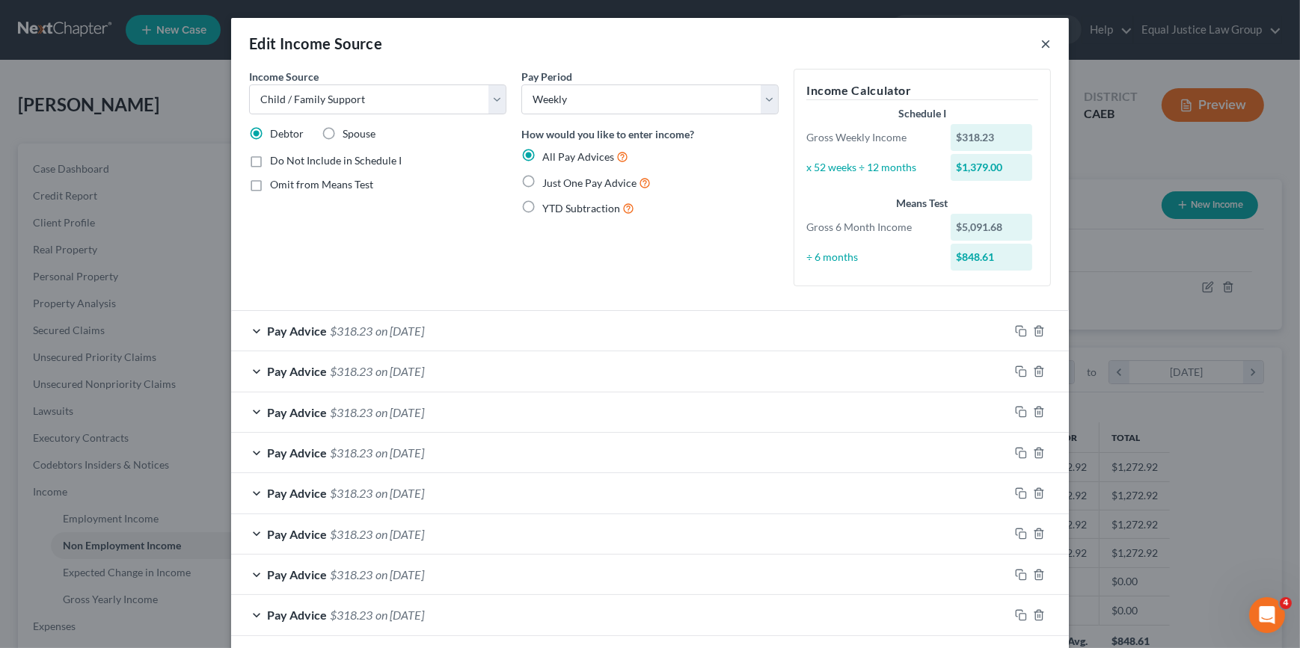
click at [1041, 41] on button "×" at bounding box center [1045, 43] width 10 height 18
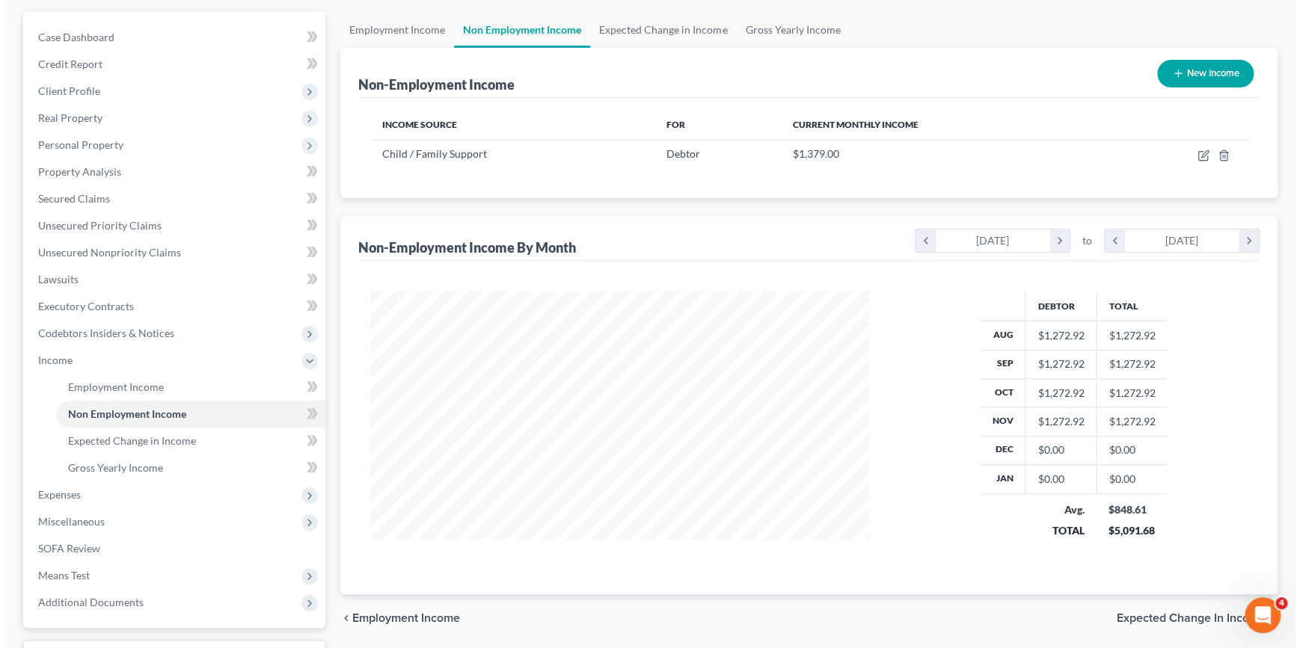
scroll to position [116, 0]
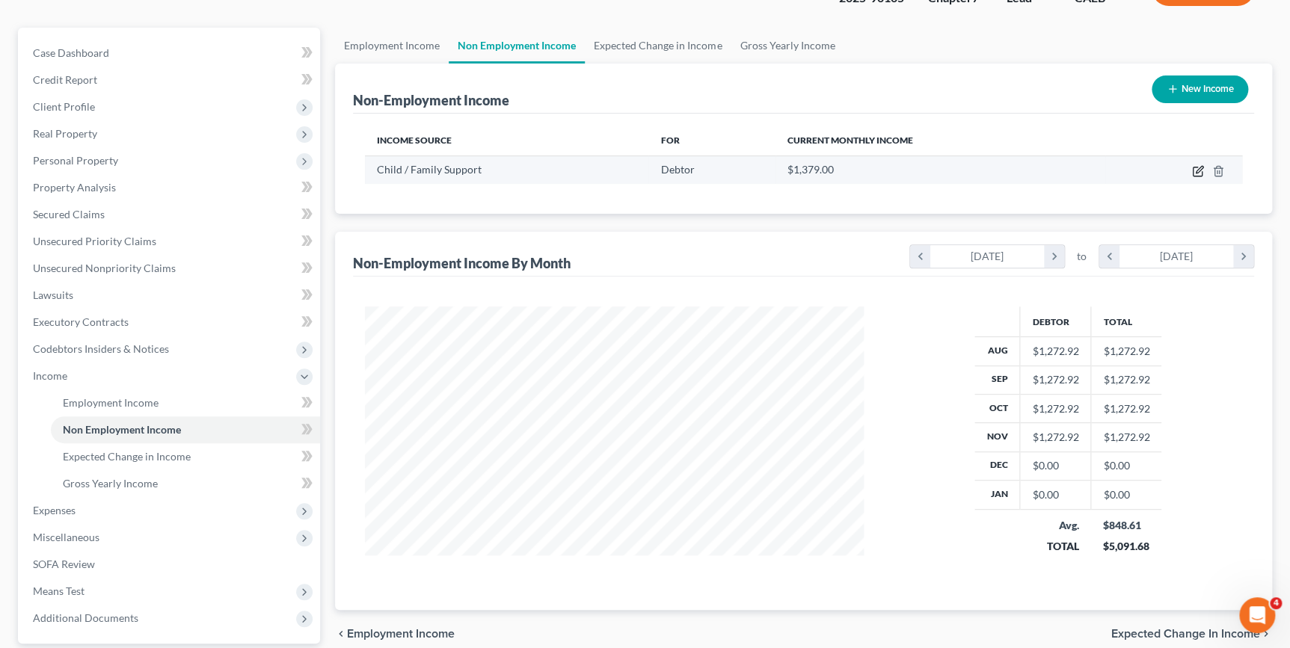
click at [1196, 170] on icon "button" at bounding box center [1198, 171] width 12 height 12
select select "7"
select select "3"
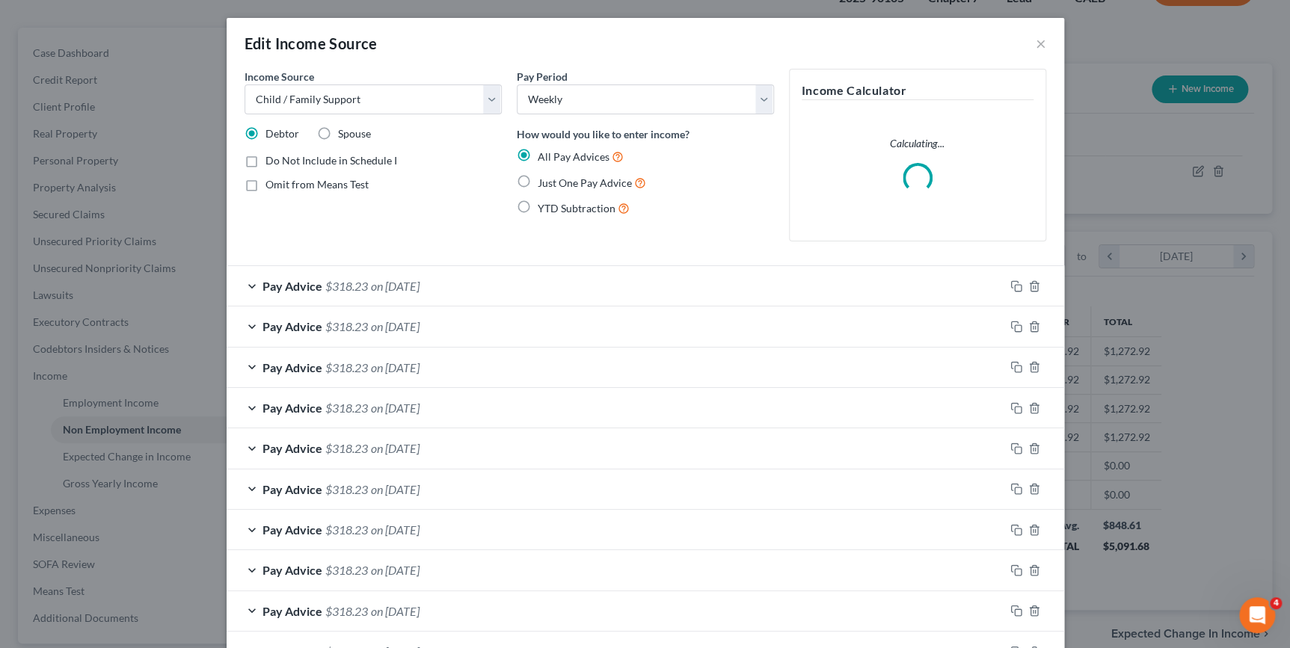
scroll to position [268, 532]
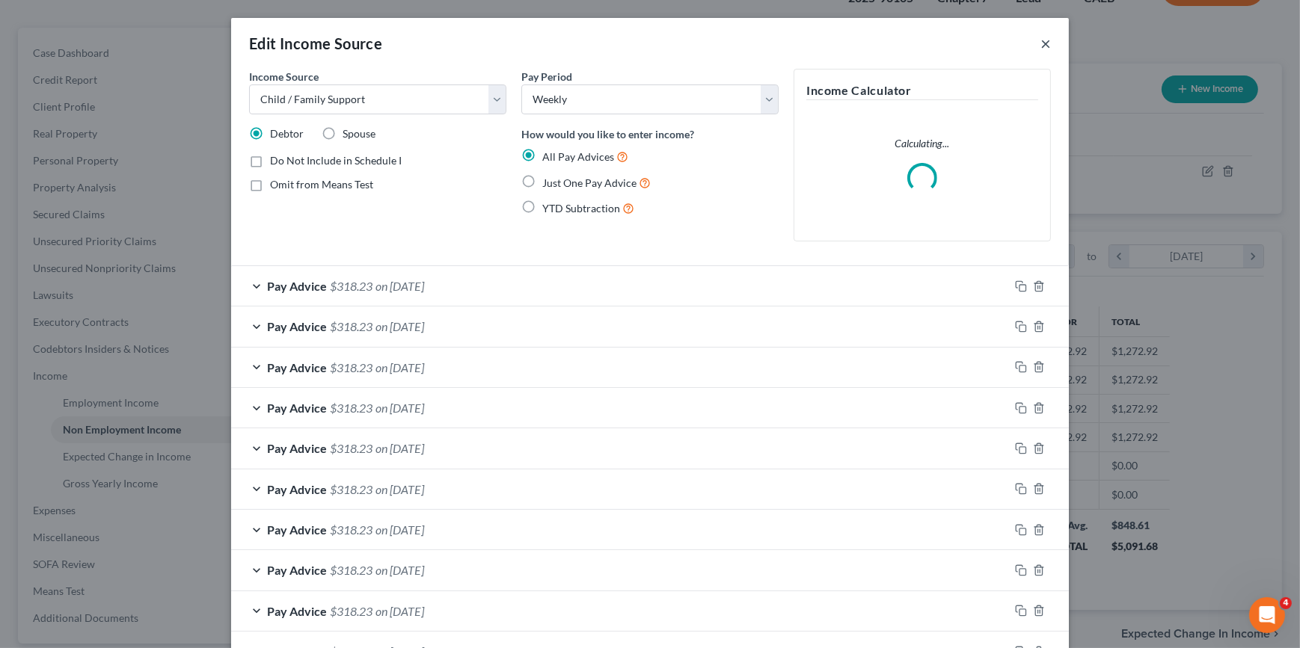
click at [1042, 44] on button "×" at bounding box center [1045, 43] width 10 height 18
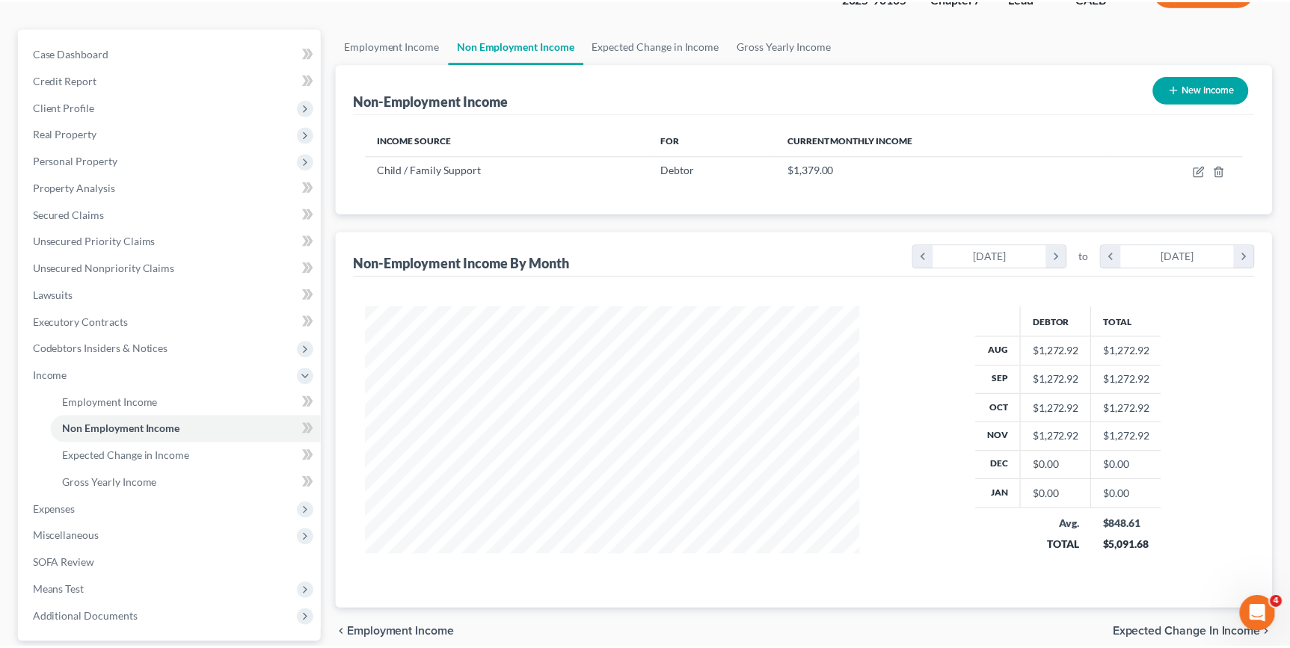
scroll to position [747438, 747176]
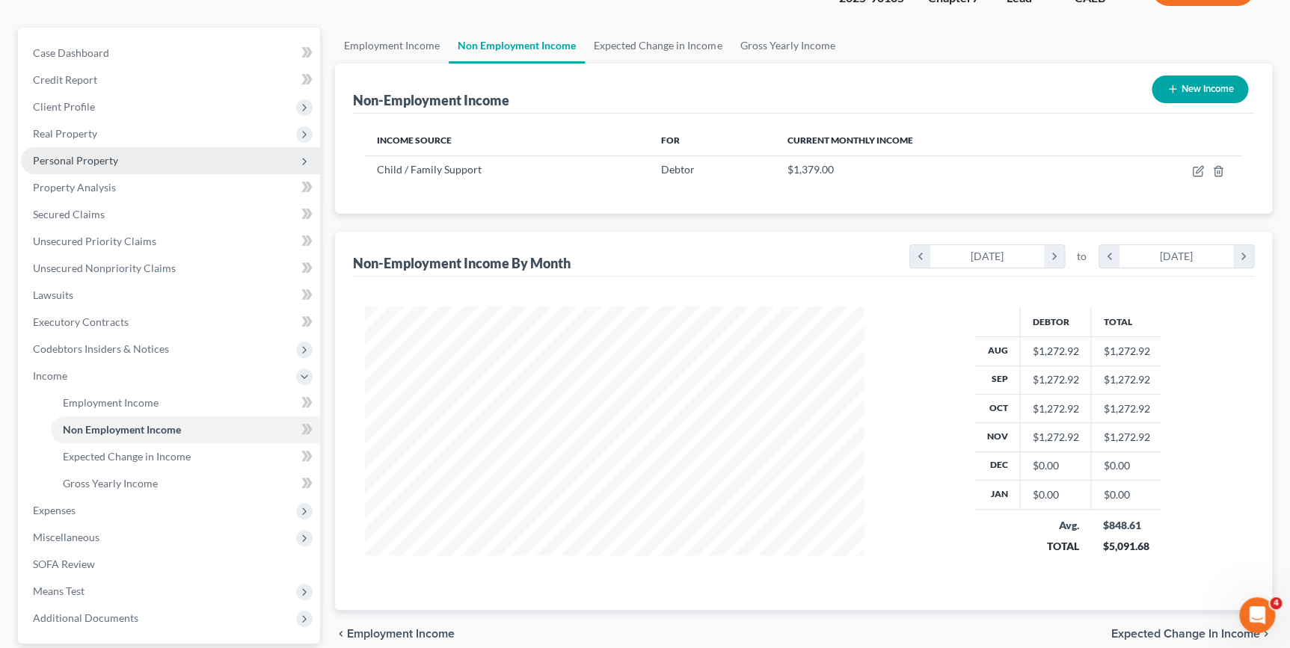
click at [76, 157] on span "Personal Property" at bounding box center [75, 160] width 85 height 13
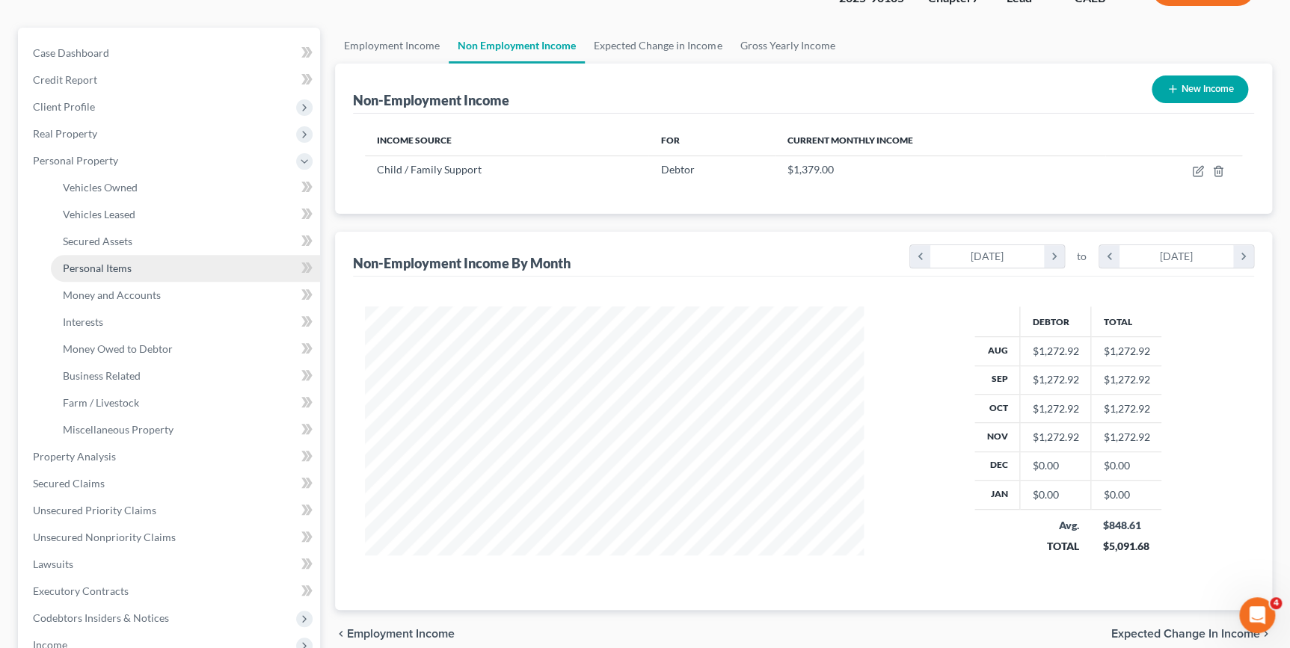
click at [139, 269] on link "Personal Items" at bounding box center [185, 268] width 269 height 27
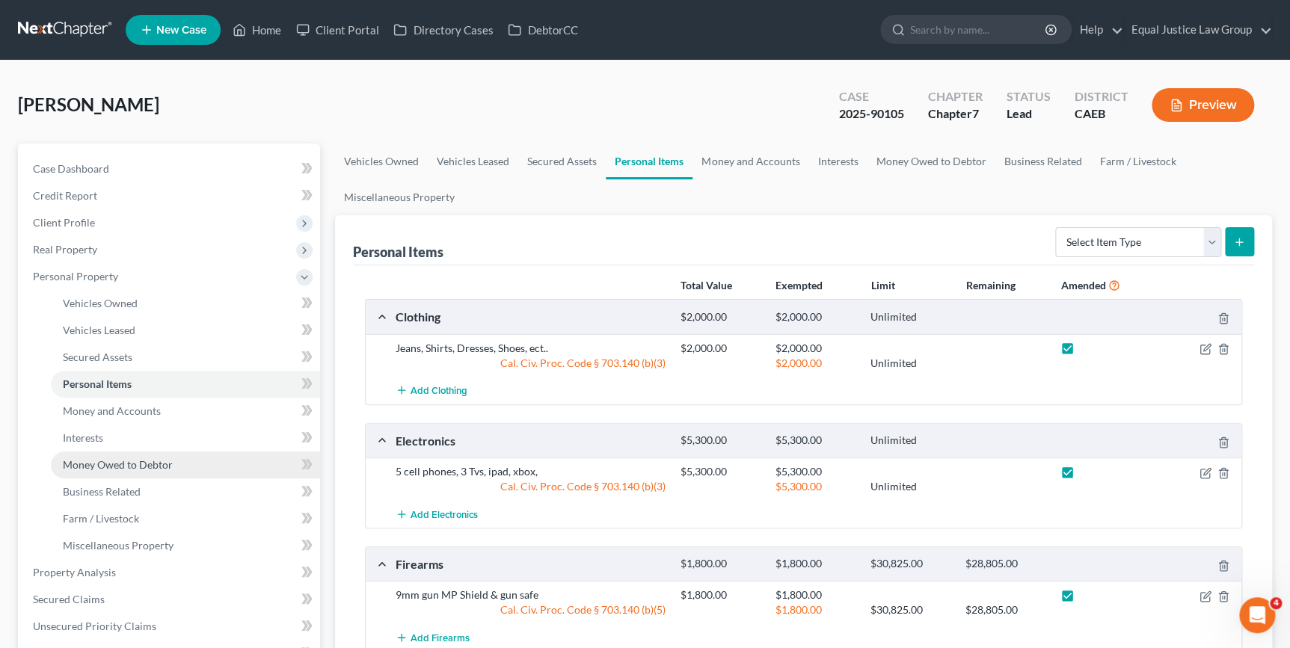
click at [143, 461] on span "Money Owed to Debtor" at bounding box center [118, 464] width 110 height 13
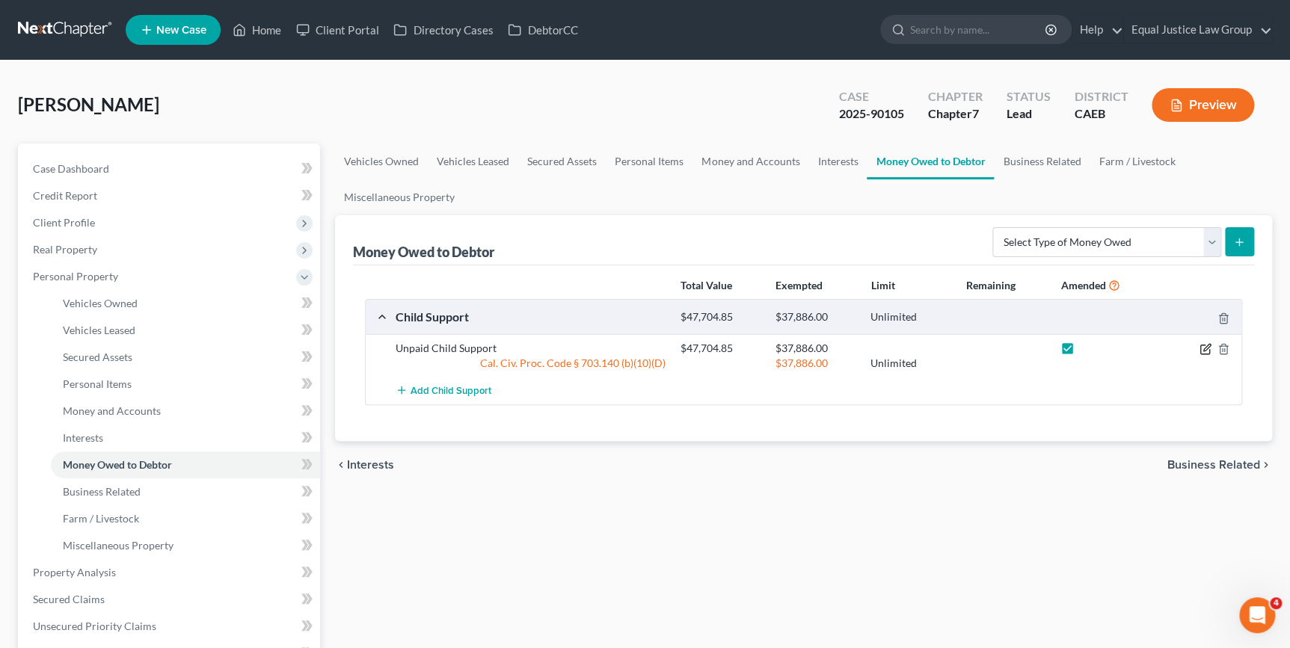
click at [1200, 347] on icon "button" at bounding box center [1204, 349] width 9 height 9
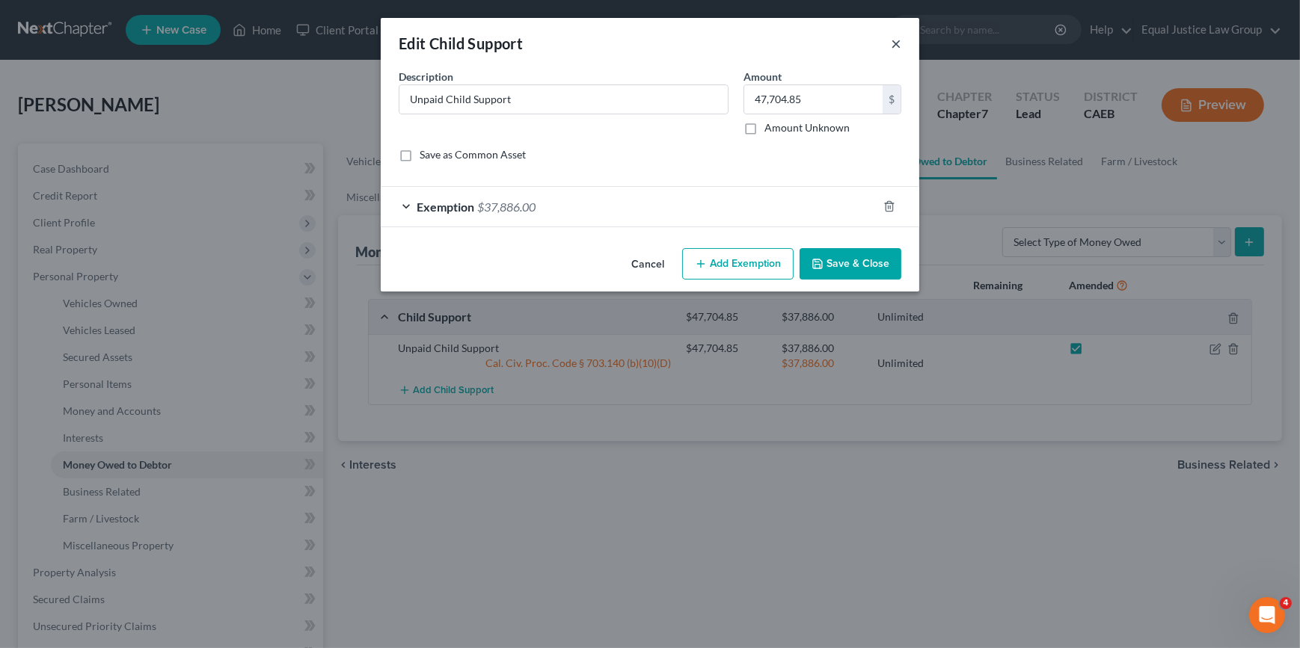
click at [899, 42] on button "×" at bounding box center [896, 43] width 10 height 18
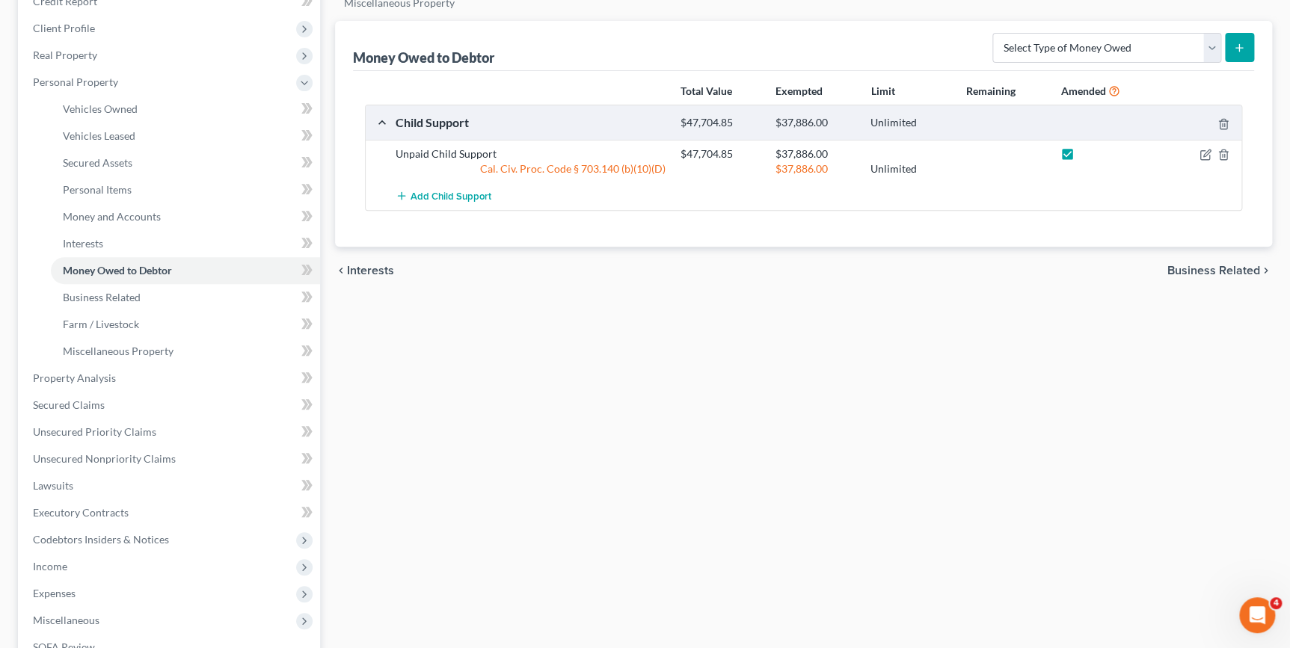
scroll to position [271, 0]
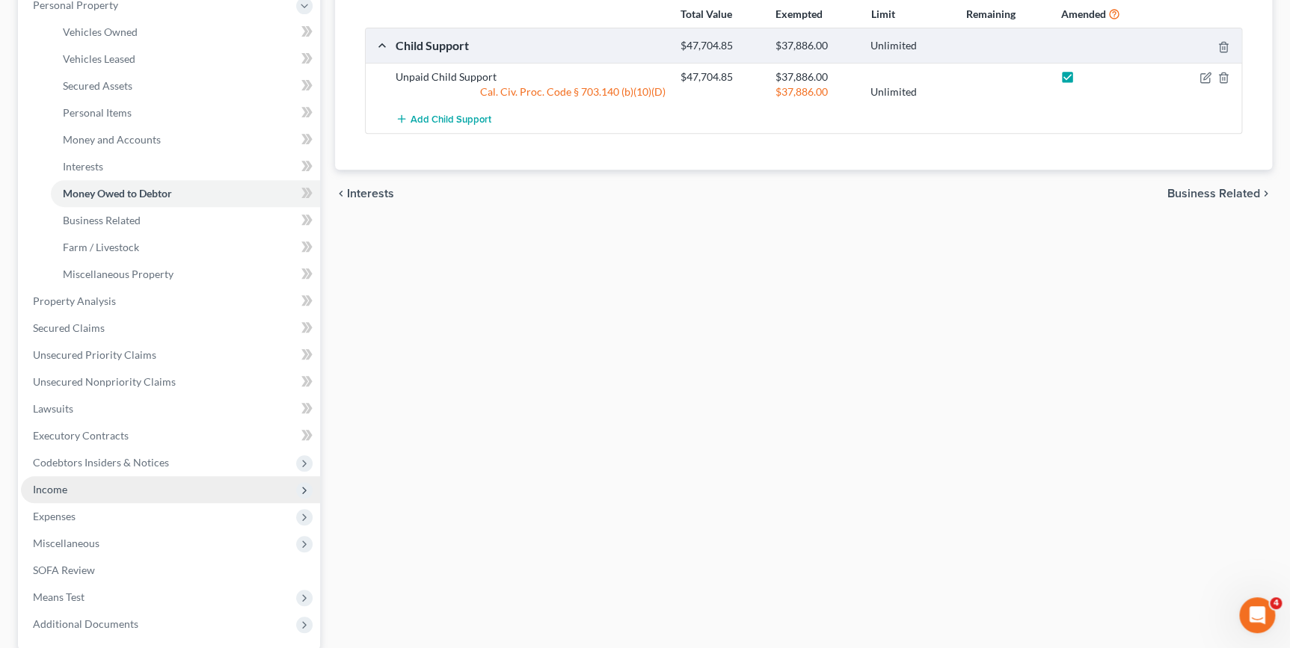
drag, startPoint x: 102, startPoint y: 482, endPoint x: 135, endPoint y: 482, distance: 32.2
click at [102, 482] on span "Income" at bounding box center [170, 489] width 299 height 27
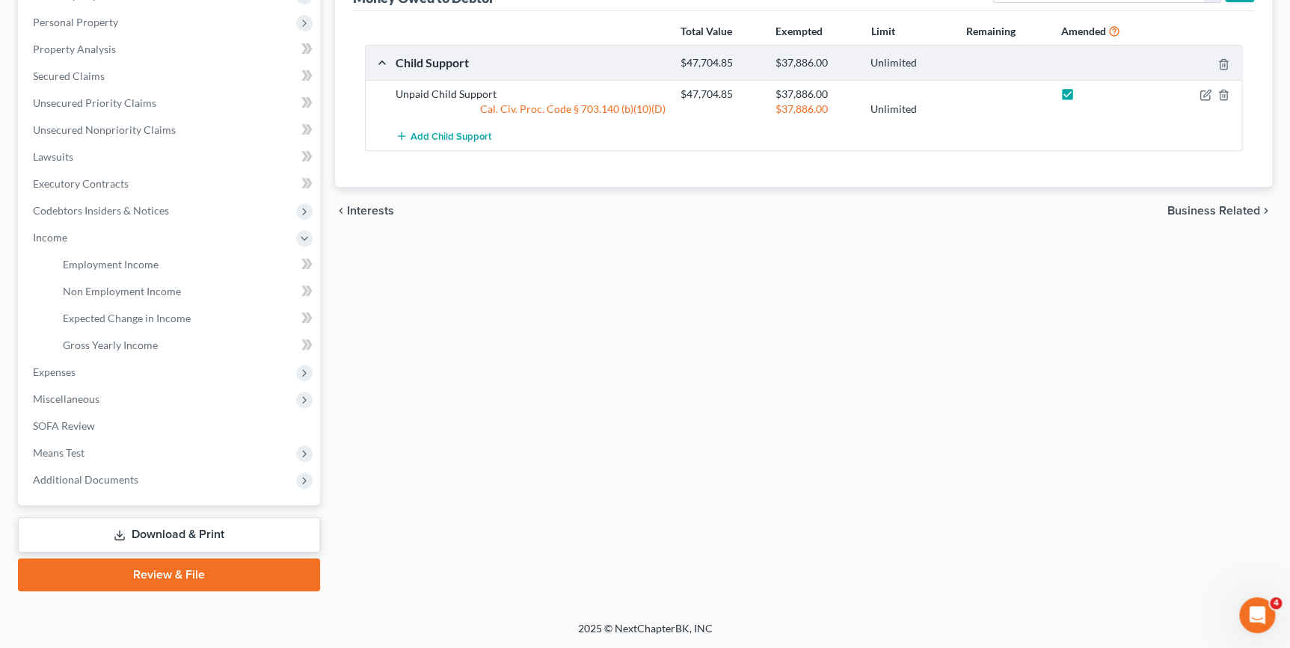
scroll to position [252, 0]
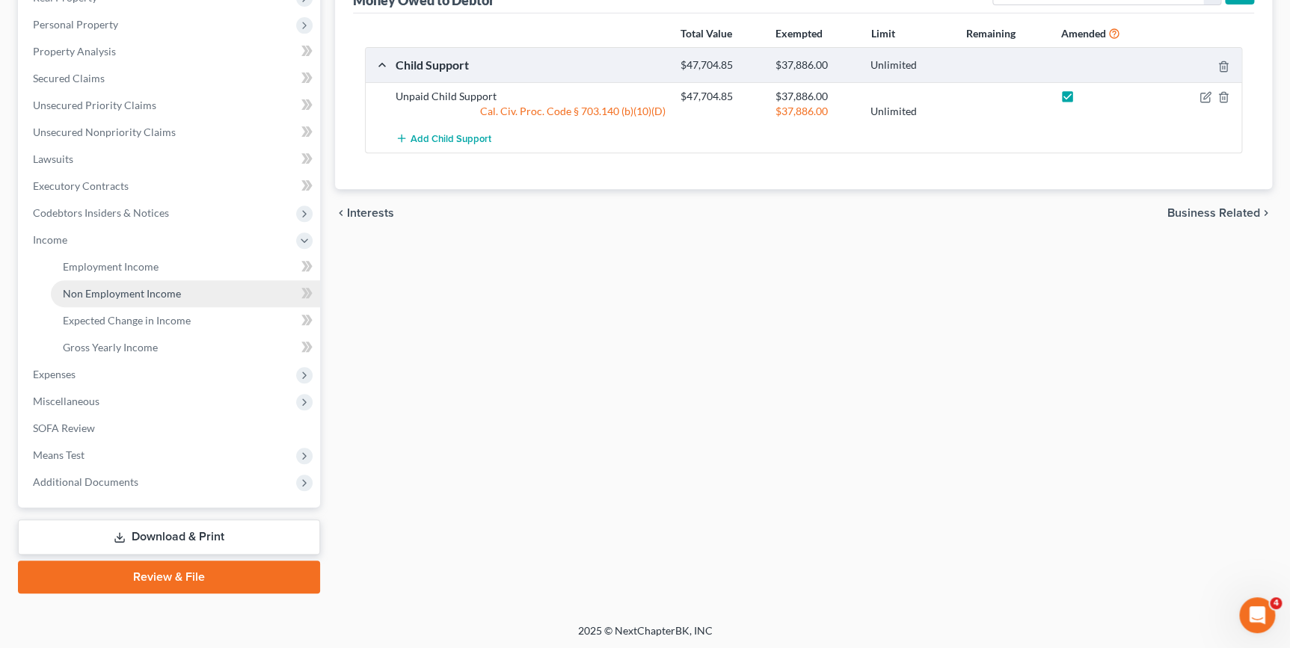
click at [114, 289] on span "Non Employment Income" at bounding box center [122, 293] width 118 height 13
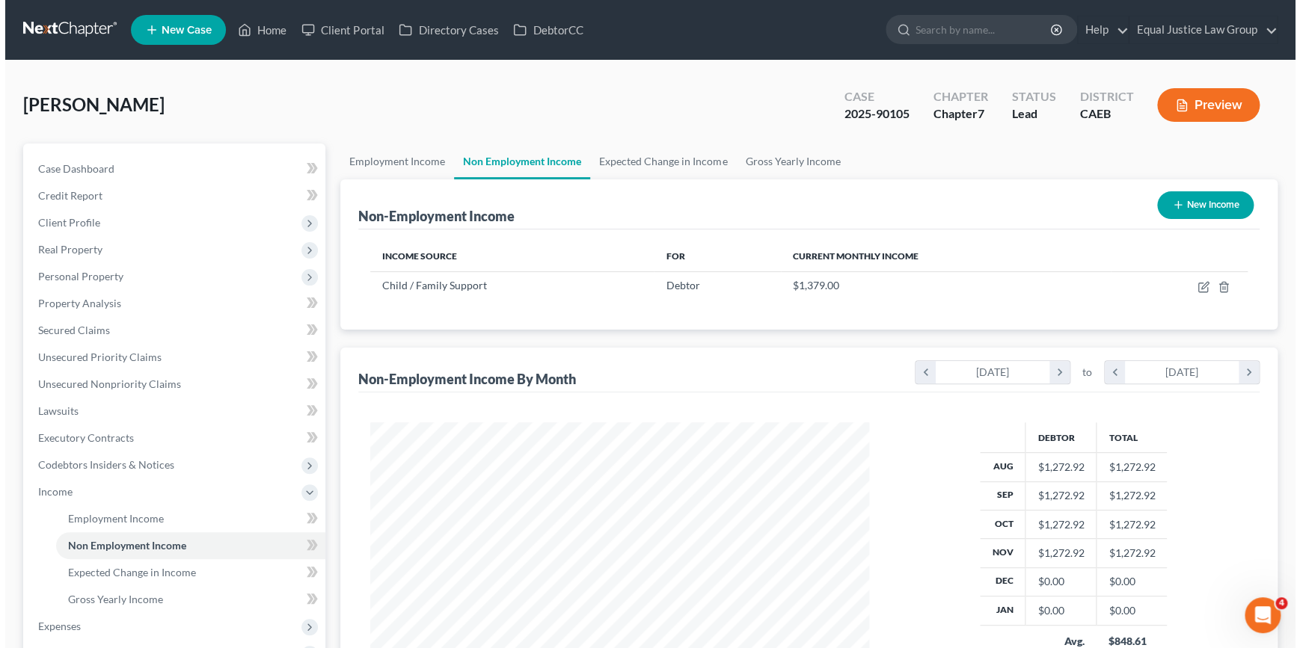
scroll to position [268, 529]
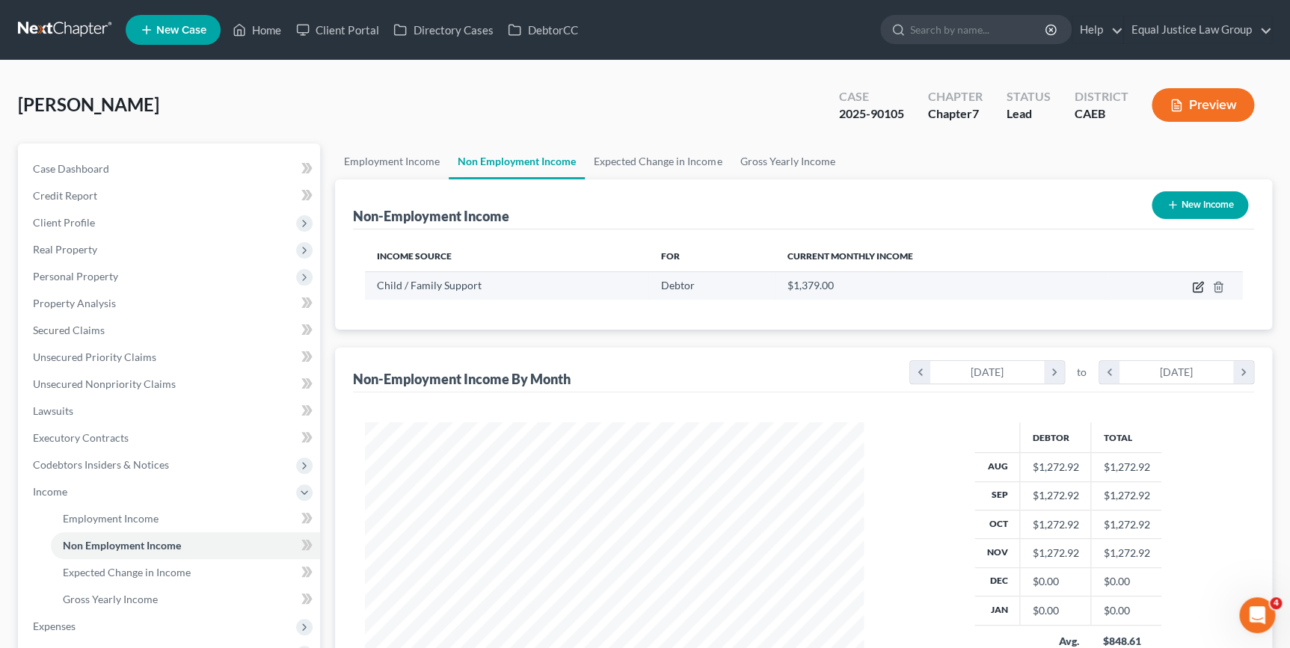
click at [1196, 286] on icon "button" at bounding box center [1199, 285] width 7 height 7
select select "7"
select select "3"
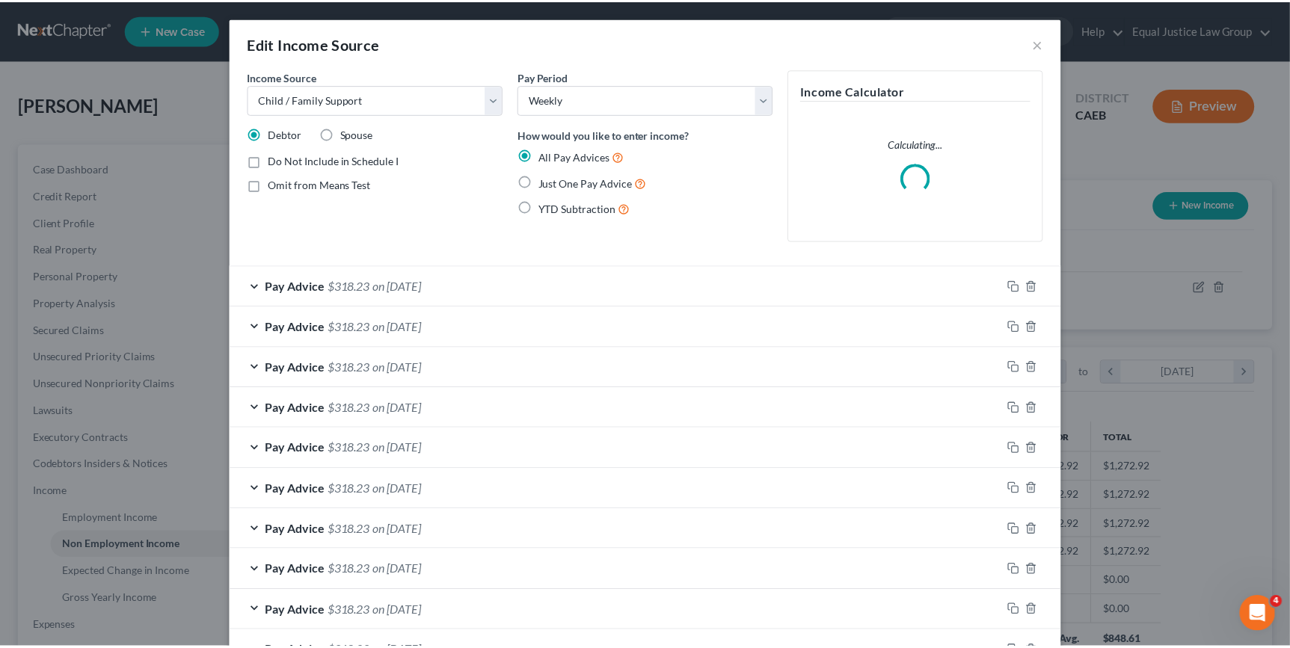
scroll to position [268, 532]
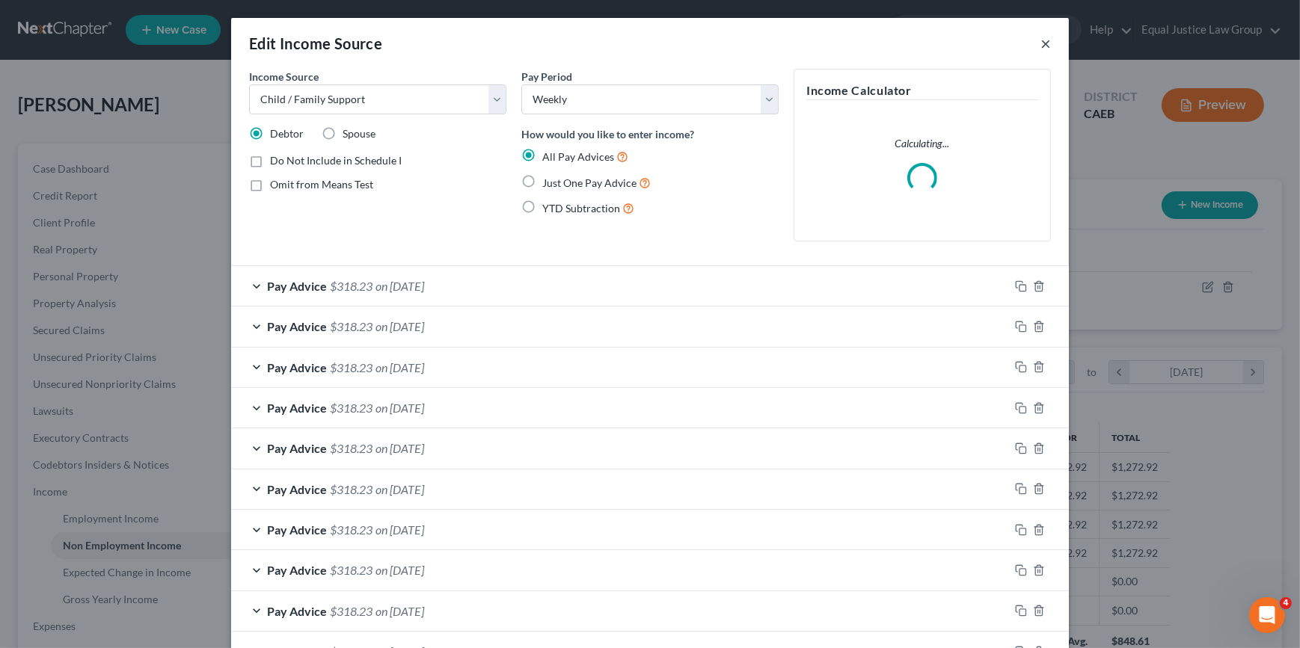
click at [1040, 43] on button "×" at bounding box center [1045, 43] width 10 height 18
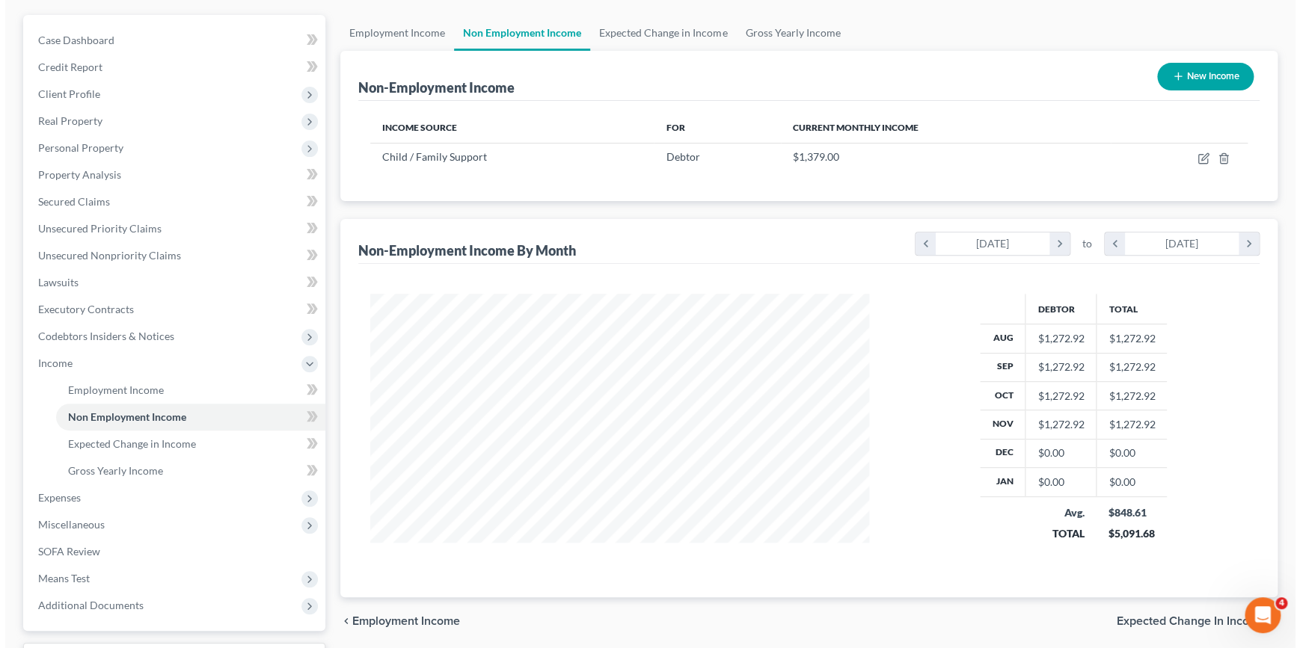
scroll to position [116, 0]
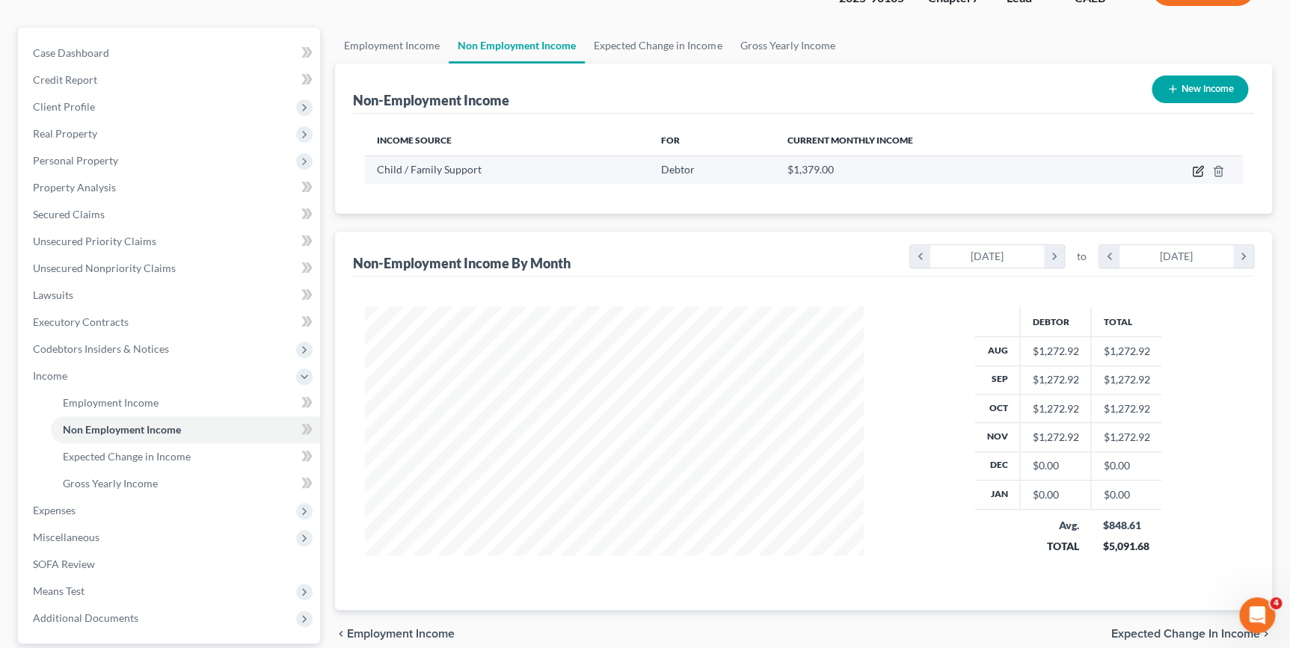
click at [1196, 170] on icon "button" at bounding box center [1199, 169] width 7 height 7
select select "7"
select select "3"
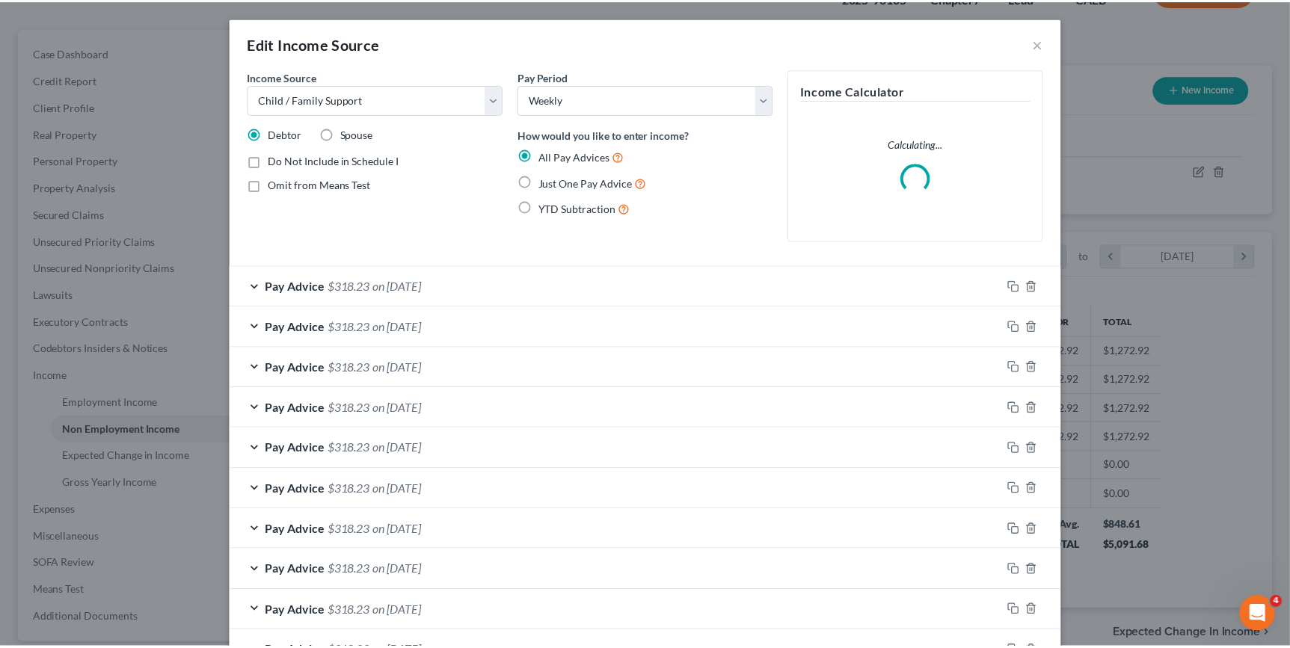
scroll to position [268, 532]
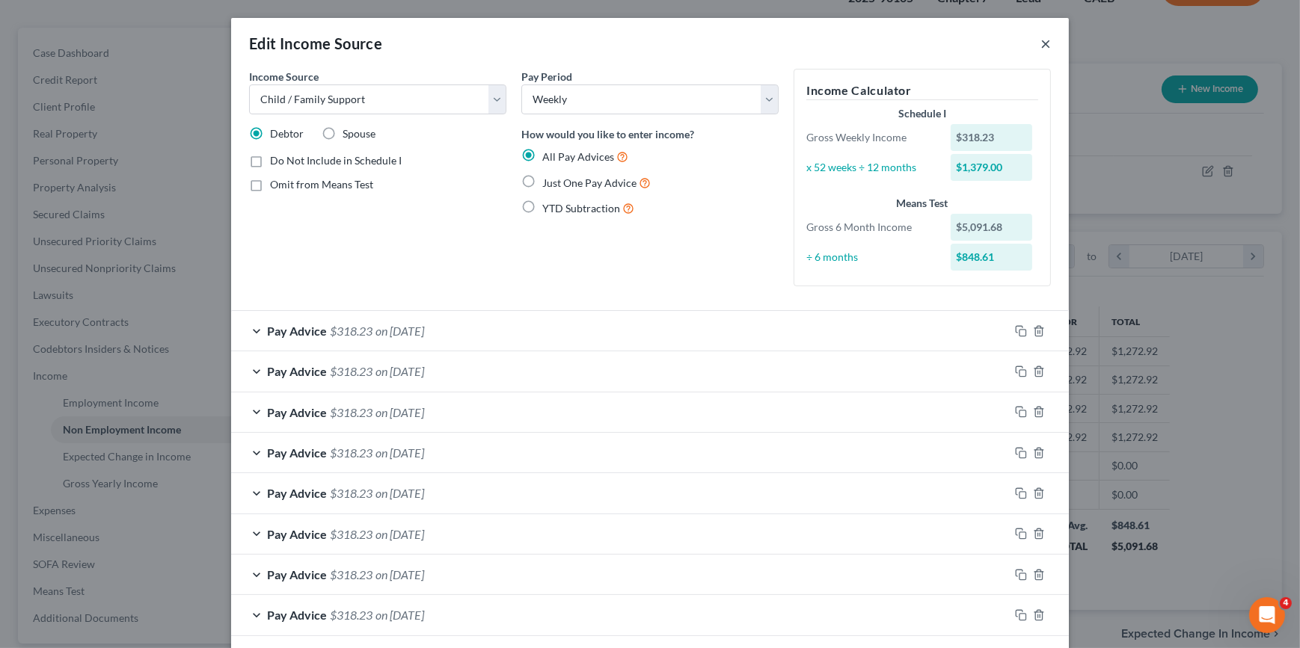
click at [1040, 44] on button "×" at bounding box center [1045, 43] width 10 height 18
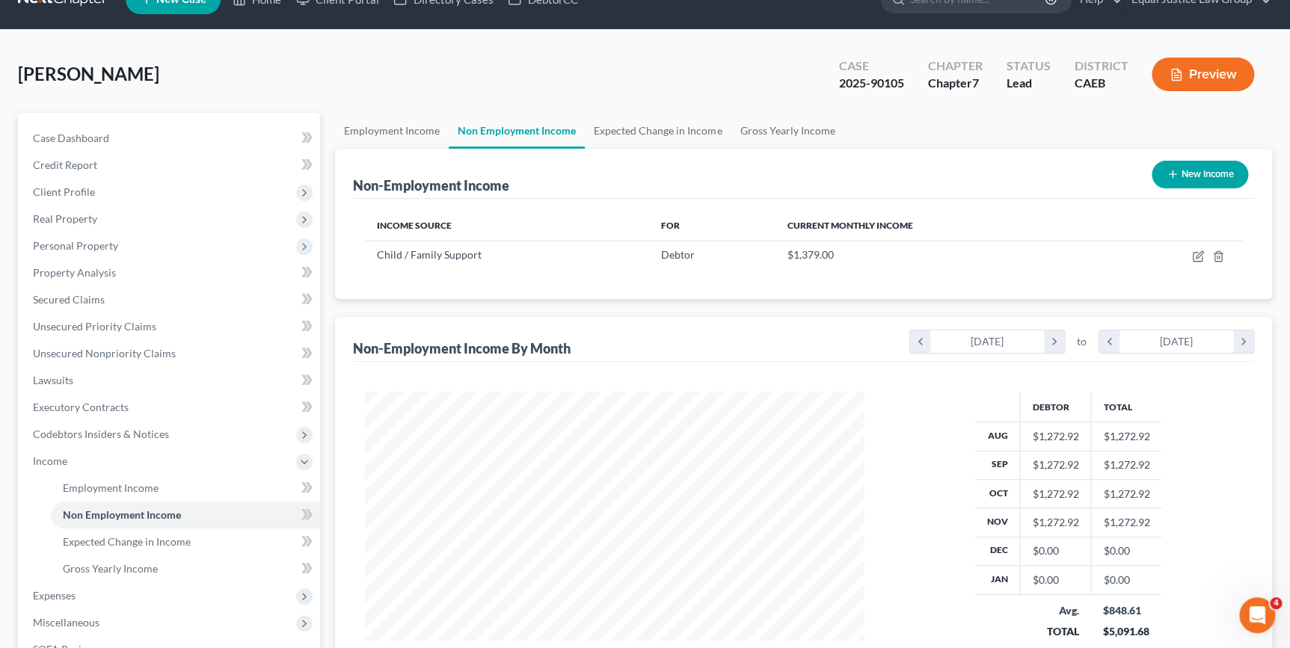
scroll to position [0, 0]
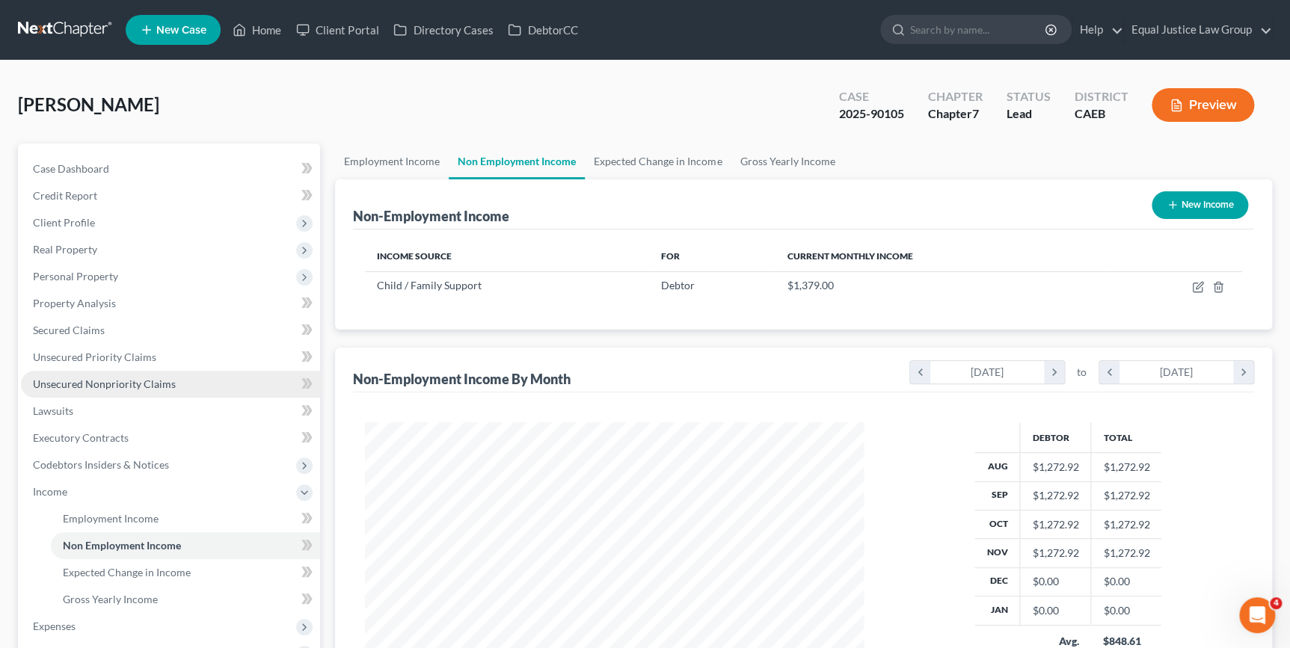
click at [137, 387] on span "Unsecured Nonpriority Claims" at bounding box center [104, 384] width 143 height 13
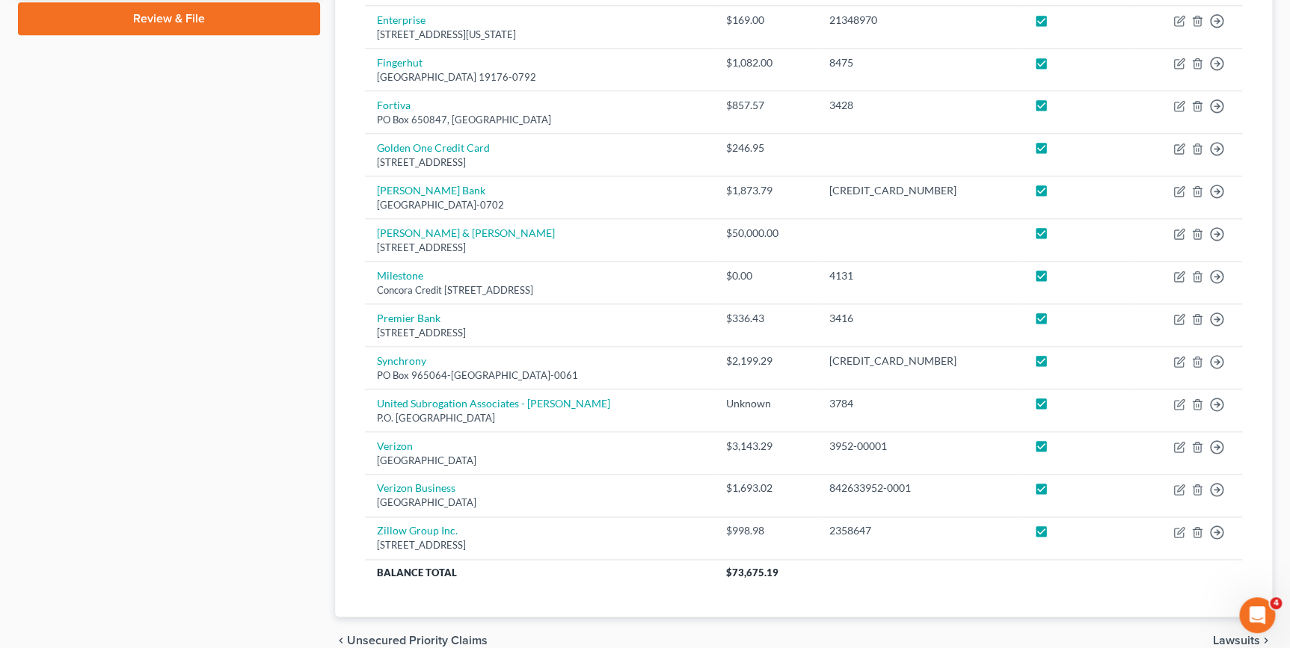
scroll to position [772, 0]
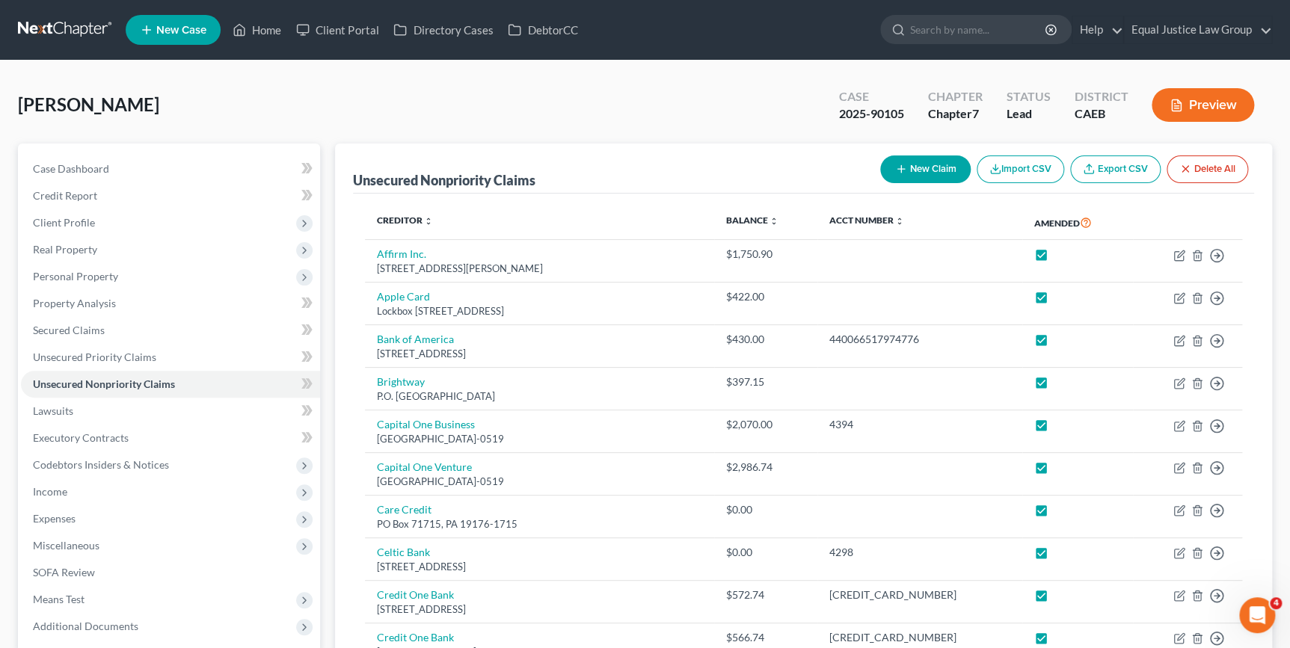
scroll to position [271, 0]
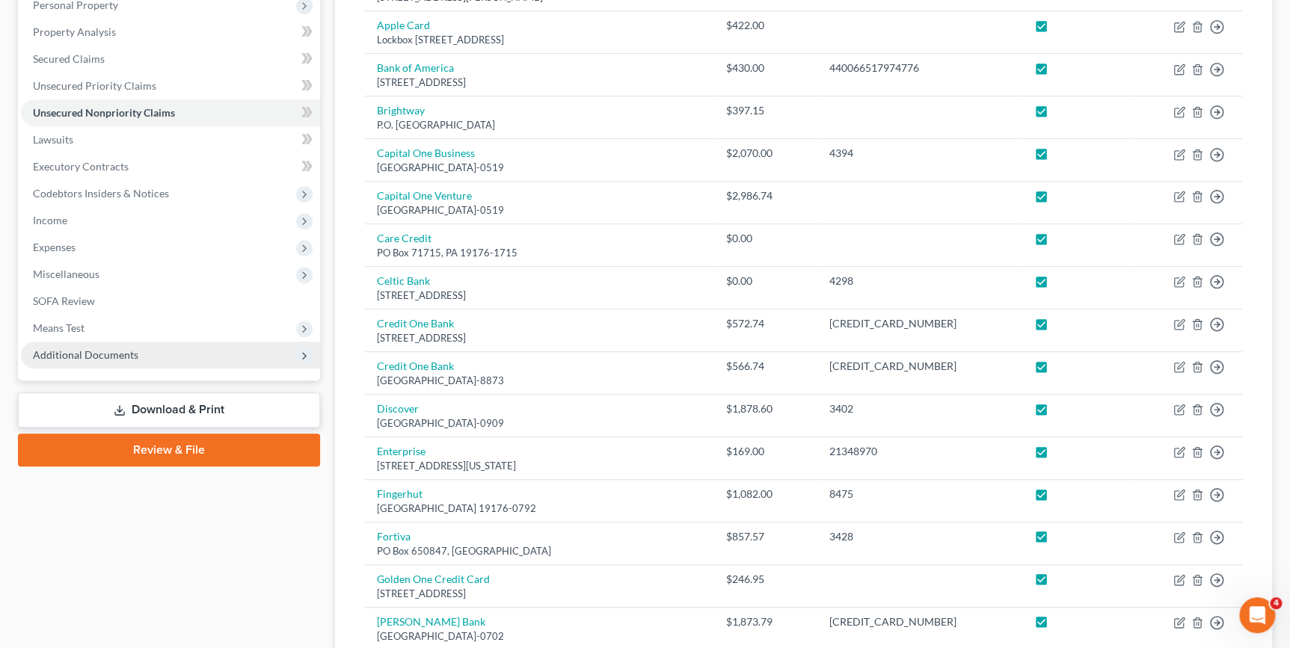
click at [112, 352] on span "Additional Documents" at bounding box center [85, 354] width 105 height 13
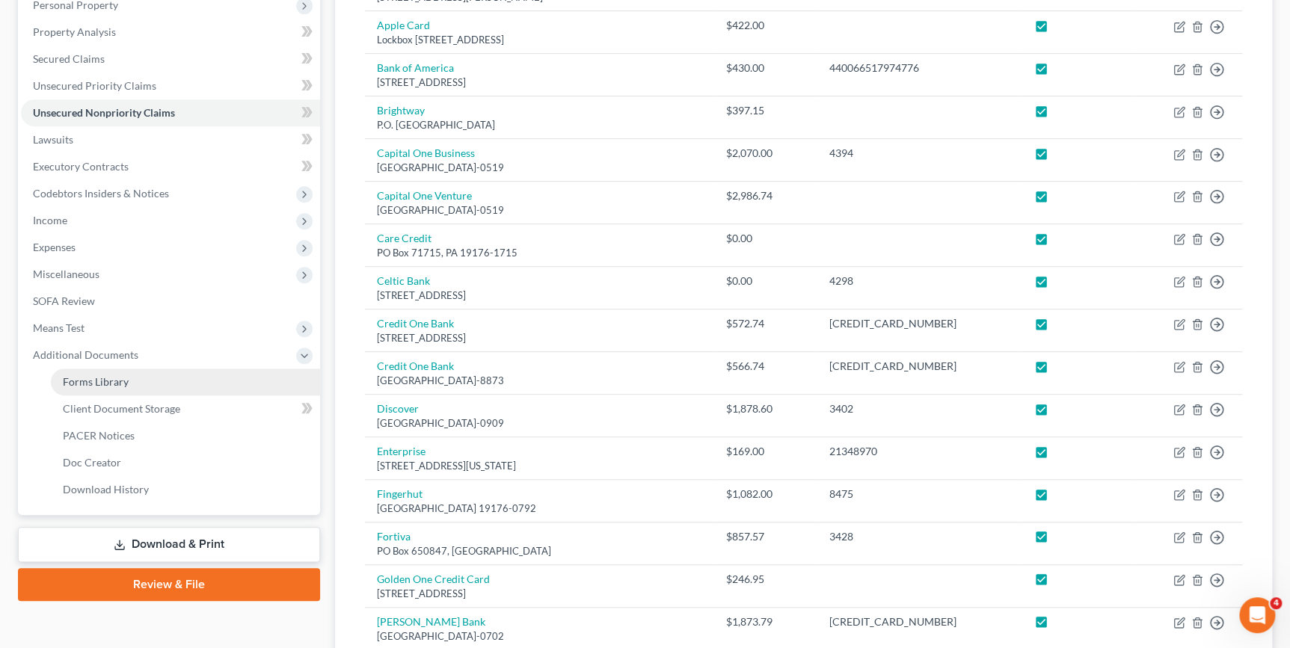
click at [120, 375] on span "Forms Library" at bounding box center [96, 381] width 66 height 13
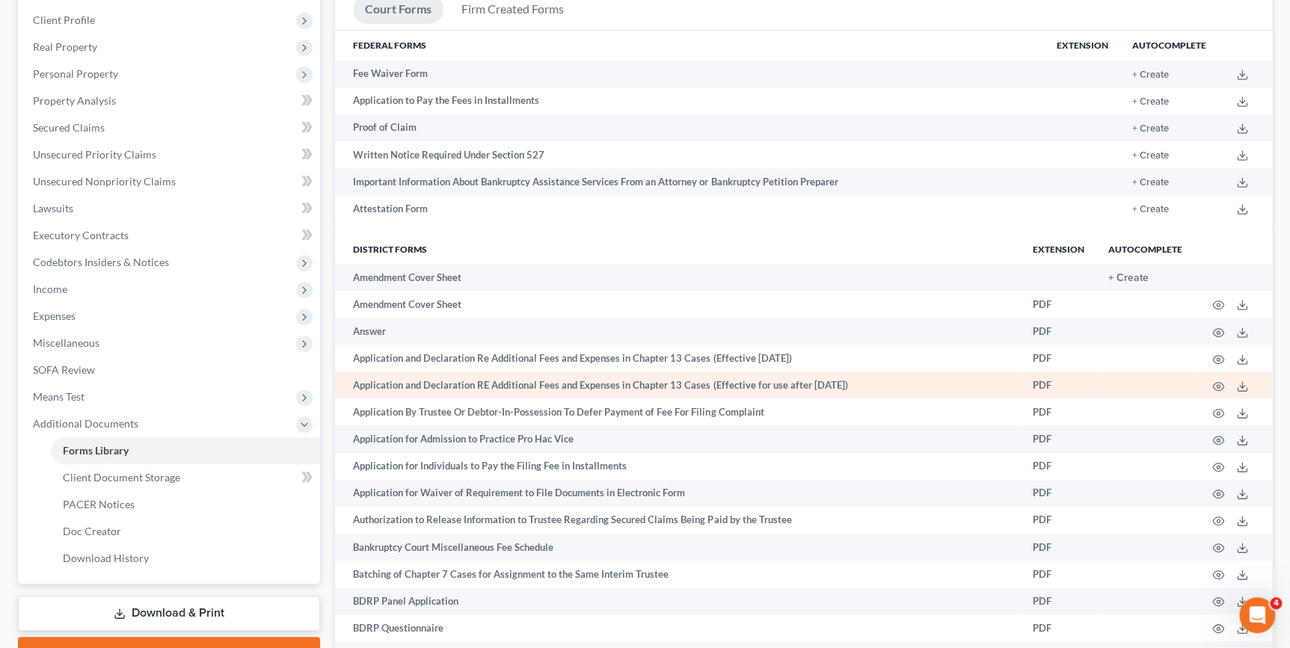
scroll to position [203, 0]
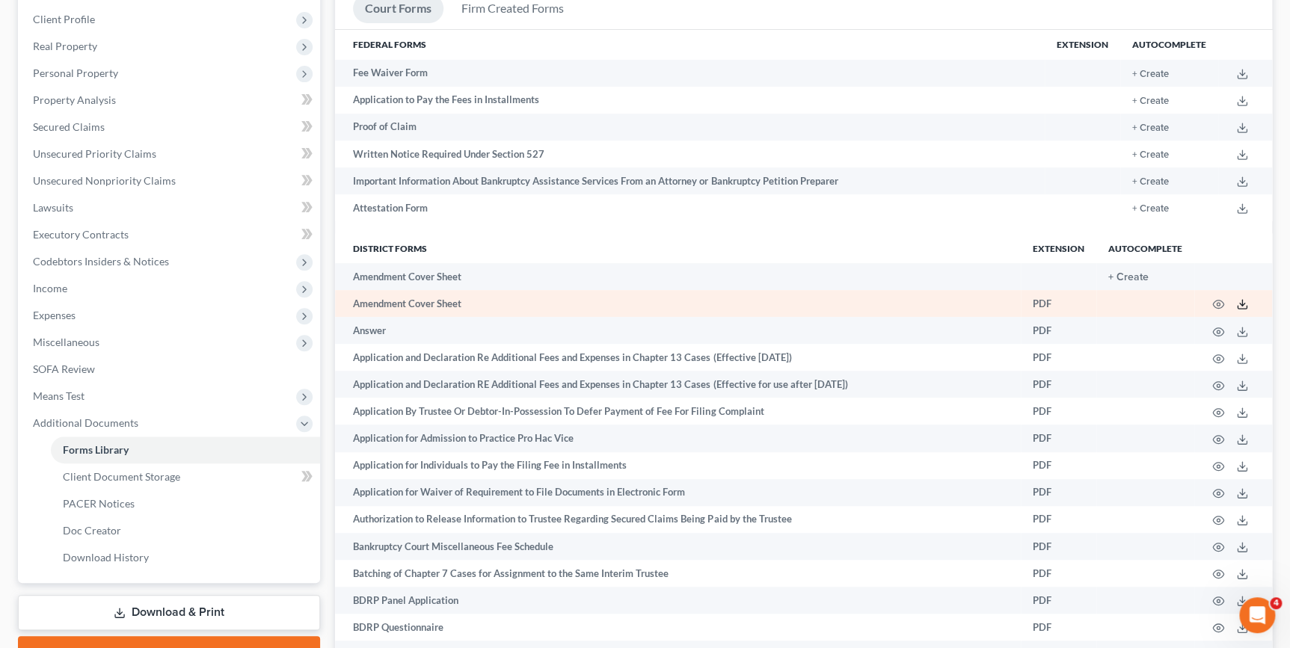
click at [1240, 304] on icon at bounding box center [1242, 304] width 12 height 12
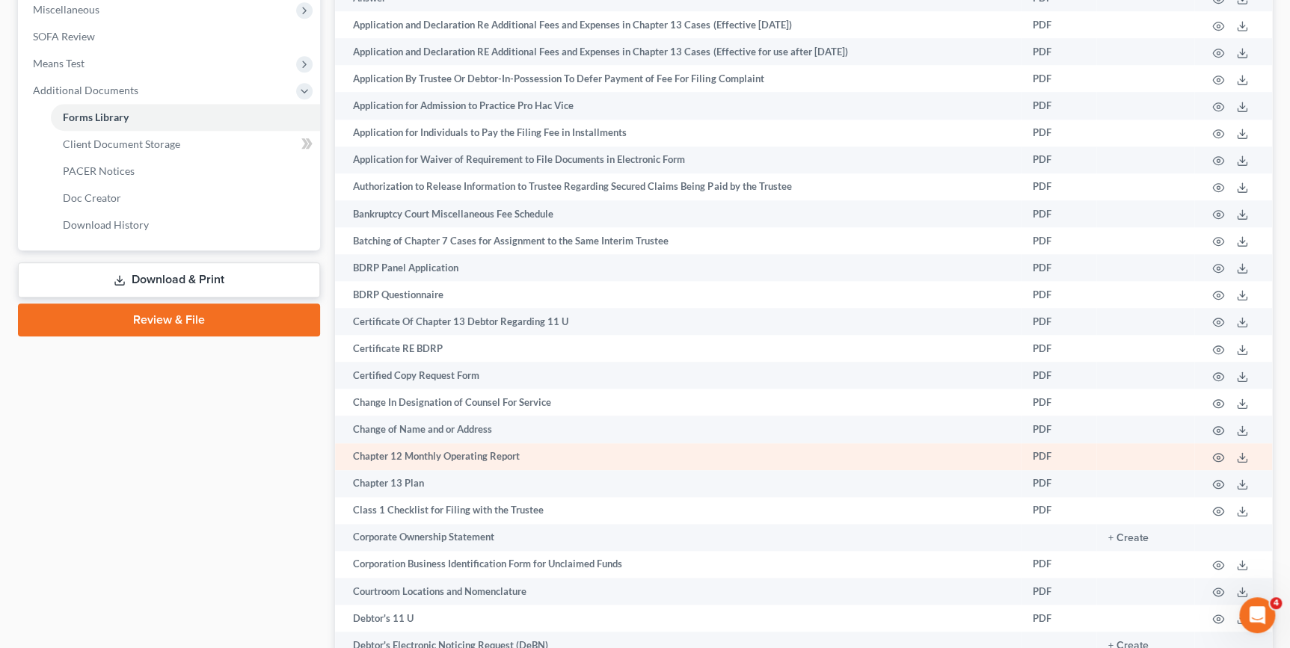
scroll to position [544, 0]
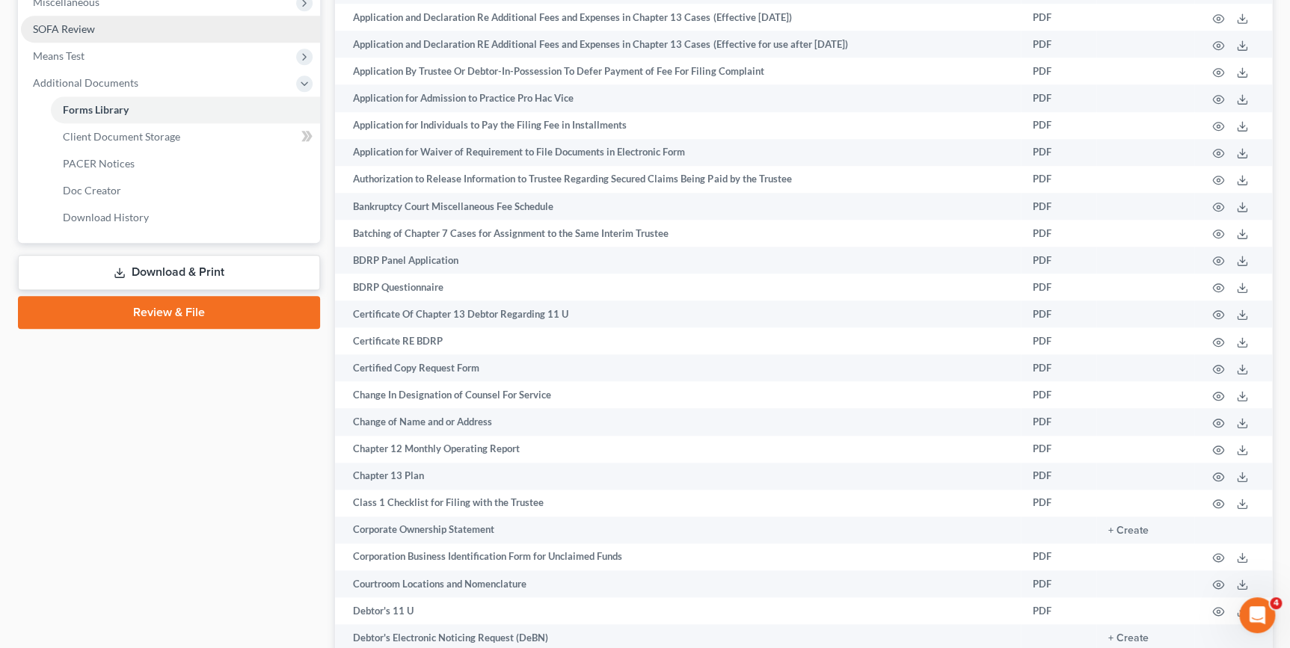
drag, startPoint x: 222, startPoint y: 273, endPoint x: 303, endPoint y: 280, distance: 81.1
click at [222, 275] on link "Download & Print" at bounding box center [169, 272] width 302 height 35
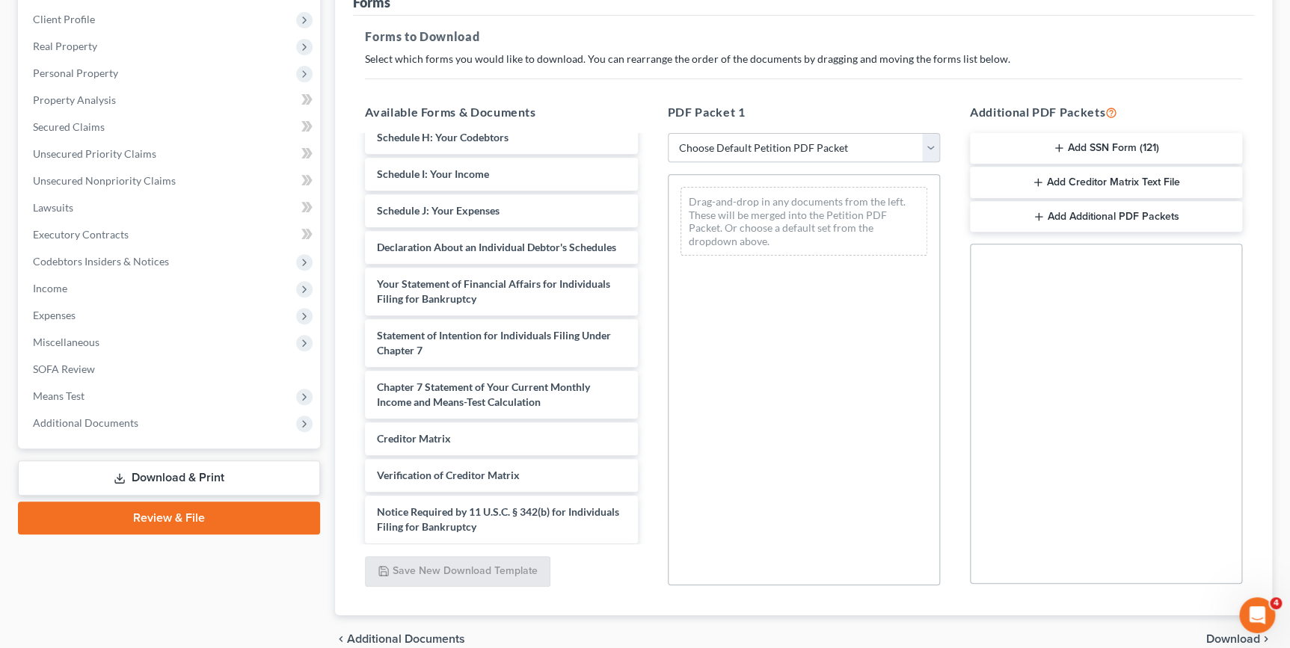
scroll to position [476, 0]
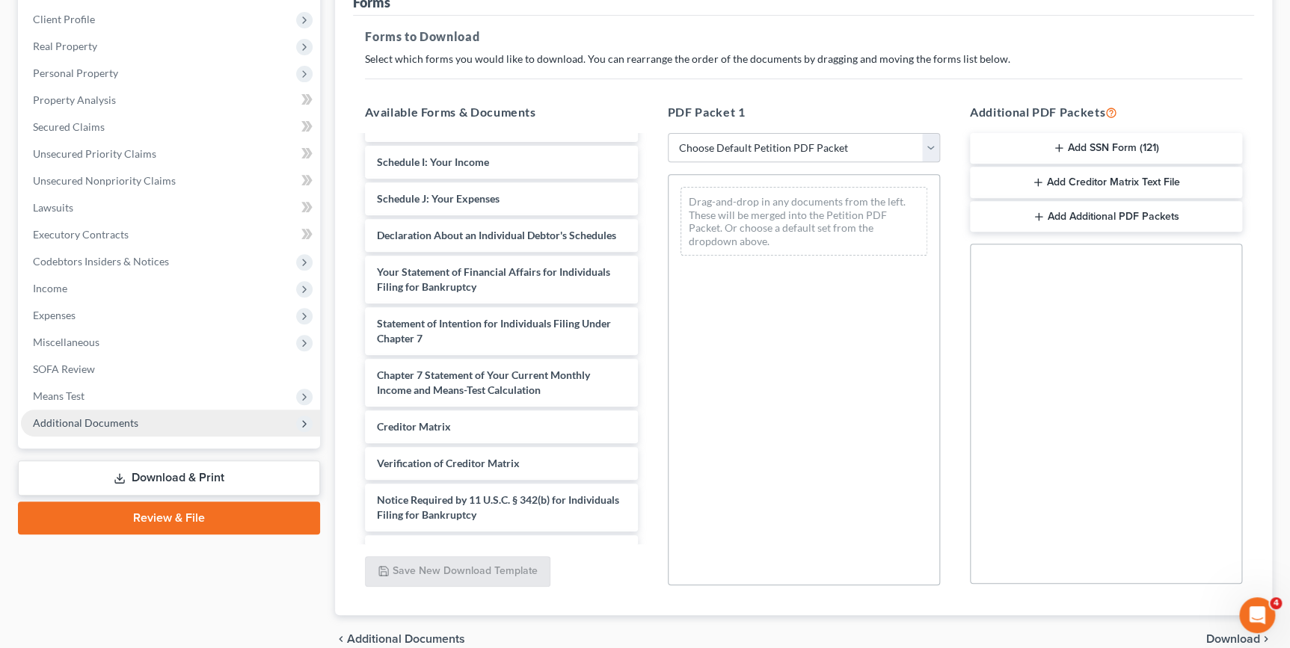
click at [171, 423] on span "Additional Documents" at bounding box center [170, 423] width 299 height 27
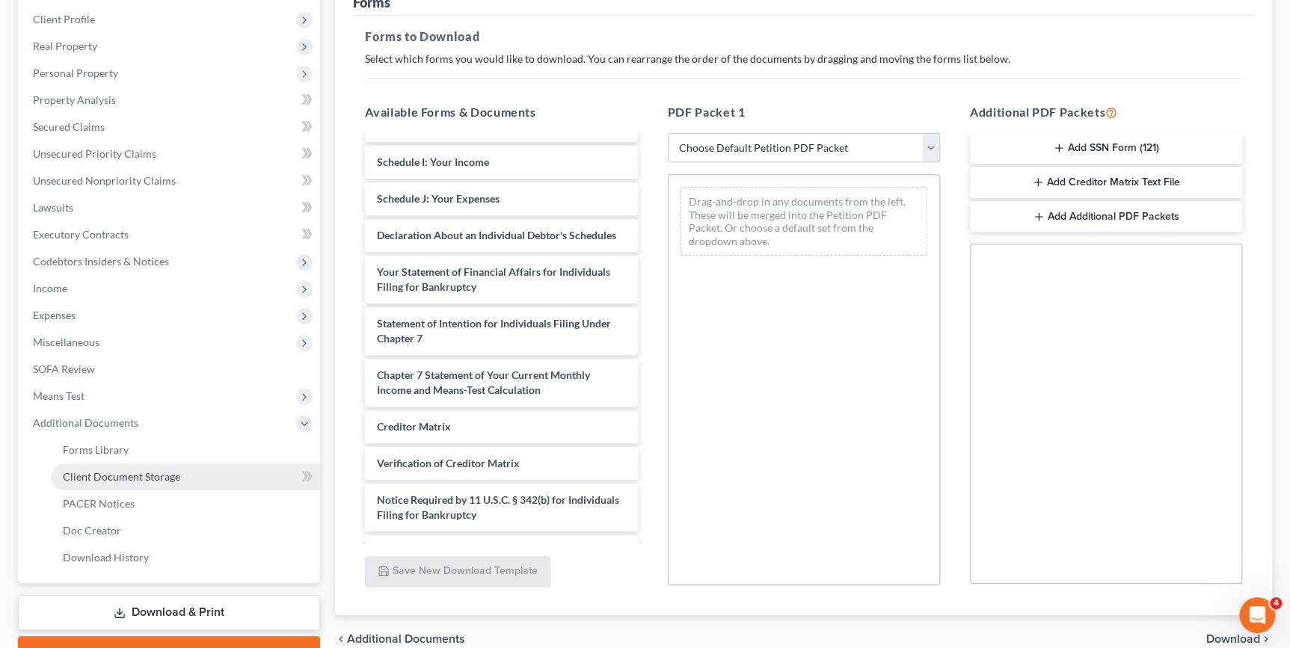
click at [176, 478] on span "Client Document Storage" at bounding box center [121, 476] width 117 height 13
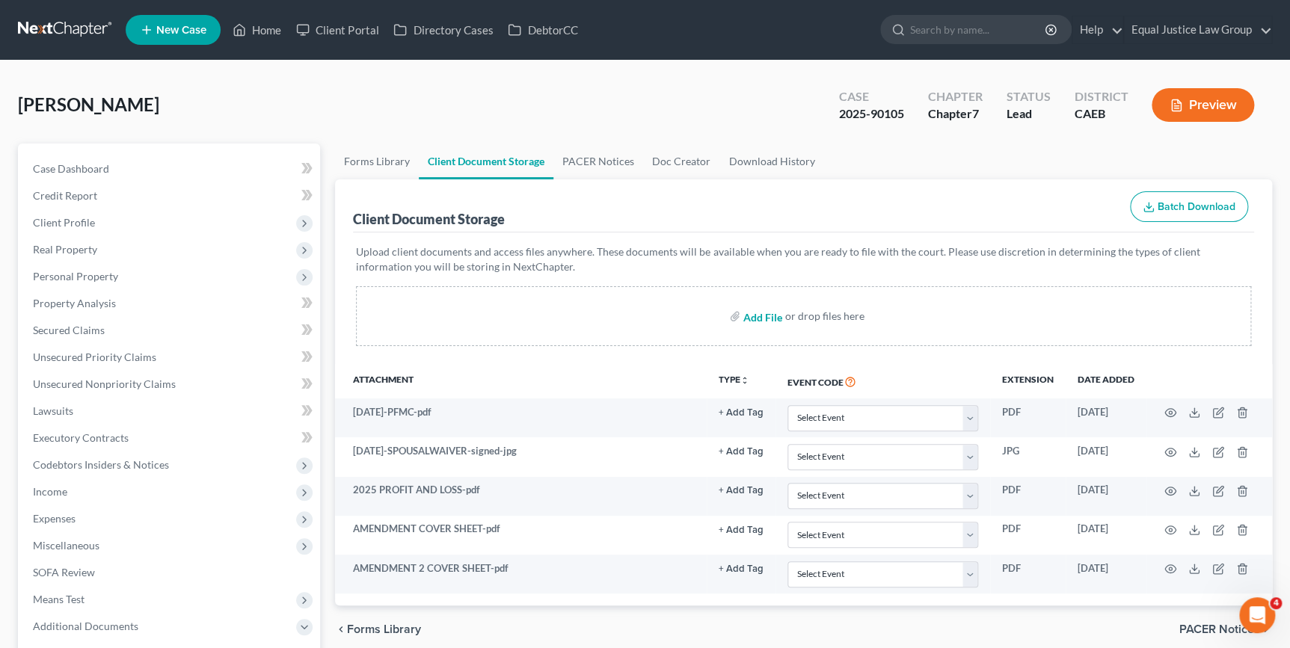
click at [753, 319] on input "file" at bounding box center [761, 316] width 36 height 27
type input "C:\fakepath\Amendment Cover Sheet.pdf"
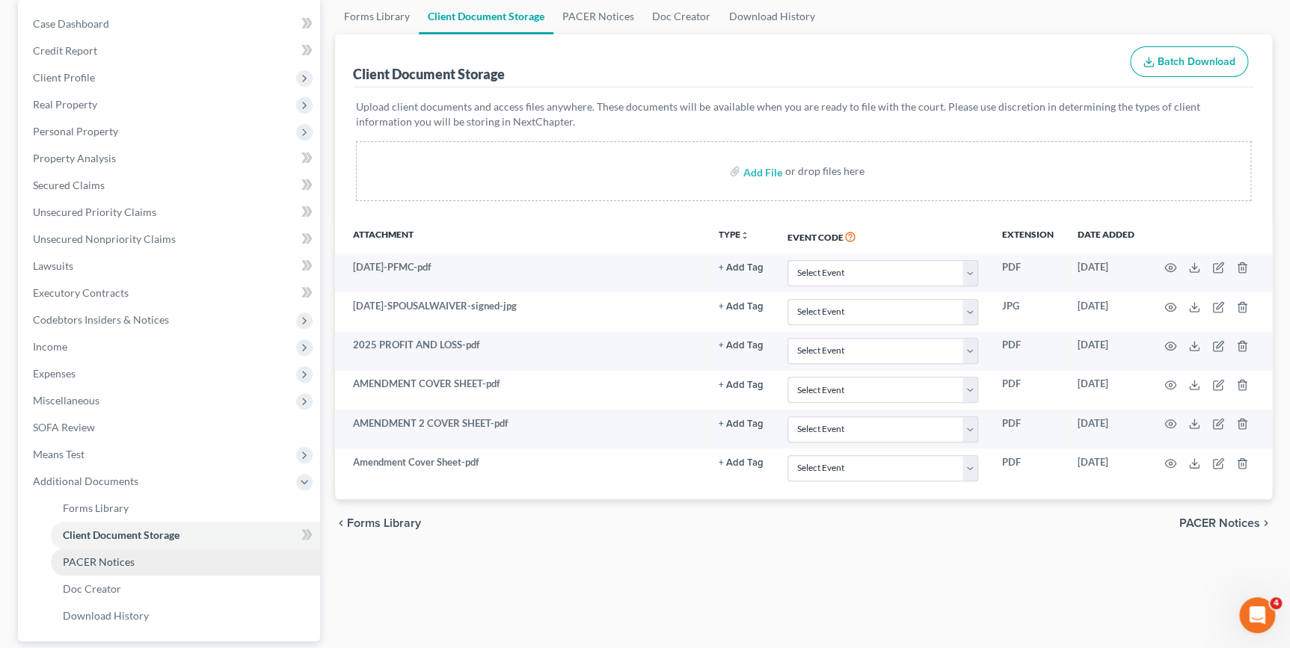
scroll to position [279, 0]
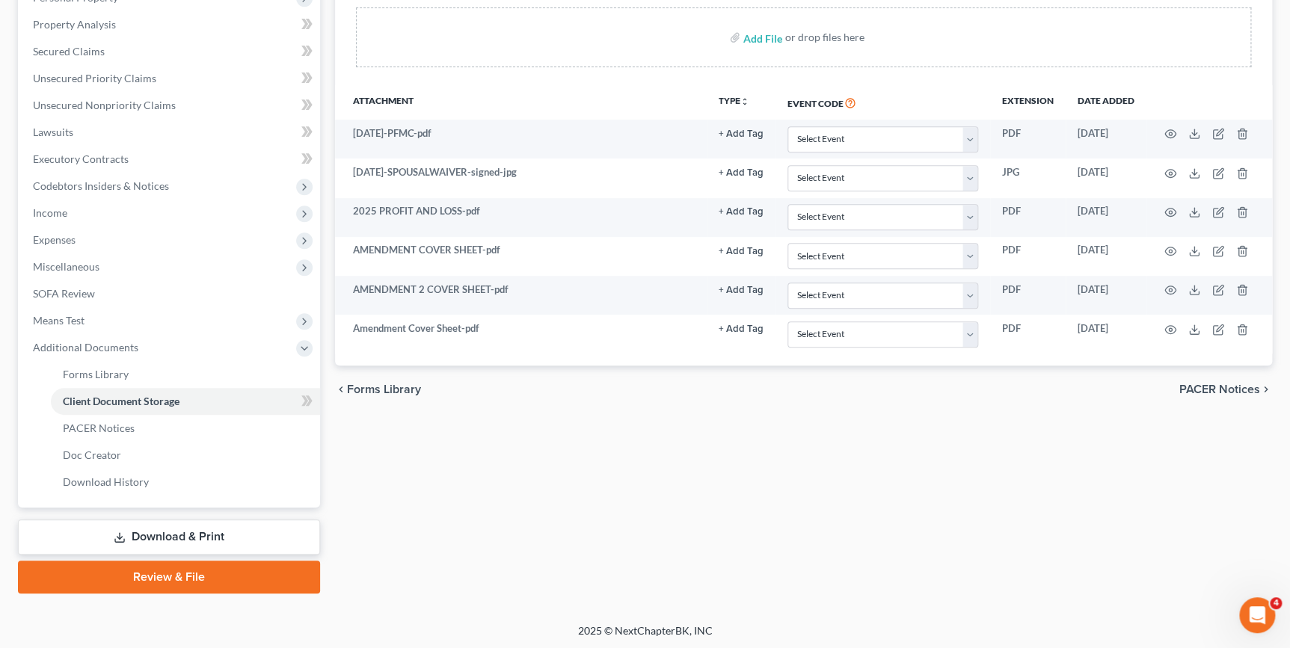
click at [242, 537] on link "Download & Print" at bounding box center [169, 537] width 302 height 35
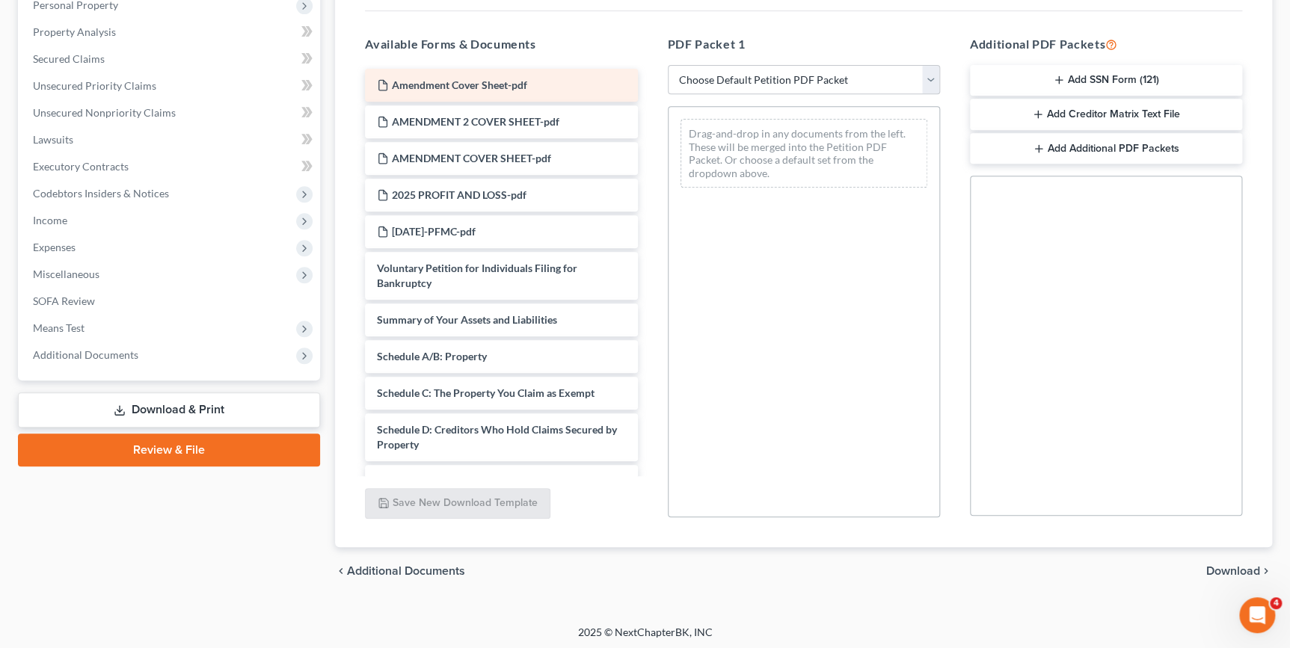
click at [466, 79] on span "Amendment Cover Sheet-pdf" at bounding box center [459, 85] width 135 height 13
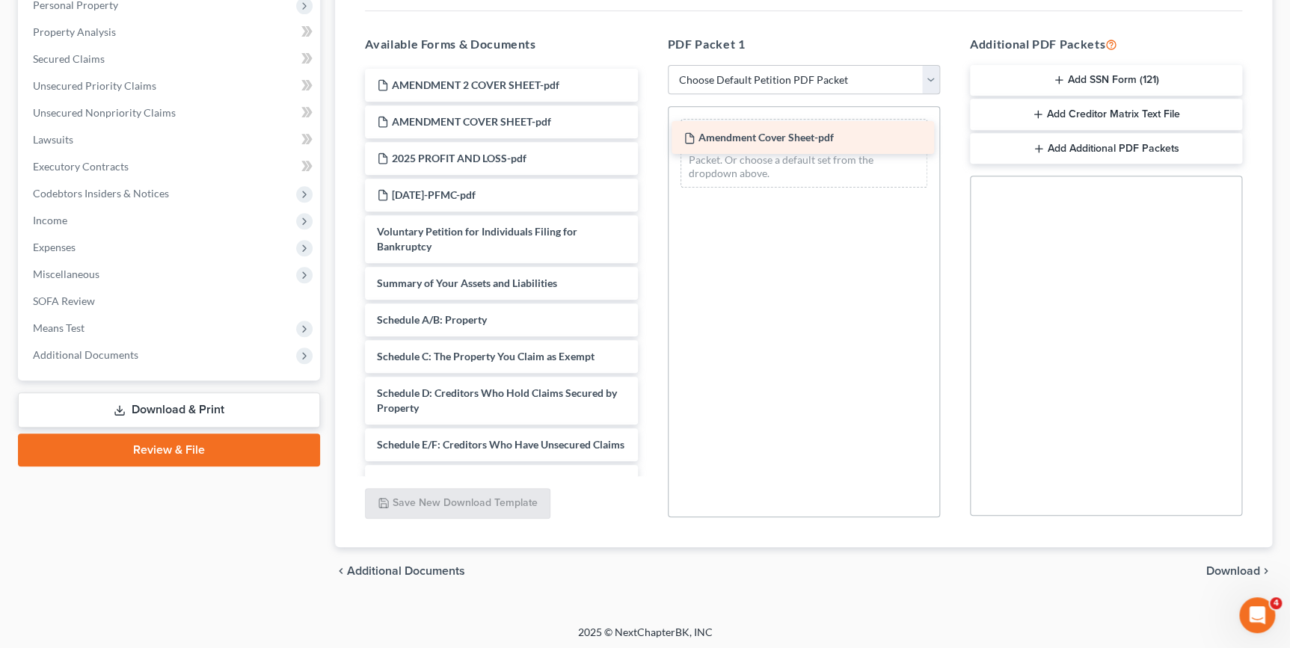
drag, startPoint x: 490, startPoint y: 80, endPoint x: 795, endPoint y: 129, distance: 308.2
click at [649, 130] on div "Amendment Cover Sheet-pdf Amendment Cover Sheet-pdf AMENDMENT 2 COVER SHEET-pdf…" at bounding box center [501, 522] width 296 height 907
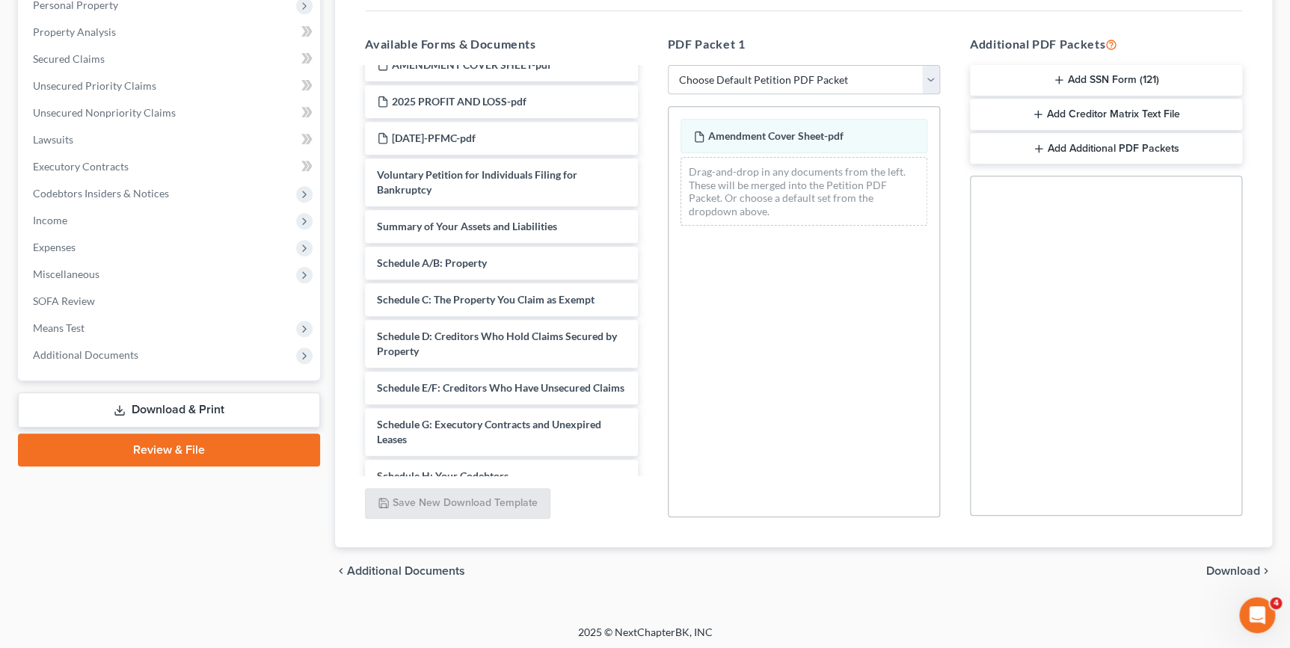
scroll to position [67, 0]
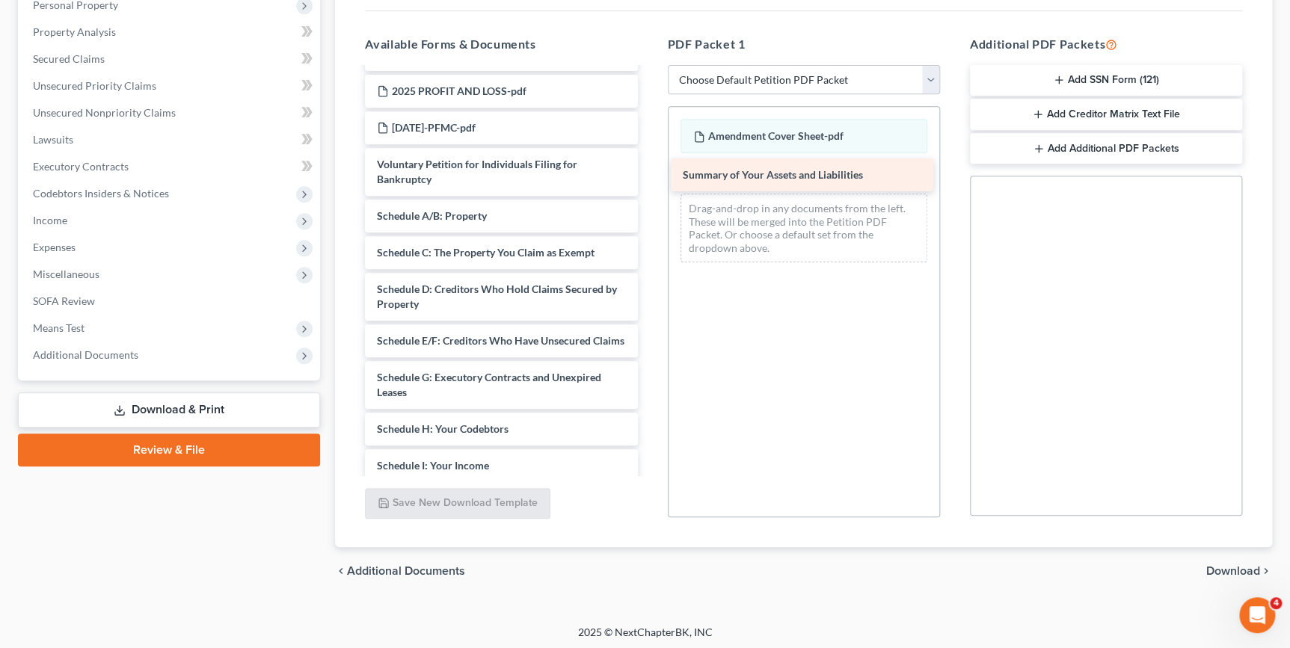
drag, startPoint x: 567, startPoint y: 210, endPoint x: 873, endPoint y: 170, distance: 308.5
click at [649, 170] on div "Summary of Your Assets and Liabilities AMENDMENT 2 COVER SHEET-pdf AMENDMENT CO…" at bounding box center [501, 436] width 296 height 870
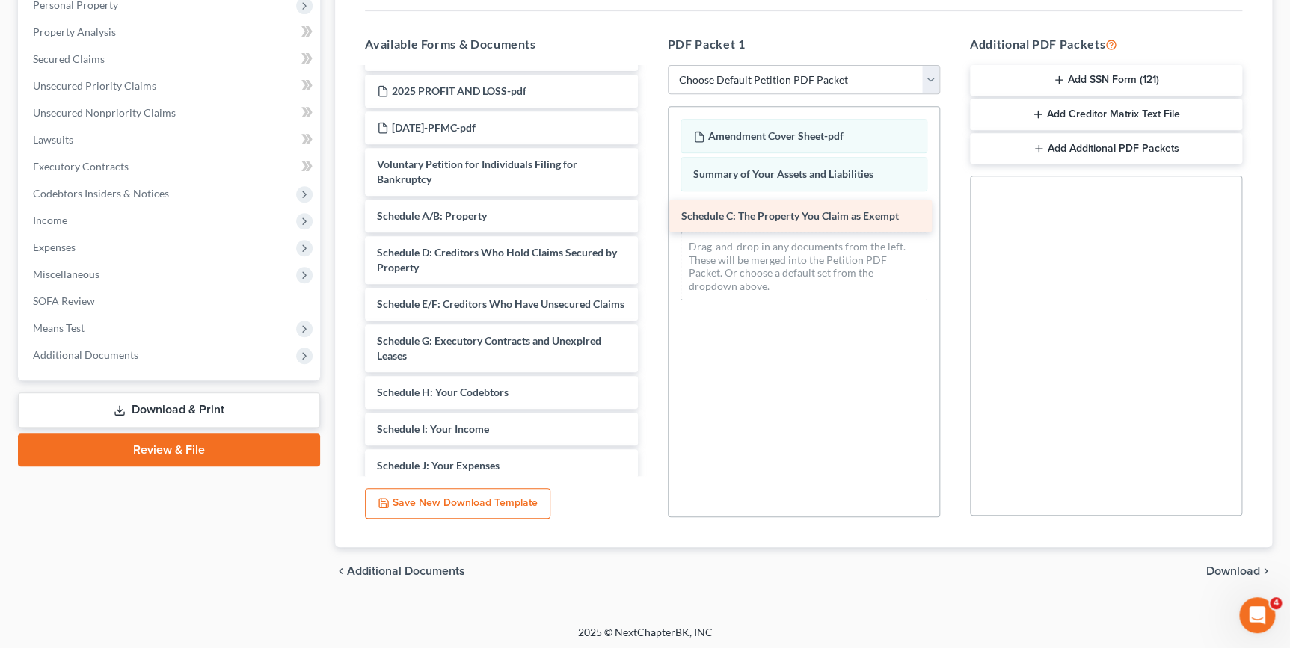
drag, startPoint x: 579, startPoint y: 249, endPoint x: 884, endPoint y: 215, distance: 306.3
click at [649, 215] on div "Schedule C: The Property You Claim as Exempt AMENDMENT 2 COVER SHEET-pdf AMENDM…" at bounding box center [501, 418] width 296 height 834
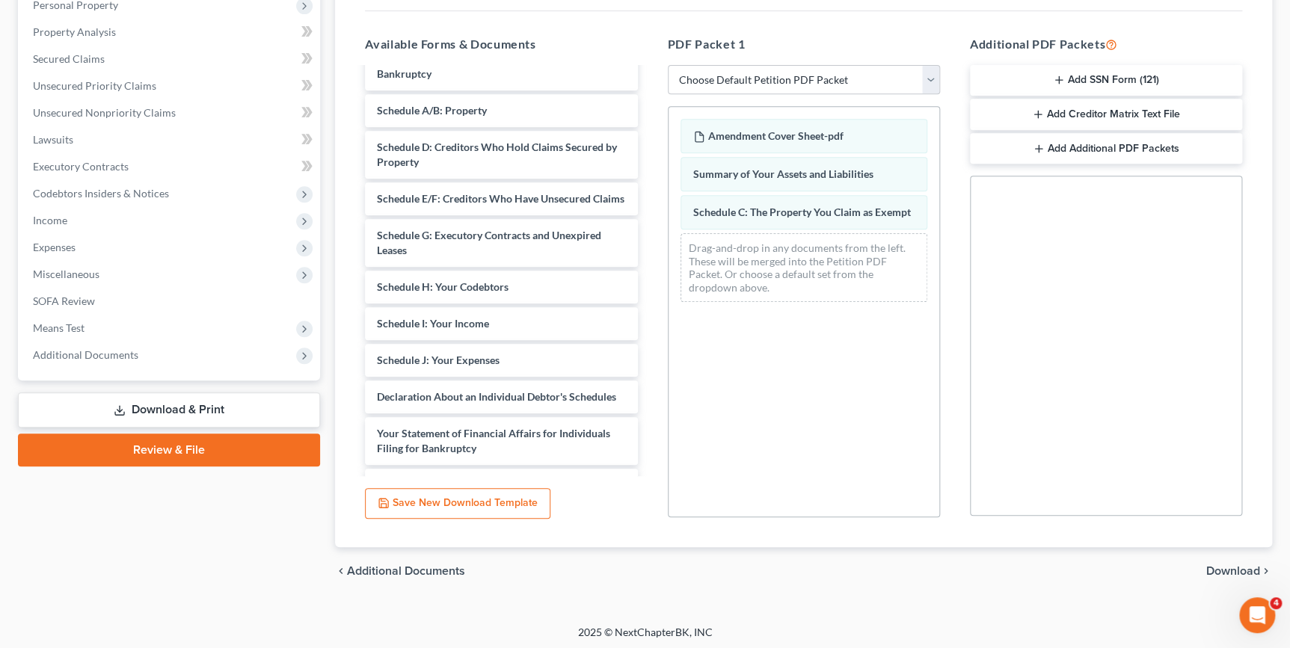
scroll to position [178, 0]
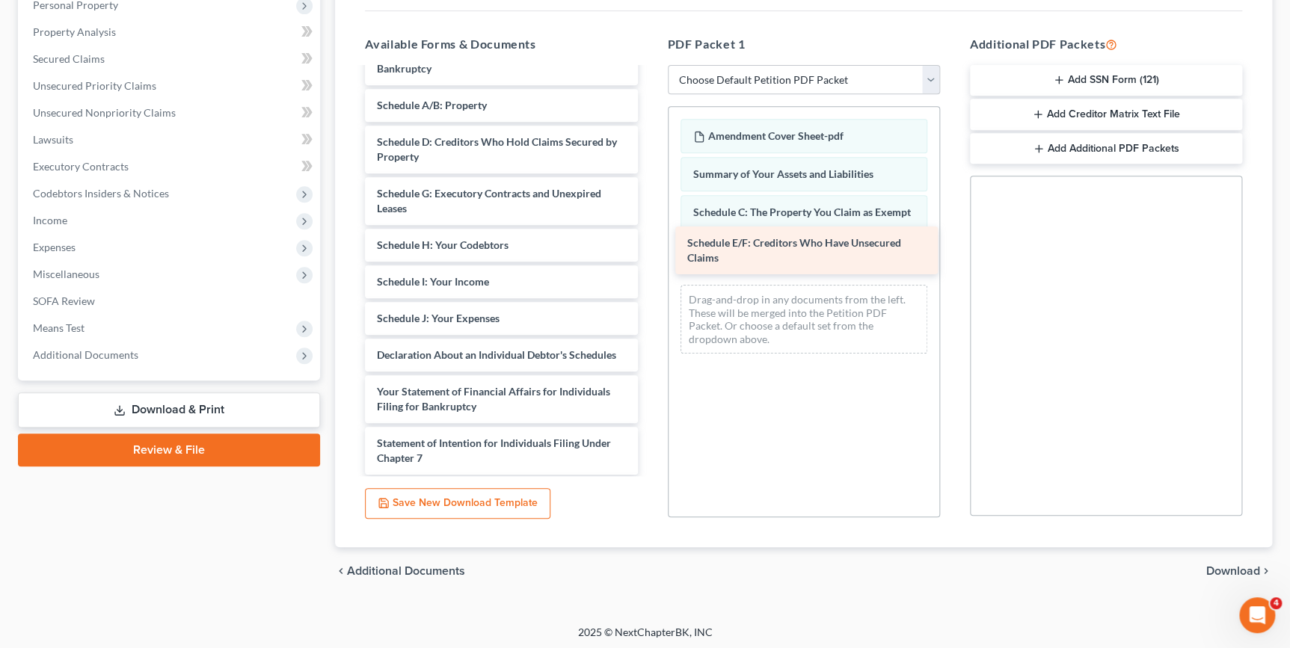
drag, startPoint x: 547, startPoint y: 196, endPoint x: 856, endPoint y: 249, distance: 313.3
click at [649, 247] on div "Schedule E/F: Creditors Who Have Unsecured Claims AMENDMENT 2 COVER SHEET-pdf A…" at bounding box center [501, 289] width 296 height 797
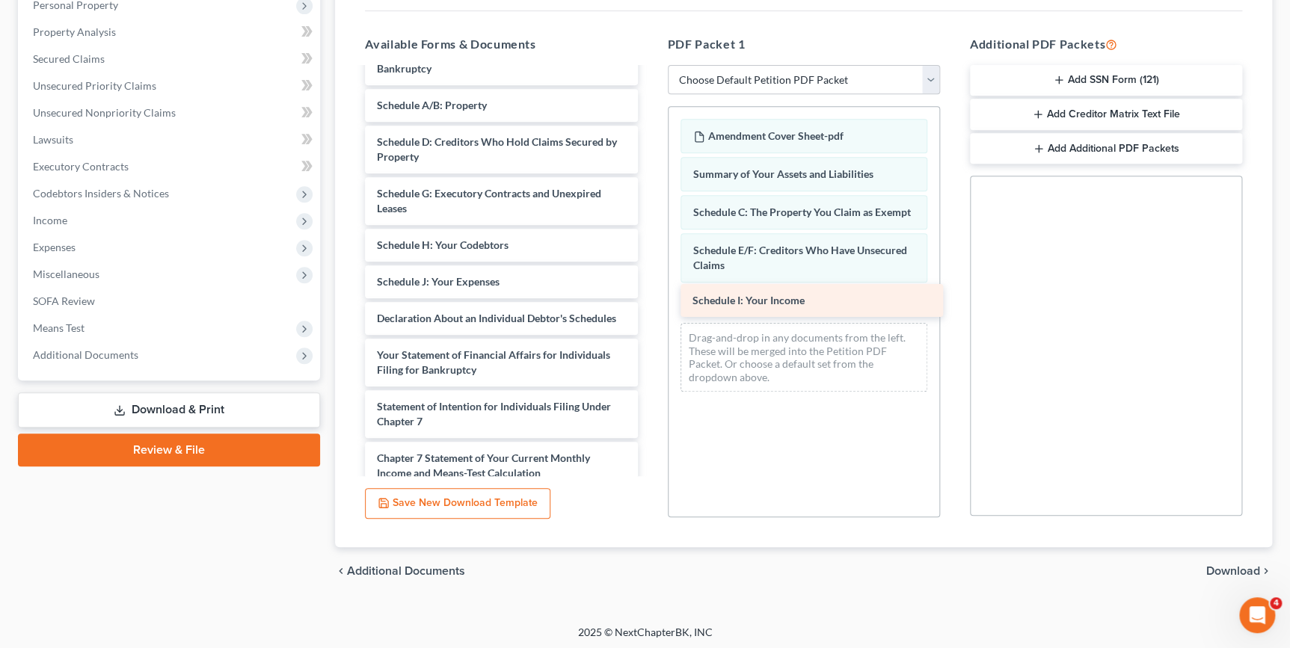
drag, startPoint x: 585, startPoint y: 275, endPoint x: 900, endPoint y: 295, distance: 316.2
click at [649, 295] on div "Schedule I: Your Income AMENDMENT 2 COVER SHEET-pdf AMENDMENT COVER SHEET-pdf 2…" at bounding box center [501, 271] width 296 height 760
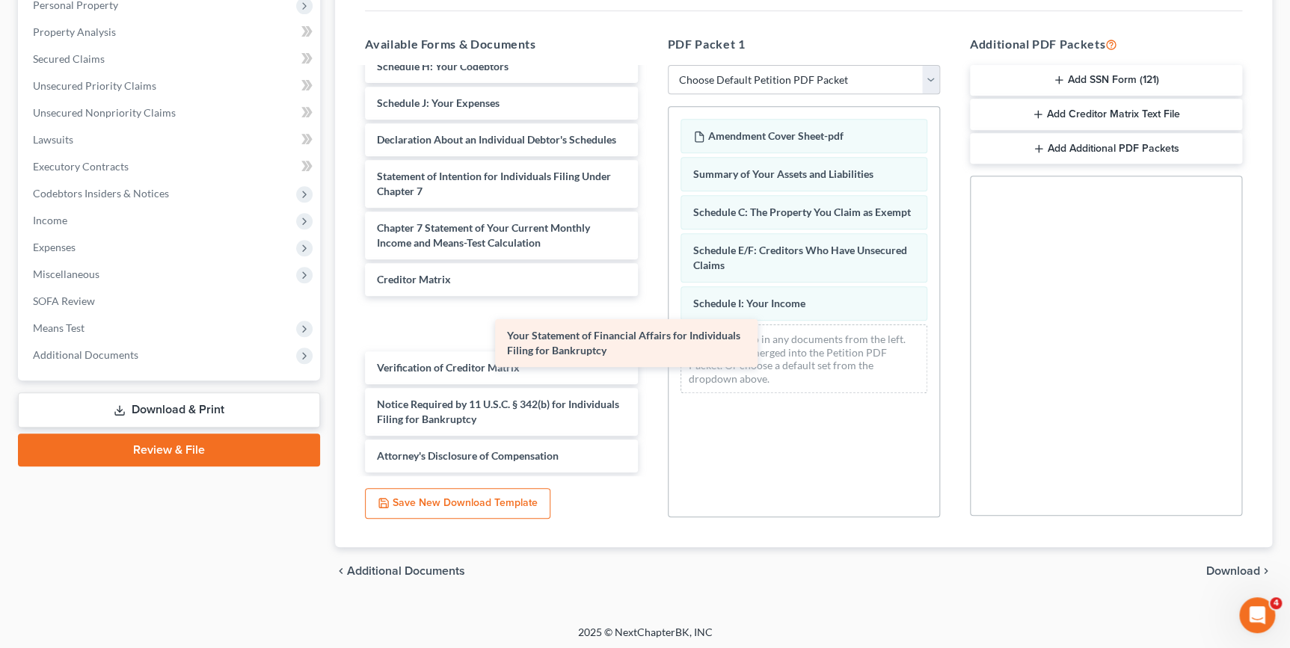
scroll to position [319, 0]
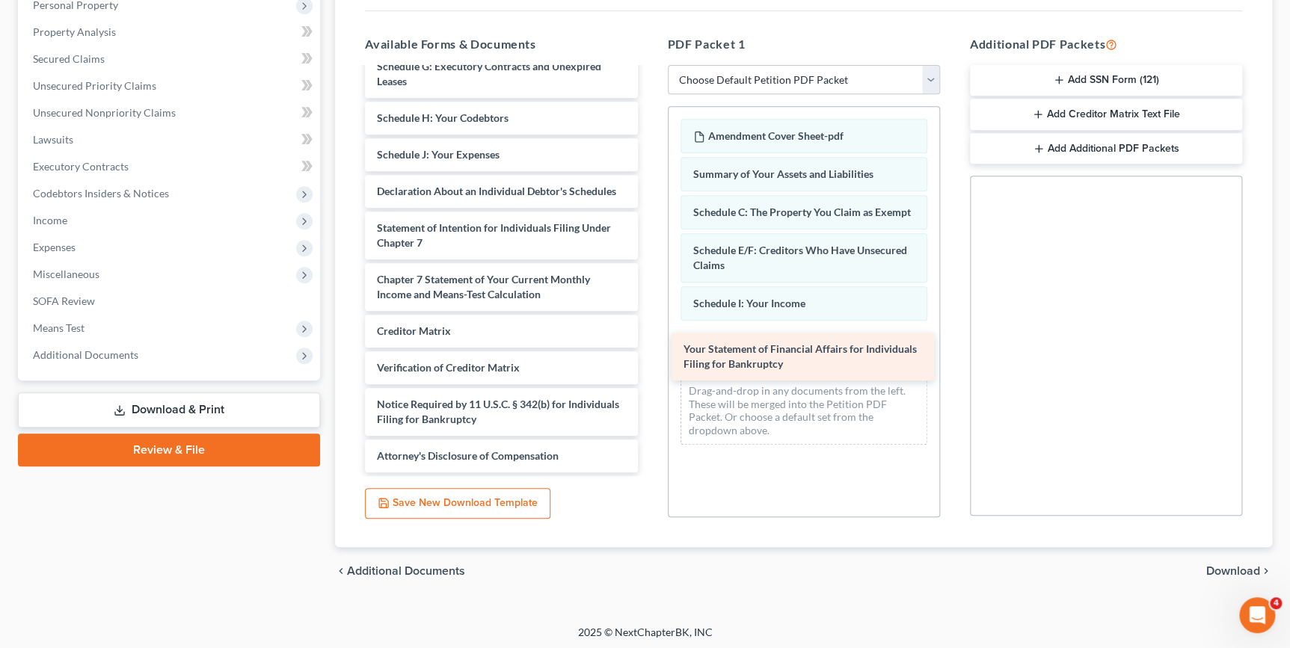
drag, startPoint x: 508, startPoint y: 182, endPoint x: 814, endPoint y: 351, distance: 349.0
click at [649, 353] on div "Your Statement of Financial Affairs for Individuals Filing for Bankruptcy AMEND…" at bounding box center [501, 118] width 296 height 709
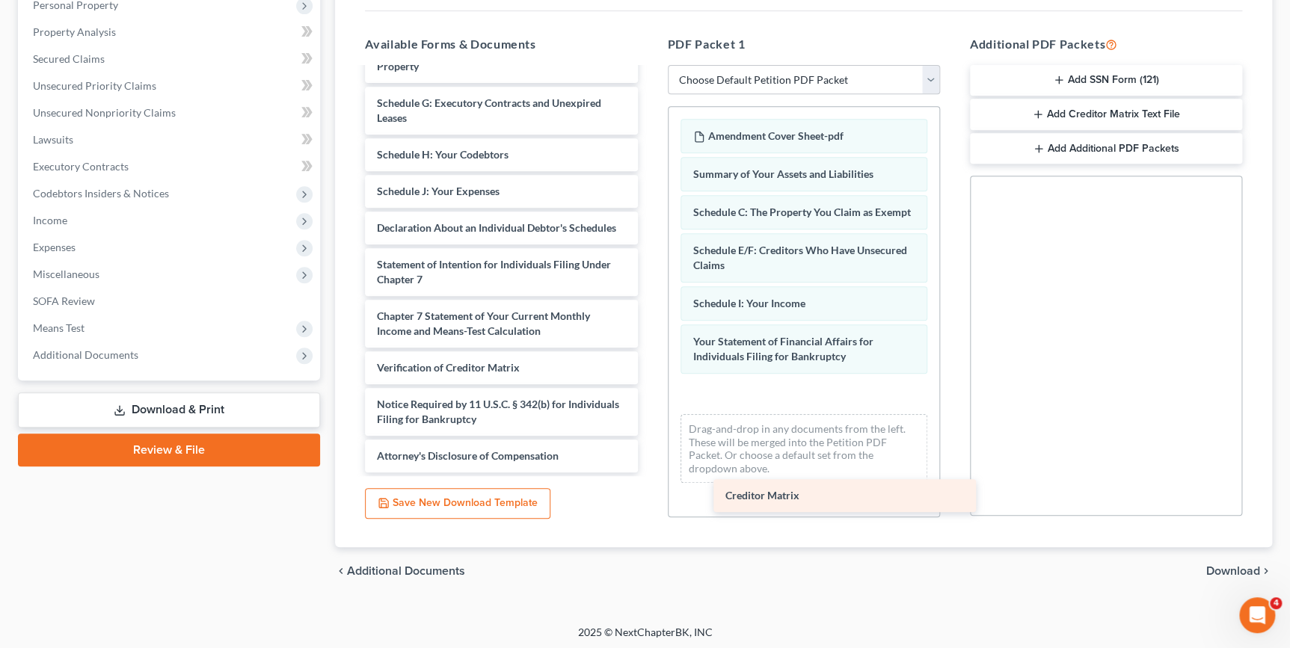
scroll to position [283, 0]
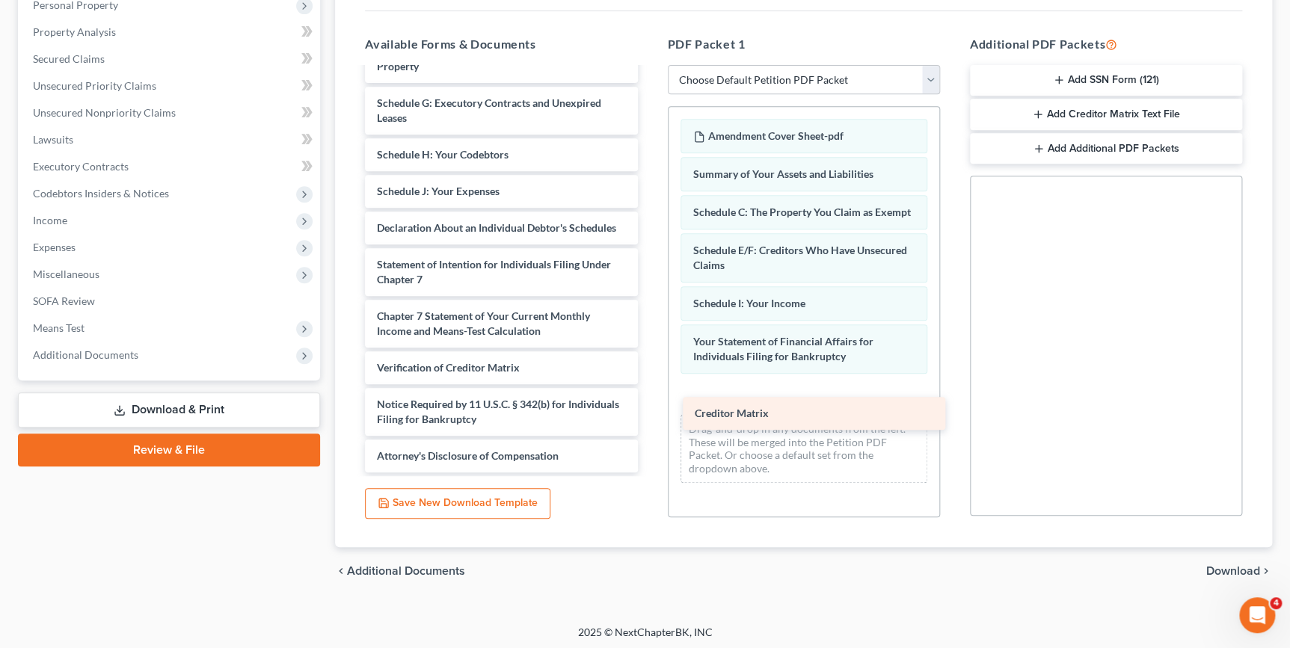
drag, startPoint x: 422, startPoint y: 327, endPoint x: 741, endPoint y: 396, distance: 325.9
click at [649, 396] on div "Creditor Matrix AMENDMENT 2 COVER SHEET-pdf AMENDMENT COVER SHEET-pdf 2025 PROF…" at bounding box center [501, 136] width 296 height 672
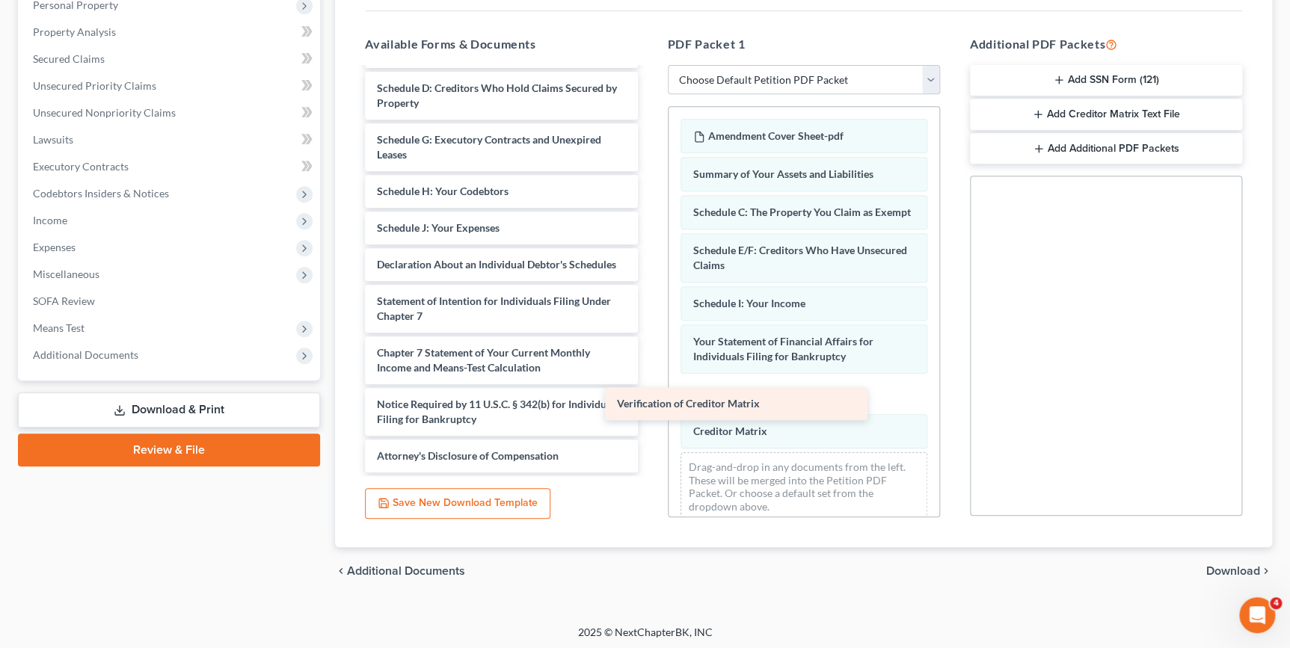
scroll to position [247, 0]
drag, startPoint x: 493, startPoint y: 360, endPoint x: 799, endPoint y: 404, distance: 309.6
click at [649, 405] on div "Verification of Creditor Matrix AMENDMENT 2 COVER SHEET-pdf AMENDMENT COVER SHE…" at bounding box center [501, 155] width 296 height 636
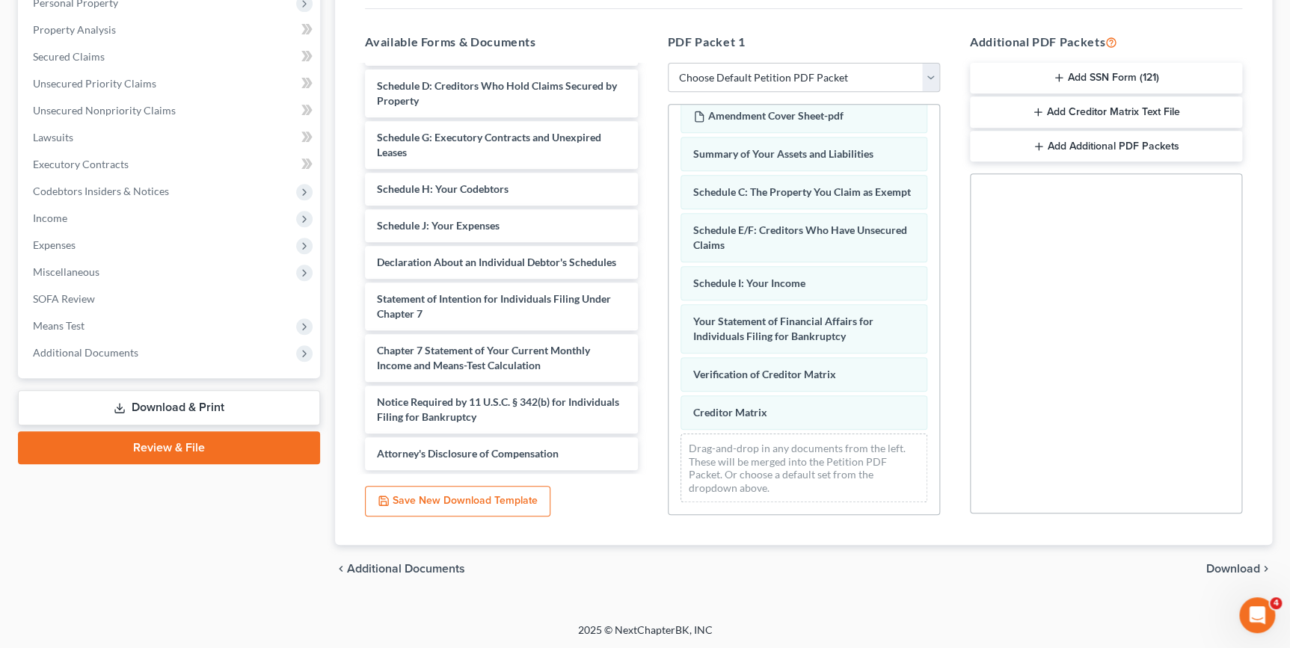
scroll to position [31, 0]
click at [1222, 568] on span "Download" at bounding box center [1233, 569] width 54 height 12
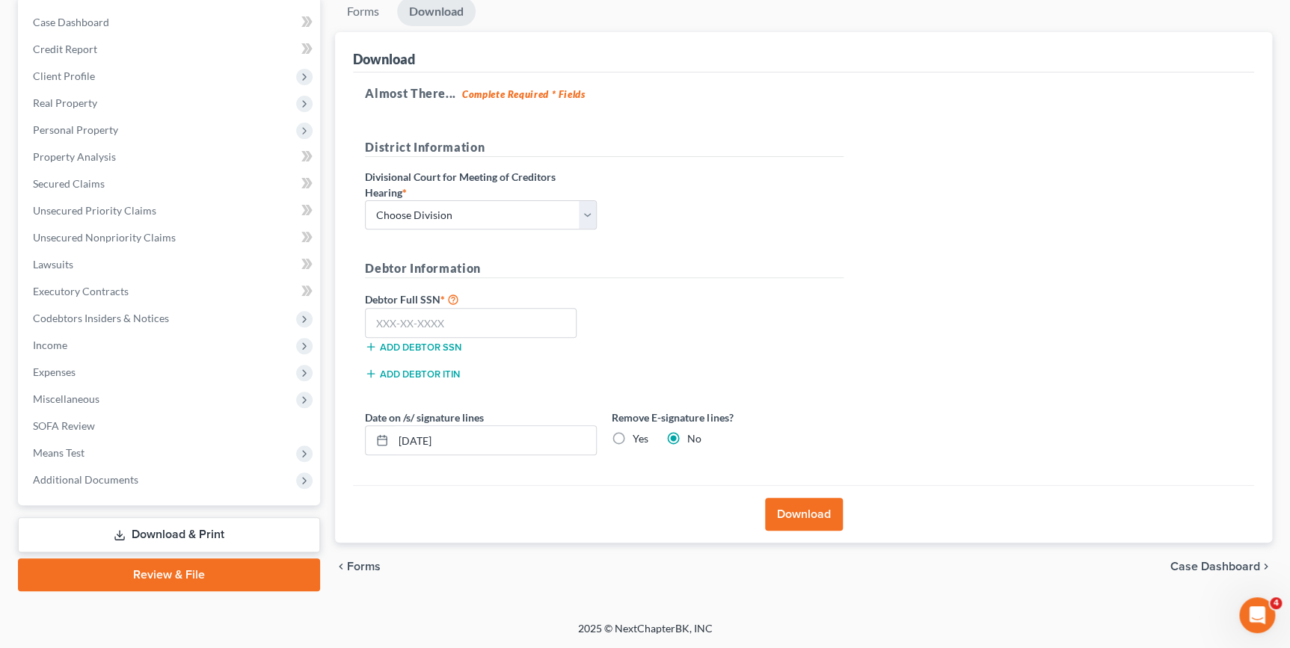
scroll to position [144, 0]
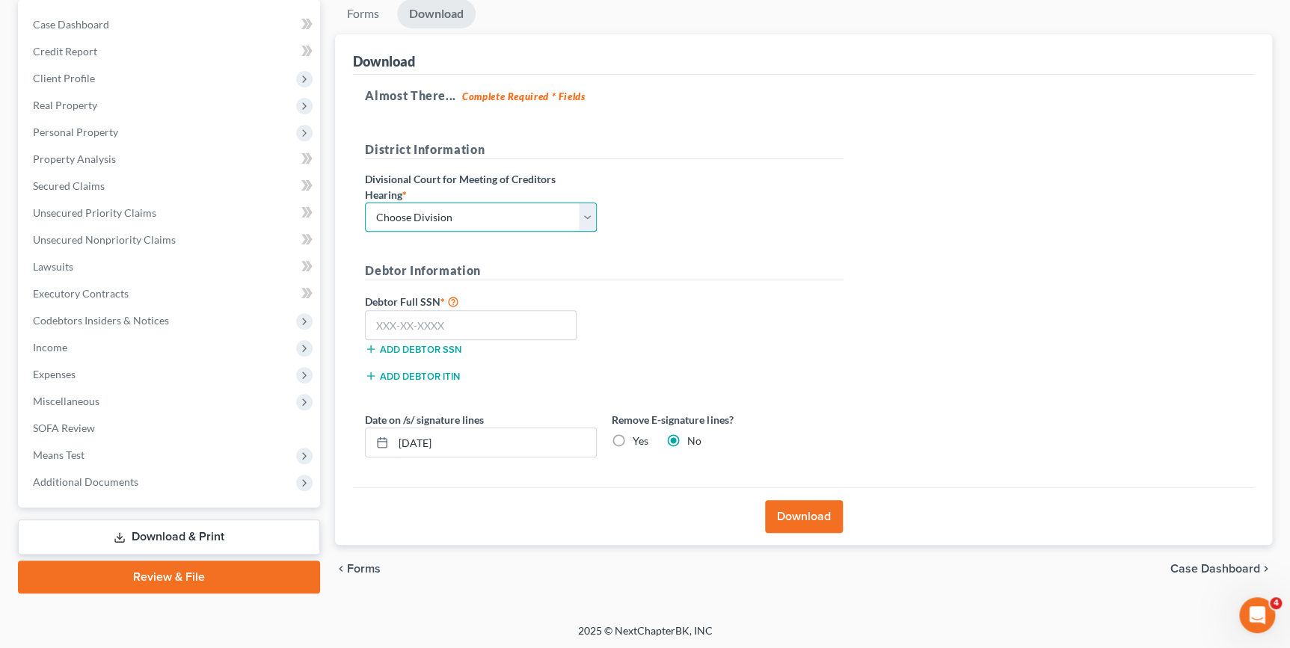
click at [589, 218] on select "Choose Division Fresno Modesto [GEOGRAPHIC_DATA]" at bounding box center [481, 218] width 232 height 30
select select "2"
click at [365, 203] on select "Choose Division Fresno Modesto [GEOGRAPHIC_DATA]" at bounding box center [481, 218] width 232 height 30
click at [376, 321] on input "text" at bounding box center [471, 325] width 212 height 30
click at [369, 319] on input "text" at bounding box center [471, 325] width 212 height 30
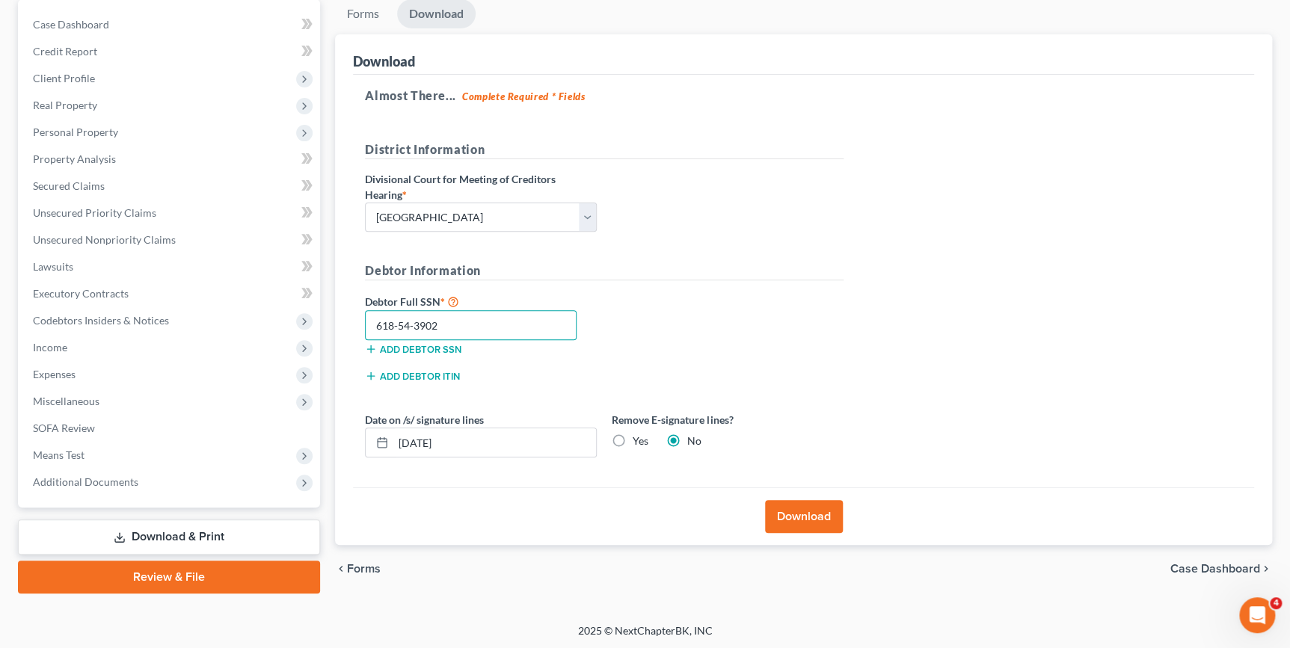
type input "618-54-3902"
click at [783, 520] on button "Download" at bounding box center [804, 516] width 78 height 33
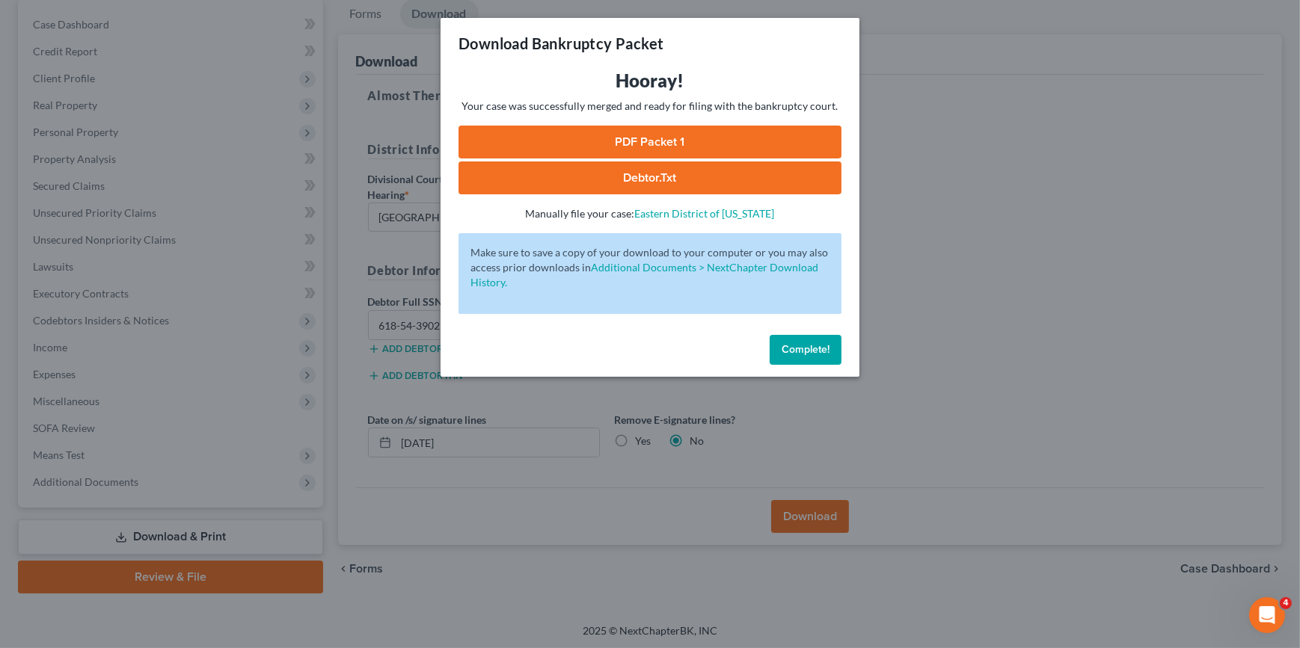
click at [601, 141] on link "PDF Packet 1" at bounding box center [649, 142] width 383 height 33
click at [803, 347] on span "Complete!" at bounding box center [805, 349] width 48 height 13
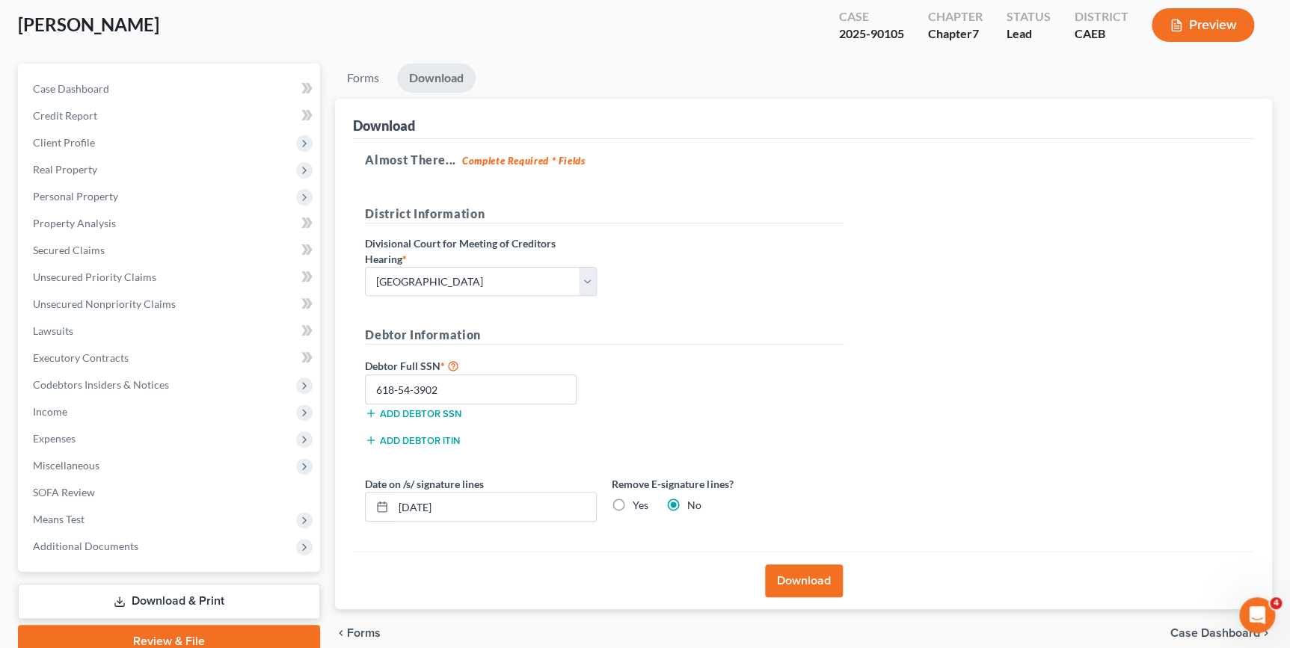
scroll to position [0, 0]
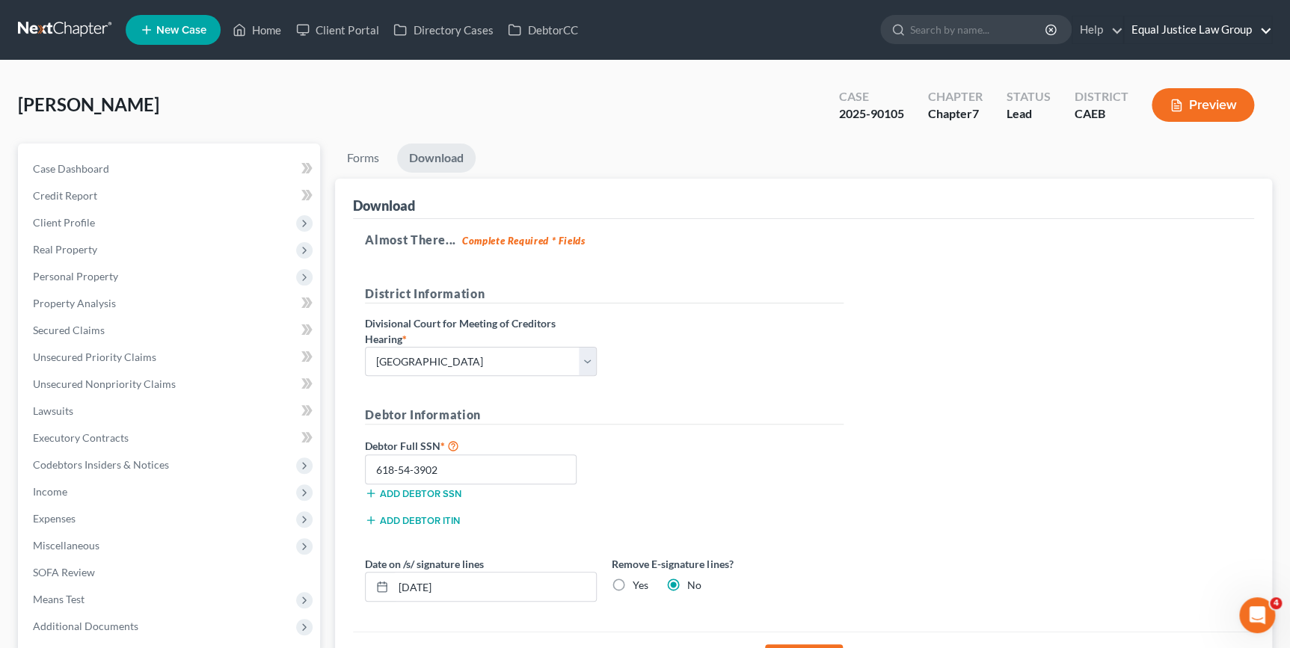
click at [1222, 33] on link "Equal Justice Law Group" at bounding box center [1197, 29] width 147 height 27
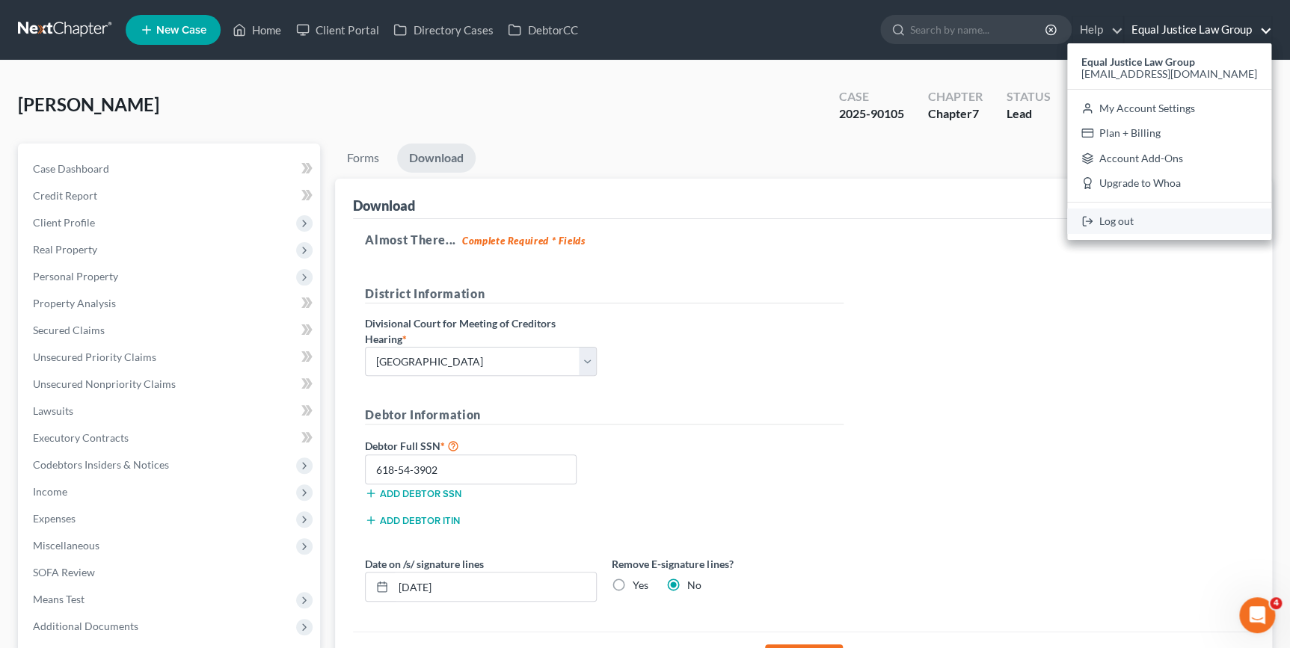
click at [1126, 223] on link "Log out" at bounding box center [1169, 221] width 204 height 25
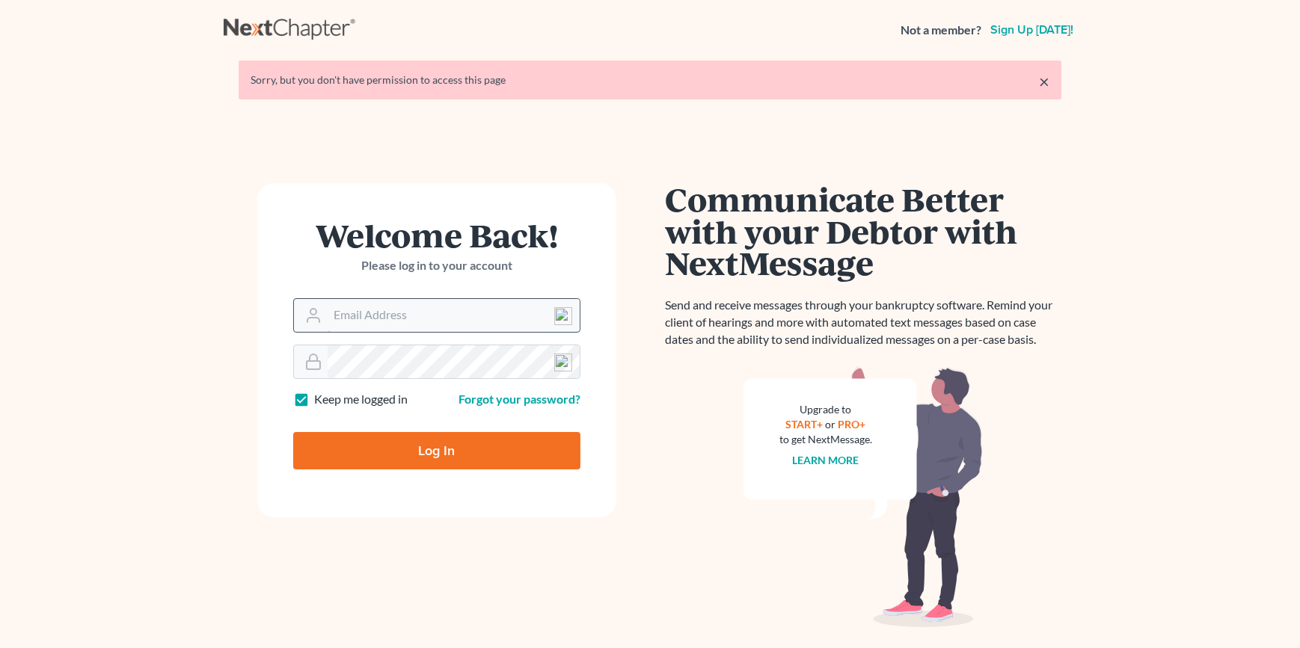
click at [419, 315] on input "Email Address" at bounding box center [453, 315] width 252 height 33
type input "M"
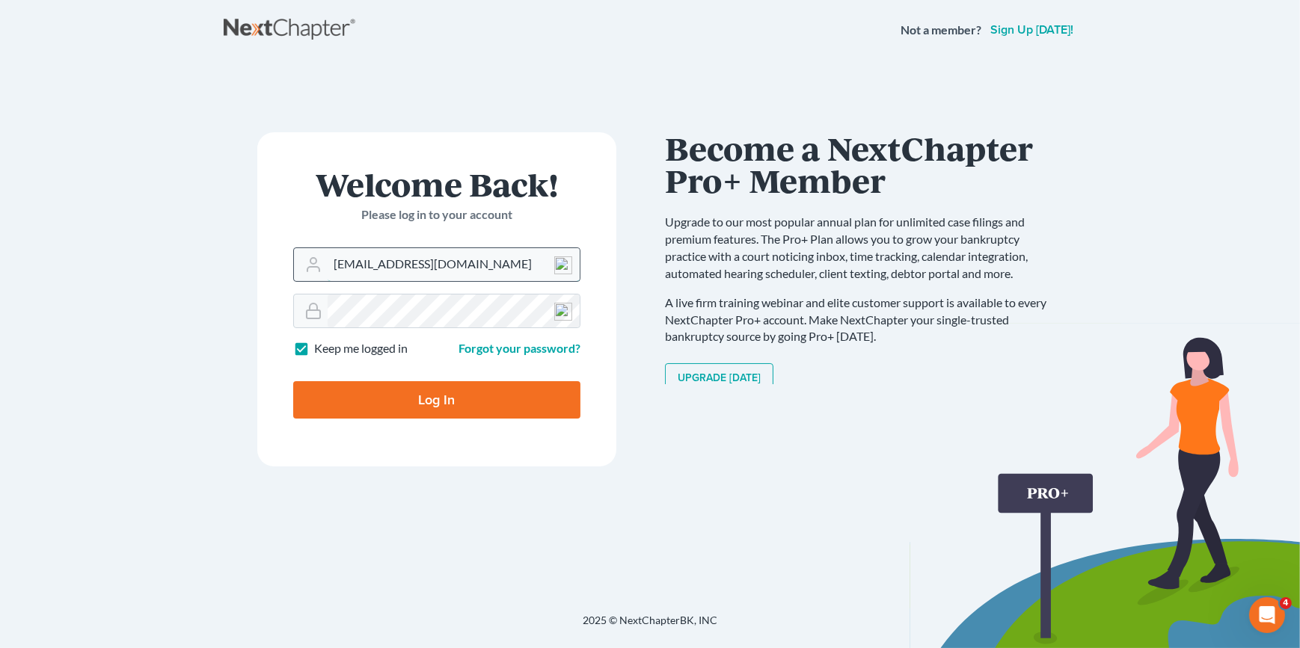
type input "[EMAIL_ADDRESS][DOMAIN_NAME]"
click at [293, 381] on input "Log In" at bounding box center [436, 399] width 287 height 37
type input "Thinking..."
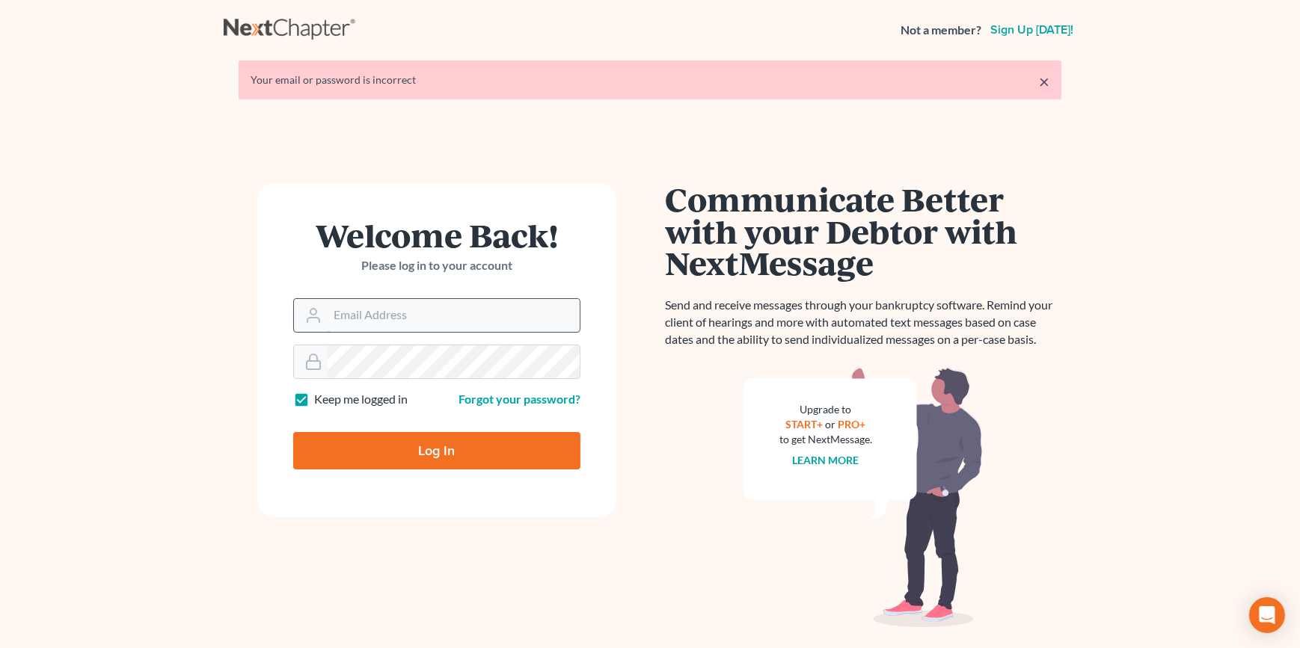
drag, startPoint x: 0, startPoint y: 0, endPoint x: 344, endPoint y: 319, distance: 468.8
click at [344, 319] on input "Email Address" at bounding box center [453, 315] width 252 height 33
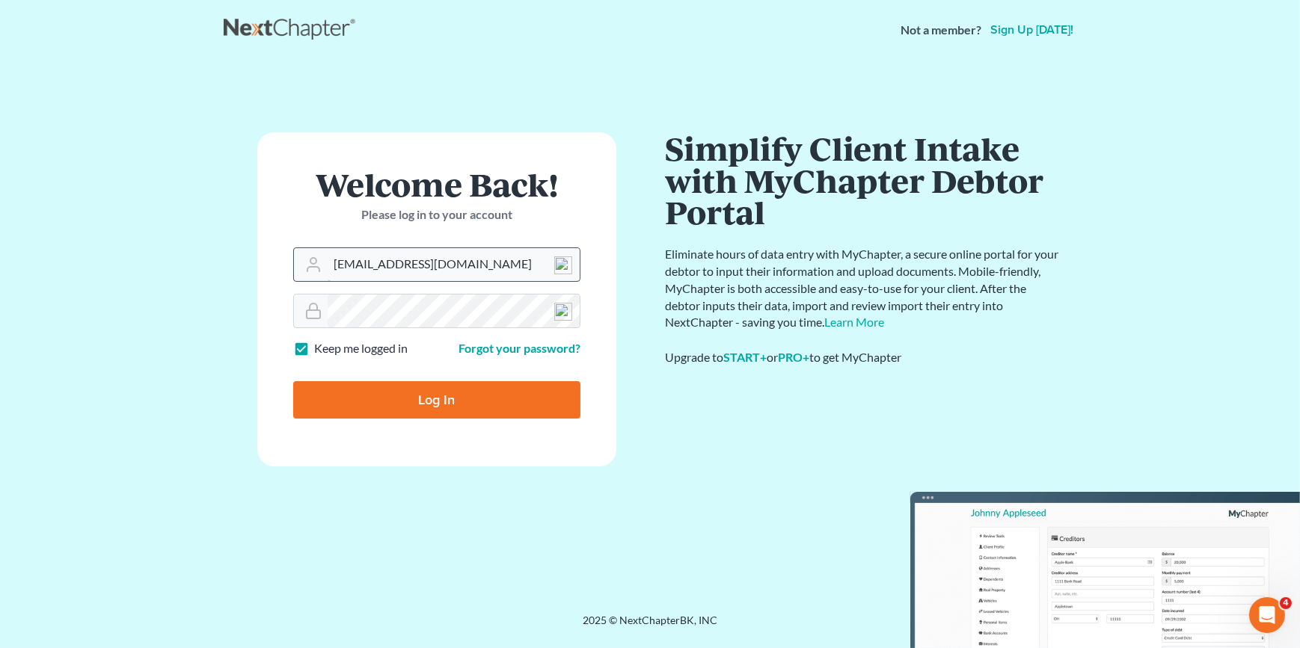
type input "[EMAIL_ADDRESS][DOMAIN_NAME]"
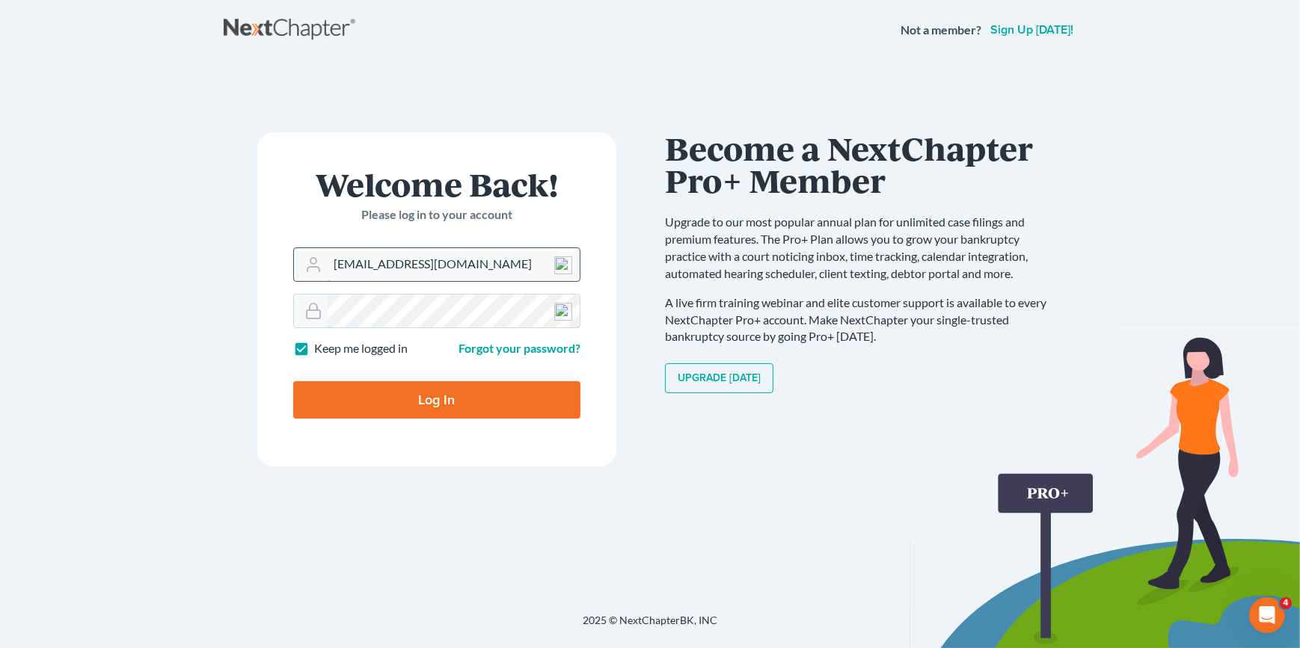
click at [293, 381] on input "Log In" at bounding box center [436, 399] width 287 height 37
type input "Thinking..."
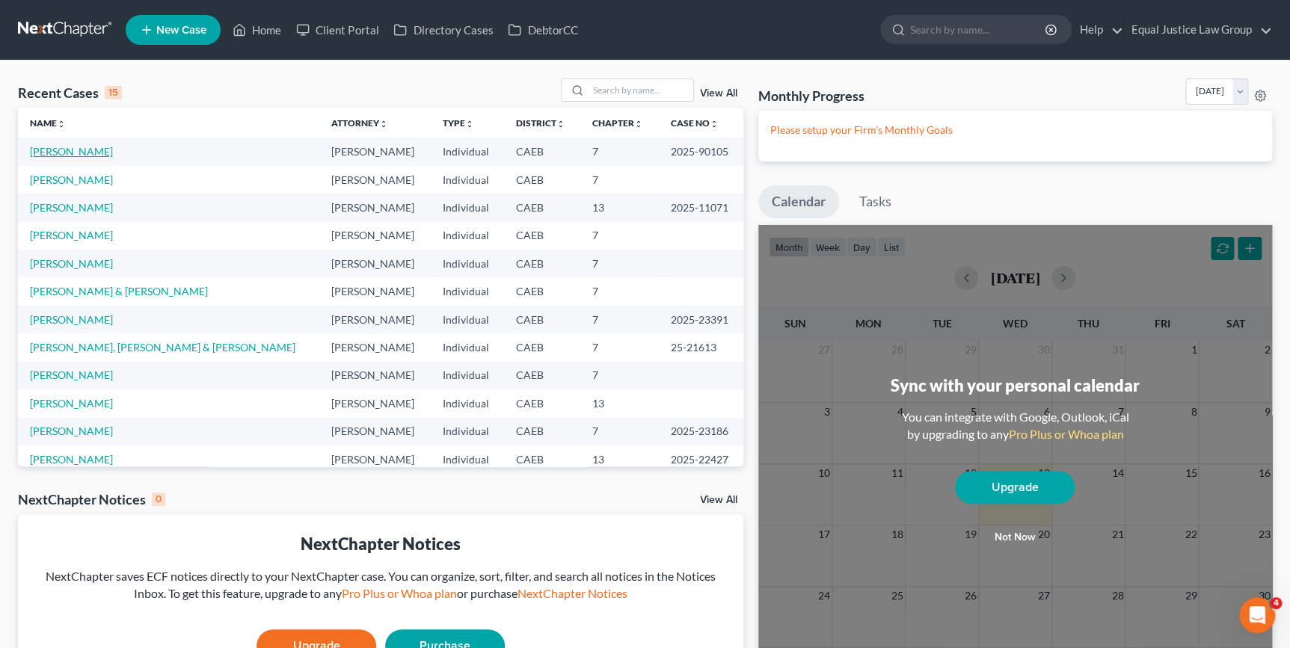
click at [61, 152] on link "[PERSON_NAME]" at bounding box center [71, 151] width 83 height 13
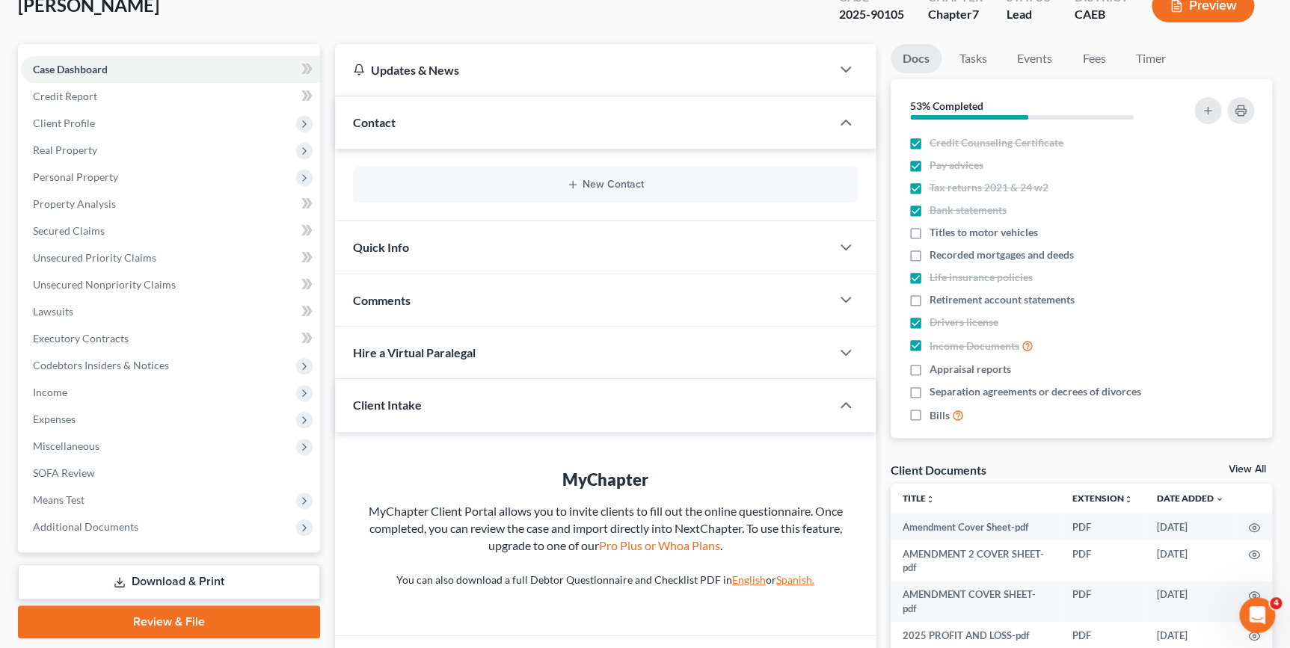
scroll to position [259, 0]
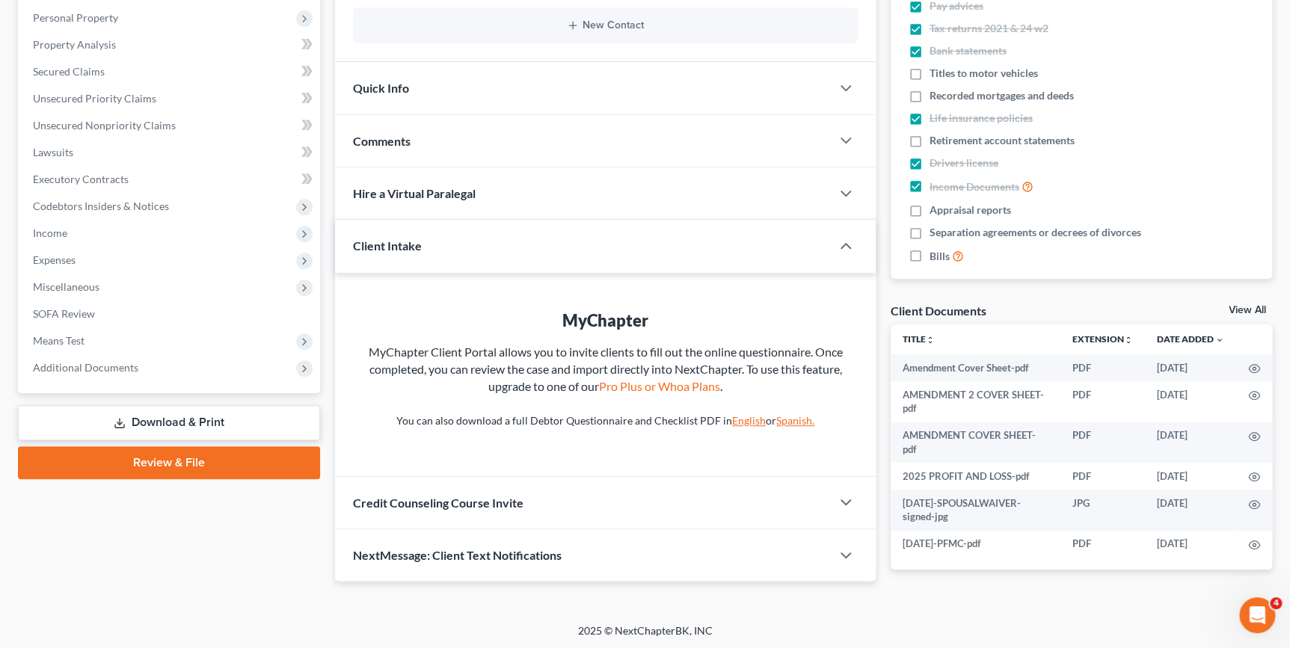
drag, startPoint x: 197, startPoint y: 416, endPoint x: 329, endPoint y: 415, distance: 131.6
click at [198, 417] on link "Download & Print" at bounding box center [169, 422] width 302 height 35
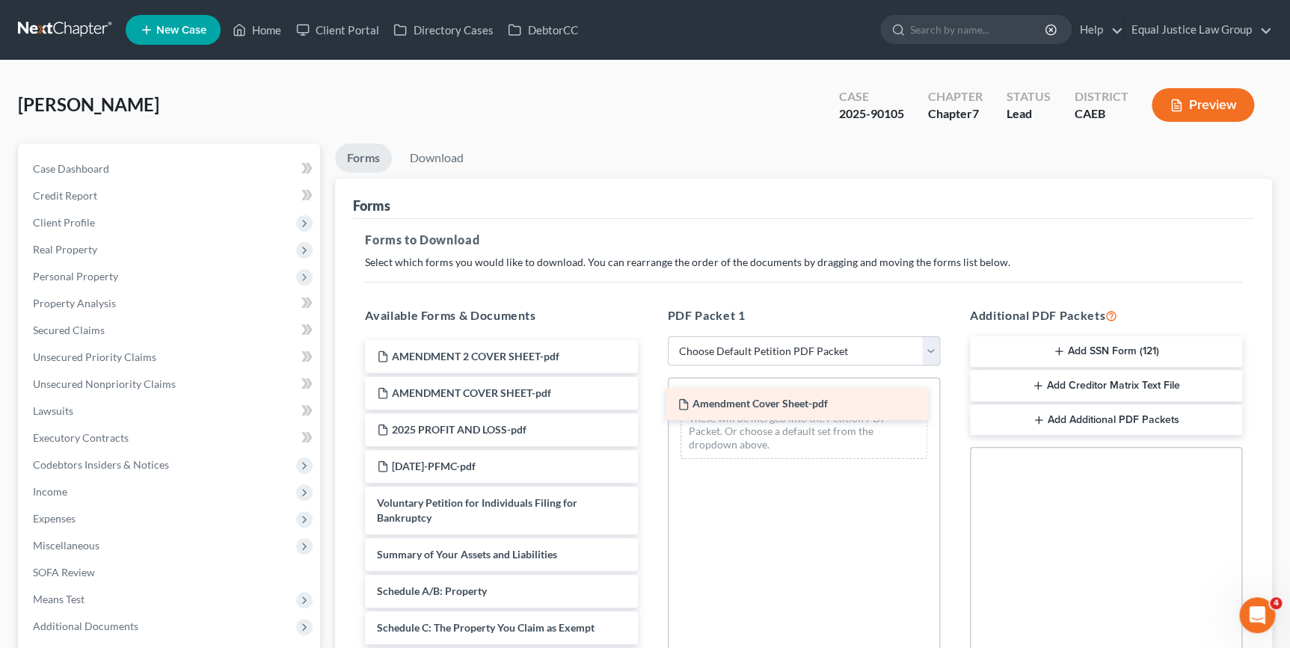
drag, startPoint x: 519, startPoint y: 351, endPoint x: 819, endPoint y: 399, distance: 304.5
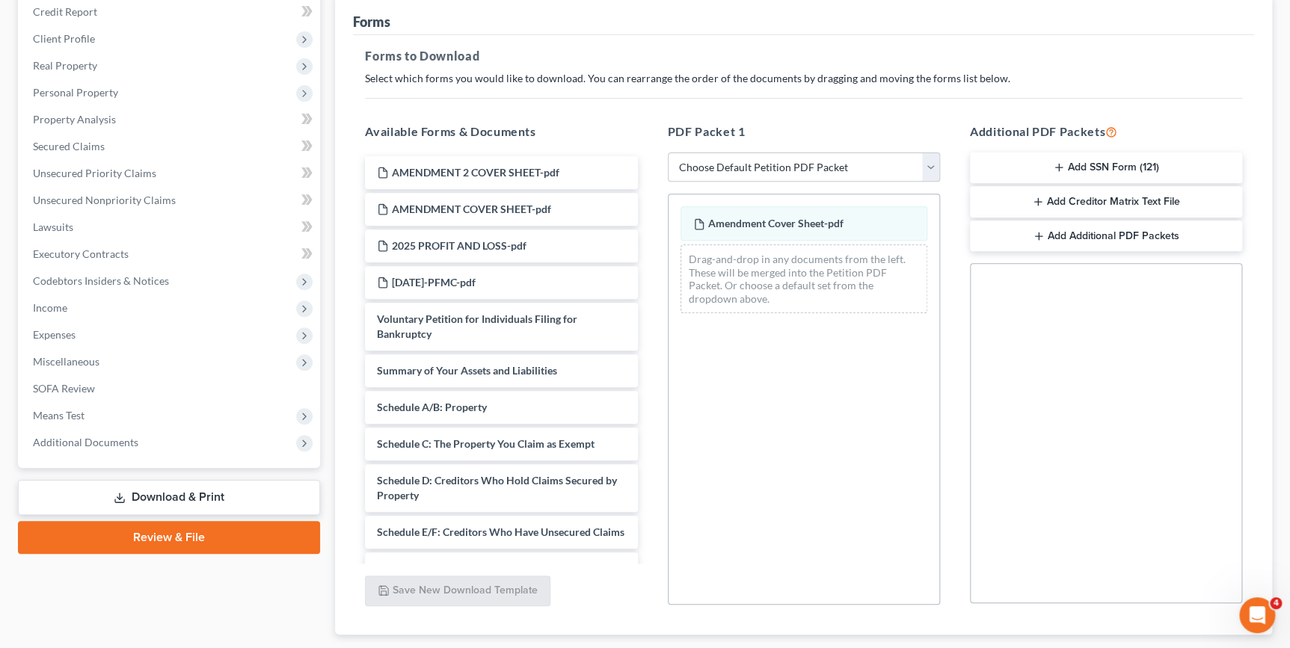
scroll to position [203, 0]
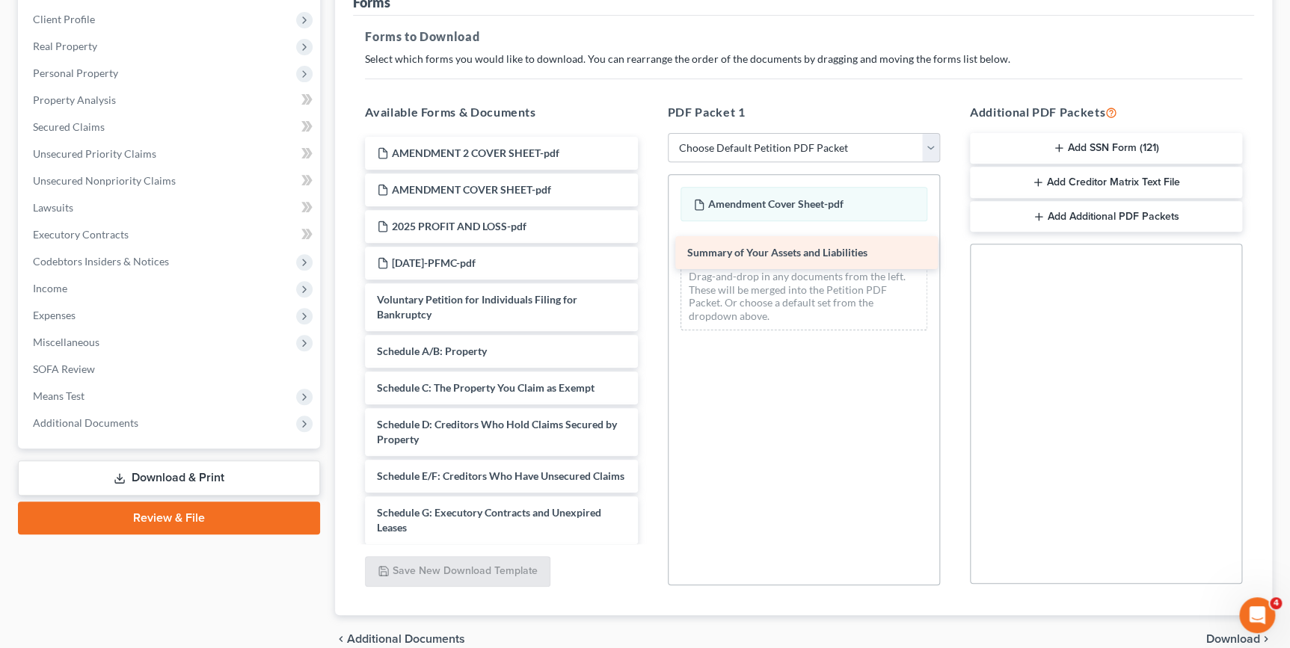
drag, startPoint x: 553, startPoint y: 353, endPoint x: 862, endPoint y: 253, distance: 324.6
click at [649, 253] on div "Summary of Your Assets and Liabilities AMENDMENT 2 COVER SHEET-pdf AMENDMENT CO…" at bounding box center [501, 572] width 296 height 870
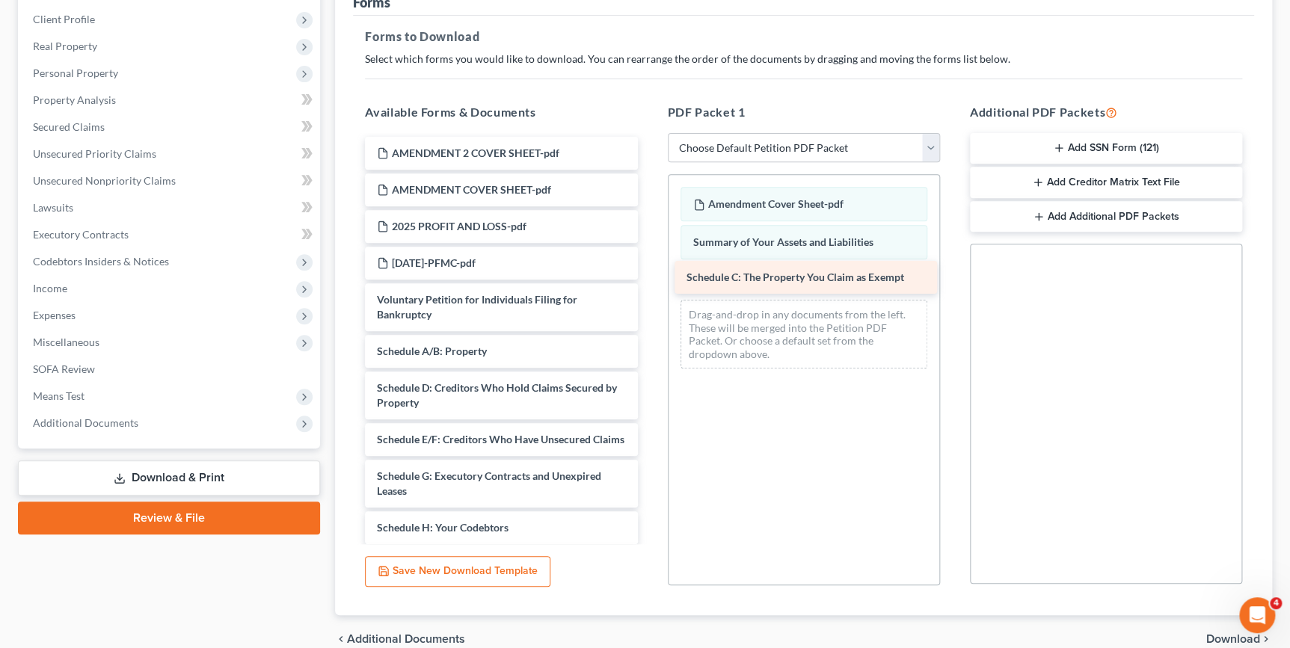
drag, startPoint x: 507, startPoint y: 393, endPoint x: 816, endPoint y: 283, distance: 328.2
click at [649, 283] on div "Schedule C: The Property You Claim as Exempt AMENDMENT 2 COVER SHEET-pdf AMENDM…" at bounding box center [501, 554] width 296 height 834
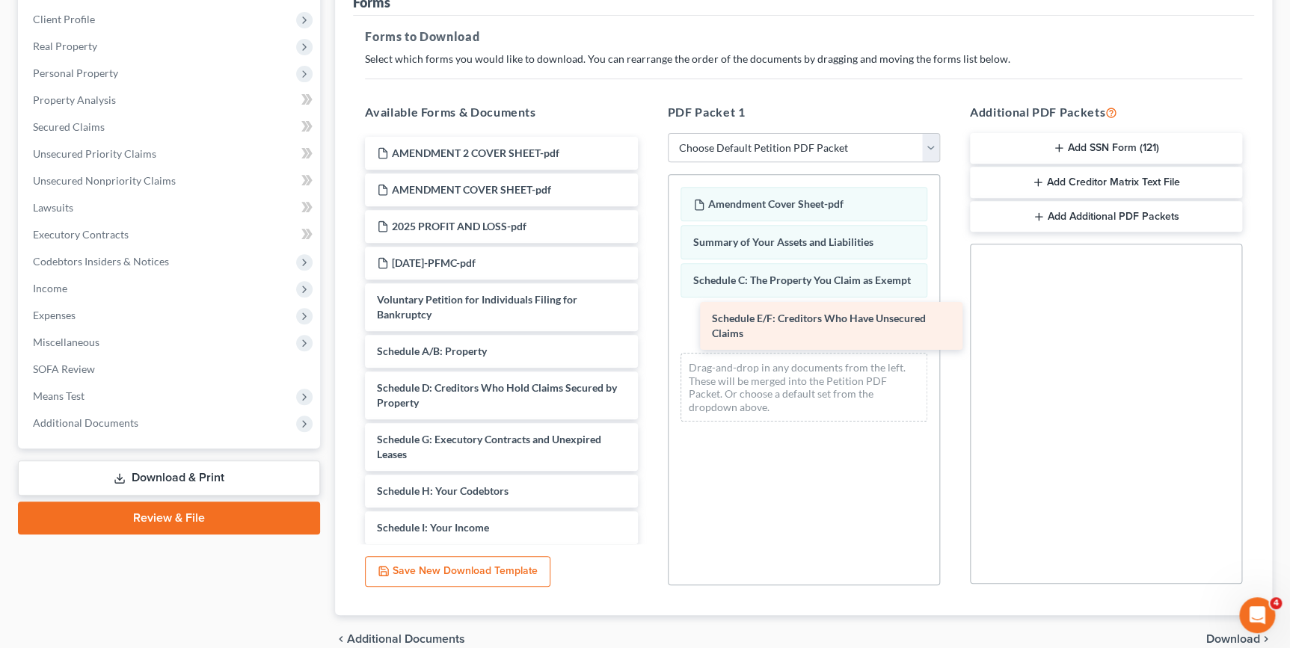
drag, startPoint x: 496, startPoint y: 441, endPoint x: 826, endPoint y: 320, distance: 352.0
click at [649, 321] on div "Schedule E/F: Creditors Who Have Unsecured Claims AMENDMENT 2 COVER SHEET-pdf A…" at bounding box center [501, 535] width 296 height 797
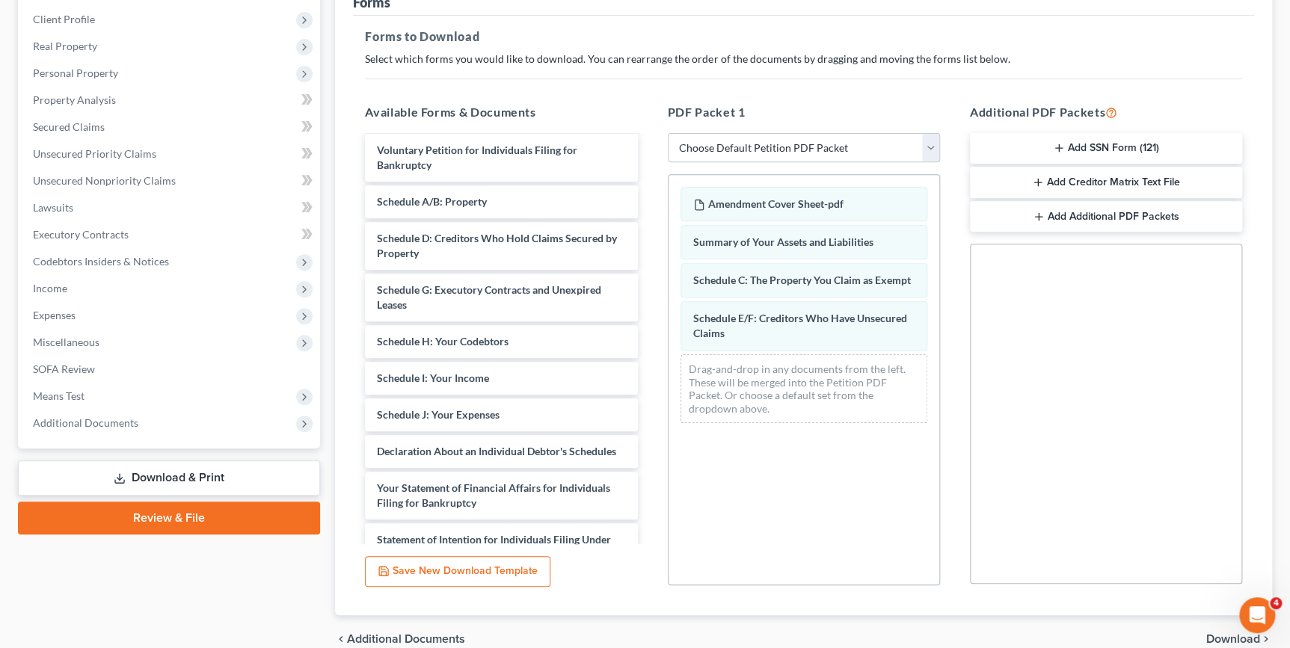
scroll to position [156, 0]
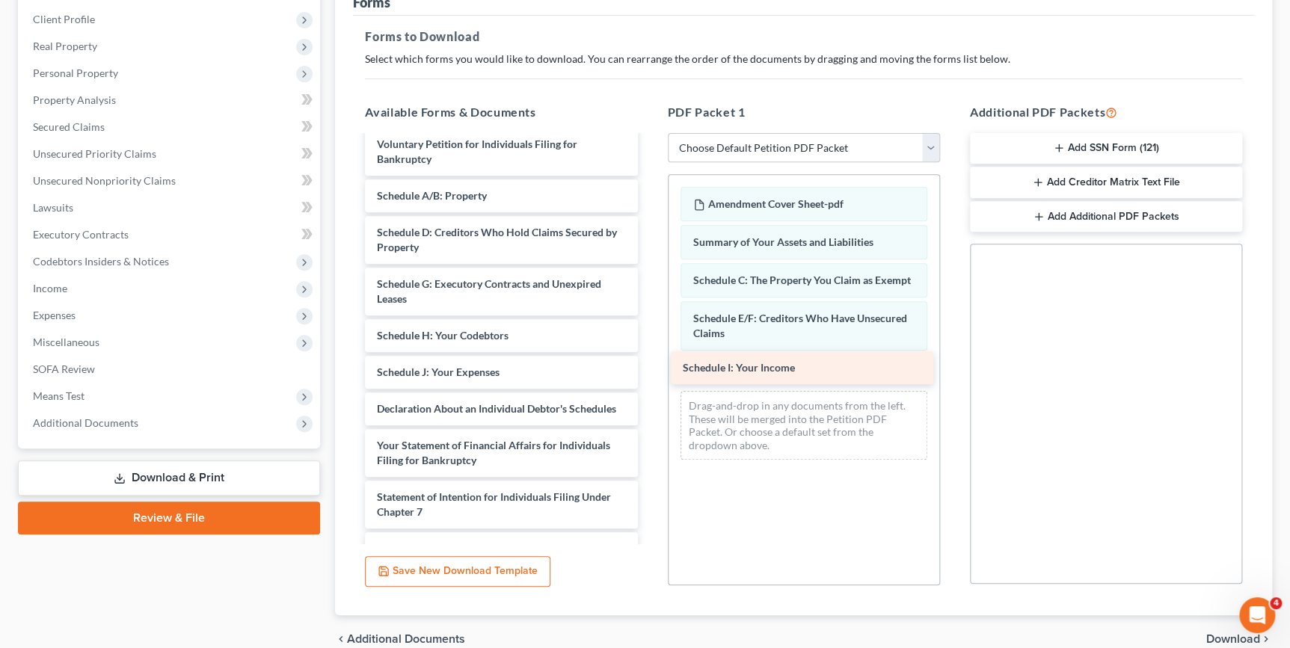
drag, startPoint x: 547, startPoint y: 366, endPoint x: 852, endPoint y: 364, distance: 305.8
click at [649, 364] on div "Schedule I: Your Income AMENDMENT 2 COVER SHEET-pdf AMENDMENT COVER SHEET-pdf 2…" at bounding box center [501, 361] width 296 height 760
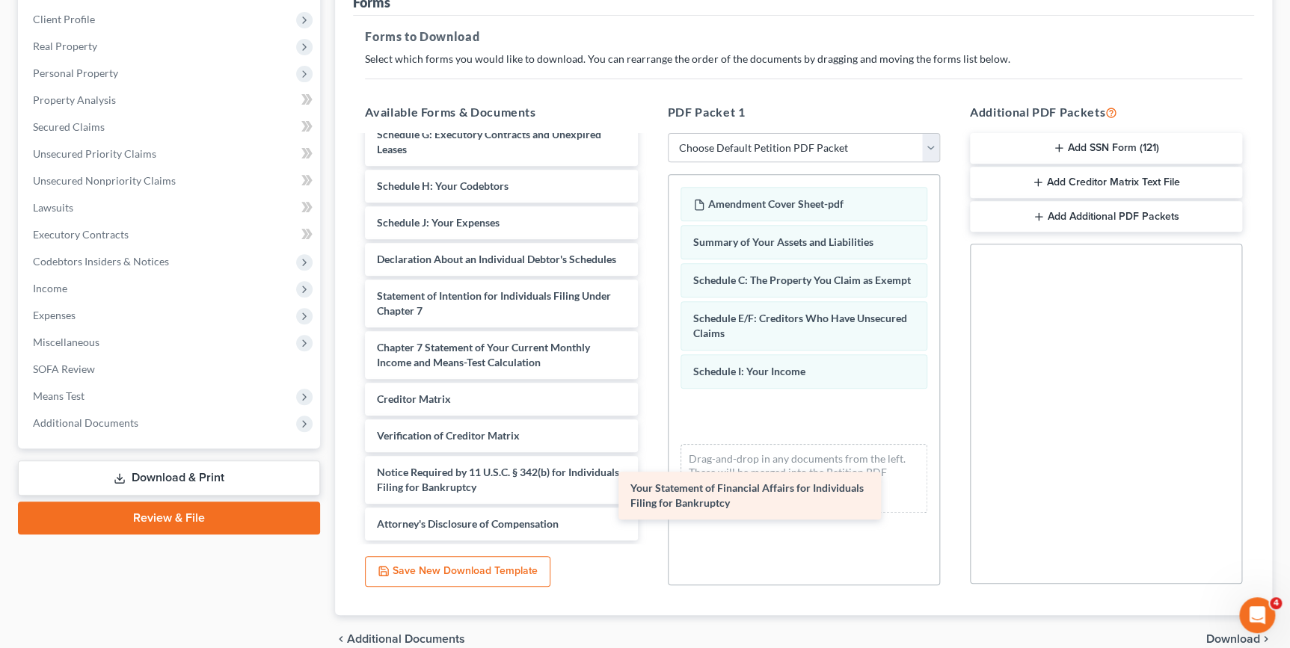
scroll to position [319, 0]
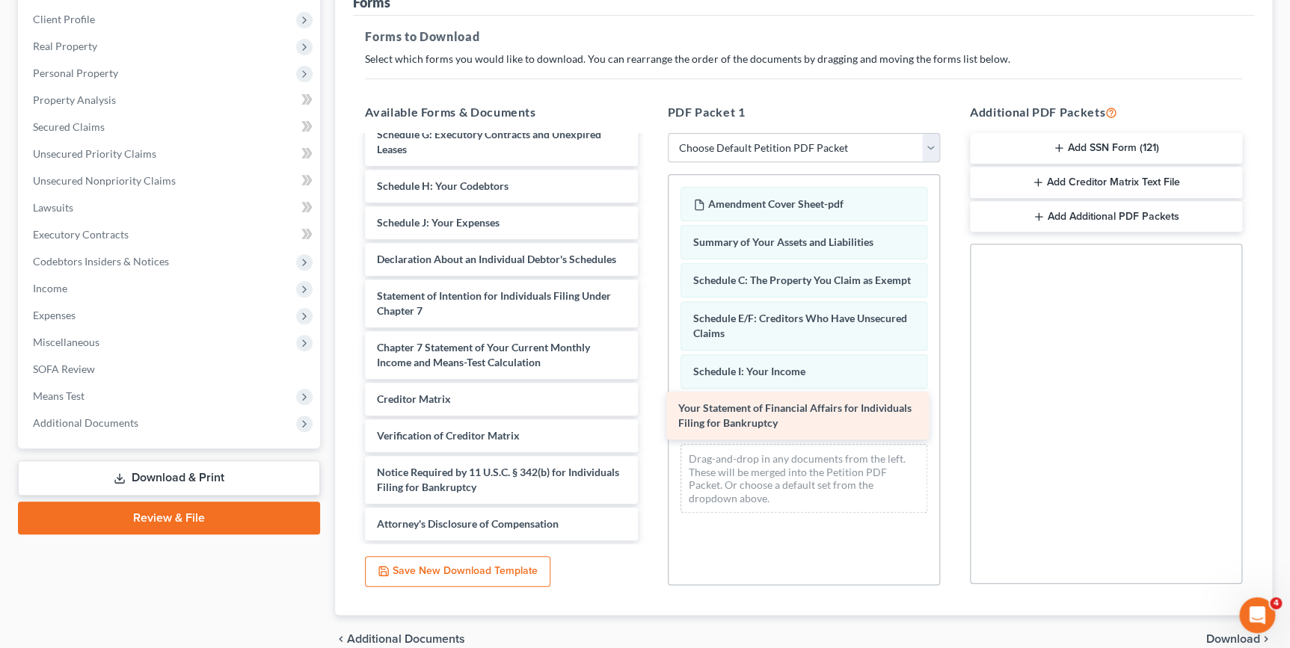
drag, startPoint x: 478, startPoint y: 252, endPoint x: 780, endPoint y: 411, distance: 341.5
click at [649, 411] on div "Your Statement of Financial Affairs for Individuals Filing for Bankruptcy AMEND…" at bounding box center [501, 186] width 296 height 709
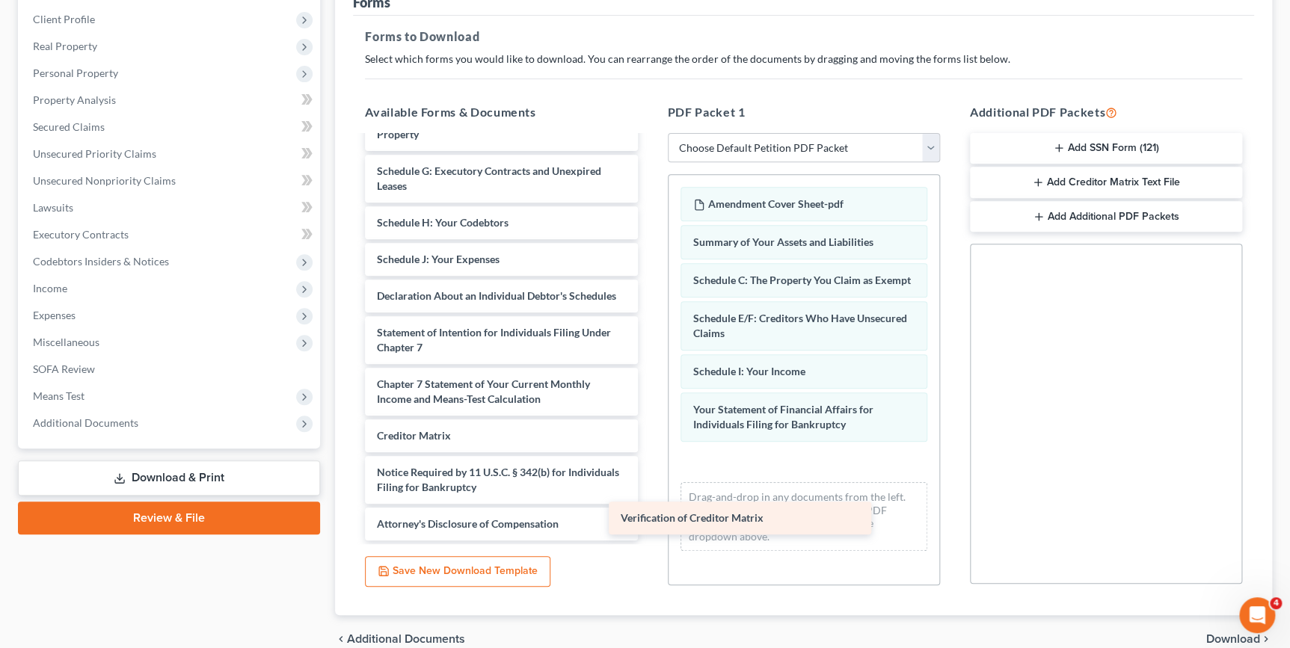
scroll to position [283, 0]
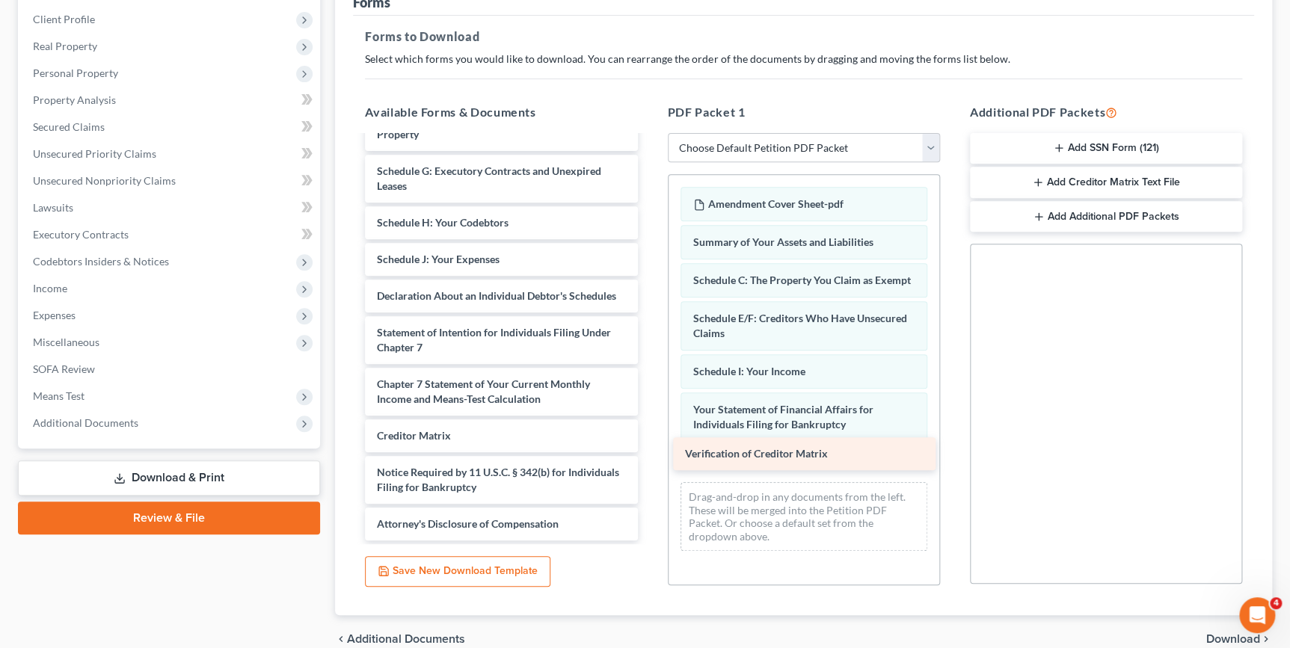
drag, startPoint x: 527, startPoint y: 437, endPoint x: 834, endPoint y: 456, distance: 307.9
click at [649, 456] on div "Verification of Creditor Matrix AMENDMENT 2 COVER SHEET-pdf AMENDMENT COVER SHE…" at bounding box center [501, 204] width 296 height 672
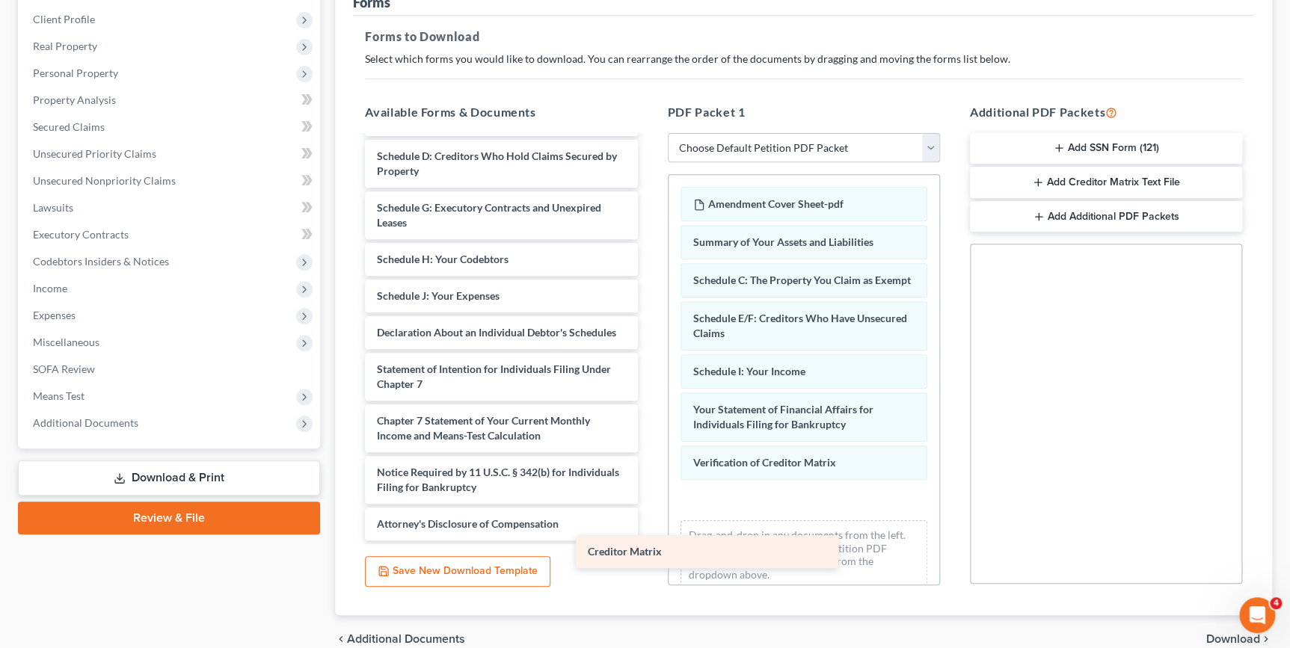
scroll to position [247, 0]
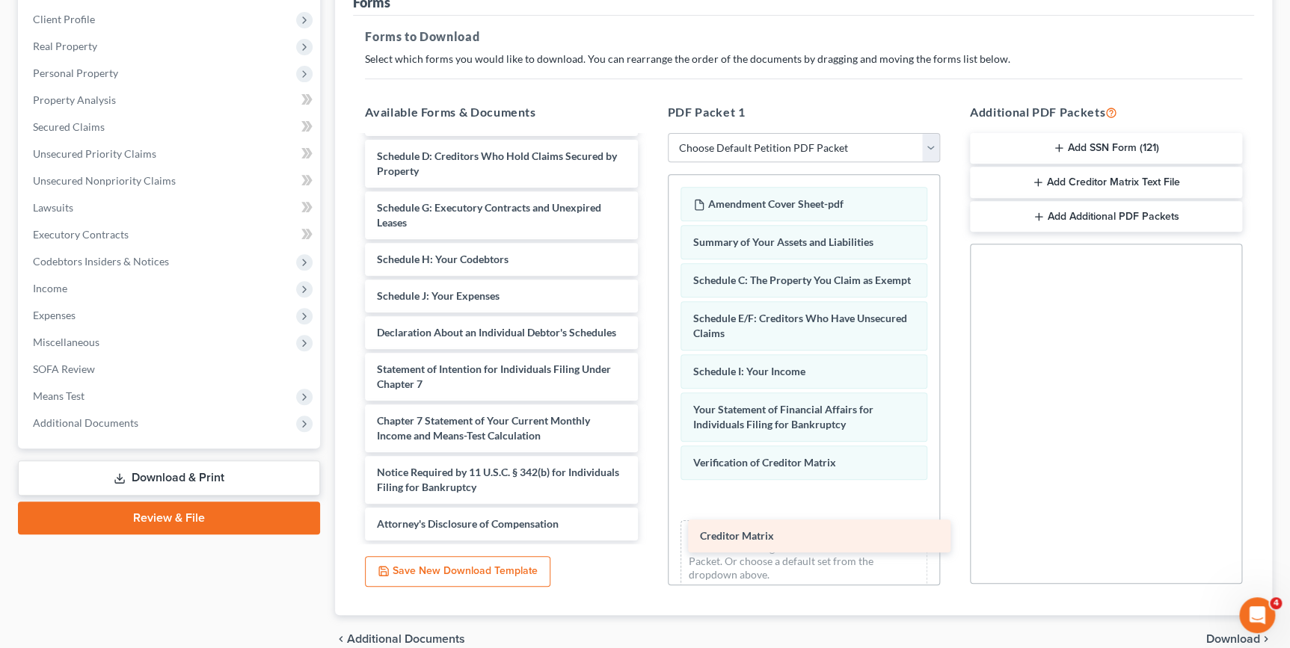
drag, startPoint x: 483, startPoint y: 439, endPoint x: 797, endPoint y: 520, distance: 324.4
click at [649, 523] on div "Creditor Matrix AMENDMENT 2 COVER SHEET-pdf AMENDMENT COVER SHEET-pdf 2025 PROF…" at bounding box center [501, 223] width 296 height 636
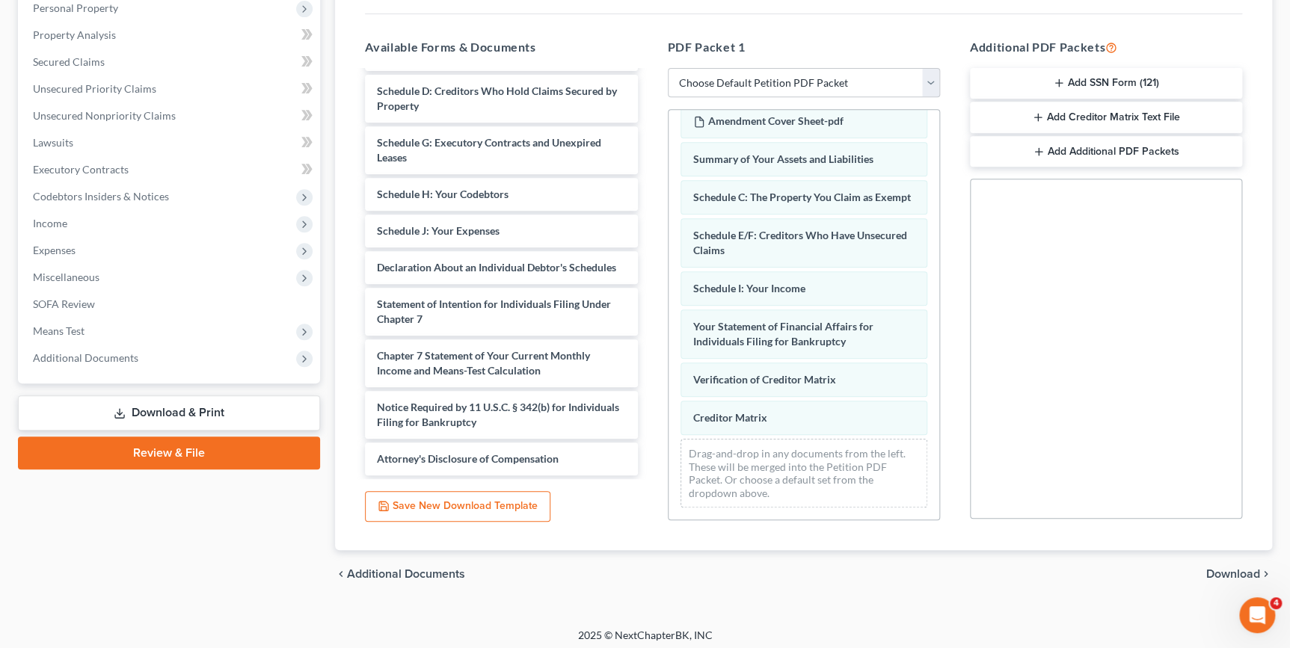
scroll to position [274, 0]
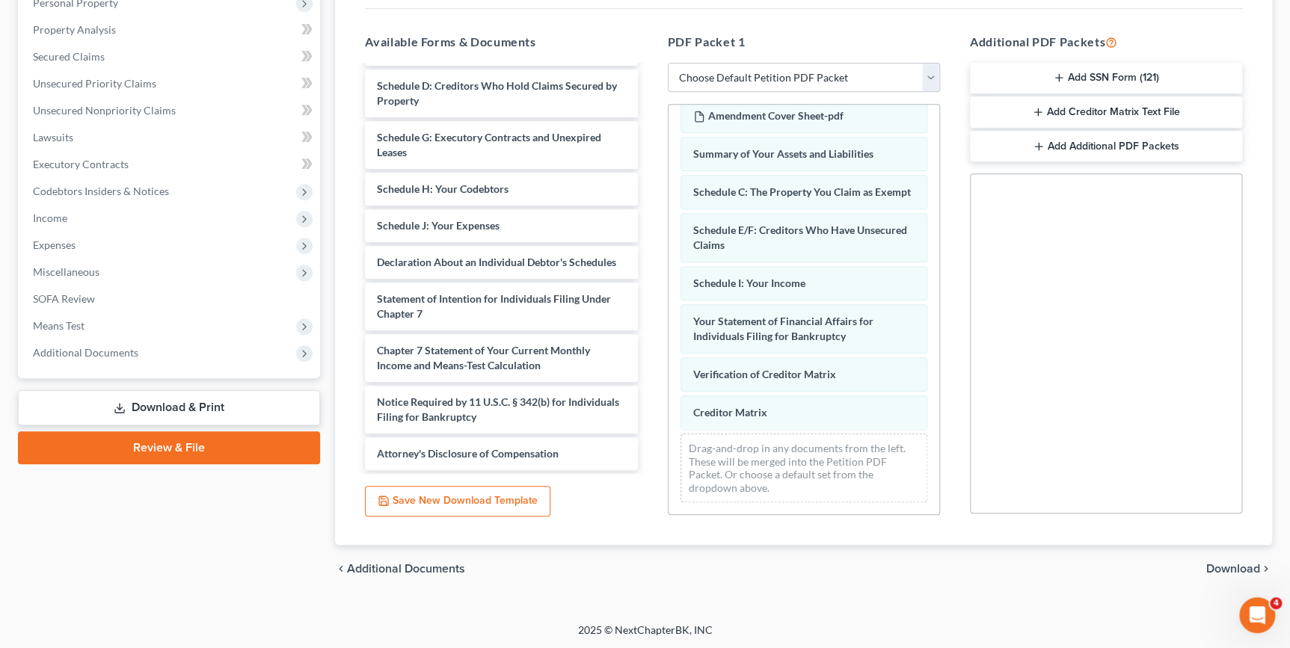
click at [1053, 105] on button "Add Creditor Matrix Text File" at bounding box center [1106, 111] width 272 height 31
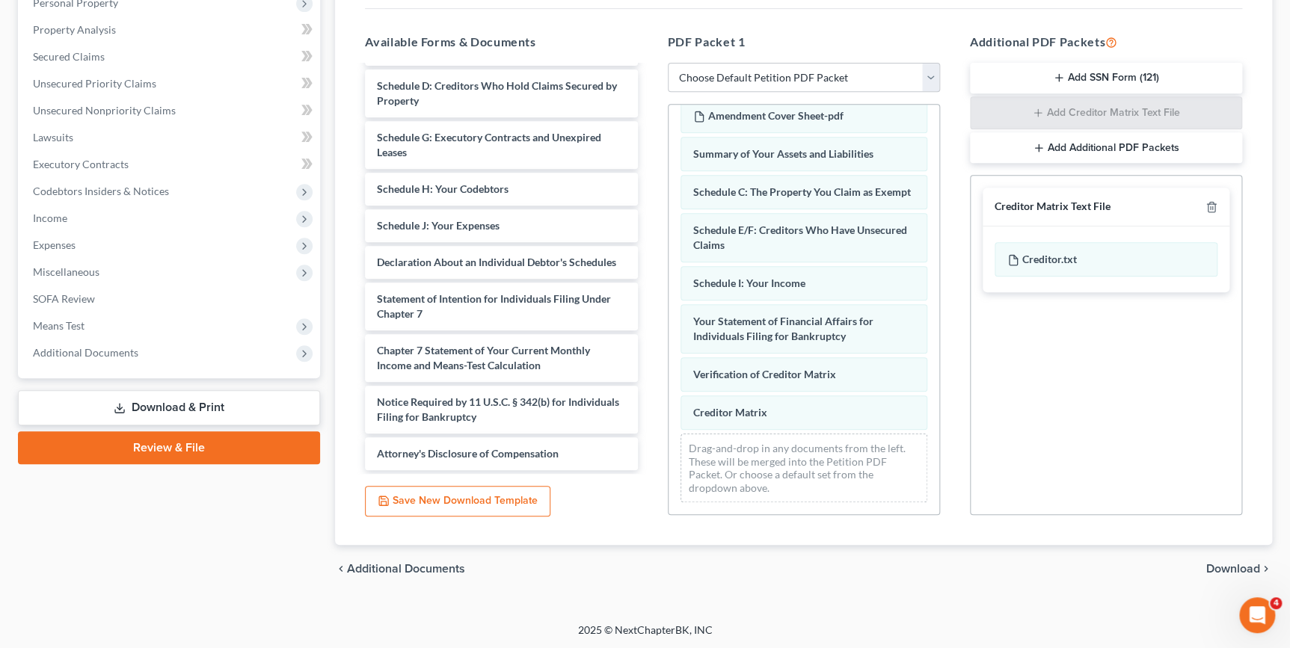
click at [1230, 567] on span "Download" at bounding box center [1233, 569] width 54 height 12
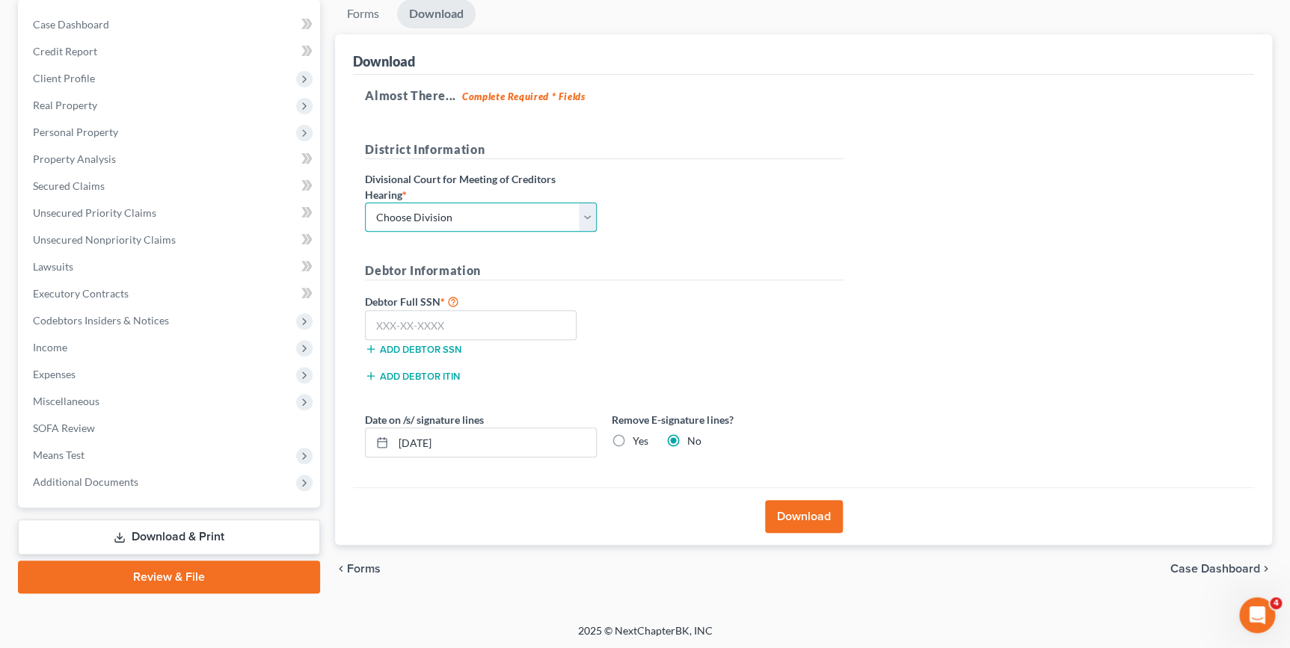
click at [583, 215] on select "Choose Division Fresno Modesto [GEOGRAPHIC_DATA]" at bounding box center [481, 218] width 232 height 30
select select "2"
click at [365, 203] on select "Choose Division Fresno Modesto [GEOGRAPHIC_DATA]" at bounding box center [481, 218] width 232 height 30
click at [375, 320] on input "text" at bounding box center [471, 325] width 212 height 30
click at [373, 321] on input "text" at bounding box center [471, 325] width 212 height 30
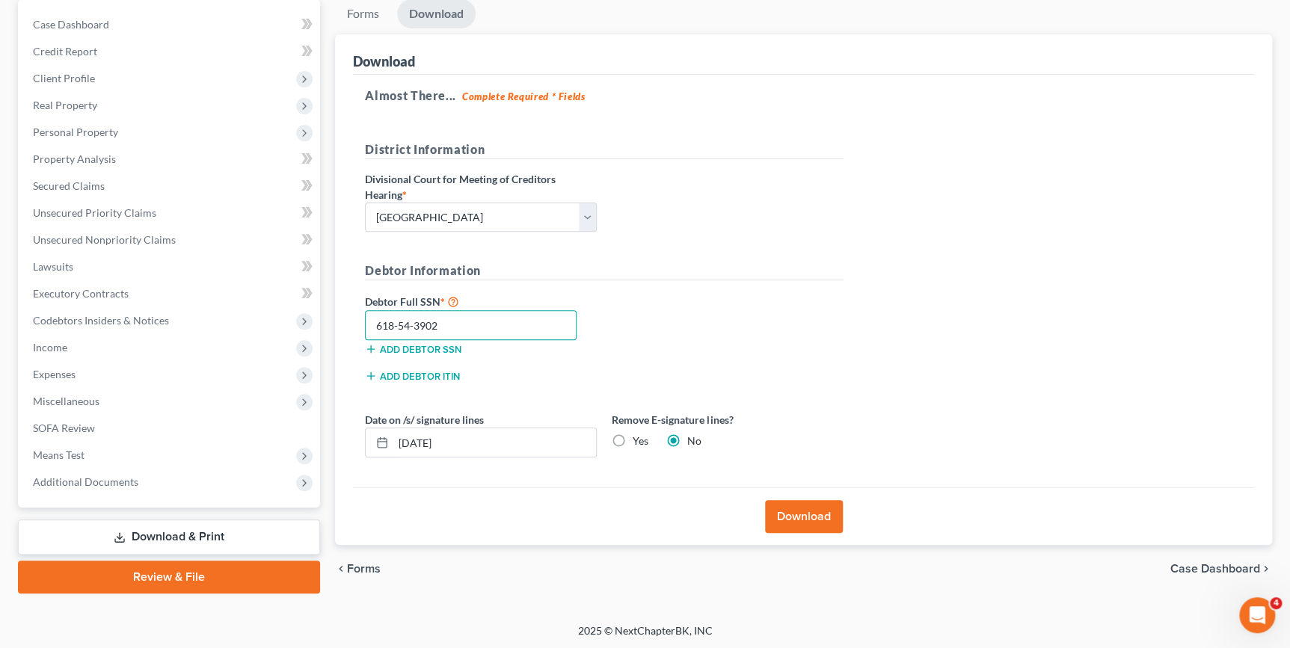
type input "618-54-3902"
click at [811, 511] on button "Download" at bounding box center [804, 516] width 78 height 33
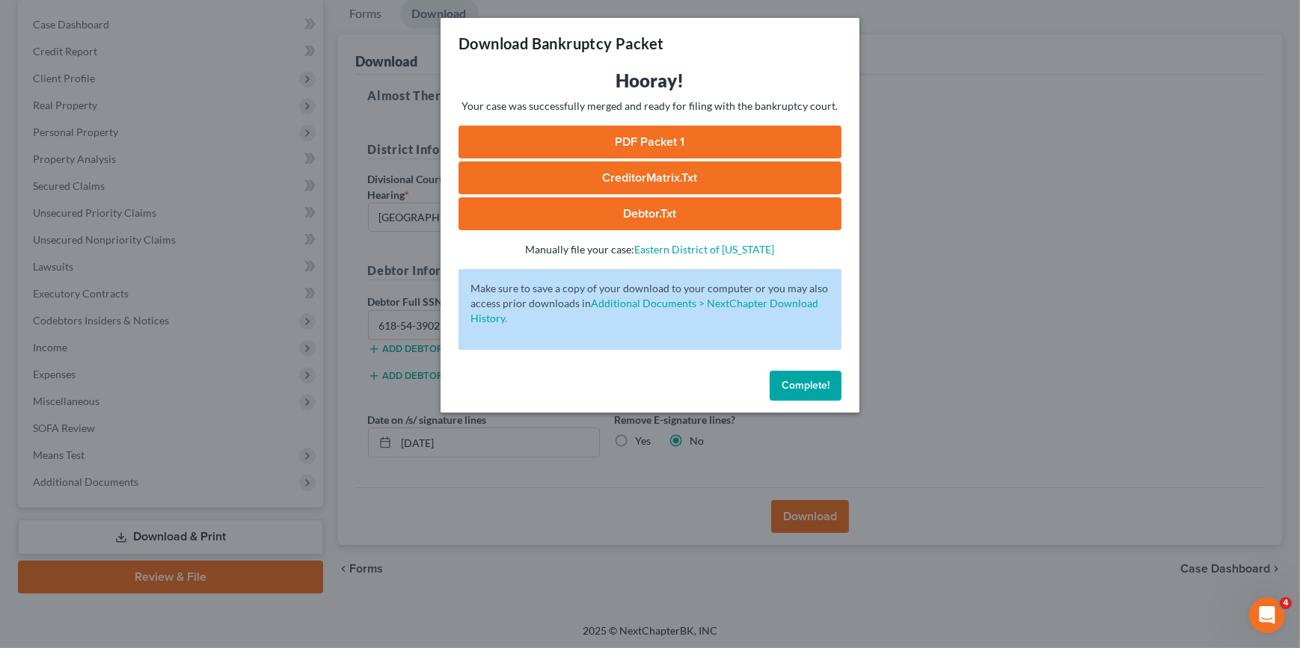
click at [701, 133] on link "PDF Packet 1" at bounding box center [649, 142] width 383 height 33
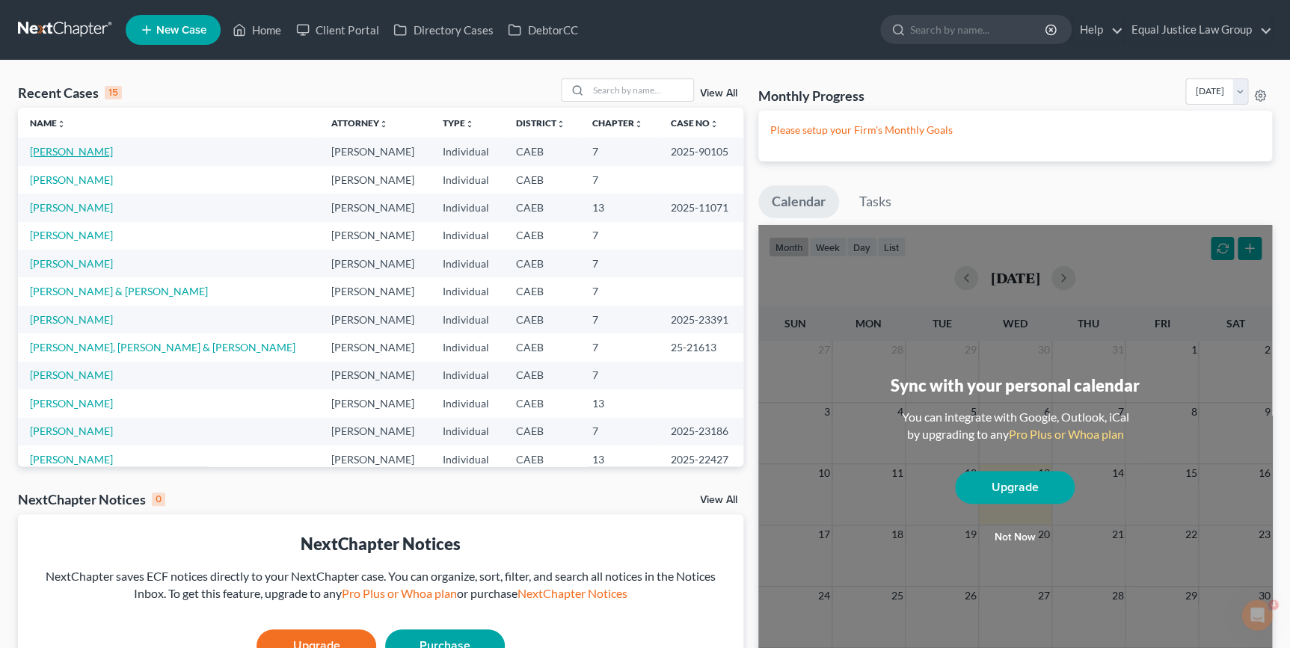
click at [76, 156] on link "[PERSON_NAME]" at bounding box center [71, 151] width 83 height 13
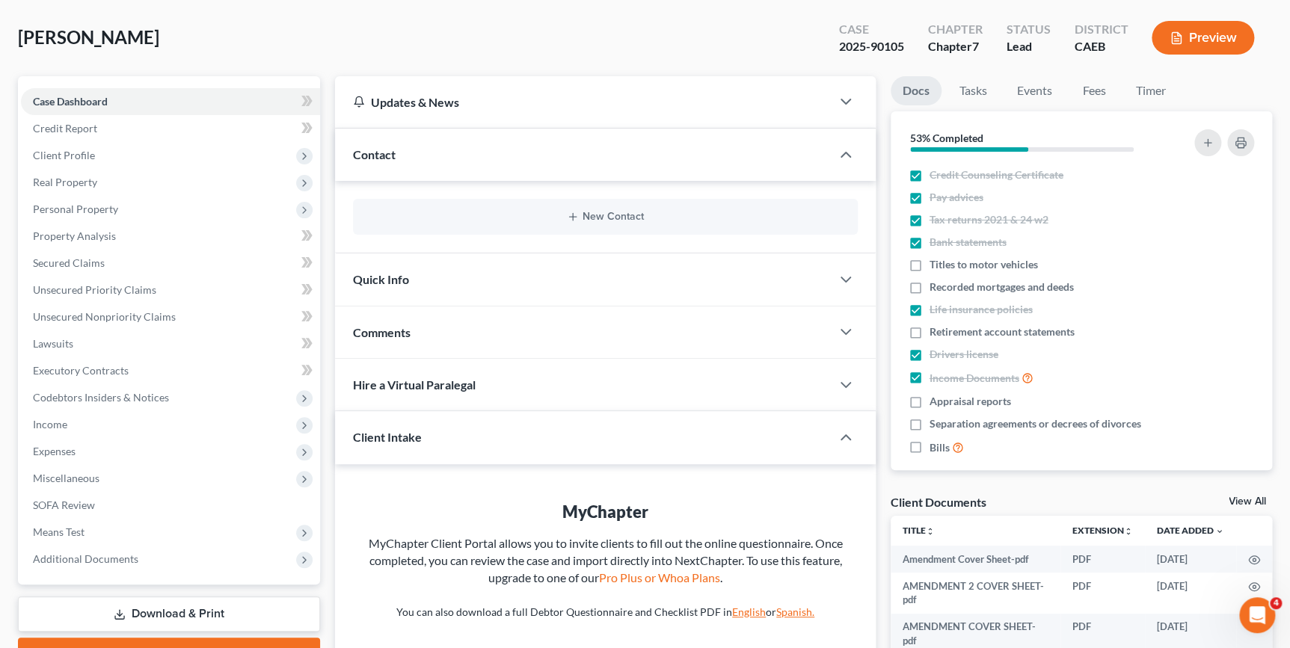
scroll to position [55, 0]
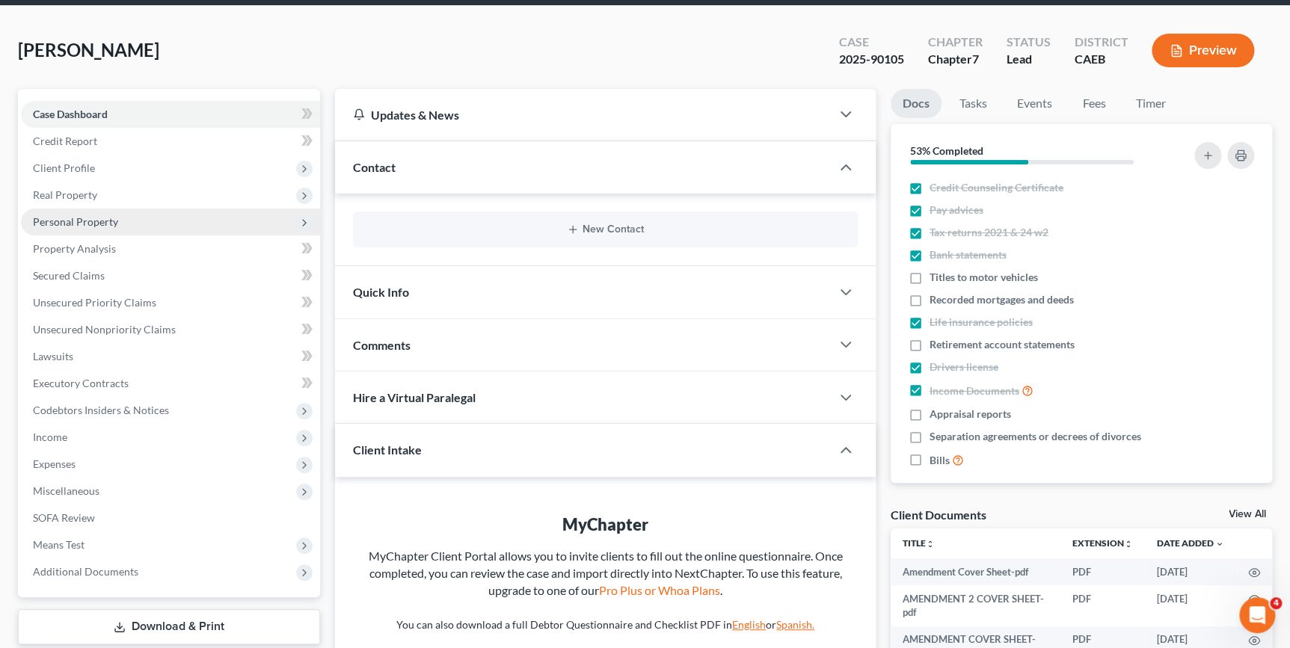
click at [65, 223] on span "Personal Property" at bounding box center [75, 221] width 85 height 13
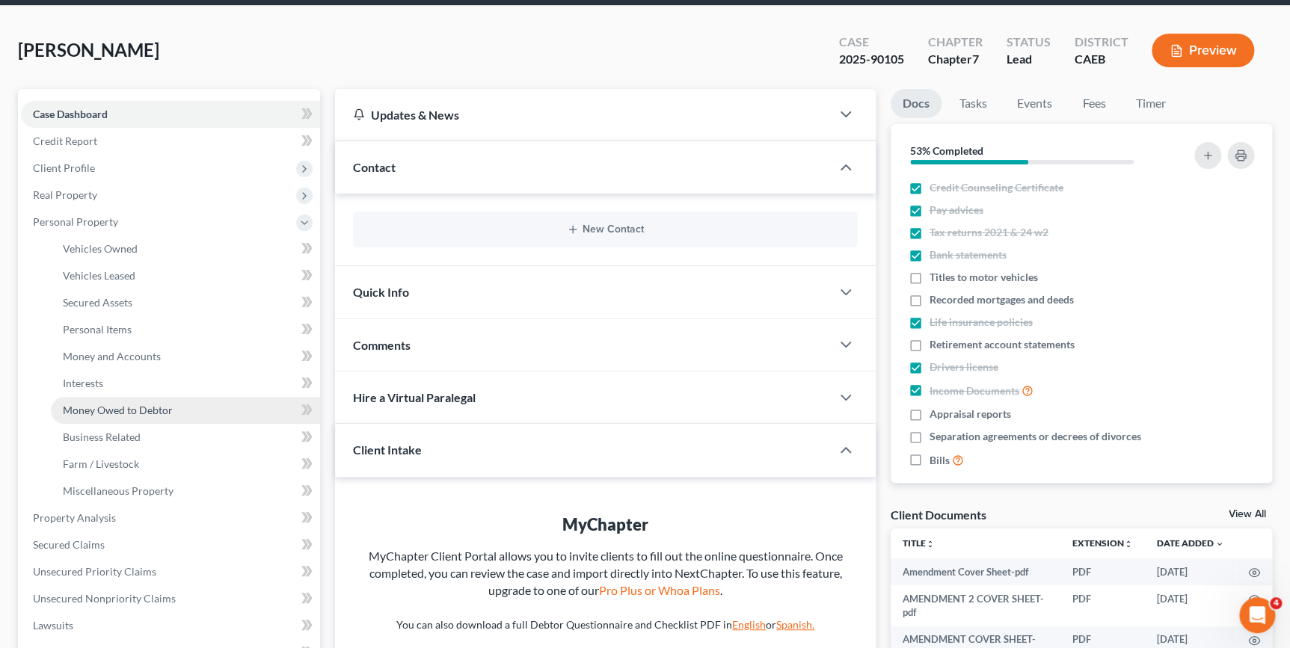
click at [142, 409] on span "Money Owed to Debtor" at bounding box center [118, 410] width 110 height 13
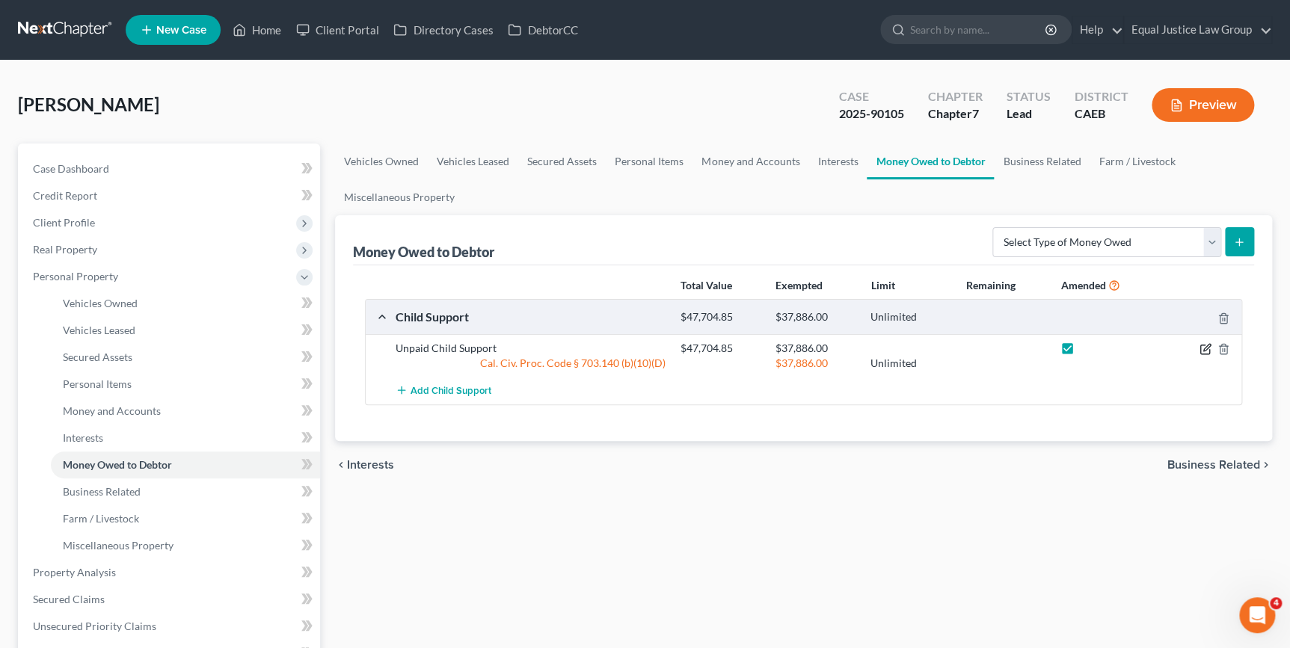
click at [1200, 351] on icon "button" at bounding box center [1204, 349] width 9 height 9
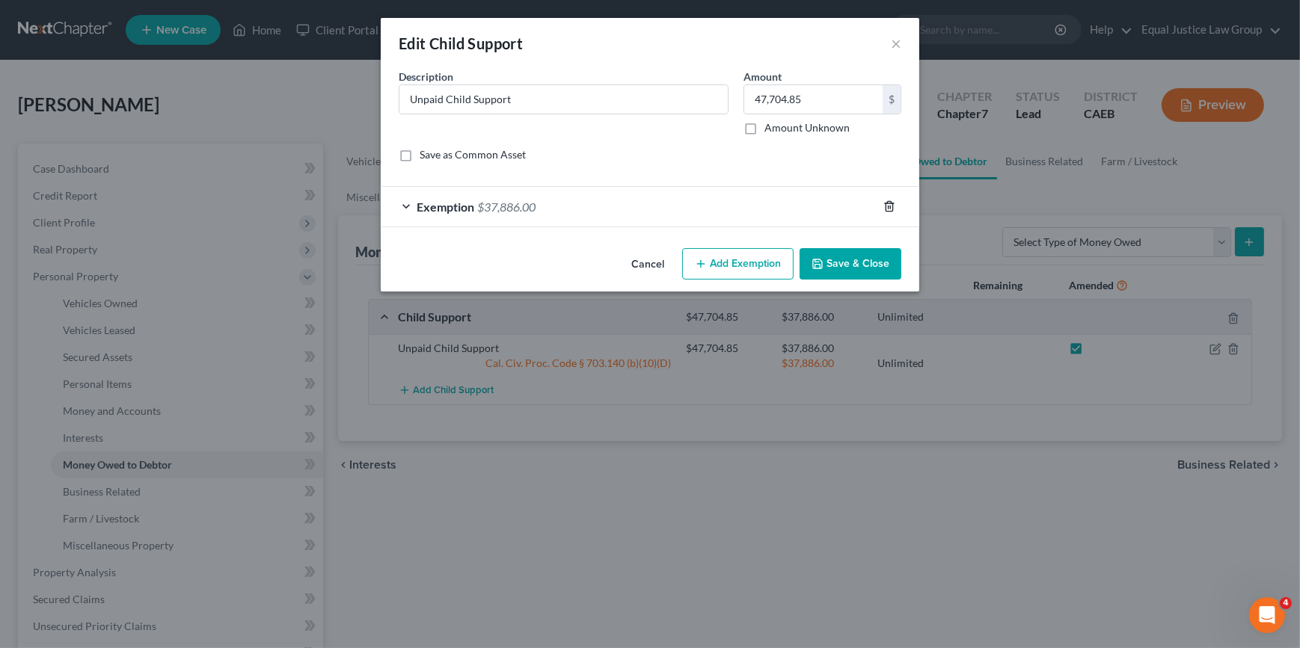
click at [888, 207] on line "button" at bounding box center [888, 207] width 0 height 3
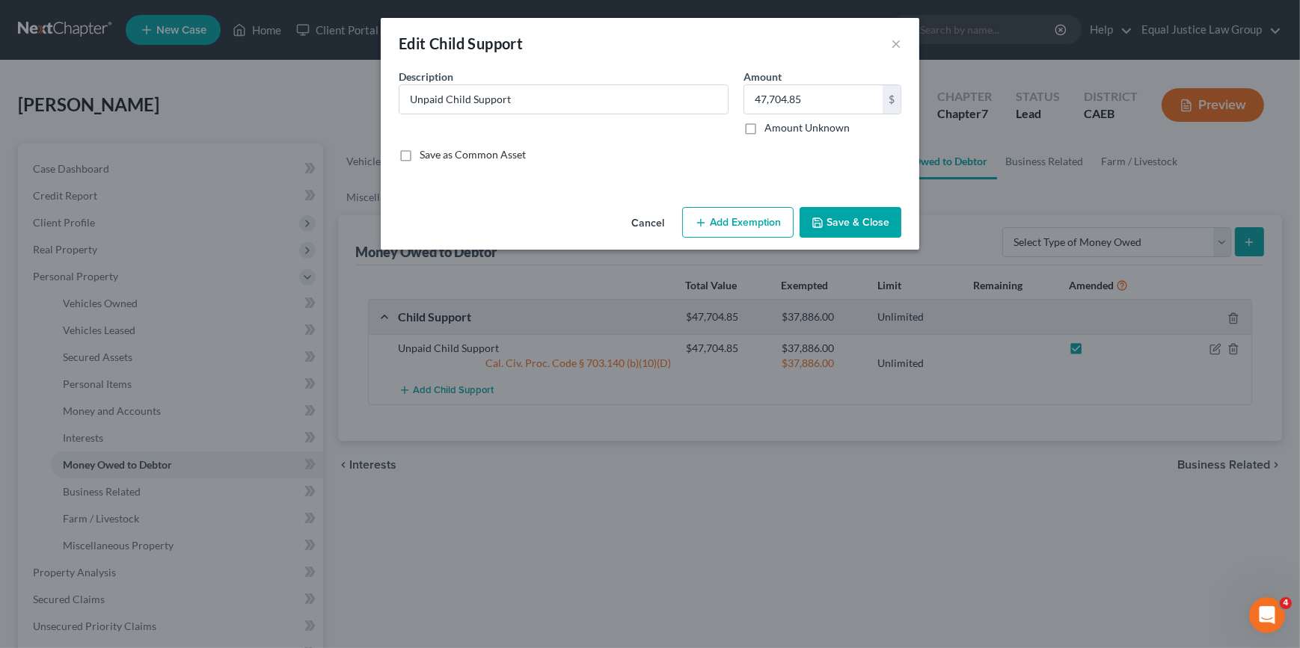
click at [739, 227] on button "Add Exemption" at bounding box center [737, 222] width 111 height 31
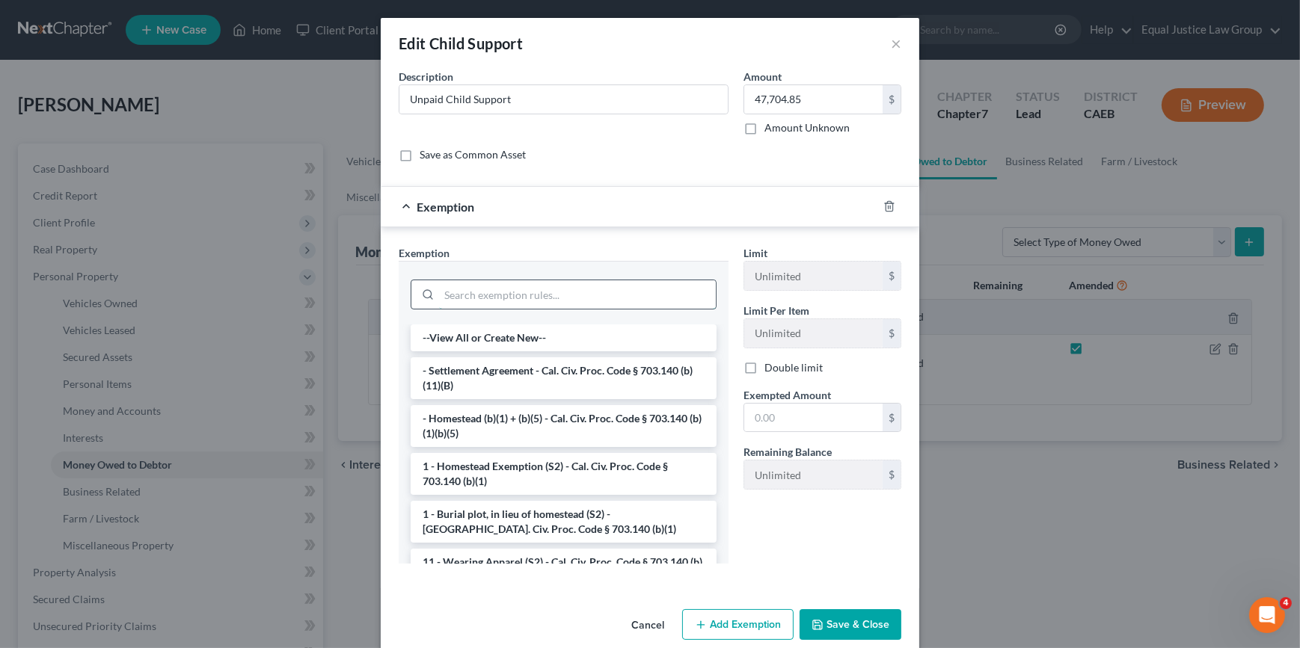
click at [588, 299] on input "search" at bounding box center [577, 294] width 277 height 28
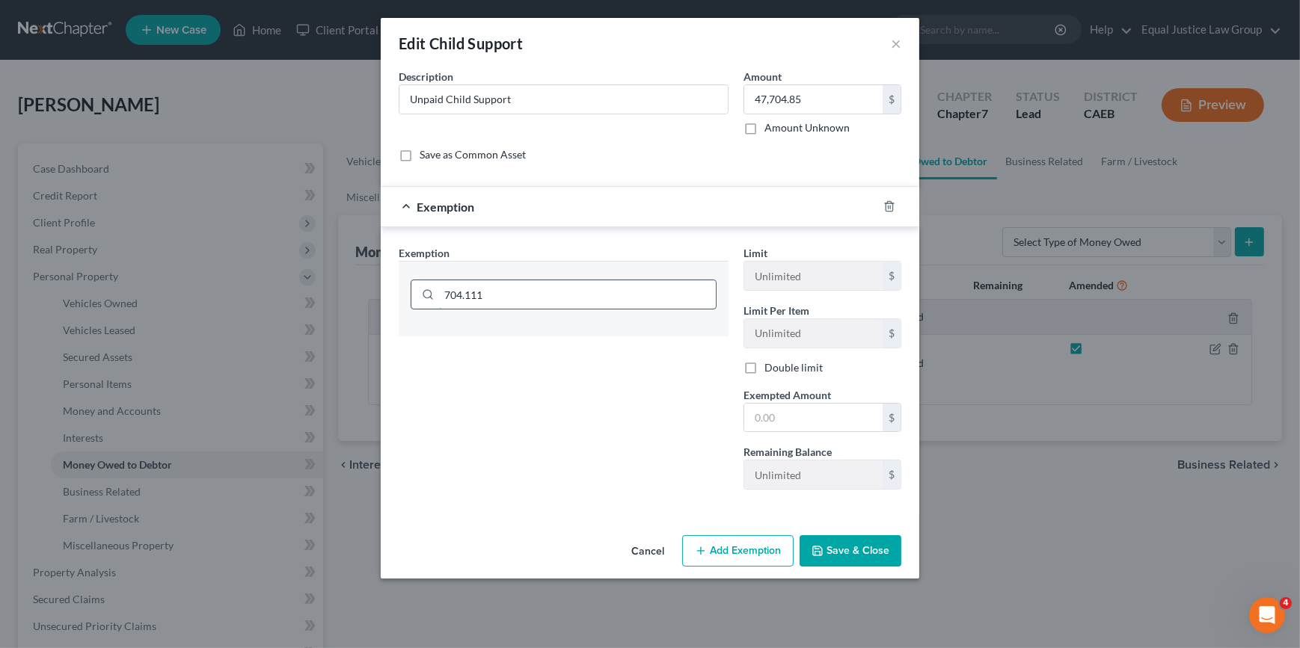
click at [584, 296] on input "704.111" at bounding box center [577, 294] width 277 height 28
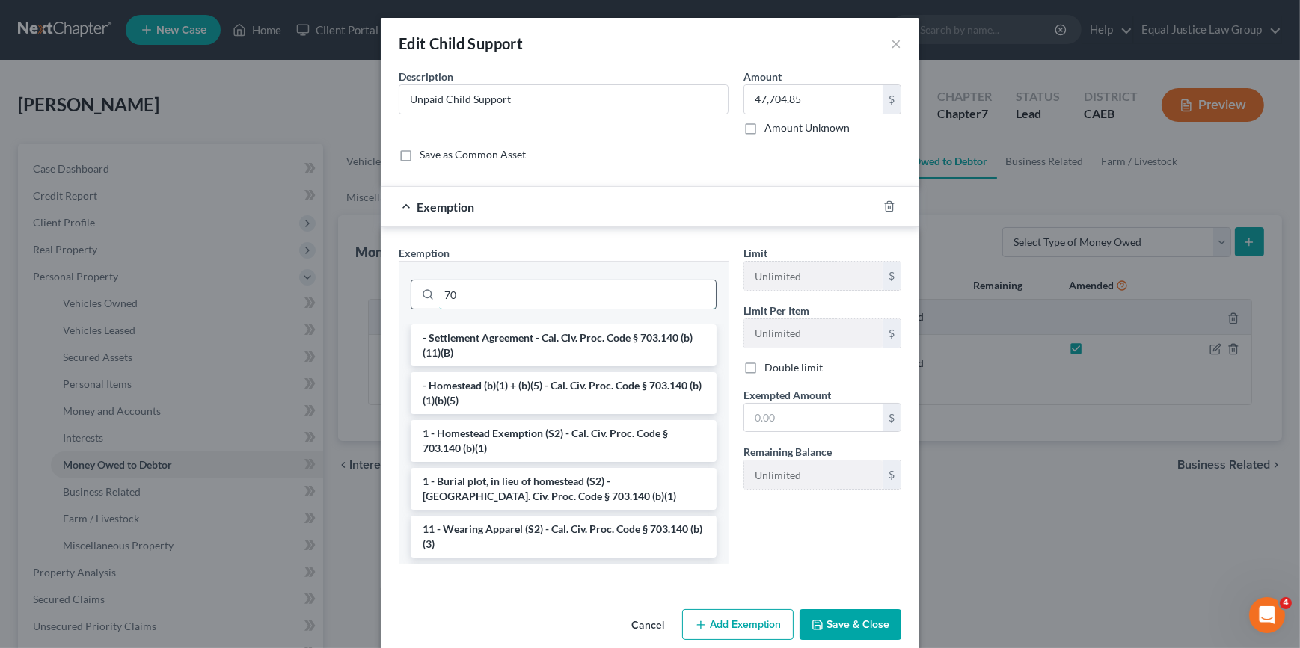
type input "7"
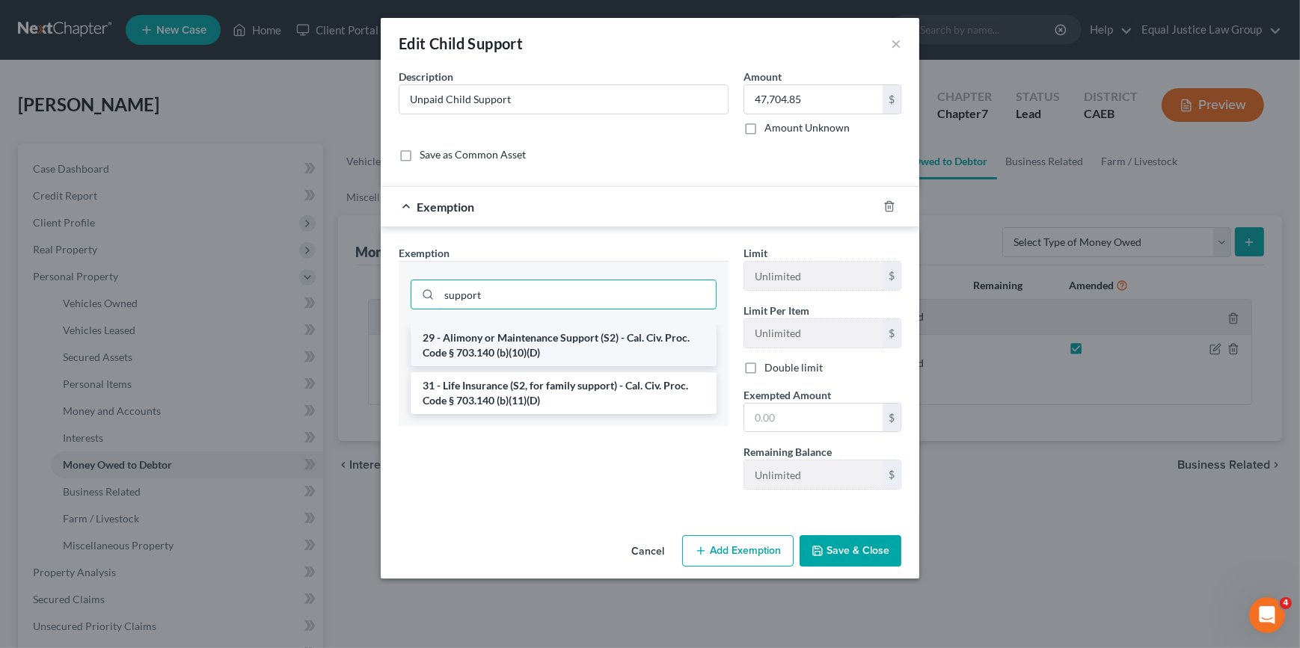
type input "support"
click at [570, 348] on li "29 - Alimony or Maintenance Support (S2) - Cal. Civ. Proc. Code § 703.140 (b)(1…" at bounding box center [563, 346] width 306 height 42
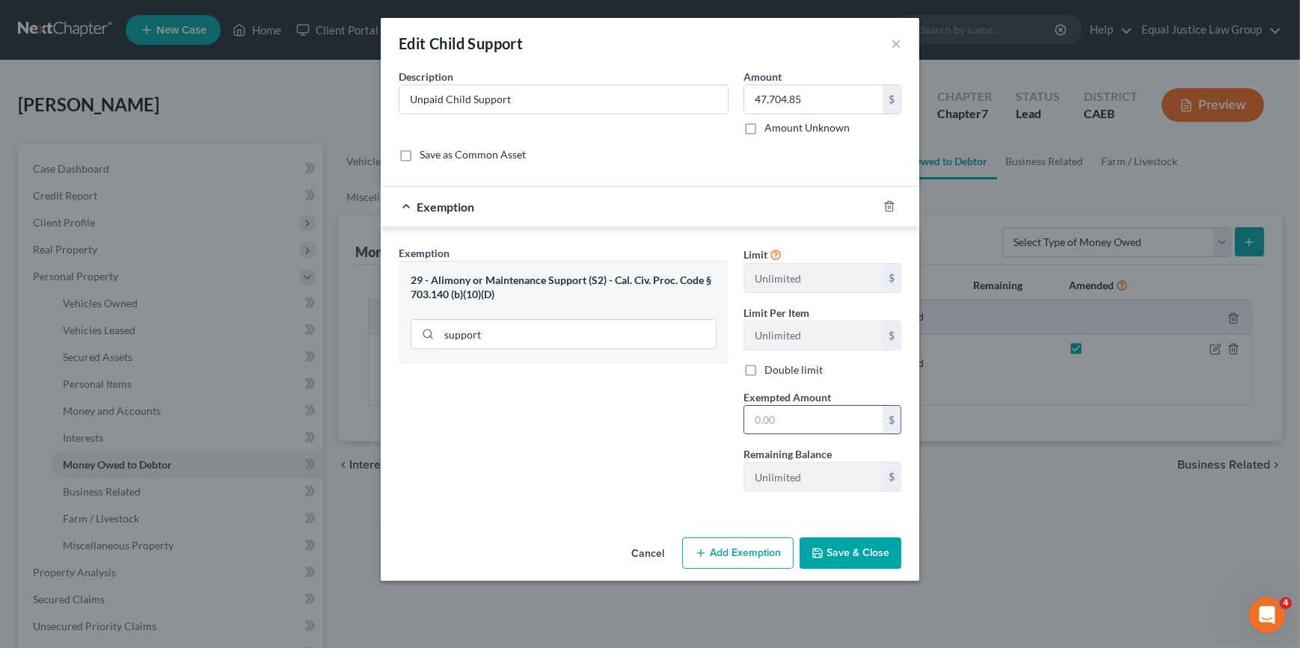
click at [762, 422] on input "text" at bounding box center [813, 420] width 138 height 28
type input "47,704.85"
click at [846, 550] on button "Save & Close" at bounding box center [850, 553] width 102 height 31
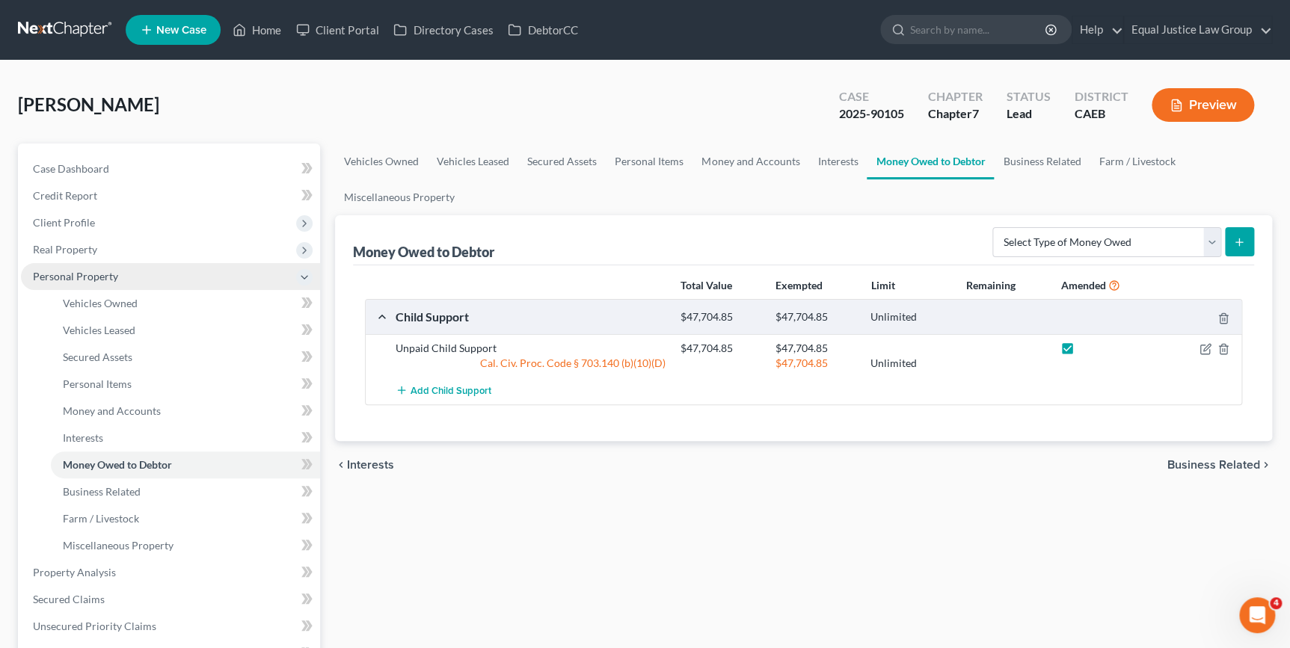
click at [102, 280] on span "Personal Property" at bounding box center [75, 276] width 85 height 13
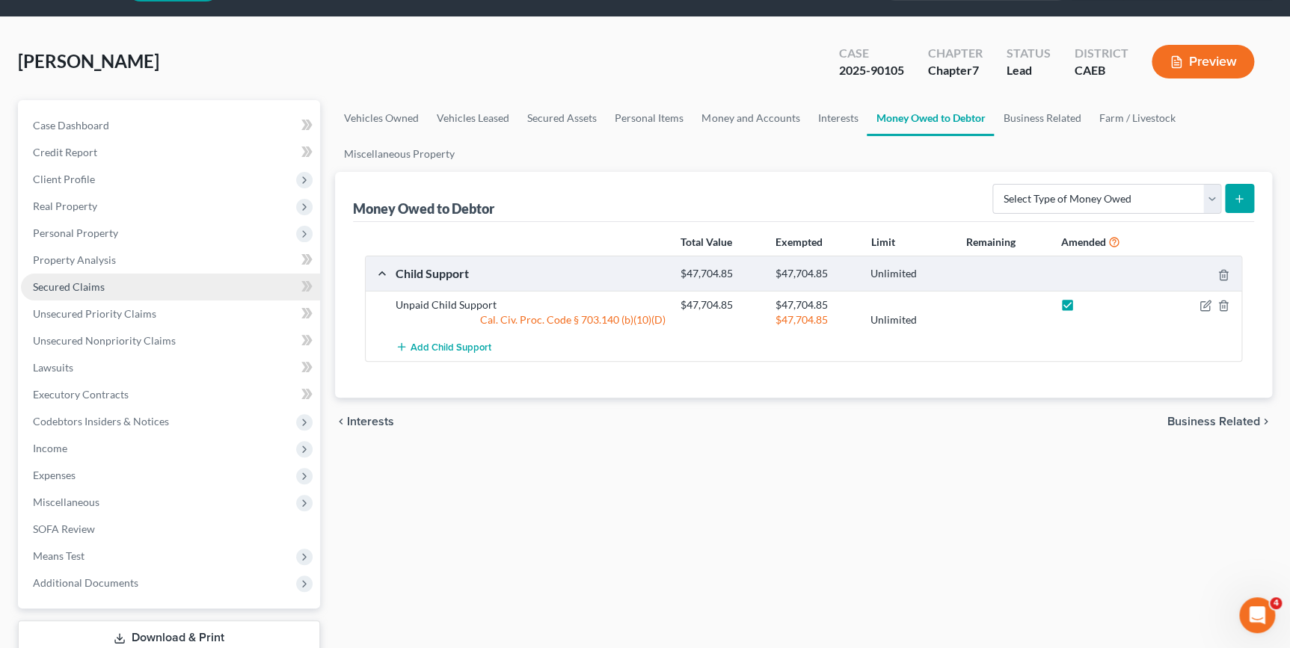
scroll to position [67, 0]
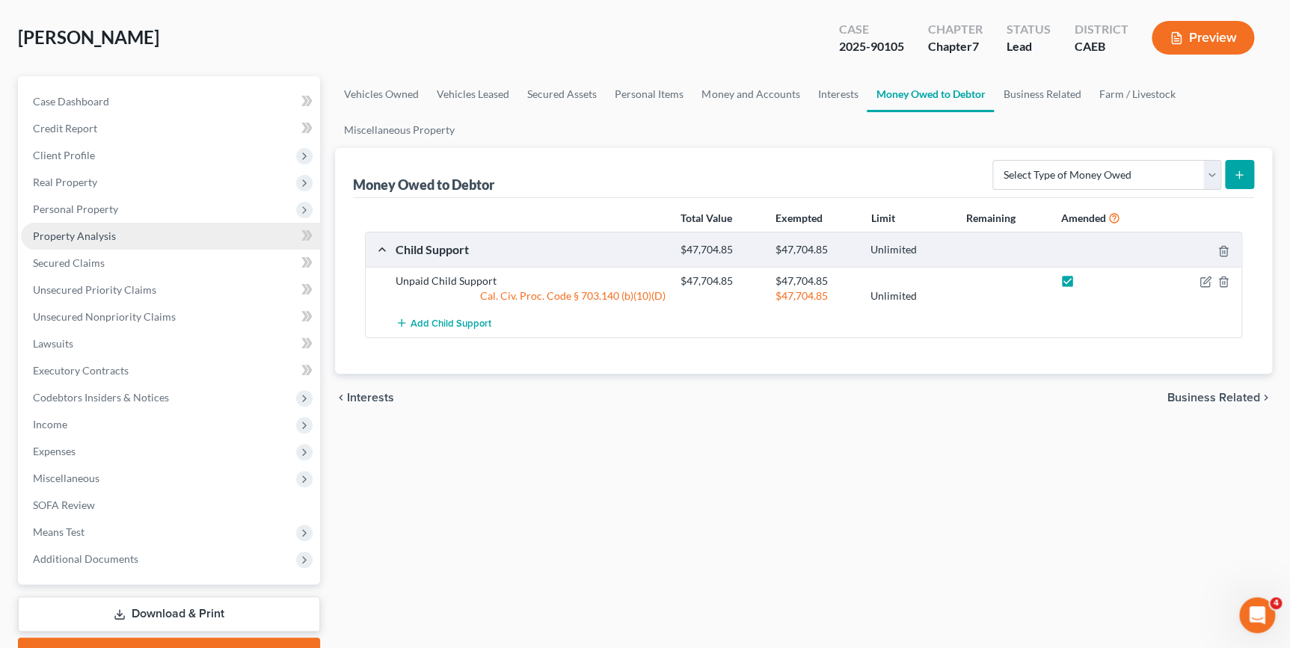
click at [83, 234] on span "Property Analysis" at bounding box center [74, 236] width 83 height 13
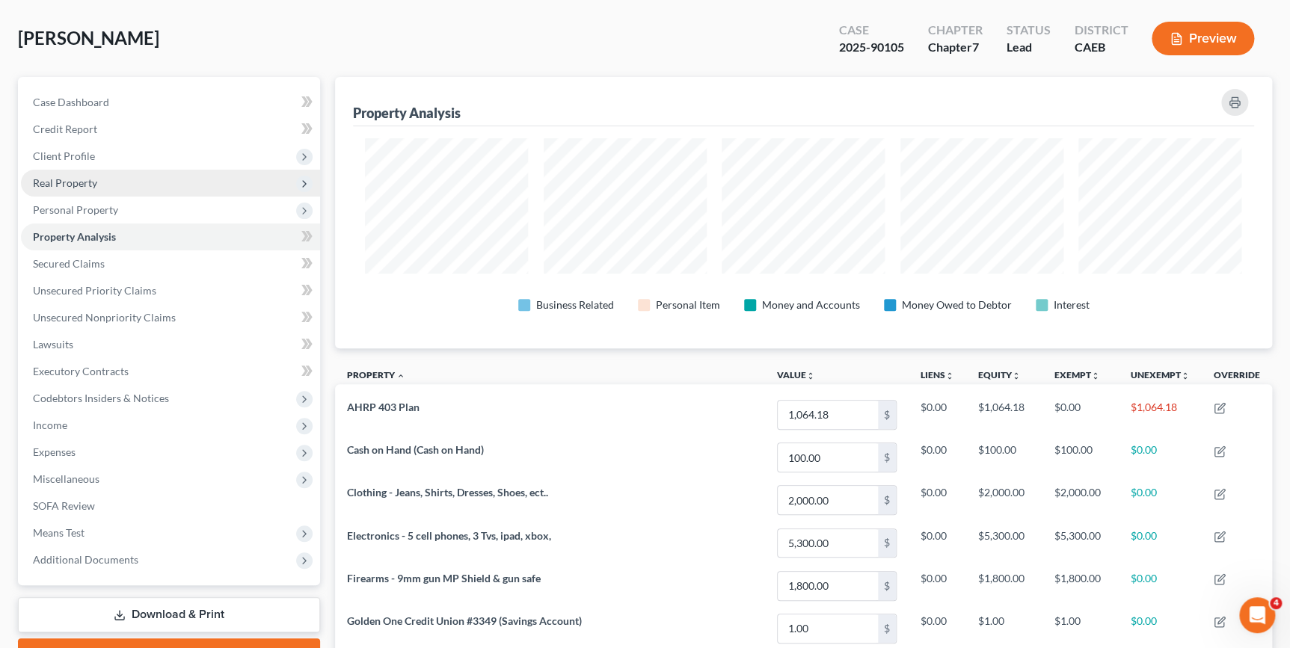
scroll to position [35, 0]
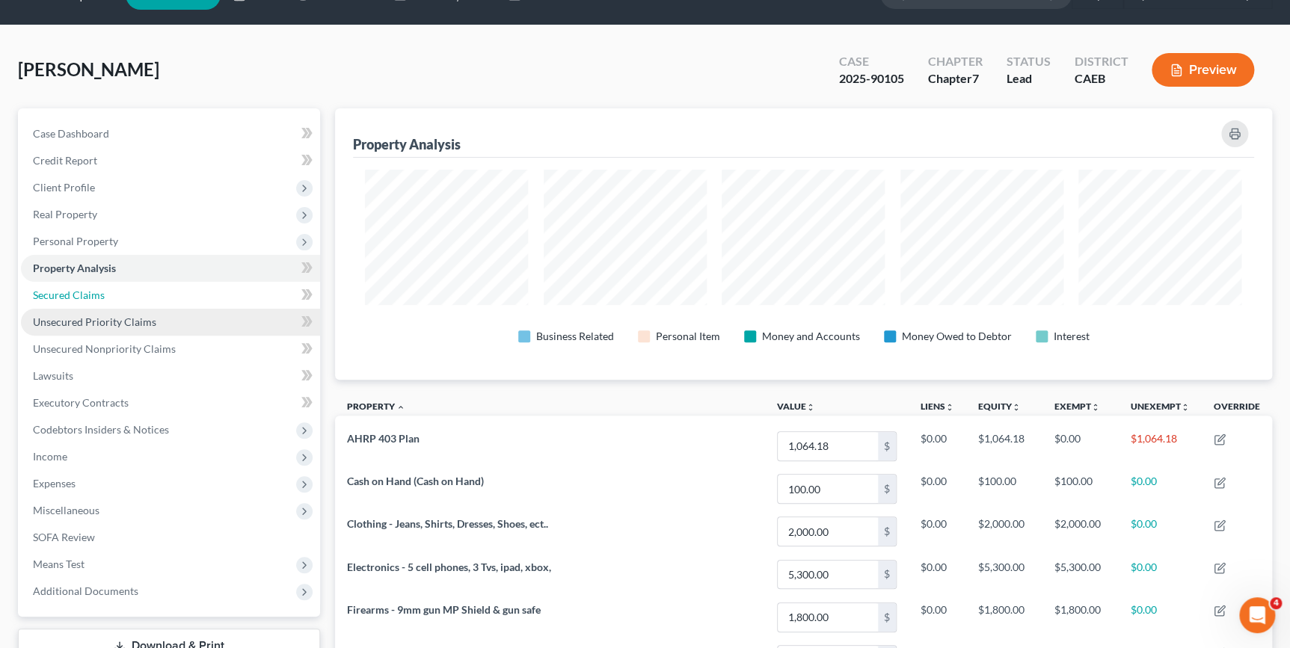
drag, startPoint x: 96, startPoint y: 296, endPoint x: 97, endPoint y: 316, distance: 19.5
click at [96, 297] on span "Secured Claims" at bounding box center [69, 295] width 72 height 13
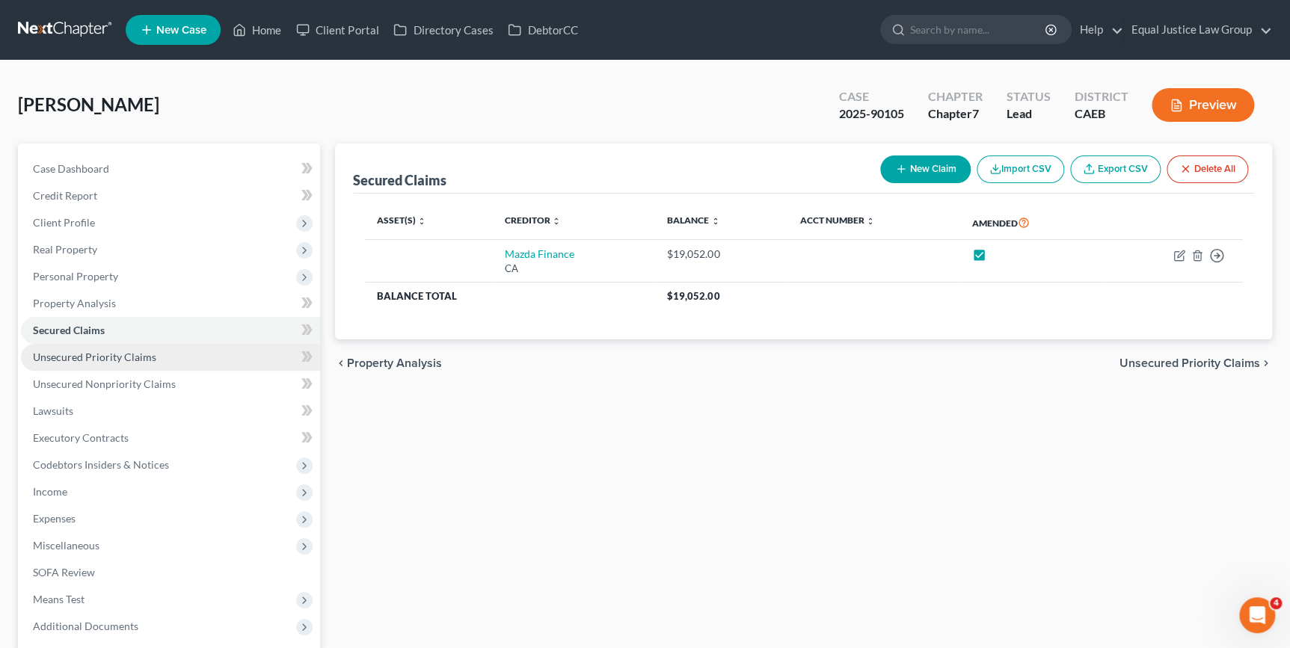
click at [105, 352] on span "Unsecured Priority Claims" at bounding box center [94, 357] width 123 height 13
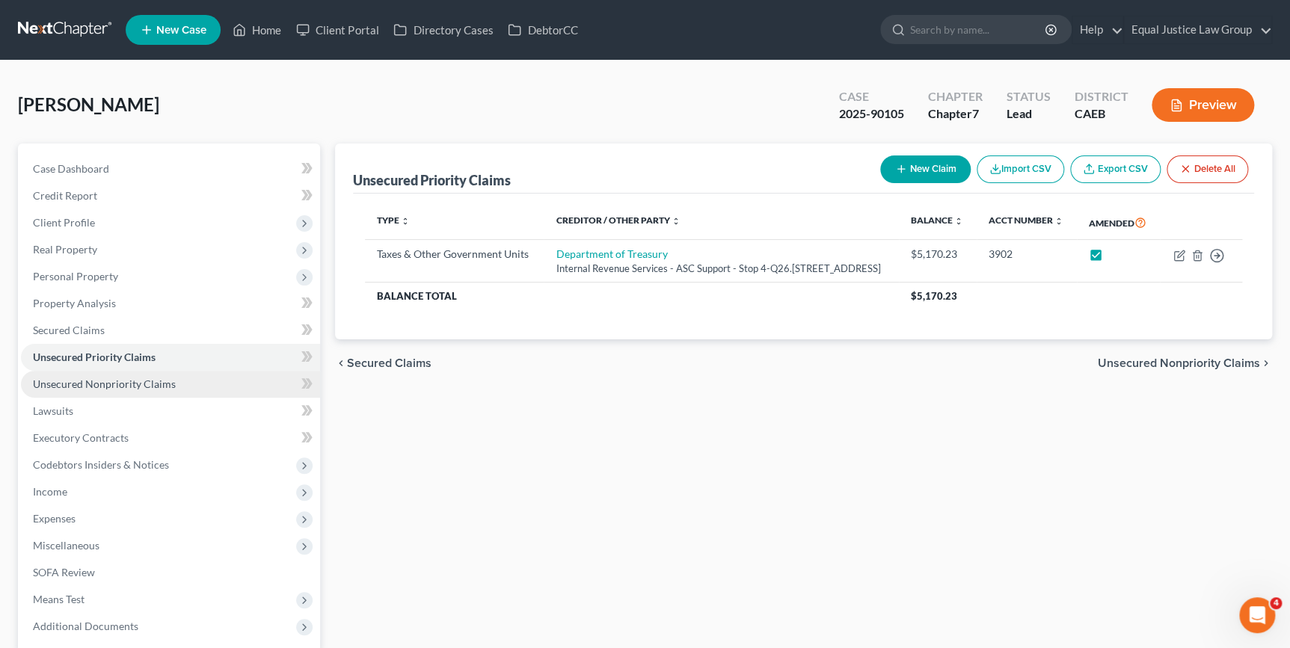
click at [99, 389] on link "Unsecured Nonpriority Claims" at bounding box center [170, 384] width 299 height 27
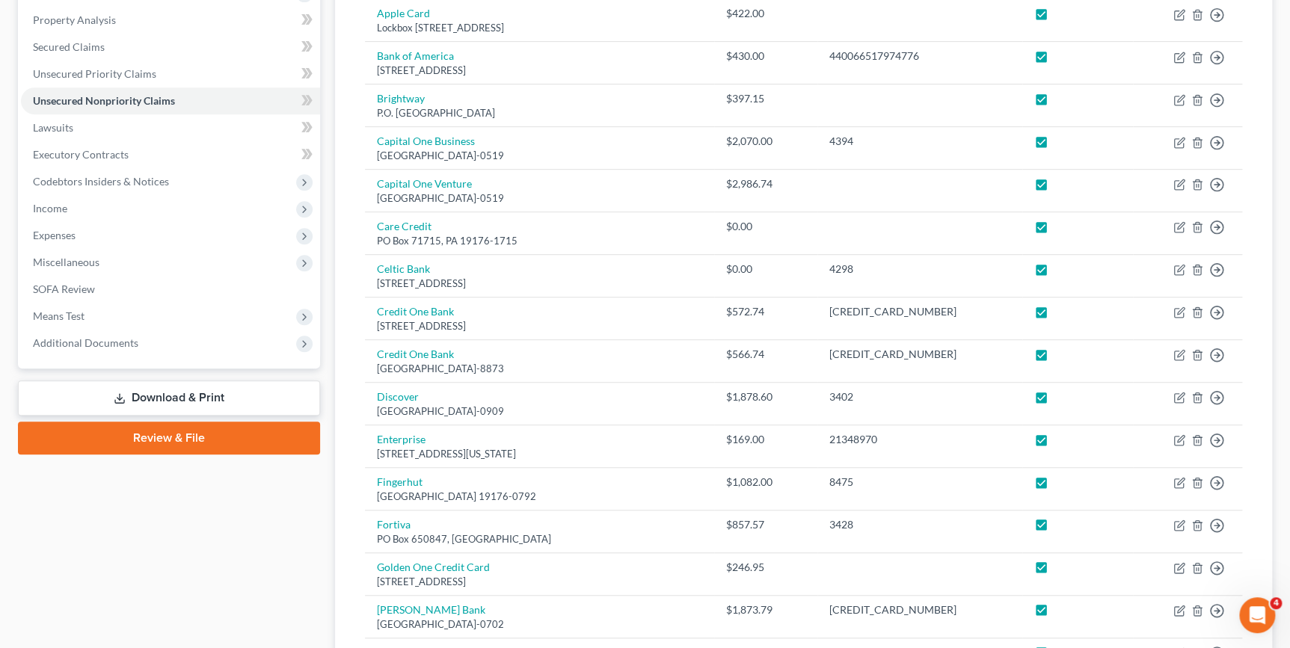
scroll to position [271, 0]
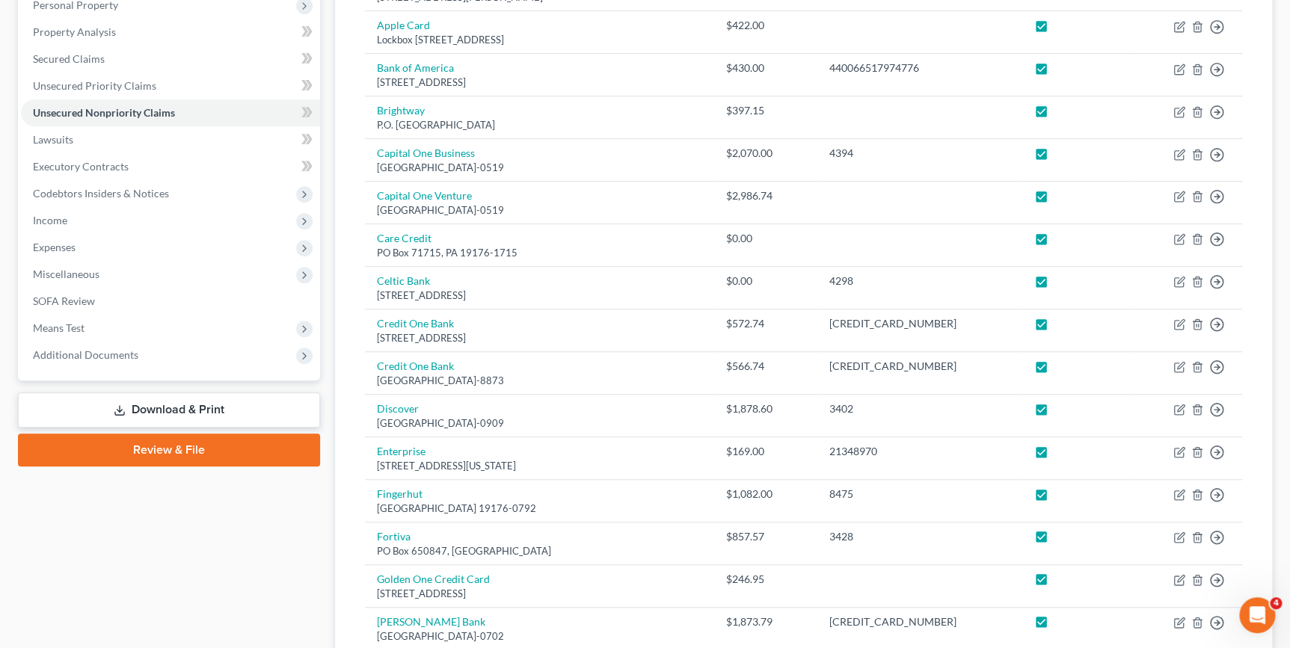
click at [214, 407] on link "Download & Print" at bounding box center [169, 410] width 302 height 35
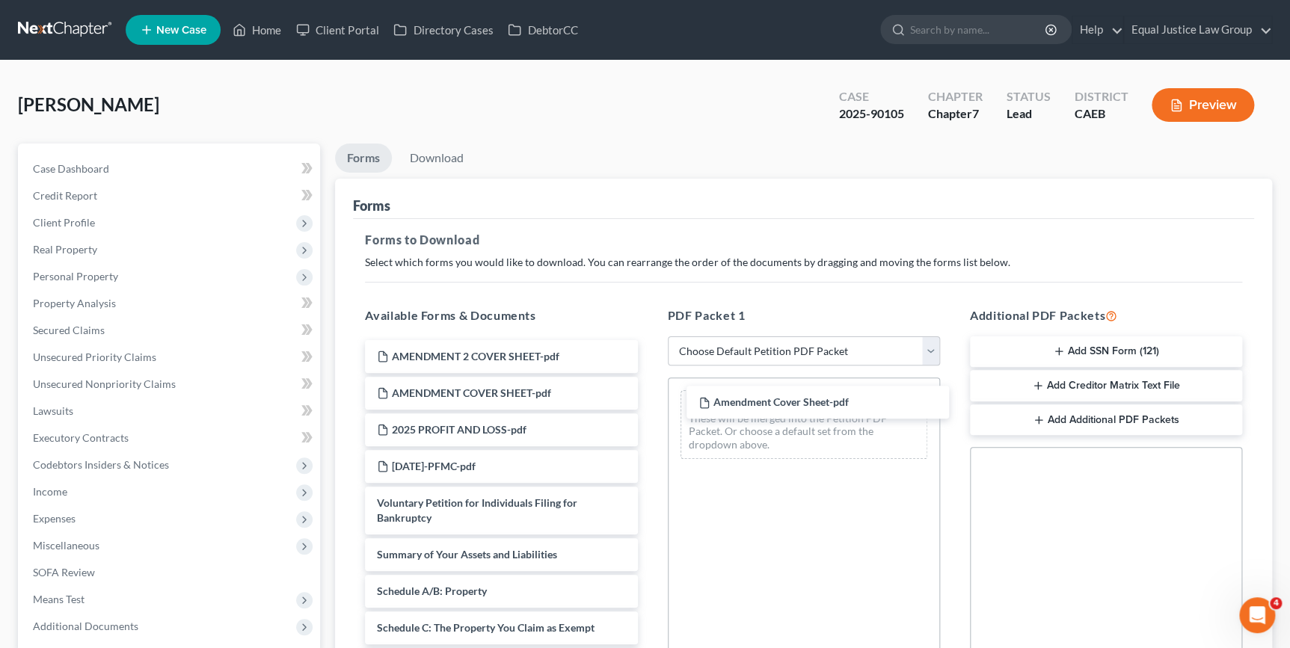
drag, startPoint x: 508, startPoint y: 349, endPoint x: 830, endPoint y: 393, distance: 324.5
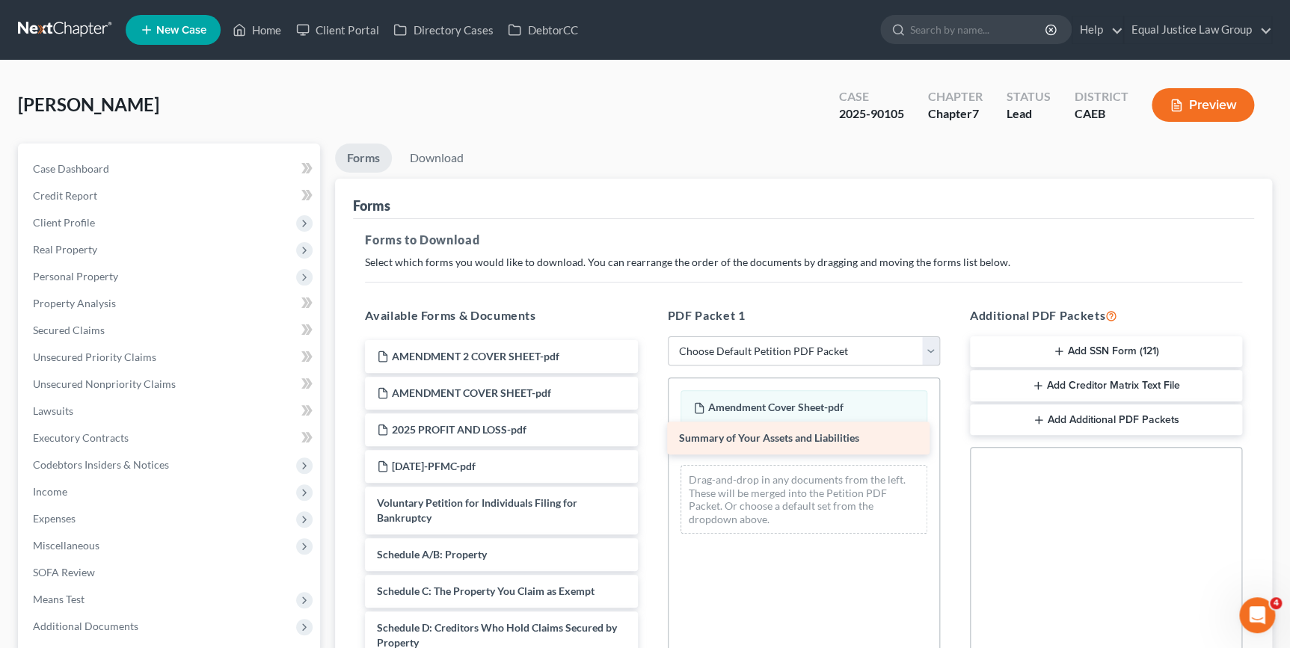
drag, startPoint x: 515, startPoint y: 559, endPoint x: 816, endPoint y: 443, distance: 322.8
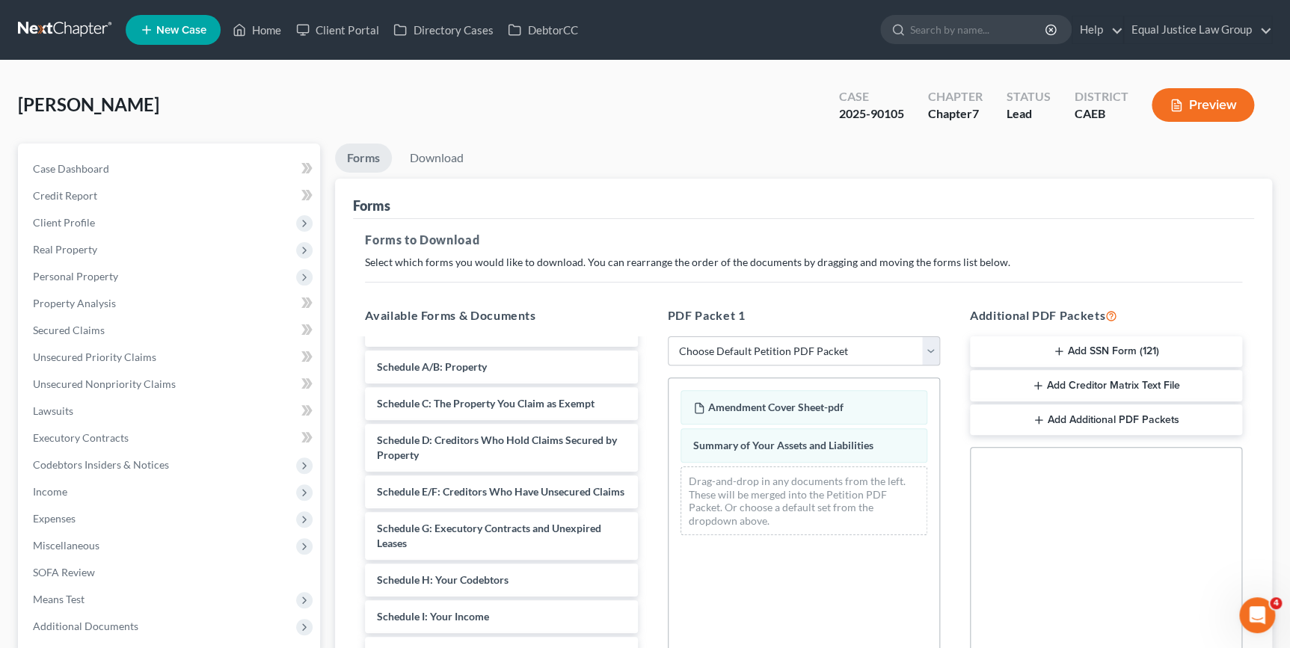
scroll to position [189, 0]
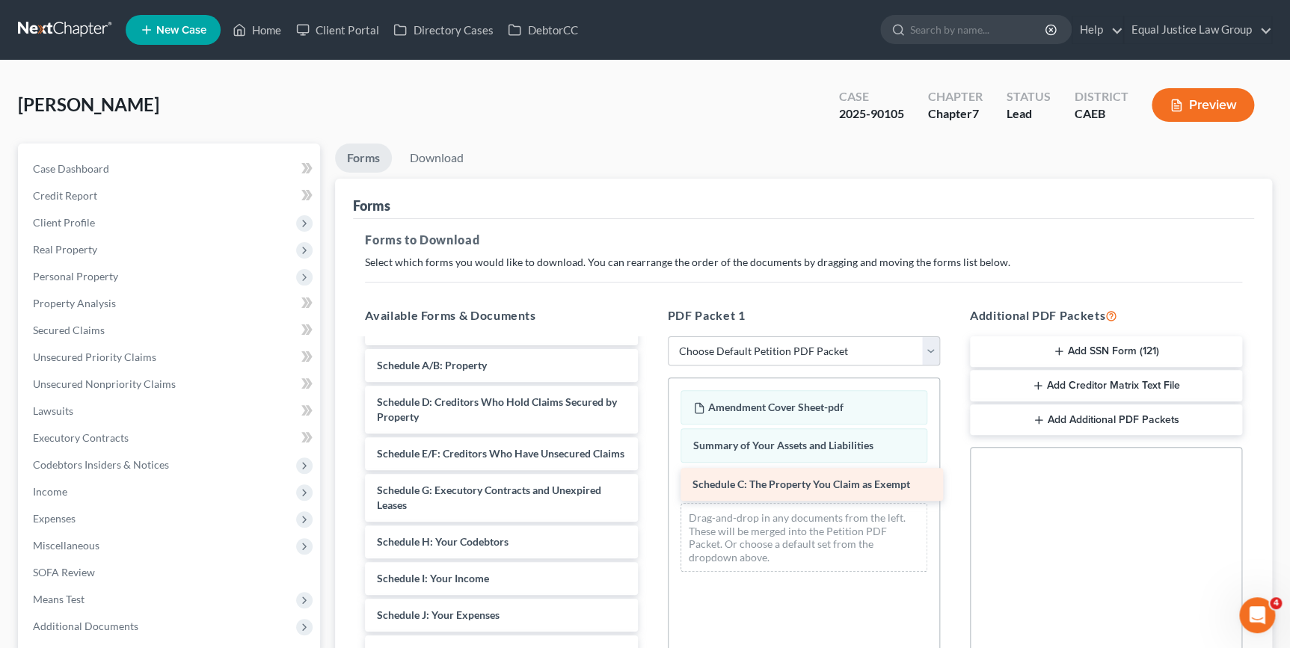
drag, startPoint x: 491, startPoint y: 395, endPoint x: 807, endPoint y: 479, distance: 326.6
click at [649, 479] on div "Schedule C: The Property You Claim as Exempt AMENDMENT 2 COVER SHEET-pdf AMENDM…" at bounding box center [501, 568] width 296 height 834
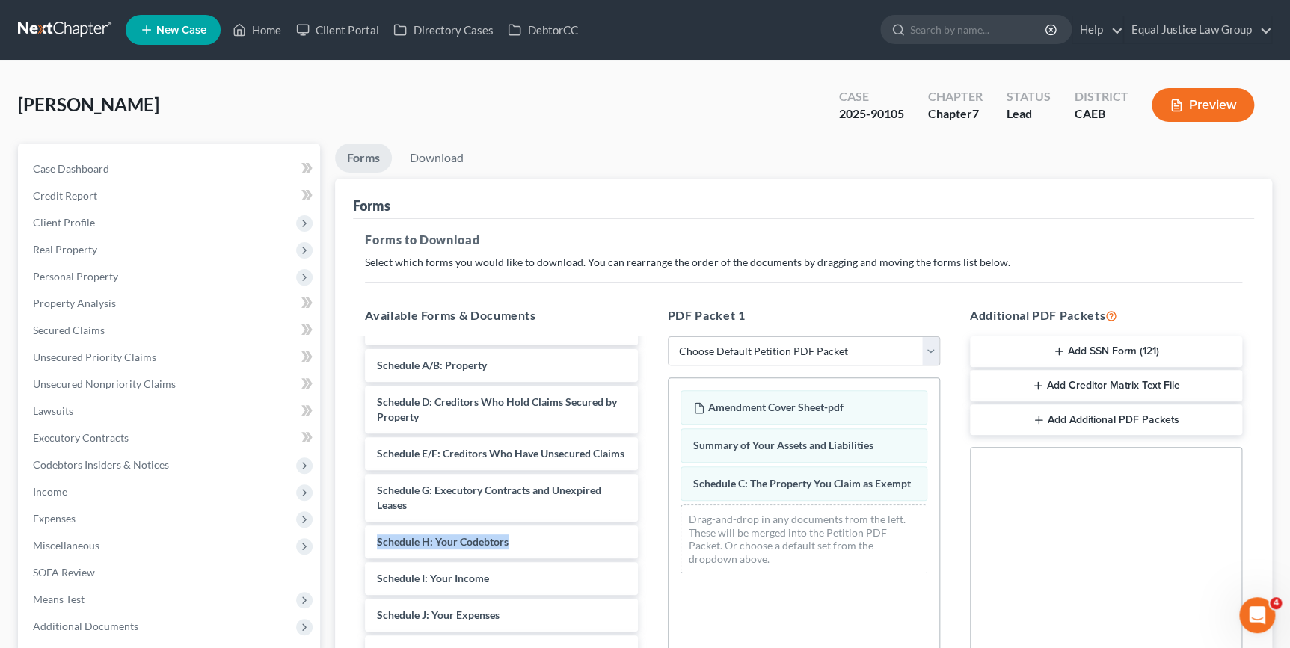
drag, startPoint x: 649, startPoint y: 531, endPoint x: 650, endPoint y: 563, distance: 32.2
click at [650, 563] on div "Available Forms & Documents AMENDMENT 2 COVER SHEET-pdf AMENDMENT COVER SHEET-p…" at bounding box center [501, 548] width 302 height 507
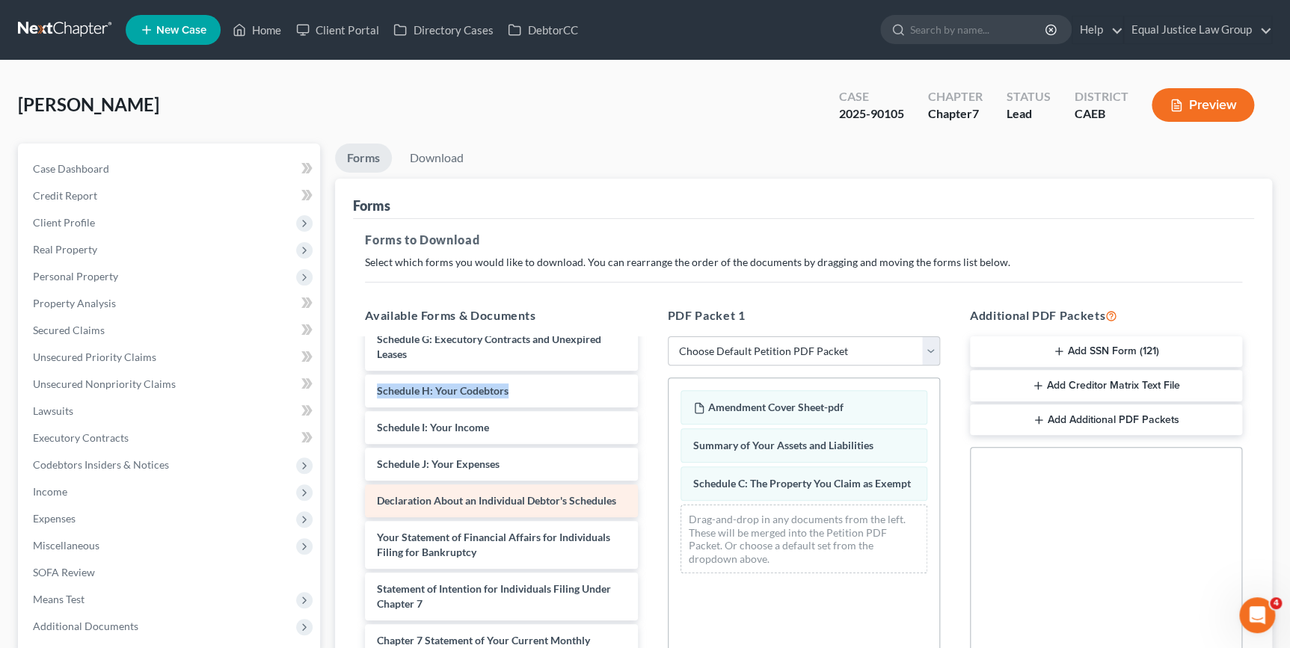
scroll to position [333, 0]
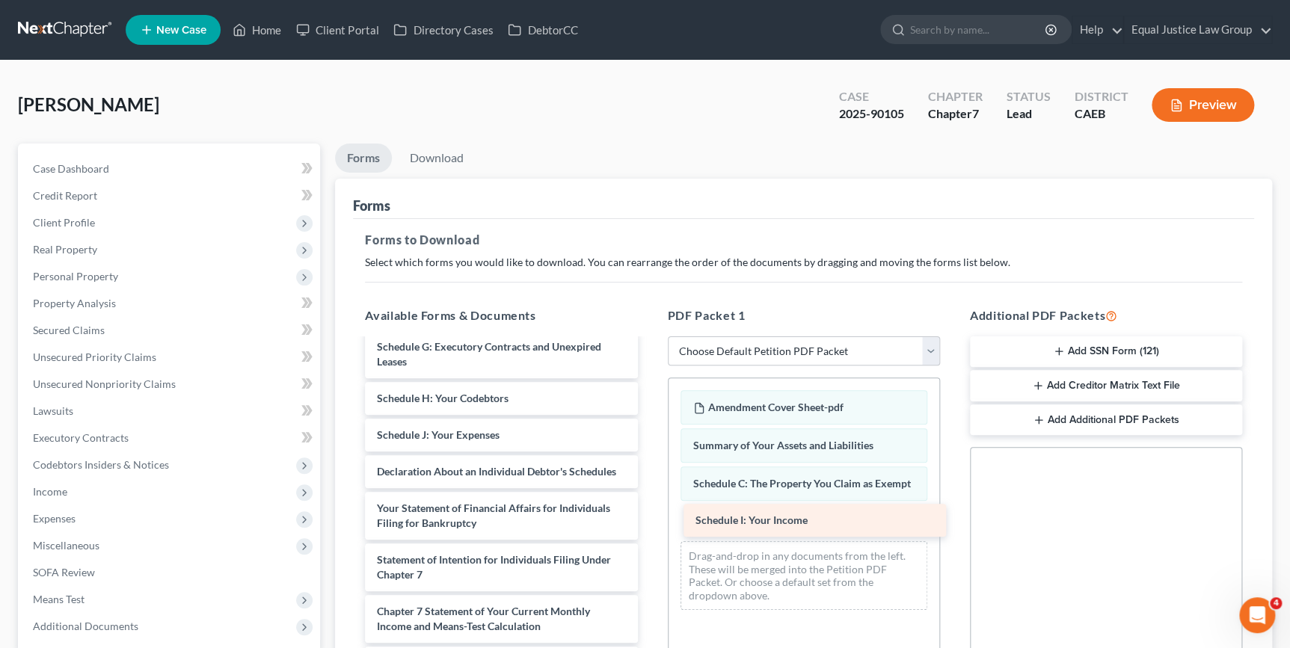
drag, startPoint x: 518, startPoint y: 449, endPoint x: 832, endPoint y: 517, distance: 321.5
click at [649, 520] on div "Schedule I: Your Income AMENDMENT 2 COVER SHEET-pdf AMENDMENT COVER SHEET-pdf 2…" at bounding box center [501, 405] width 296 height 797
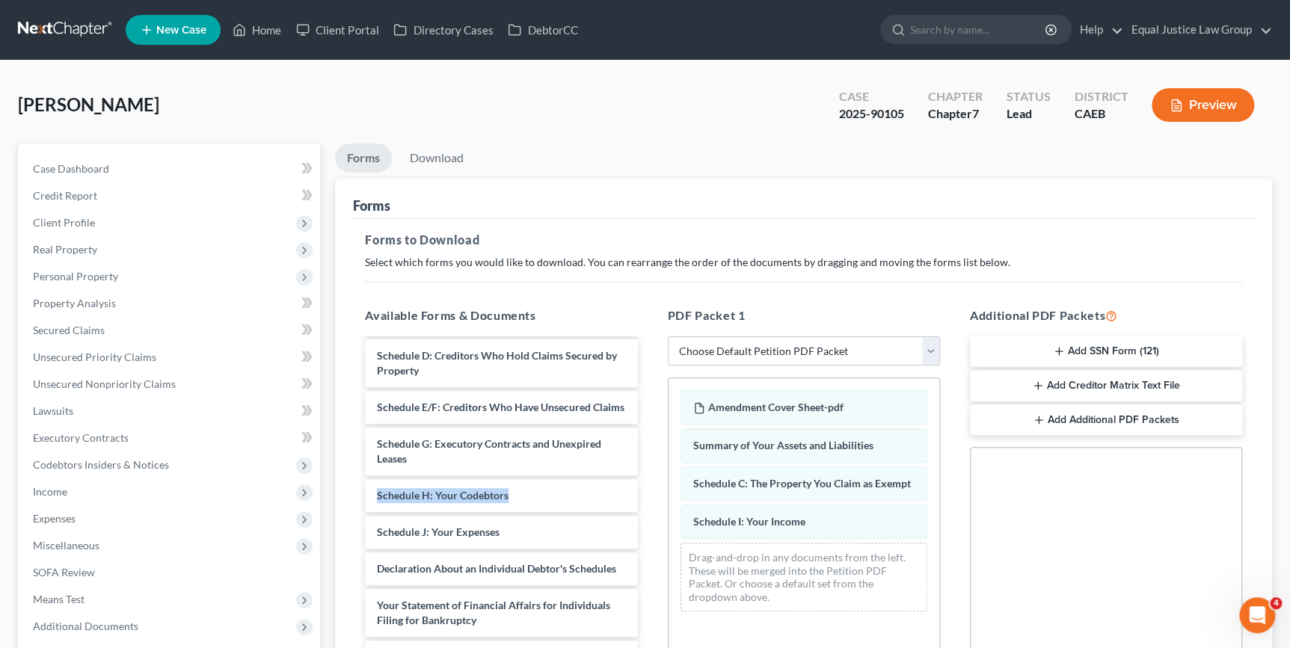
scroll to position [219, 0]
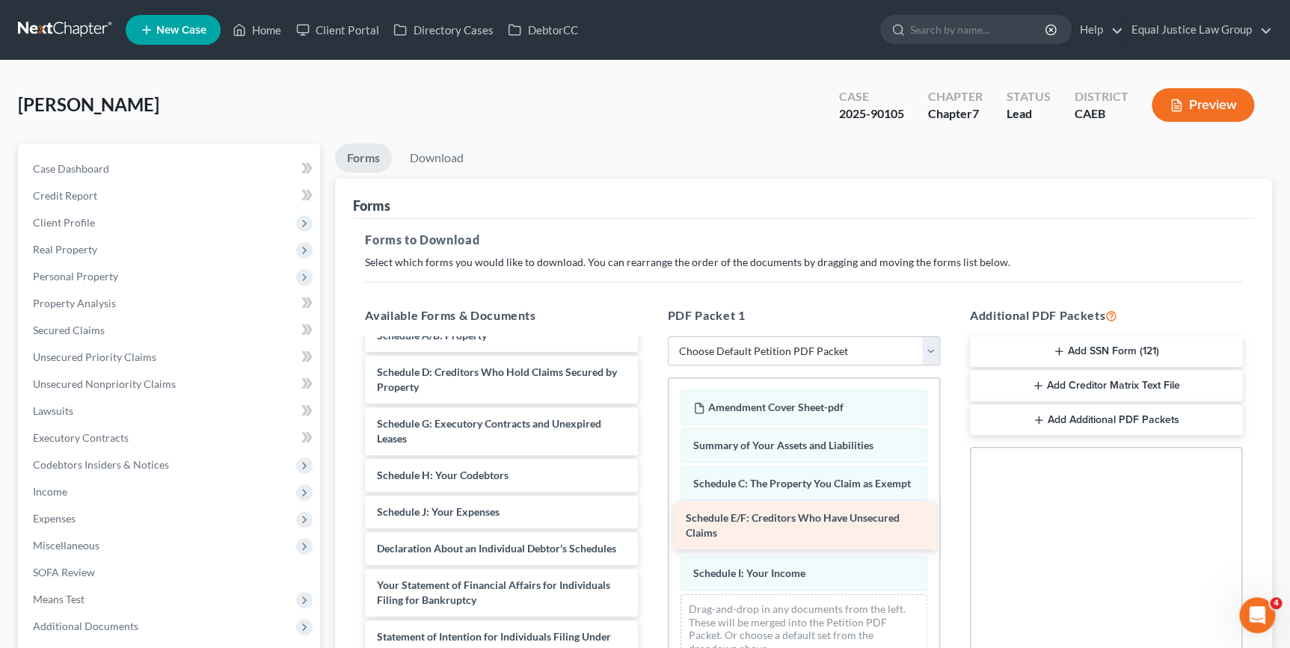
drag, startPoint x: 535, startPoint y: 422, endPoint x: 844, endPoint y: 516, distance: 322.6
click at [649, 517] on div "Schedule E/F: Creditors Who Have Unsecured Claims AMENDMENT 2 COVER SHEET-pdf A…" at bounding box center [501, 501] width 296 height 760
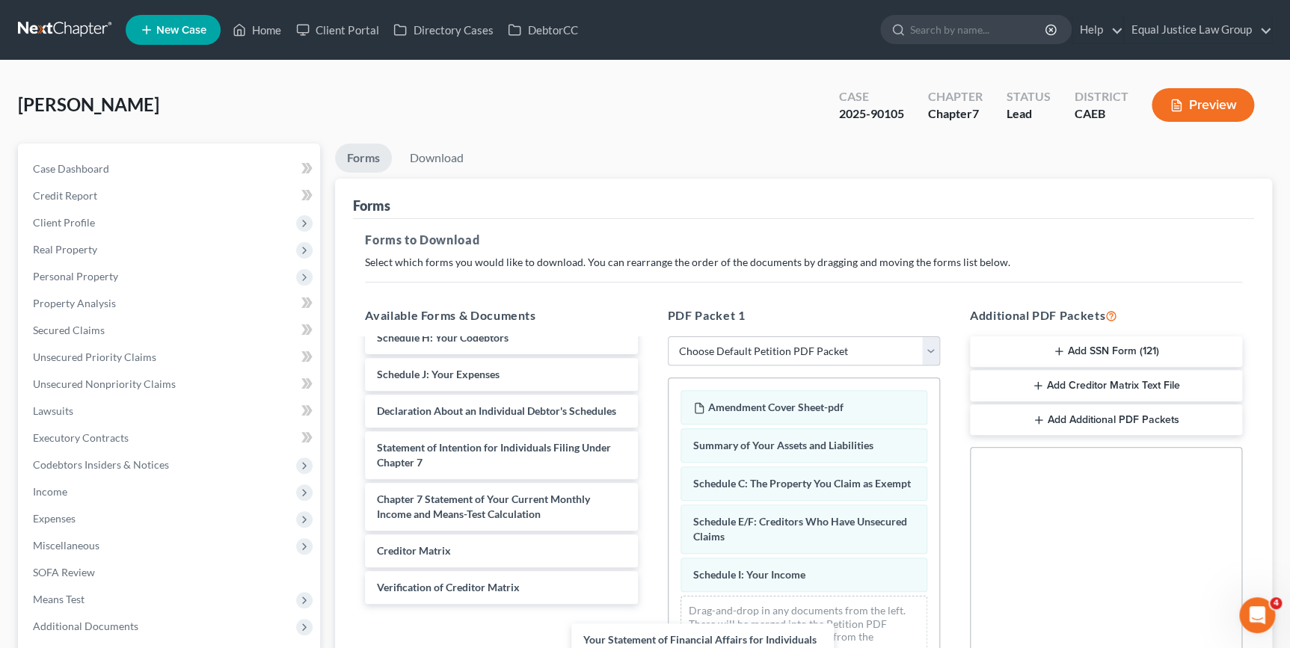
scroll to position [319, 0]
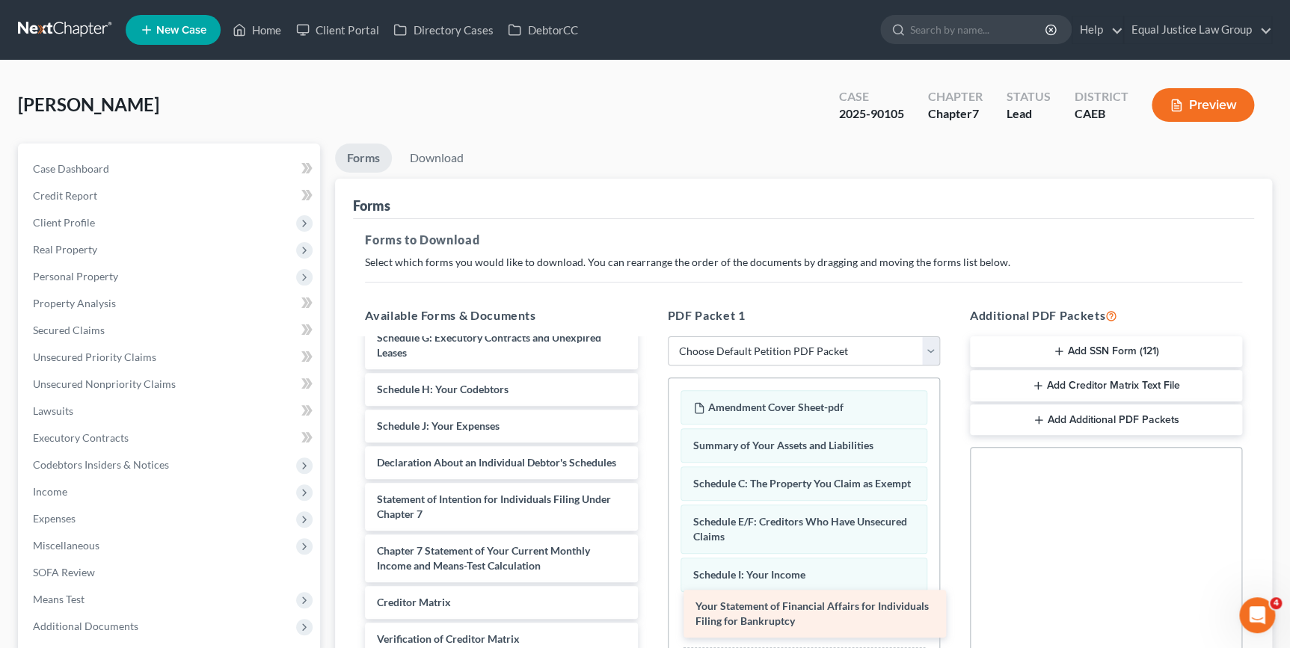
drag, startPoint x: 422, startPoint y: 456, endPoint x: 738, endPoint y: 614, distance: 352.8
click at [649, 614] on div "Your Statement of Financial Affairs for Individuals Filing for Bankruptcy AMEND…" at bounding box center [501, 389] width 296 height 709
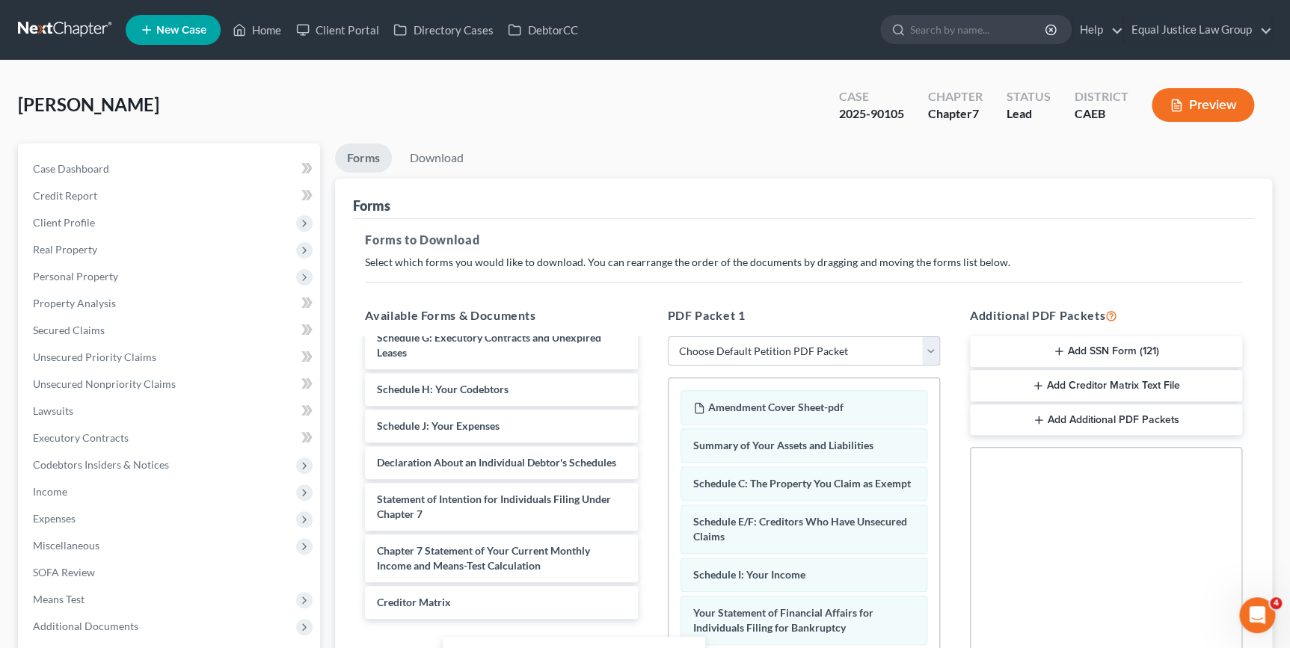
scroll to position [283, 0]
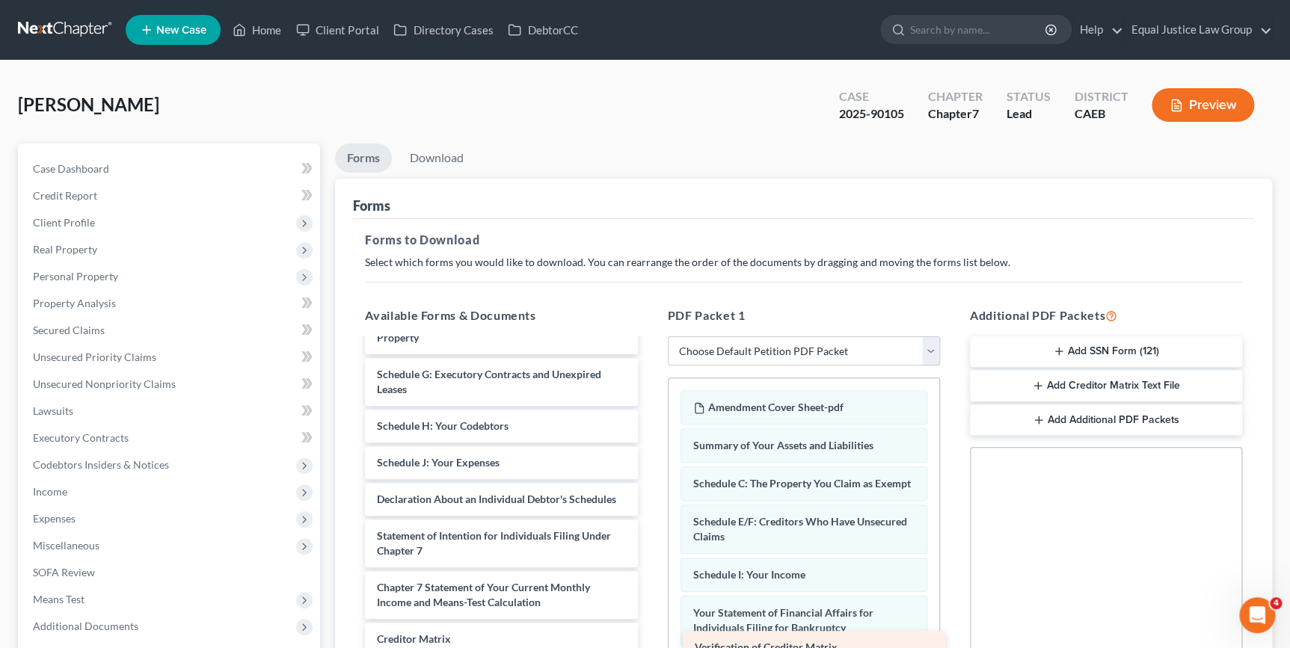
drag, startPoint x: 533, startPoint y: 640, endPoint x: 849, endPoint y: 648, distance: 316.4
click at [649, 648] on div "Verification of Creditor Matrix AMENDMENT 2 COVER SHEET-pdf AMENDMENT COVER SHE…" at bounding box center [501, 408] width 296 height 672
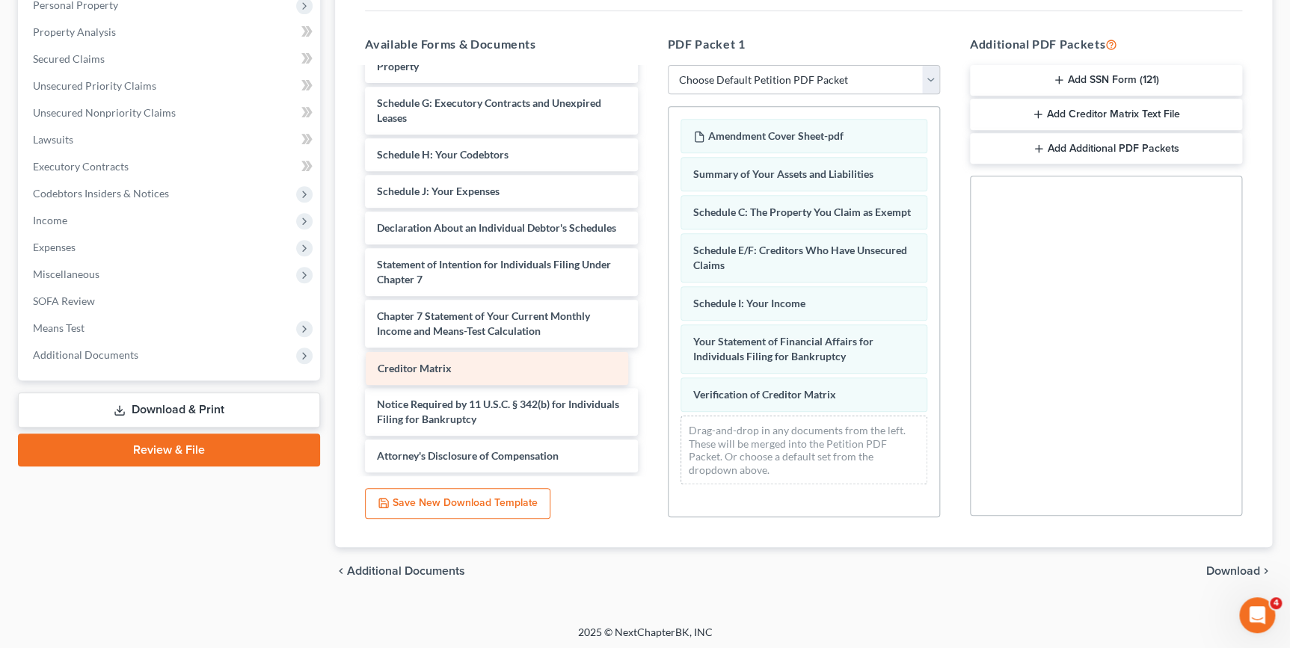
scroll to position [247, 0]
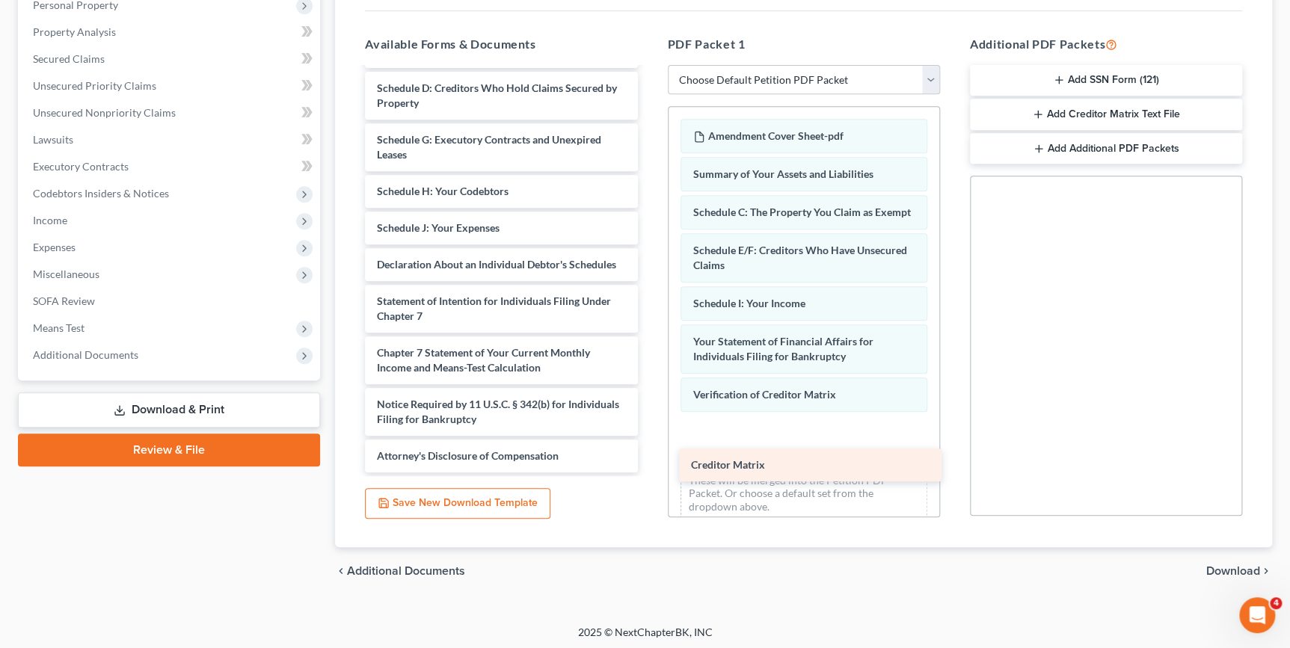
drag, startPoint x: 516, startPoint y: 361, endPoint x: 830, endPoint y: 455, distance: 327.9
click at [649, 456] on div "Creditor Matrix AMENDMENT 2 COVER SHEET-pdf AMENDMENT COVER SHEET-pdf 2025 PROF…" at bounding box center [501, 155] width 296 height 636
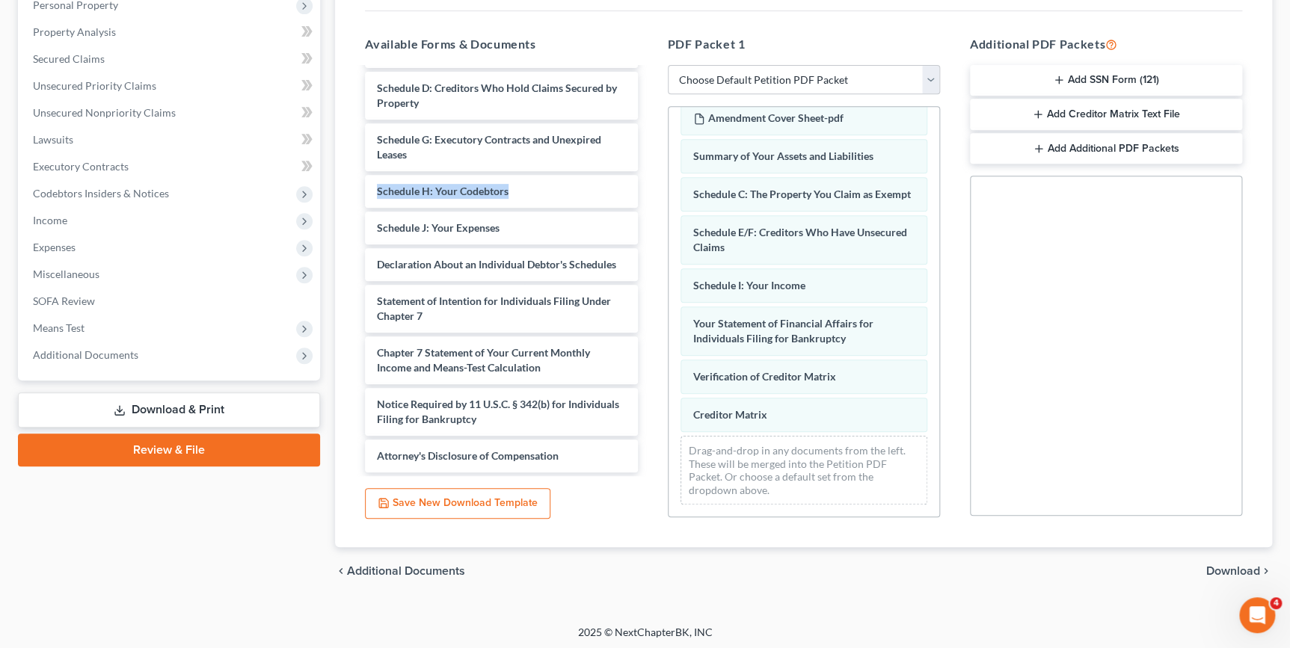
scroll to position [274, 0]
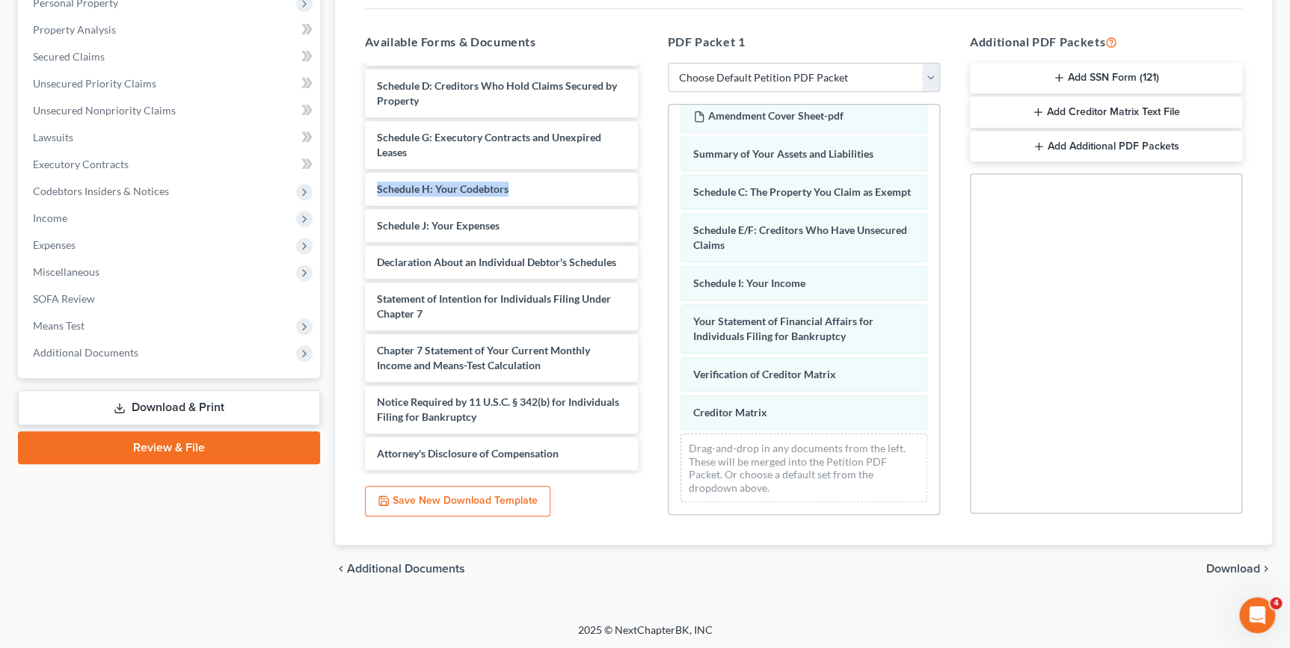
click at [1075, 111] on button "Add Creditor Matrix Text File" at bounding box center [1106, 111] width 272 height 31
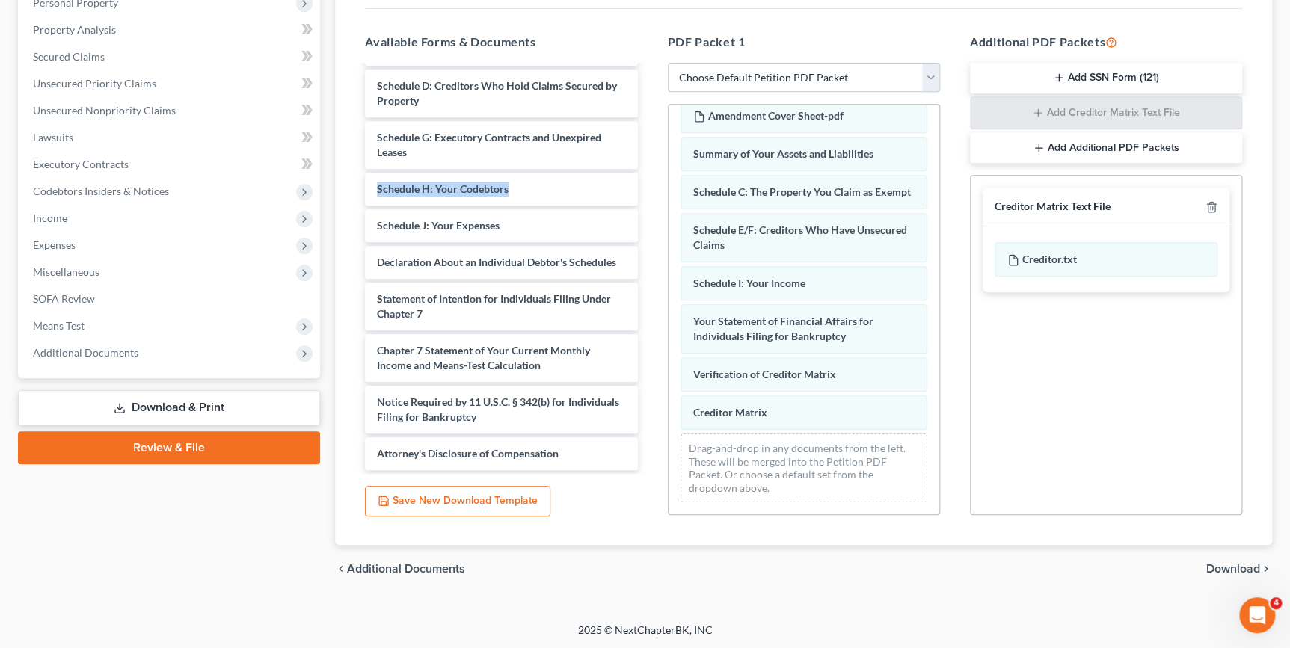
click at [1237, 570] on span "Download" at bounding box center [1233, 569] width 54 height 12
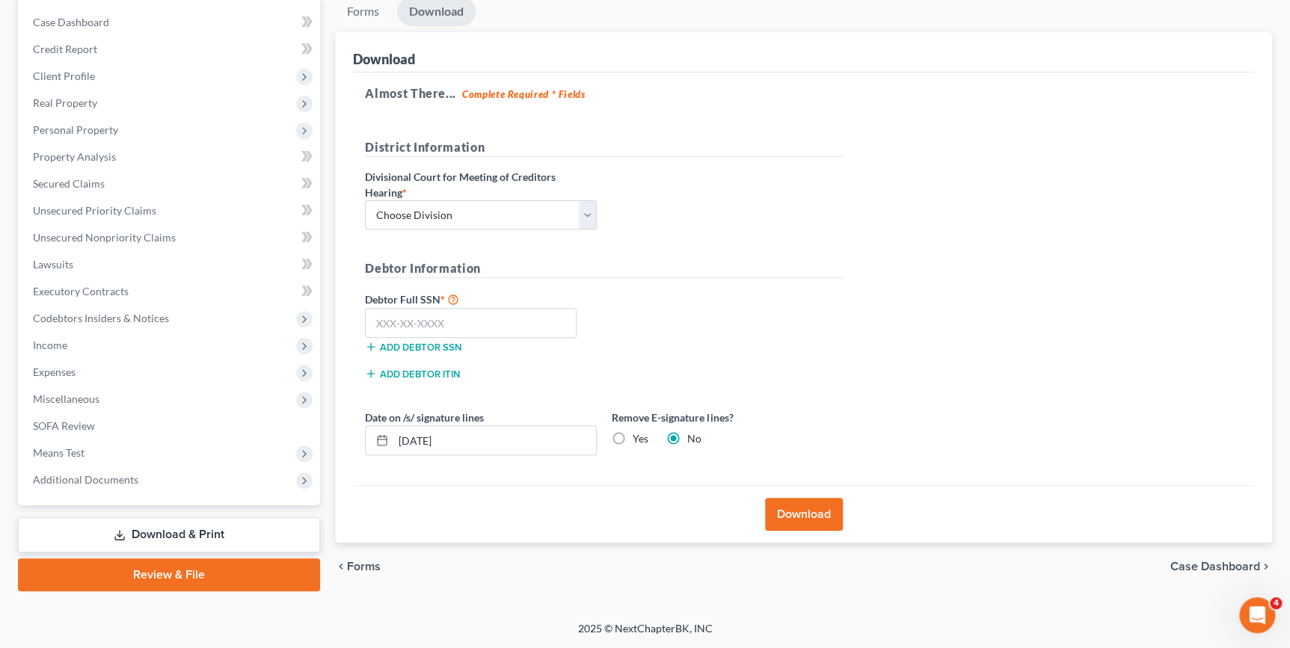
scroll to position [144, 0]
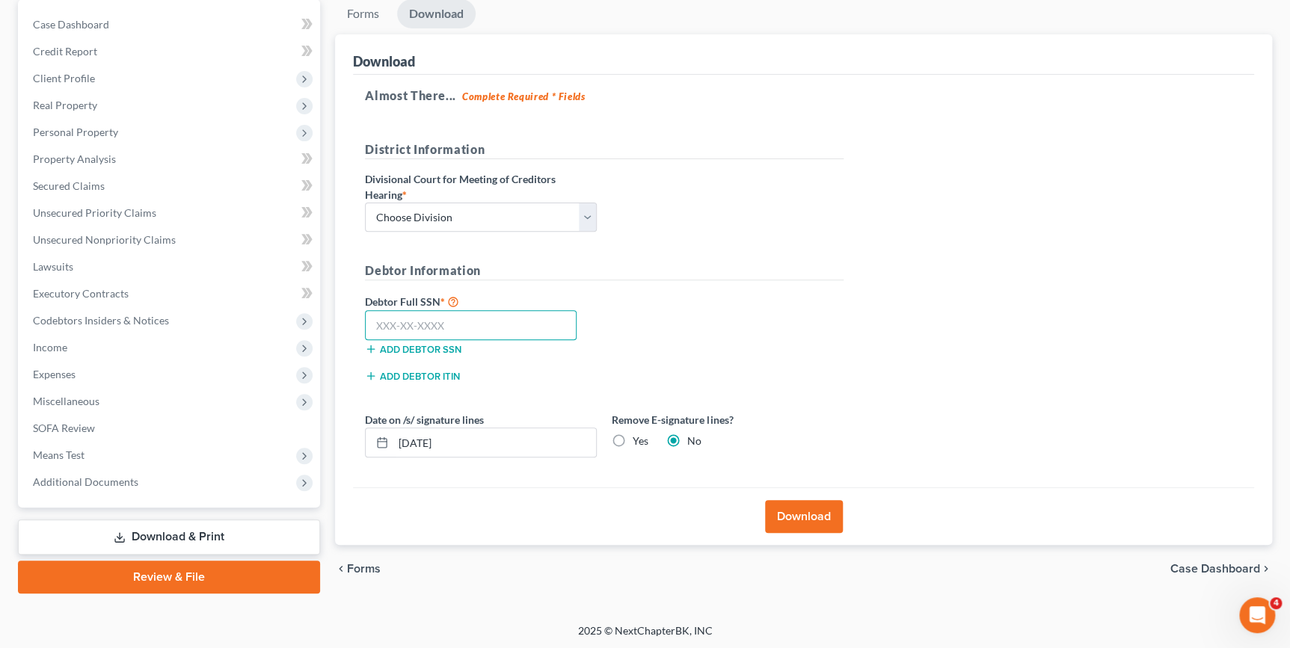
click at [370, 319] on input "text" at bounding box center [471, 325] width 212 height 30
type input "618-54-3902"
click at [582, 212] on select "Choose Division Fresno Modesto [GEOGRAPHIC_DATA]" at bounding box center [481, 218] width 232 height 30
select select "2"
click at [365, 203] on select "Choose Division Fresno Modesto [GEOGRAPHIC_DATA]" at bounding box center [481, 218] width 232 height 30
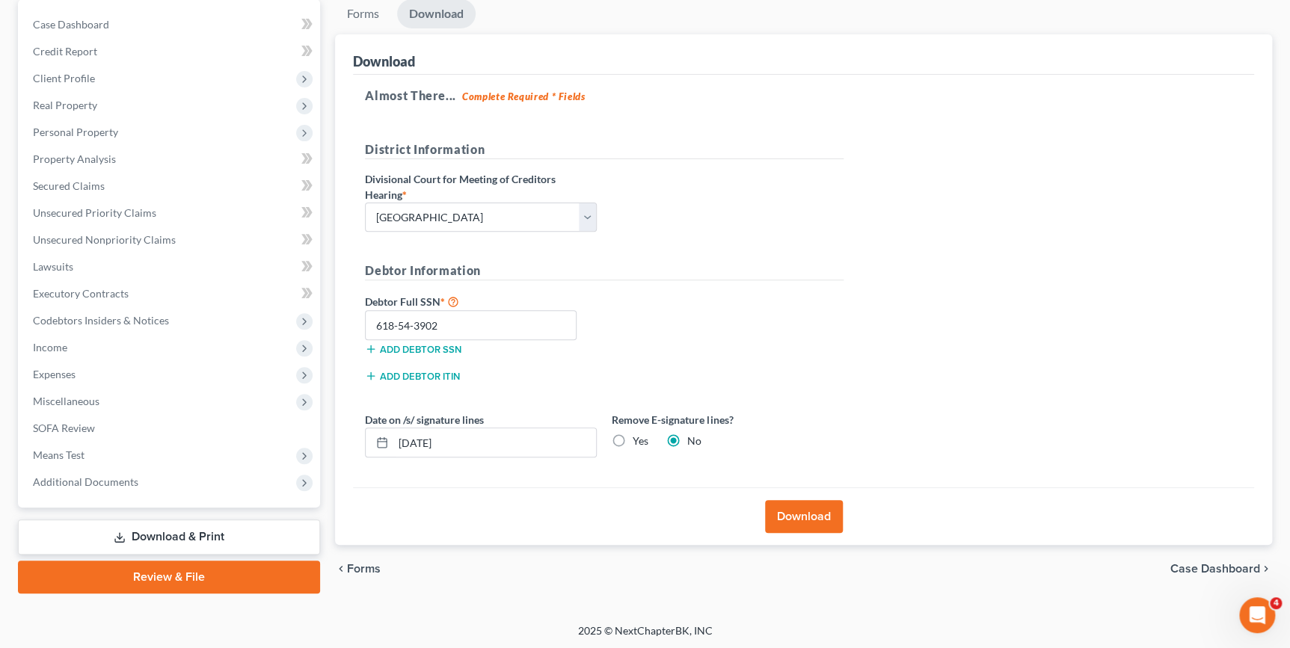
click at [808, 517] on button "Download" at bounding box center [804, 516] width 78 height 33
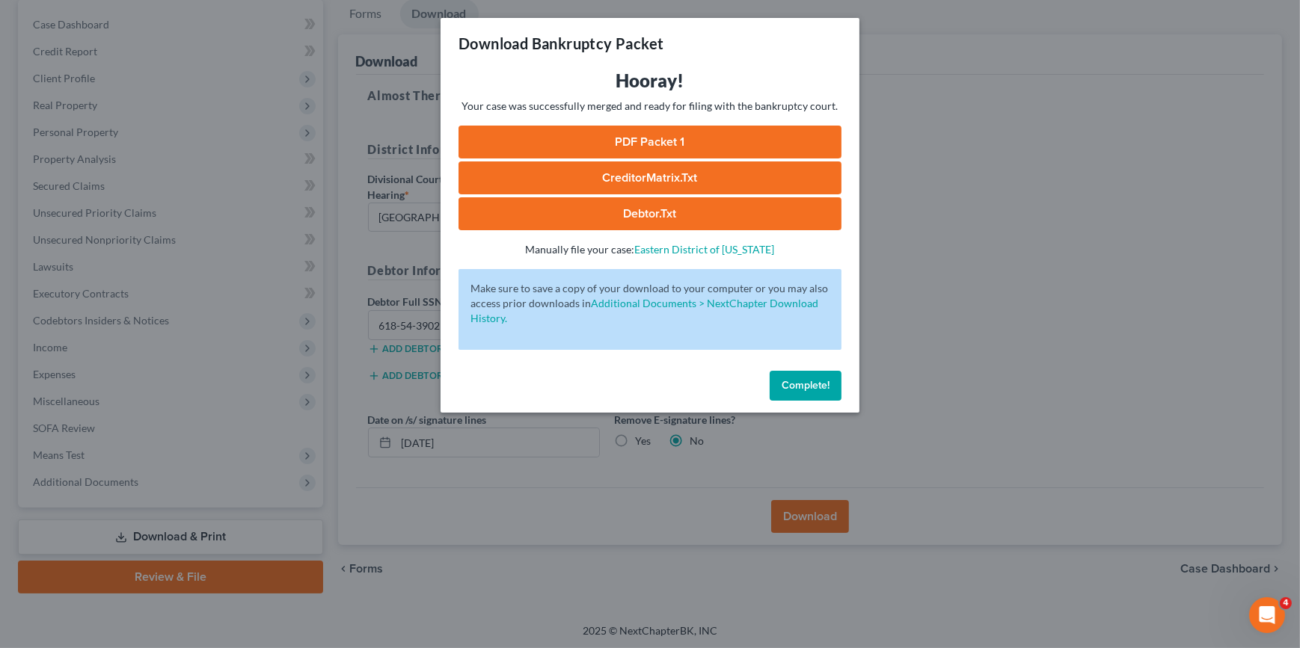
click at [591, 144] on link "PDF Packet 1" at bounding box center [649, 142] width 383 height 33
click at [704, 176] on link "CreditorMatrix.txt" at bounding box center [649, 178] width 383 height 33
click at [650, 217] on link "Debtor.txt" at bounding box center [649, 213] width 383 height 33
click at [822, 382] on span "Complete!" at bounding box center [805, 385] width 48 height 13
